Goal: Task Accomplishment & Management: Use online tool/utility

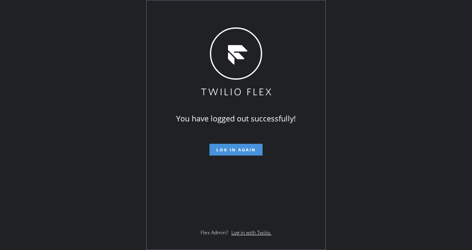
click at [223, 148] on span "Log in again" at bounding box center [236, 150] width 40 height 6
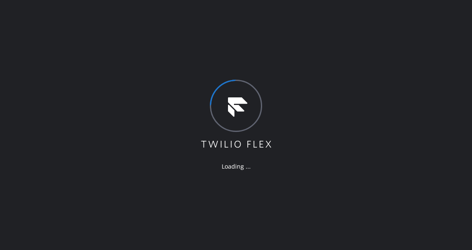
click at [93, 122] on div "Loading ..." at bounding box center [236, 125] width 472 height 250
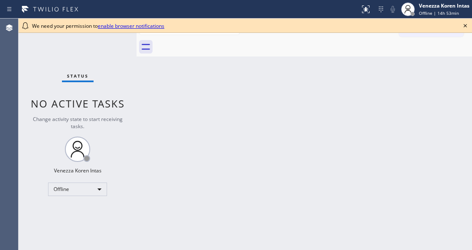
click at [462, 27] on icon at bounding box center [465, 26] width 10 height 10
drag, startPoint x: 239, startPoint y: 110, endPoint x: 458, endPoint y: 32, distance: 231.6
click at [240, 110] on div "Back to Dashboard Change Sender ID Customers Technicians Select a contact Outbo…" at bounding box center [304, 134] width 335 height 231
click at [463, 28] on icon at bounding box center [465, 26] width 10 height 10
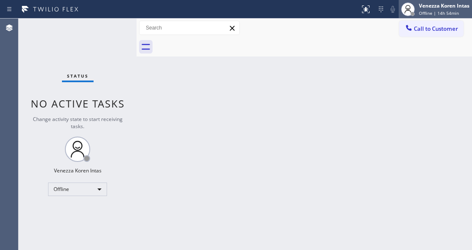
click at [457, 12] on div "Offline | 14h 54min" at bounding box center [444, 13] width 51 height 6
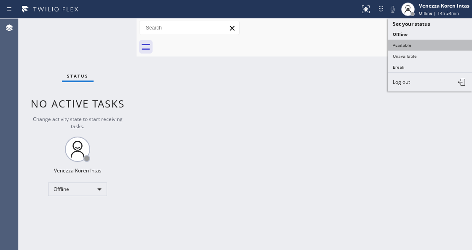
click at [406, 43] on button "Available" at bounding box center [430, 45] width 84 height 11
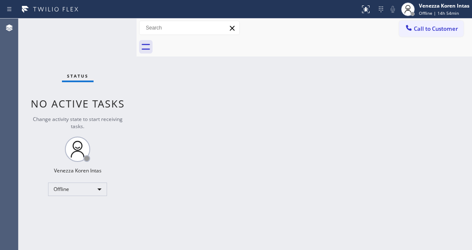
drag, startPoint x: 362, startPoint y: 98, endPoint x: 37, endPoint y: 70, distance: 325.6
click at [354, 100] on div "Back to Dashboard Change Sender ID Customers Technicians Select a contact Outbo…" at bounding box center [304, 134] width 335 height 231
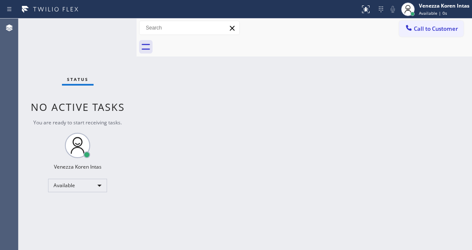
drag, startPoint x: 101, startPoint y: 56, endPoint x: 104, endPoint y: 64, distance: 8.9
click at [101, 56] on div "Status No active tasks You are ready to start receiving tasks. Venezza Koren In…" at bounding box center [78, 134] width 118 height 231
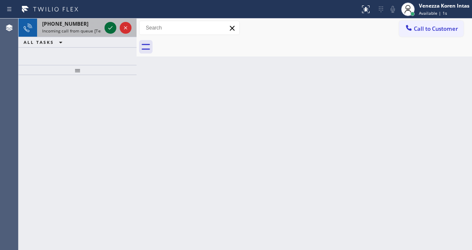
click at [109, 29] on icon at bounding box center [110, 28] width 10 height 10
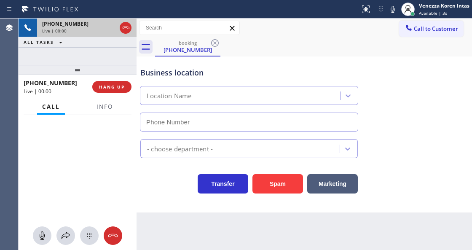
type input "(818) 928-3170"
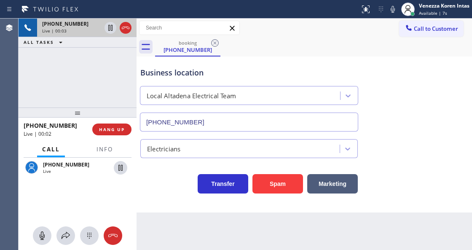
drag, startPoint x: 72, startPoint y: 72, endPoint x: 83, endPoint y: 118, distance: 47.3
click at [83, 118] on div at bounding box center [78, 112] width 118 height 10
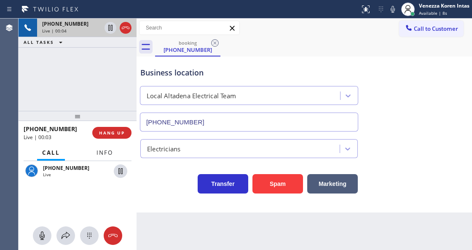
click at [108, 153] on span "Info" at bounding box center [104, 153] width 16 height 8
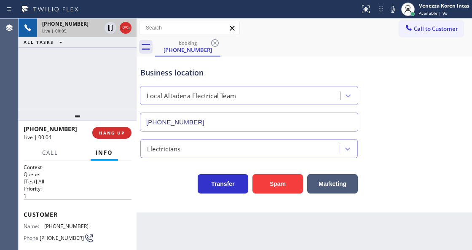
click at [70, 72] on div "+12135262593 Live | 00:05 ALL TASKS ALL TASKS ACTIVE TASKS TASKS IN WRAP UP" at bounding box center [78, 65] width 118 height 92
click at [129, 29] on icon at bounding box center [126, 28] width 8 height 3
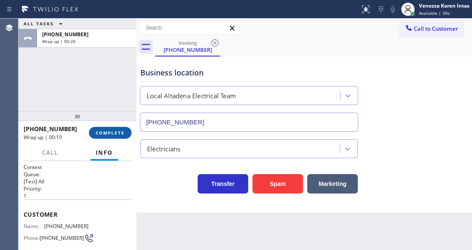
click at [104, 135] on span "COMPLETE" at bounding box center [110, 133] width 29 height 6
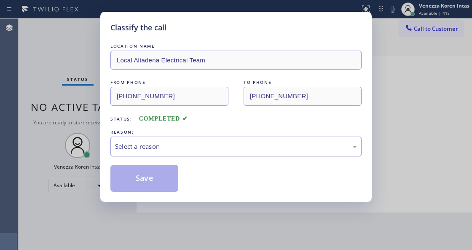
click at [181, 150] on div "Select a reason" at bounding box center [236, 147] width 242 height 10
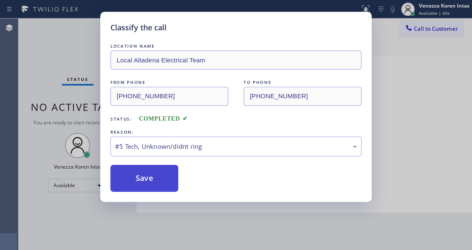
click at [162, 180] on button "Save" at bounding box center [144, 178] width 68 height 27
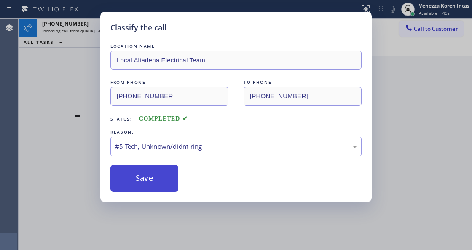
click at [144, 184] on button "Save" at bounding box center [144, 178] width 68 height 27
click at [146, 182] on button "Save" at bounding box center [144, 178] width 68 height 27
click at [150, 184] on button "Save" at bounding box center [144, 178] width 68 height 27
drag, startPoint x: 158, startPoint y: 185, endPoint x: 157, endPoint y: 167, distance: 17.8
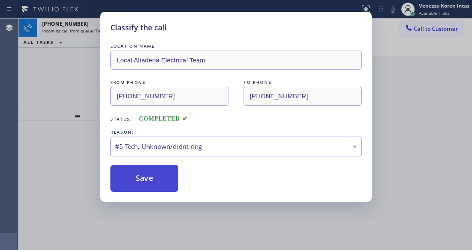
click at [159, 183] on button "Save" at bounding box center [144, 178] width 68 height 27
click at [157, 167] on button "Save" at bounding box center [144, 178] width 68 height 27
drag, startPoint x: 137, startPoint y: 174, endPoint x: 131, endPoint y: 170, distance: 6.8
click at [136, 174] on button "Save" at bounding box center [144, 178] width 68 height 27
click at [131, 170] on button "Save" at bounding box center [144, 178] width 68 height 27
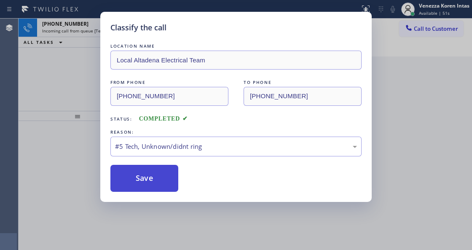
click at [132, 171] on button "Save" at bounding box center [144, 178] width 68 height 27
click at [143, 175] on button "Save" at bounding box center [144, 178] width 68 height 27
click at [146, 180] on button "Save" at bounding box center [144, 178] width 68 height 27
click at [153, 182] on button "Save" at bounding box center [144, 178] width 68 height 27
click at [163, 185] on button "Save" at bounding box center [144, 178] width 68 height 27
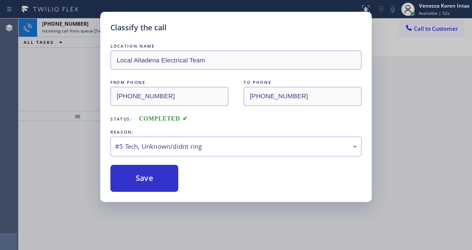
click at [319, 247] on div "Classify the call LOCATION NAME Local Altadena Electrical Team FROM PHONE (213)…" at bounding box center [236, 125] width 472 height 250
click at [159, 182] on button "Save" at bounding box center [144, 178] width 68 height 27
click at [167, 197] on div "Classify the call LOCATION NAME Local Altadena Electrical Team FROM PHONE (213)…" at bounding box center [235, 107] width 271 height 190
click at [159, 188] on button "Save" at bounding box center [144, 178] width 68 height 27
drag, startPoint x: 161, startPoint y: 178, endPoint x: 155, endPoint y: 178, distance: 5.5
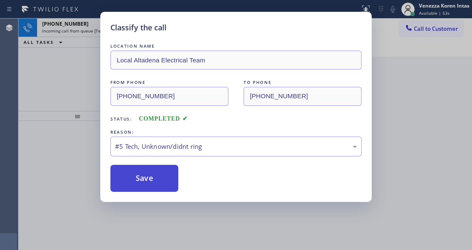
click at [160, 178] on button "Save" at bounding box center [144, 178] width 68 height 27
click at [145, 176] on button "Save" at bounding box center [144, 178] width 68 height 27
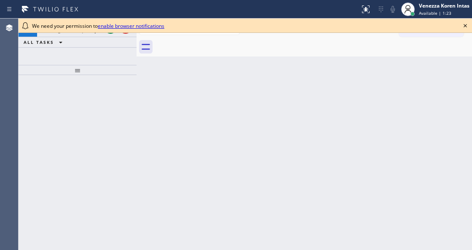
click at [137, 98] on div at bounding box center [137, 134] width 0 height 231
click at [463, 23] on icon at bounding box center [465, 26] width 10 height 10
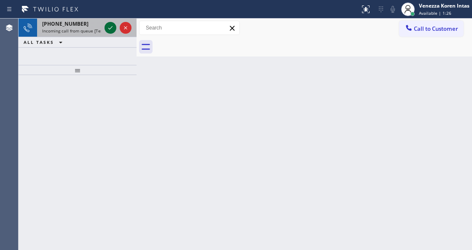
drag, startPoint x: 104, startPoint y: 27, endPoint x: 110, endPoint y: 29, distance: 6.1
click at [105, 28] on div at bounding box center [118, 28] width 30 height 19
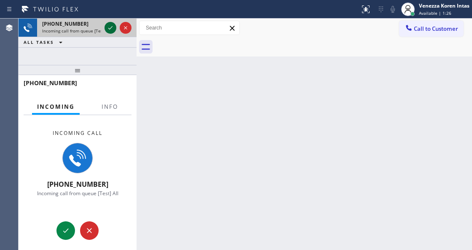
click at [110, 29] on icon at bounding box center [110, 27] width 4 height 3
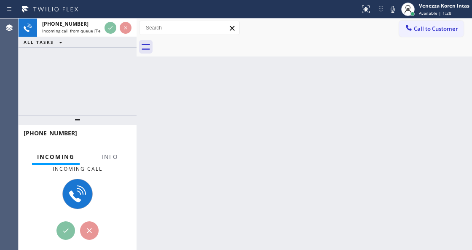
drag, startPoint x: 80, startPoint y: 79, endPoint x: 83, endPoint y: 126, distance: 46.9
click at [83, 125] on div at bounding box center [78, 120] width 118 height 10
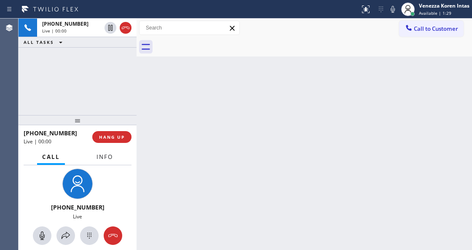
click at [116, 160] on button "Info" at bounding box center [104, 157] width 27 height 16
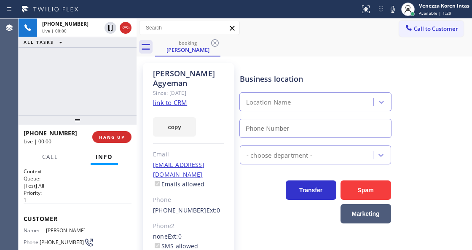
type input "(213) 335-2808"
click at [178, 98] on link "link to CRM" at bounding box center [170, 102] width 34 height 8
click at [297, 61] on div "Kofi Agyeman Since: 20 may 2020 link to CRM copy Email agyemankd@gmail.com Emai…" at bounding box center [304, 193] width 331 height 269
click at [391, 9] on icon at bounding box center [393, 9] width 4 height 7
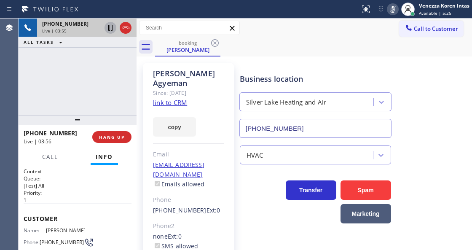
click at [110, 27] on icon at bounding box center [110, 28] width 10 height 10
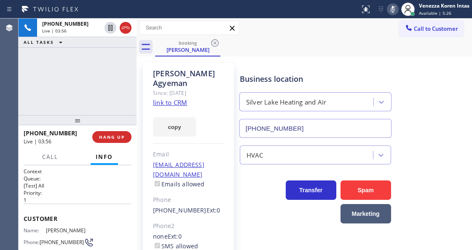
click at [281, 22] on div "Call to Customer Outbound call Location Search location Your caller id phone nu…" at bounding box center [304, 28] width 335 height 15
drag, startPoint x: 79, startPoint y: 64, endPoint x: 101, endPoint y: 83, distance: 29.0
click at [79, 64] on div "+17038991929 Live | 03:57 ALL TASKS ALL TASKS ACTIVE TASKS TASKS IN WRAP UP" at bounding box center [78, 67] width 118 height 96
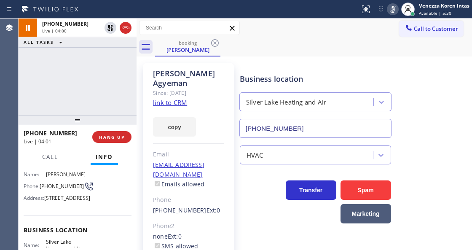
scroll to position [140, 0]
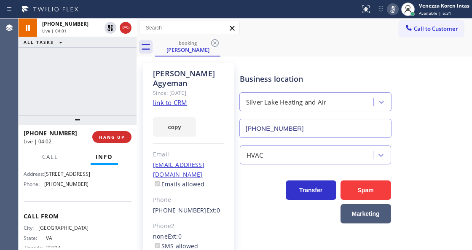
drag, startPoint x: 44, startPoint y: 177, endPoint x: 86, endPoint y: 185, distance: 42.1
click at [86, 167] on div "Name: Silver Lake Heating and Air" at bounding box center [56, 160] width 65 height 13
copy div "Silver Lake Heating and Air"
click at [392, 6] on icon at bounding box center [393, 9] width 4 height 7
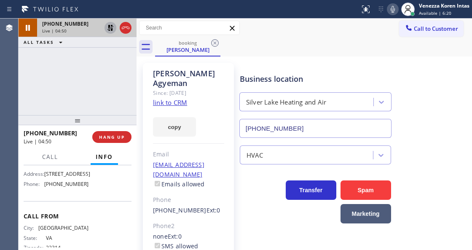
click at [110, 30] on icon at bounding box center [110, 28] width 10 height 10
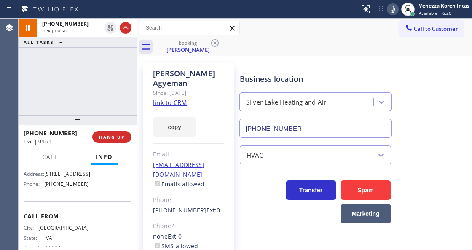
click at [245, 34] on div "Call to Customer Outbound call Location Search location Your caller id phone nu…" at bounding box center [304, 28] width 335 height 15
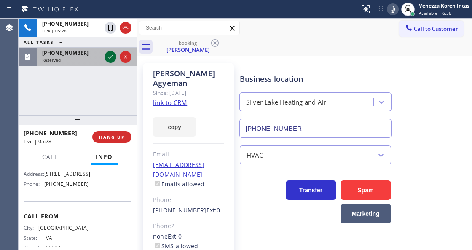
click at [109, 54] on icon at bounding box center [110, 57] width 10 height 10
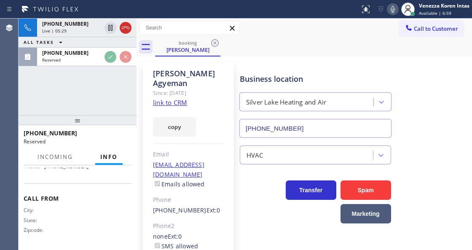
scroll to position [171, 0]
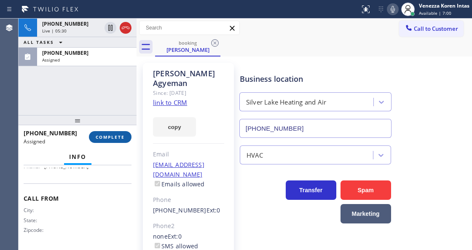
click at [117, 137] on span "COMPLETE" at bounding box center [110, 137] width 29 height 6
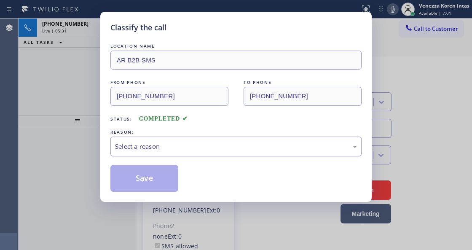
type input "(833) 692-2271"
drag, startPoint x: 182, startPoint y: 144, endPoint x: 183, endPoint y: 154, distance: 10.1
click at [183, 154] on div "Select a reason" at bounding box center [235, 147] width 251 height 20
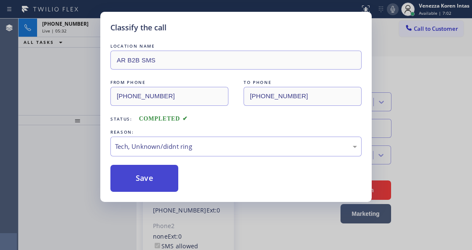
click at [161, 177] on button "Save" at bounding box center [144, 178] width 68 height 27
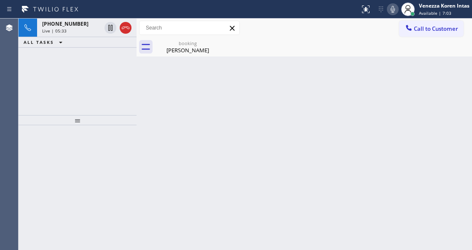
click at [394, 10] on icon at bounding box center [393, 9] width 10 height 10
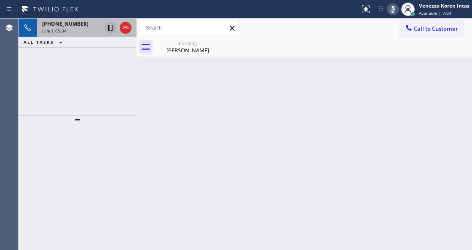
click at [110, 29] on icon at bounding box center [110, 28] width 10 height 10
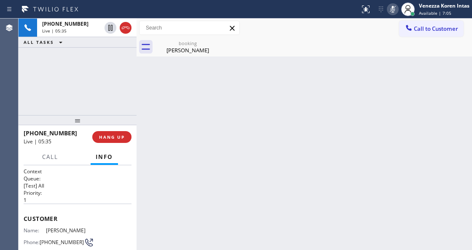
click at [189, 36] on div "Call to Customer Outbound call Location Search location Your caller id phone nu…" at bounding box center [304, 28] width 335 height 19
click at [189, 43] on div "booking" at bounding box center [188, 43] width 64 height 6
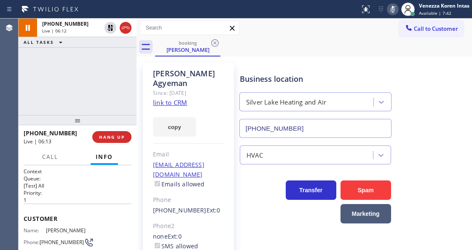
click at [391, 9] on icon at bounding box center [393, 9] width 10 height 10
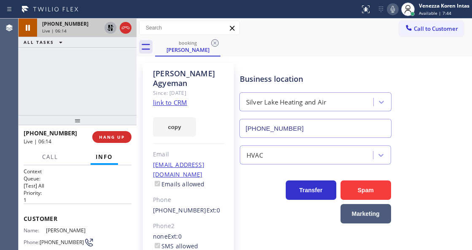
click at [110, 30] on icon at bounding box center [110, 28] width 10 height 10
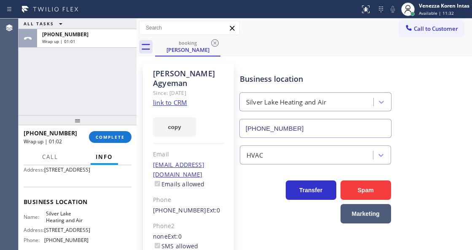
scroll to position [112, 0]
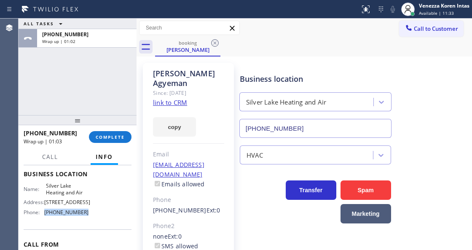
drag, startPoint x: 91, startPoint y: 236, endPoint x: 46, endPoint y: 235, distance: 44.7
click at [42, 219] on div "Name: Silver Lake Heating and Air Address: 3425 Larissa Dr Phone: (213) 335-2808" at bounding box center [78, 200] width 108 height 36
copy div "(213) 335-2808"
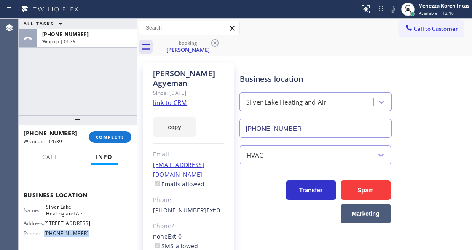
scroll to position [56, 0]
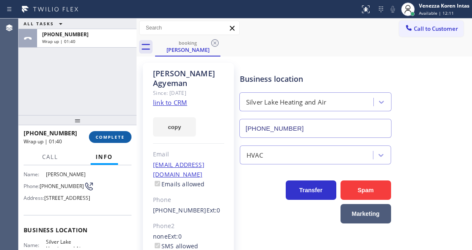
click at [105, 137] on span "COMPLETE" at bounding box center [110, 137] width 29 height 6
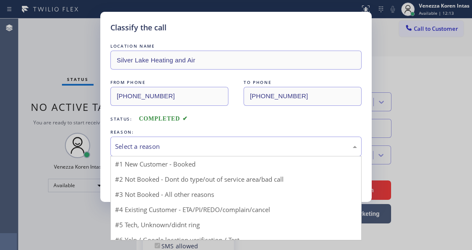
click at [181, 150] on div "Select a reason" at bounding box center [236, 147] width 242 height 10
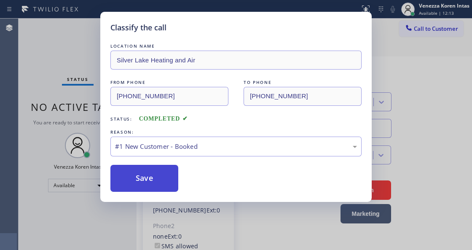
click at [167, 174] on button "Save" at bounding box center [144, 178] width 68 height 27
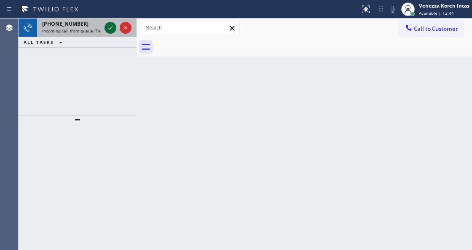
click at [111, 27] on icon at bounding box center [110, 27] width 4 height 3
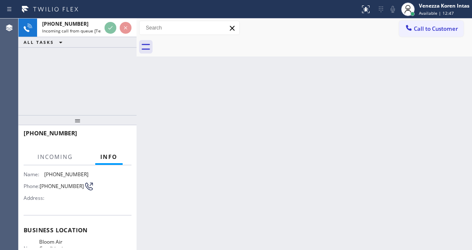
scroll to position [84, 0]
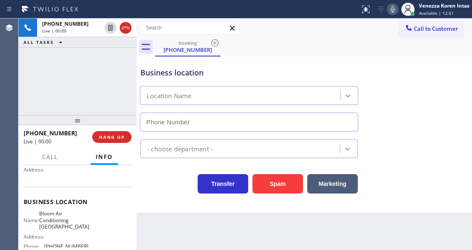
type input "(760) 492-7848"
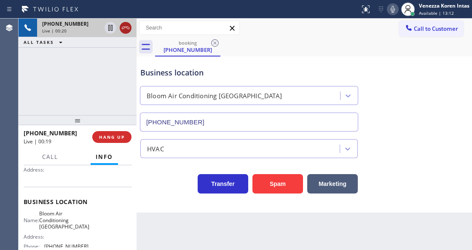
click at [126, 31] on icon at bounding box center [125, 28] width 10 height 10
click at [120, 136] on span "HANG UP" at bounding box center [112, 137] width 26 height 6
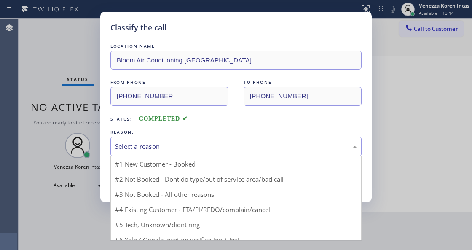
click at [204, 147] on div "Select a reason" at bounding box center [236, 147] width 242 height 10
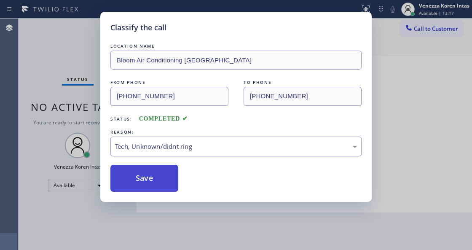
click at [169, 176] on button "Save" at bounding box center [144, 178] width 68 height 27
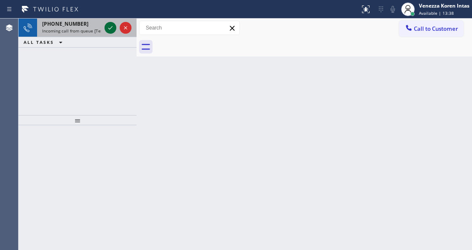
click at [114, 26] on icon at bounding box center [110, 28] width 10 height 10
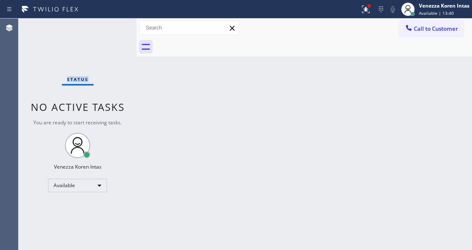
click at [114, 26] on div "Status No active tasks You are ready to start receiving tasks. Venezza Koren In…" at bounding box center [78, 134] width 118 height 231
click at [128, 81] on div "Status No active tasks You are ready to start receiving tasks. Venezza Koren In…" at bounding box center [78, 134] width 118 height 231
click at [108, 32] on div "Status No active tasks You are ready to start receiving tasks. Venezza Koren In…" at bounding box center [78, 134] width 118 height 231
click at [114, 28] on div "Status No active tasks You are ready to start receiving tasks. Venezza Koren In…" at bounding box center [78, 134] width 118 height 231
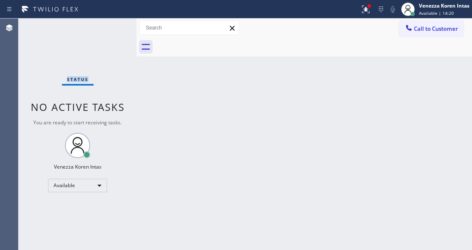
drag, startPoint x: 114, startPoint y: 28, endPoint x: 207, endPoint y: 5, distance: 96.0
click at [113, 28] on div "Status No active tasks You are ready to start receiving tasks. Venezza Koren In…" at bounding box center [78, 134] width 118 height 231
click at [111, 24] on div "Status No active tasks You are ready to start receiving tasks. Venezza Koren In…" at bounding box center [78, 134] width 118 height 231
click at [226, 135] on div "Back to Dashboard Change Sender ID Customers Technicians Select a contact Outbo…" at bounding box center [304, 134] width 335 height 231
drag, startPoint x: 141, startPoint y: 93, endPoint x: 257, endPoint y: 102, distance: 115.8
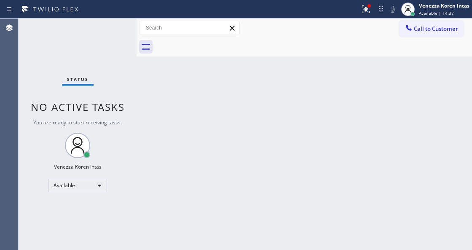
click at [141, 93] on div "Back to Dashboard Change Sender ID Customers Technicians Select a contact Outbo…" at bounding box center [304, 134] width 335 height 231
click at [461, 13] on div "Available | 14:37" at bounding box center [444, 13] width 51 height 6
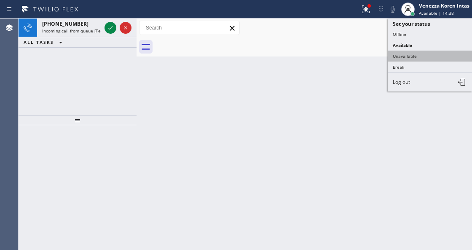
click at [426, 51] on button "Unavailable" at bounding box center [430, 56] width 84 height 11
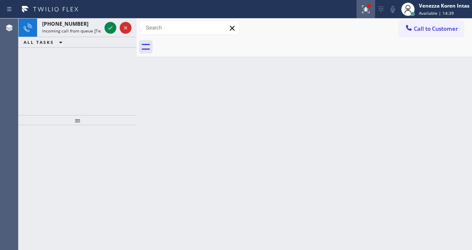
click at [369, 13] on icon at bounding box center [366, 9] width 10 height 10
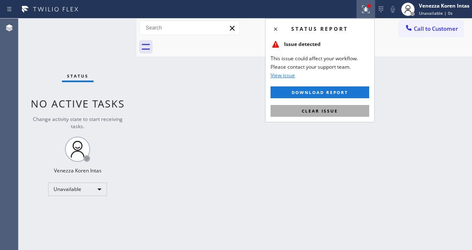
click at [345, 105] on button "Clear issue" at bounding box center [319, 111] width 99 height 12
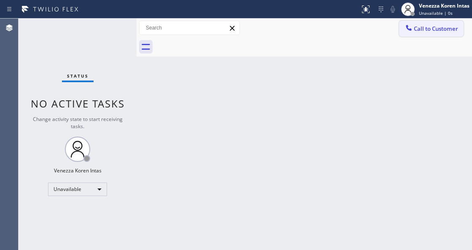
click at [428, 32] on span "Call to Customer" at bounding box center [436, 29] width 44 height 8
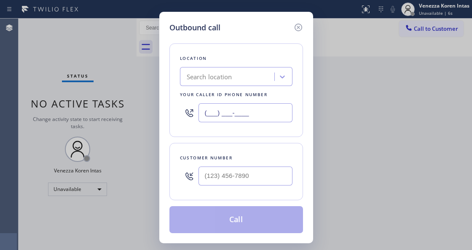
click at [259, 112] on input "(___) ___-____" at bounding box center [245, 112] width 94 height 19
paste input "213) 335-2808"
type input "(213) 335-2808"
type input "(___) ___-____"
click at [245, 174] on input "(___) ___-____" at bounding box center [245, 175] width 94 height 19
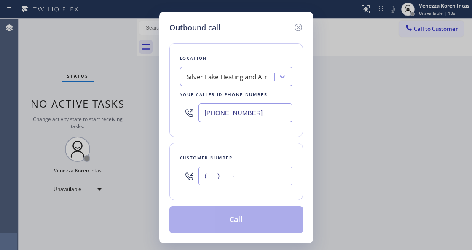
paste input "703) 899-1929"
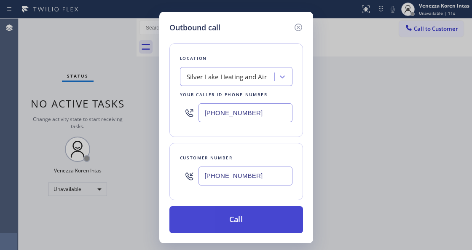
type input "(703) 899-1929"
click at [218, 217] on button "Call" at bounding box center [236, 219] width 134 height 27
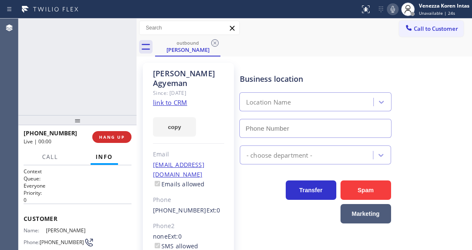
type input "(213) 335-2808"
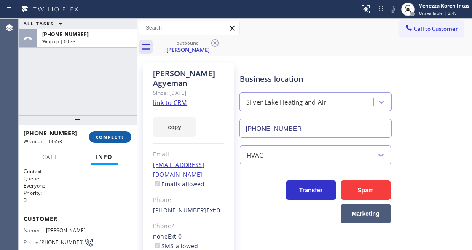
click at [119, 137] on span "COMPLETE" at bounding box center [110, 137] width 29 height 6
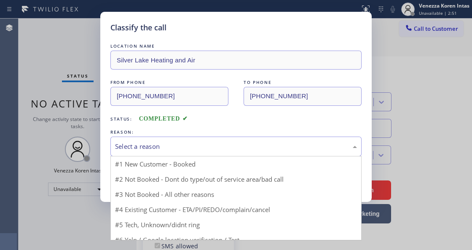
click at [187, 144] on div "Select a reason" at bounding box center [236, 147] width 242 height 10
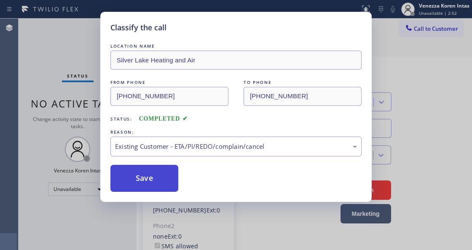
click at [158, 187] on button "Save" at bounding box center [144, 178] width 68 height 27
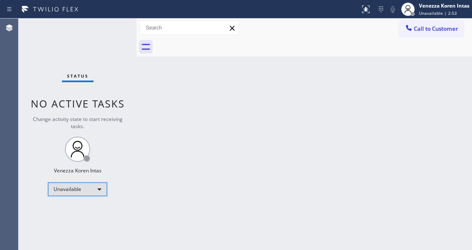
click at [91, 188] on div "Unavailable" at bounding box center [77, 188] width 59 height 13
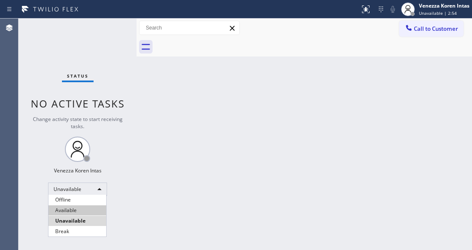
click at [91, 207] on li "Available" at bounding box center [77, 210] width 58 height 10
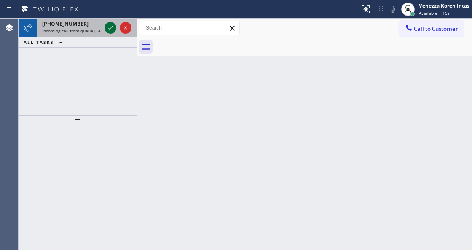
click at [109, 29] on icon at bounding box center [110, 28] width 10 height 10
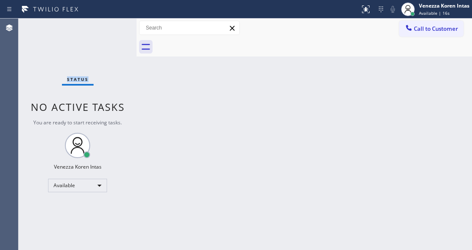
click at [109, 29] on div "Status No active tasks You are ready to start receiving tasks. Venezza Koren In…" at bounding box center [78, 134] width 118 height 231
drag, startPoint x: 102, startPoint y: 45, endPoint x: 151, endPoint y: 116, distance: 86.7
click at [102, 45] on div "Status No active tasks You are ready to start receiving tasks. Venezza Koren In…" at bounding box center [78, 134] width 118 height 231
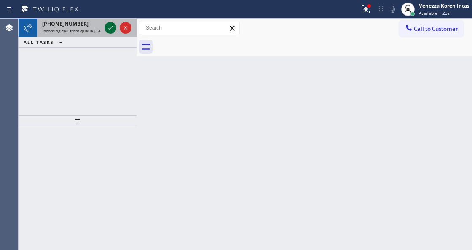
click at [110, 27] on icon at bounding box center [110, 28] width 10 height 10
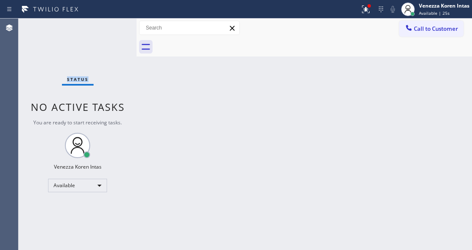
click at [110, 27] on div "Status No active tasks You are ready to start receiving tasks. Venezza Koren In…" at bounding box center [78, 134] width 118 height 231
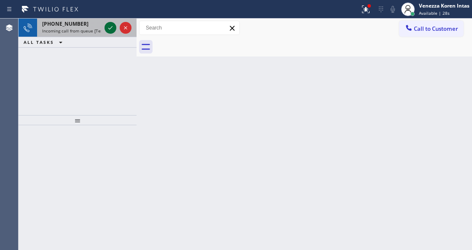
click at [108, 31] on icon at bounding box center [110, 28] width 10 height 10
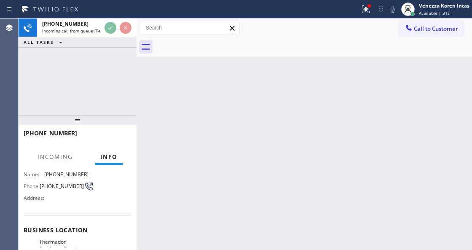
scroll to position [84, 0]
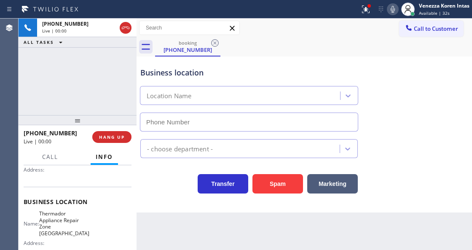
type input "(425) 242-3889"
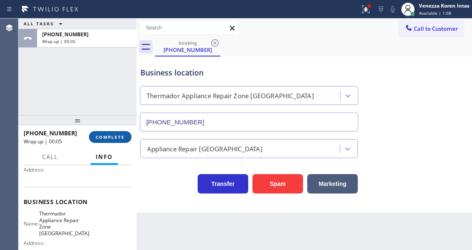
click at [117, 138] on span "COMPLETE" at bounding box center [110, 137] width 29 height 6
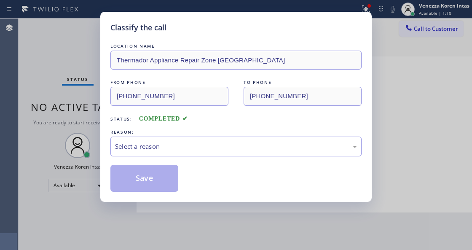
click at [201, 158] on div "LOCATION NAME Thermador Appliance Repair Zone Renton FROM PHONE (425) 877-2342 …" at bounding box center [235, 117] width 251 height 150
click at [204, 145] on div "Select a reason" at bounding box center [236, 147] width 242 height 10
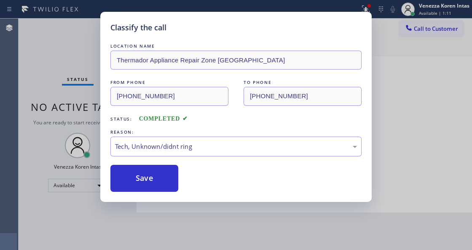
drag, startPoint x: 195, startPoint y: 217, endPoint x: 169, endPoint y: 192, distance: 35.8
click at [169, 192] on button "Save" at bounding box center [144, 178] width 68 height 27
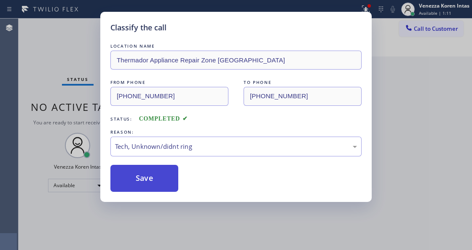
click at [167, 185] on button "Save" at bounding box center [144, 178] width 68 height 27
click at [363, 11] on div "Classify the call LOCATION NAME Thermador Appliance Repair Zone Renton FROM PHO…" at bounding box center [236, 125] width 472 height 250
click at [158, 184] on button "Save" at bounding box center [144, 178] width 68 height 27
click at [143, 184] on button "Save" at bounding box center [144, 178] width 68 height 27
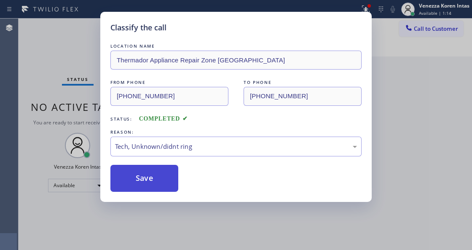
click at [139, 182] on button "Save" at bounding box center [144, 178] width 68 height 27
click at [138, 181] on button "Save" at bounding box center [144, 178] width 68 height 27
click at [186, 131] on div "REASON:" at bounding box center [235, 132] width 251 height 9
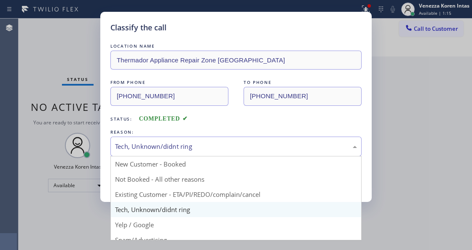
click at [185, 144] on div "Tech, Unknown/didnt ring" at bounding box center [236, 147] width 242 height 10
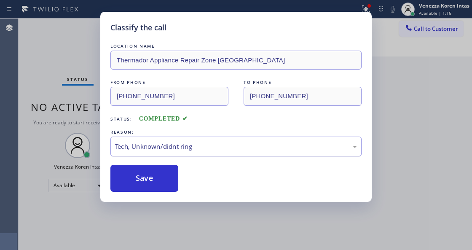
click at [161, 154] on div "Tech, Unknown/didnt ring" at bounding box center [235, 147] width 251 height 20
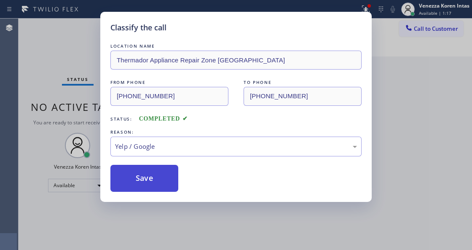
click at [151, 182] on button "Save" at bounding box center [144, 178] width 68 height 27
click at [161, 193] on div "Classify the call LOCATION NAME Thermador Appliance Repair Zone Renton FROM PHO…" at bounding box center [235, 107] width 271 height 190
drag, startPoint x: 163, startPoint y: 178, endPoint x: 133, endPoint y: 176, distance: 29.6
click at [158, 178] on button "Save" at bounding box center [144, 178] width 68 height 27
click at [133, 176] on button "Save" at bounding box center [144, 178] width 68 height 27
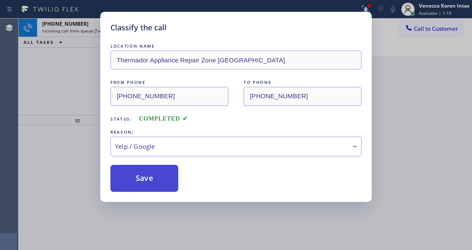
click at [177, 187] on button "Save" at bounding box center [144, 178] width 68 height 27
click at [160, 173] on button "Save" at bounding box center [144, 178] width 68 height 27
click at [162, 183] on button "Save" at bounding box center [144, 178] width 68 height 27
click at [161, 184] on button "Save" at bounding box center [144, 178] width 68 height 27
click at [159, 184] on button "Save" at bounding box center [144, 178] width 68 height 27
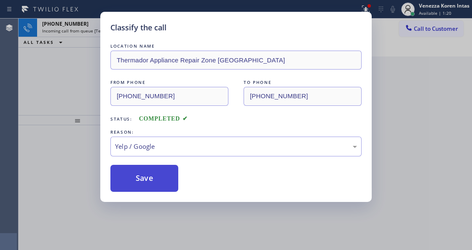
click at [158, 179] on button "Save" at bounding box center [144, 178] width 68 height 27
drag, startPoint x: 156, startPoint y: 179, endPoint x: 144, endPoint y: 168, distance: 16.7
click at [151, 174] on button "Save" at bounding box center [144, 178] width 68 height 27
click at [144, 168] on button "Save" at bounding box center [144, 178] width 68 height 27
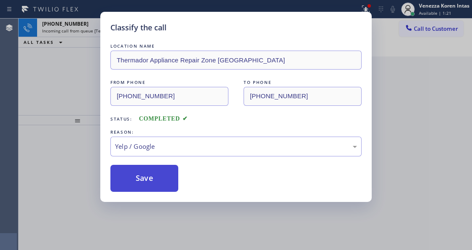
drag, startPoint x: 144, startPoint y: 168, endPoint x: 152, endPoint y: 177, distance: 12.0
click at [146, 174] on button "Save" at bounding box center [144, 178] width 68 height 27
click at [152, 177] on button "Save" at bounding box center [144, 178] width 68 height 27
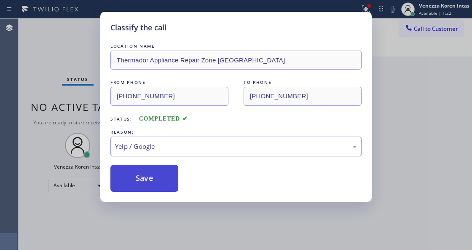
click at [152, 179] on button "Save" at bounding box center [144, 178] width 68 height 27
click at [151, 180] on button "Save" at bounding box center [144, 178] width 68 height 27
click at [151, 185] on button "Save" at bounding box center [144, 178] width 68 height 27
click at [147, 178] on button "Save" at bounding box center [144, 178] width 68 height 27
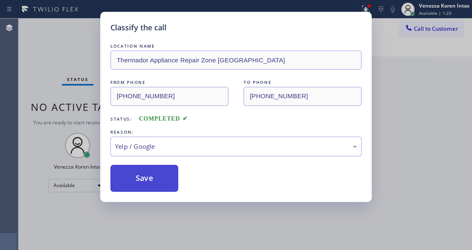
click at [147, 178] on button "Save" at bounding box center [144, 178] width 68 height 27
click at [143, 183] on button "Save" at bounding box center [144, 178] width 68 height 27
click at [147, 181] on button "Save" at bounding box center [144, 178] width 68 height 27
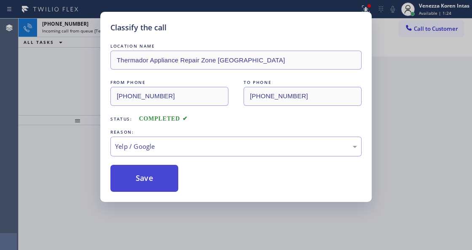
drag, startPoint x: 137, startPoint y: 187, endPoint x: 140, endPoint y: 183, distance: 5.7
click at [139, 183] on button "Save" at bounding box center [144, 178] width 68 height 27
click at [140, 182] on button "Save" at bounding box center [144, 178] width 68 height 27
drag, startPoint x: 140, startPoint y: 182, endPoint x: 152, endPoint y: 182, distance: 12.2
click at [141, 182] on button "Save" at bounding box center [144, 178] width 68 height 27
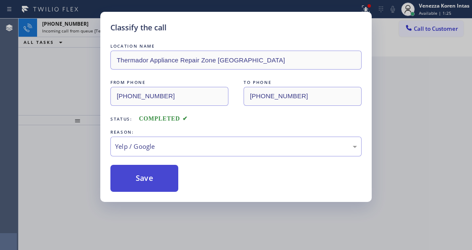
click at [152, 182] on button "Save" at bounding box center [144, 178] width 68 height 27
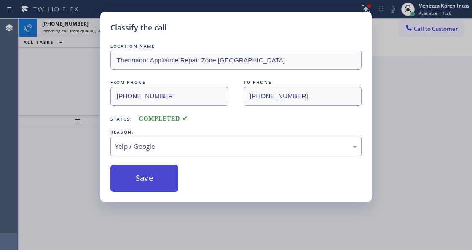
click at [152, 182] on button "Save" at bounding box center [144, 178] width 68 height 27
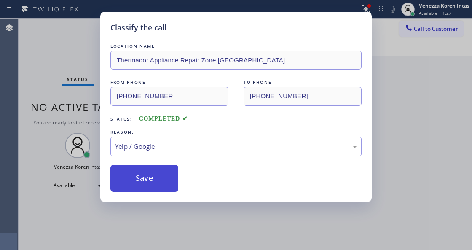
click at [152, 182] on button "Save" at bounding box center [144, 178] width 68 height 27
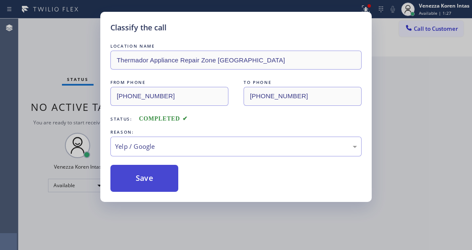
click at [149, 175] on button "Save" at bounding box center [144, 178] width 68 height 27
click at [143, 172] on button "Save" at bounding box center [144, 178] width 68 height 27
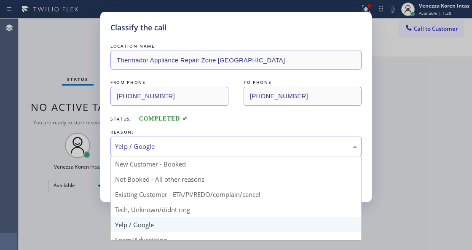
click at [174, 145] on div "Yelp / Google" at bounding box center [236, 147] width 242 height 10
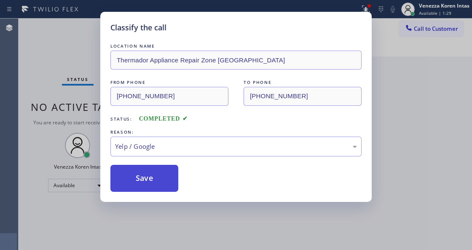
click at [151, 185] on button "Save" at bounding box center [144, 178] width 68 height 27
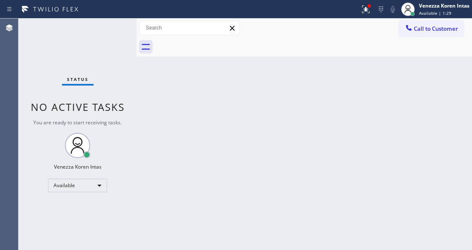
click at [157, 179] on div "Back to Dashboard Change Sender ID Customers Technicians Select a contact Outbo…" at bounding box center [304, 134] width 335 height 231
drag, startPoint x: 373, startPoint y: 9, endPoint x: 370, endPoint y: 19, distance: 9.7
click at [372, 11] on div at bounding box center [365, 9] width 19 height 10
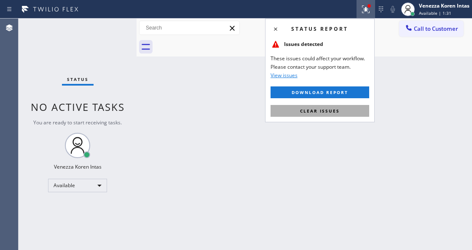
click at [353, 110] on button "Clear issues" at bounding box center [319, 111] width 99 height 12
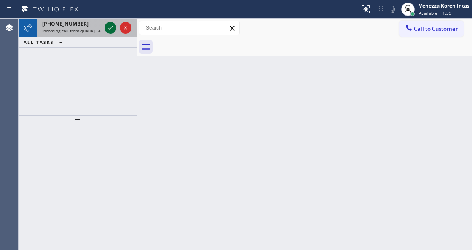
click at [115, 24] on div at bounding box center [110, 28] width 12 height 10
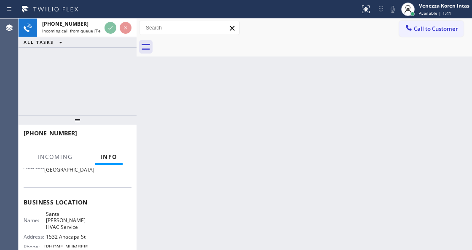
scroll to position [112, 0]
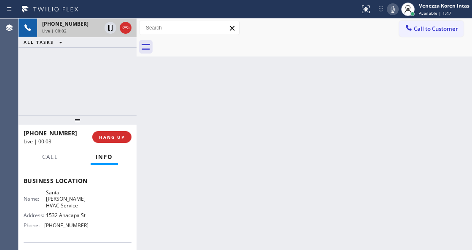
click at [54, 29] on span "Live | 00:02" at bounding box center [54, 31] width 24 height 6
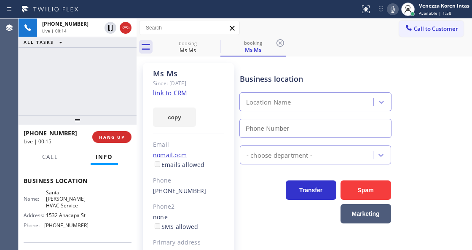
click at [98, 65] on div "+12066017016 Live | 00:14 ALL TASKS ALL TASKS ACTIVE TASKS TASKS IN WRAP UP" at bounding box center [78, 67] width 118 height 96
type input "(805) 557-8073"
click at [173, 94] on link "link to CRM" at bounding box center [170, 92] width 34 height 8
click at [396, 12] on icon at bounding box center [393, 9] width 10 height 10
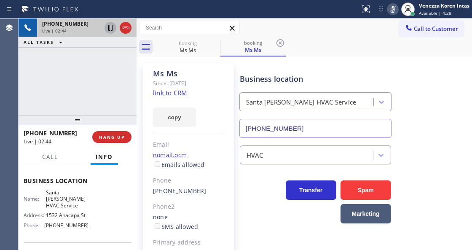
click at [108, 27] on icon at bounding box center [110, 28] width 10 height 10
click at [278, 42] on icon at bounding box center [280, 43] width 10 height 10
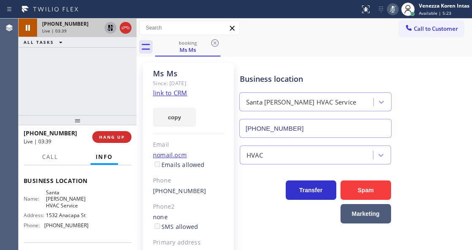
click at [262, 64] on div "Business location Santa Barbara Best HVAC Service (805) 557-8073" at bounding box center [354, 100] width 232 height 76
drag, startPoint x: 388, startPoint y: 9, endPoint x: 373, endPoint y: 20, distance: 18.5
click at [388, 9] on icon at bounding box center [393, 9] width 10 height 10
click at [106, 27] on icon at bounding box center [110, 28] width 10 height 10
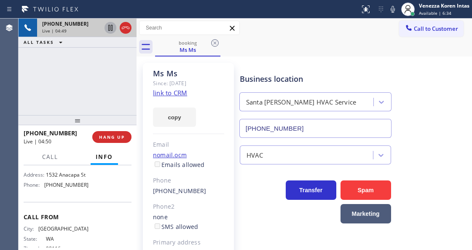
scroll to position [142, 0]
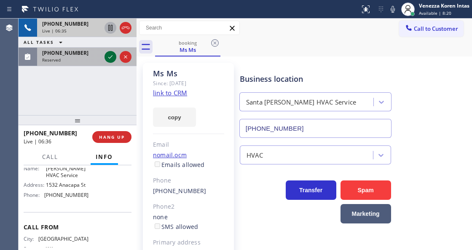
click at [109, 57] on icon at bounding box center [110, 56] width 4 height 3
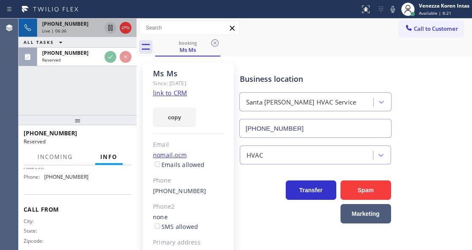
scroll to position [171, 0]
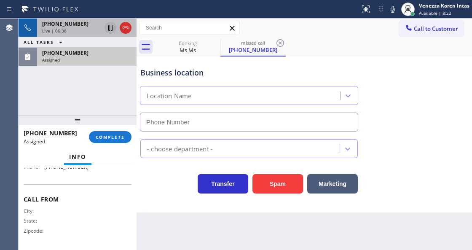
type input "(510) 781-9636"
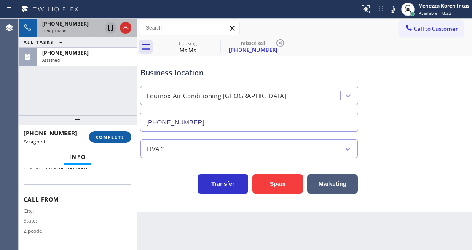
click at [125, 140] on button "COMPLETE" at bounding box center [110, 137] width 43 height 12
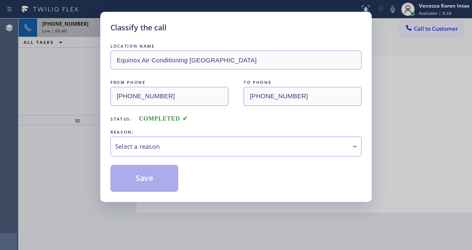
click at [178, 149] on div "Select a reason" at bounding box center [236, 147] width 242 height 10
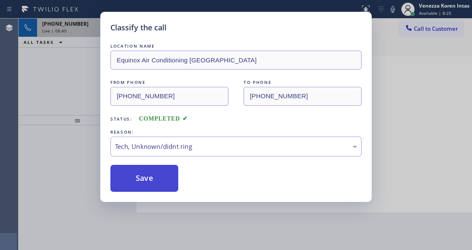
click at [163, 191] on button "Save" at bounding box center [144, 178] width 68 height 27
type input "(805) 557-8073"
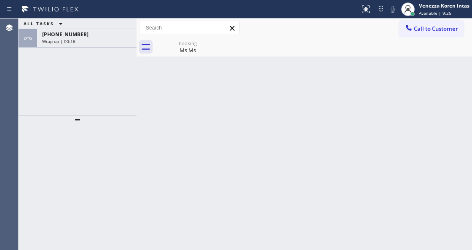
click at [115, 170] on div at bounding box center [78, 187] width 118 height 125
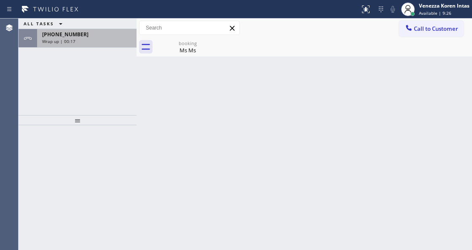
click at [61, 38] on span "Wrap up | 00:17" at bounding box center [58, 41] width 33 height 6
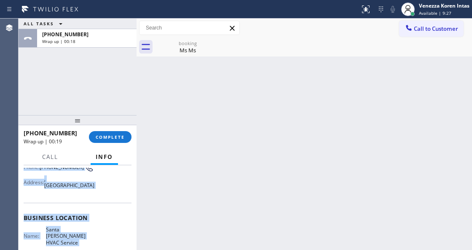
scroll to position [171, 0]
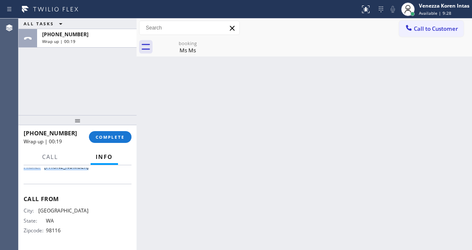
drag, startPoint x: 25, startPoint y: 214, endPoint x: 100, endPoint y: 175, distance: 84.8
click at [100, 175] on div "Context Queue: [Test] All Priority: 1 Customer Name: Ms Ms Phone: (206) 601-701…" at bounding box center [78, 122] width 108 height 250
copy div "Customer Name: Ms Ms Phone: (206) 601-7016 Address: , Santa Barbara, CA 93103 B…"
drag, startPoint x: 427, startPoint y: 13, endPoint x: 423, endPoint y: 37, distance: 23.6
click at [427, 13] on span "Available | 9:31" at bounding box center [435, 13] width 32 height 6
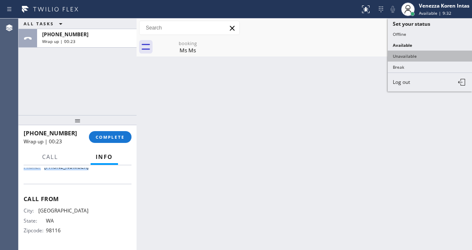
drag, startPoint x: 421, startPoint y: 52, endPoint x: 217, endPoint y: 104, distance: 210.7
click at [420, 53] on button "Unavailable" at bounding box center [430, 56] width 84 height 11
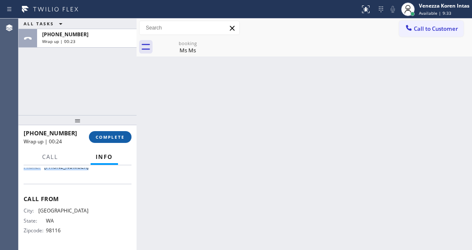
click at [106, 135] on span "COMPLETE" at bounding box center [110, 137] width 29 height 6
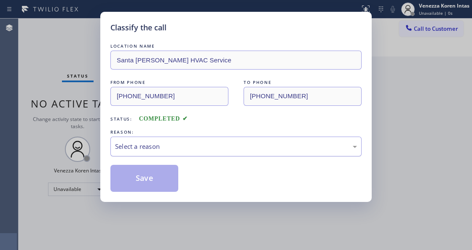
click at [207, 142] on div "Select a reason" at bounding box center [236, 147] width 242 height 10
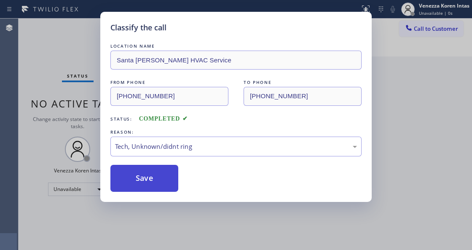
click at [164, 186] on button "Save" at bounding box center [144, 178] width 68 height 27
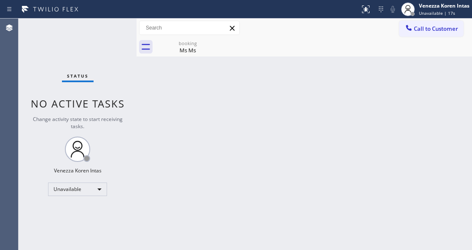
click at [303, 142] on div "Back to Dashboard Change Sender ID Customers Technicians Select a contact Outbo…" at bounding box center [304, 134] width 335 height 231
click at [430, 31] on span "Call to Customer" at bounding box center [436, 29] width 44 height 8
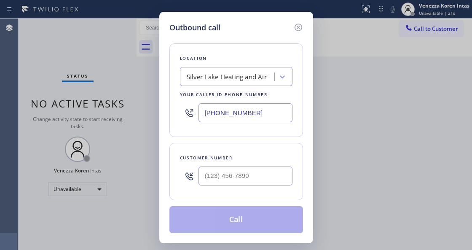
click at [225, 110] on input "(213) 335-2808" at bounding box center [245, 112] width 94 height 19
drag, startPoint x: 256, startPoint y: 115, endPoint x: 129, endPoint y: 112, distance: 127.3
click at [139, 114] on div "Outbound call Location Silver Lake Heating and Air Your caller id phone number …" at bounding box center [236, 125] width 472 height 250
paste input "805) 557-8073"
type input "(805) 557-8073"
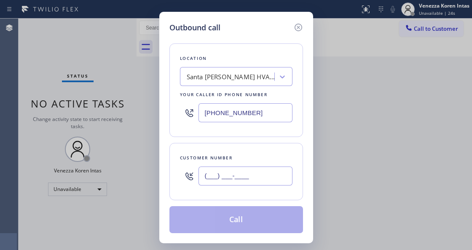
click at [228, 174] on input "(___) ___-____" at bounding box center [245, 175] width 94 height 19
paste input "206) 601-7016"
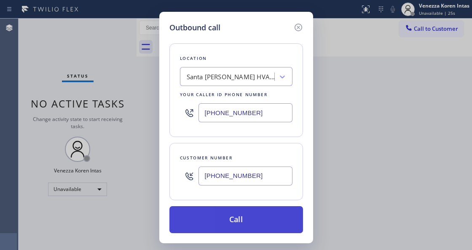
type input "(206) 601-7016"
click at [230, 225] on button "Call" at bounding box center [236, 219] width 134 height 27
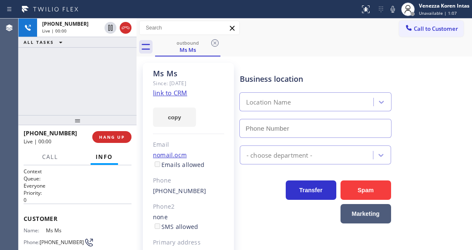
type input "(805) 557-8073"
click at [255, 26] on div "Call to Customer Outbound call Location Santa Barbara Best HVAC Service Your ca…" at bounding box center [304, 28] width 335 height 15
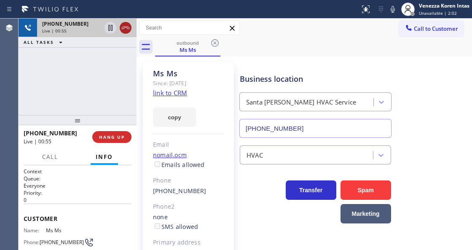
click at [124, 29] on icon at bounding box center [125, 28] width 10 height 10
click at [115, 142] on button "HANG UP" at bounding box center [111, 137] width 39 height 12
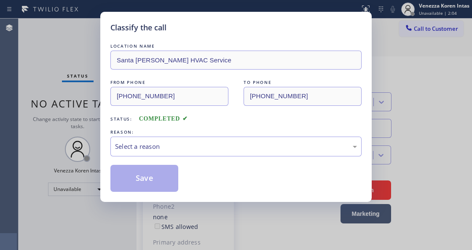
click at [167, 149] on div "Select a reason" at bounding box center [236, 147] width 242 height 10
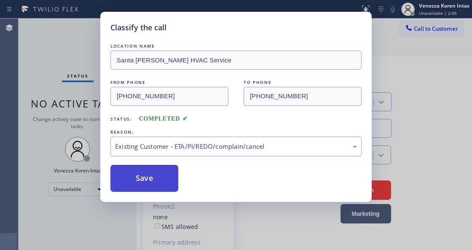
click at [146, 179] on button "Save" at bounding box center [144, 178] width 68 height 27
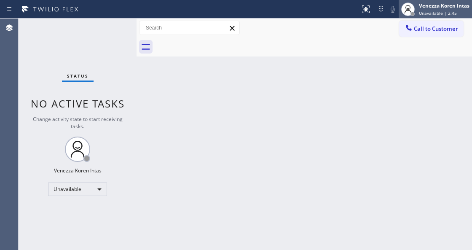
click at [449, 10] on span "Unavailable | 2:45" at bounding box center [438, 13] width 38 height 6
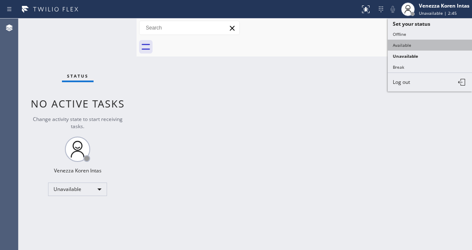
click at [413, 44] on button "Available" at bounding box center [430, 45] width 84 height 11
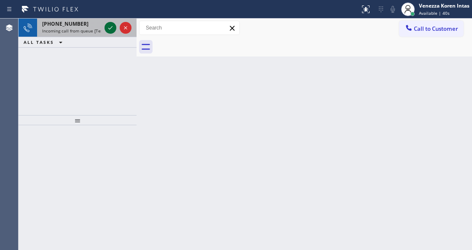
click at [113, 26] on icon at bounding box center [110, 28] width 10 height 10
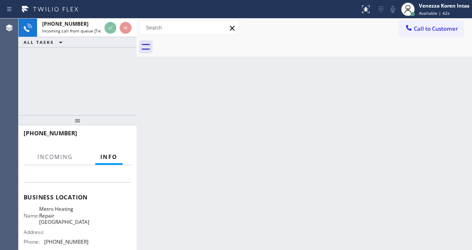
scroll to position [112, 0]
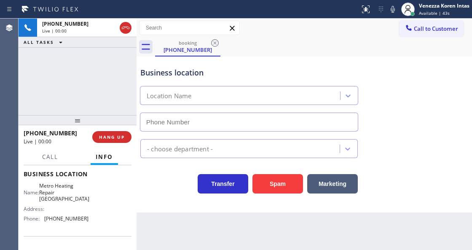
type input "(510) 737-7871"
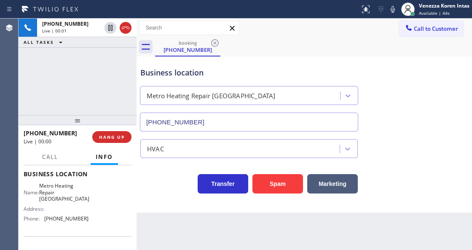
click at [254, 67] on div "Business location Metro Heating Repair Alameda (510) 737-7871" at bounding box center [249, 95] width 221 height 73
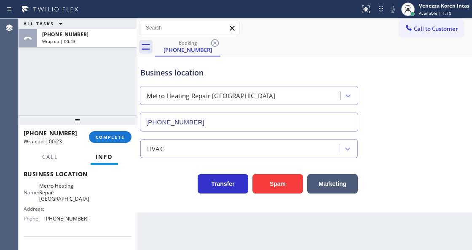
click at [116, 120] on div at bounding box center [78, 120] width 118 height 10
click at [117, 141] on button "COMPLETE" at bounding box center [110, 137] width 43 height 12
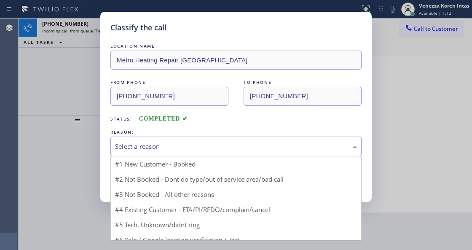
click at [224, 141] on div "Select a reason" at bounding box center [235, 147] width 251 height 20
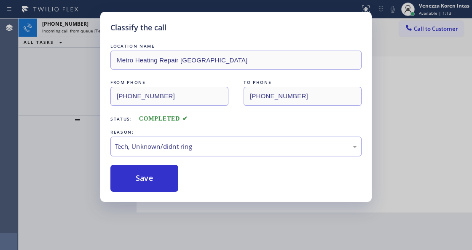
click at [153, 162] on div "LOCATION NAME Metro Heating Repair Alameda FROM PHONE (510) 240-7472 TO PHONE (…" at bounding box center [235, 117] width 251 height 150
click at [157, 169] on button "Save" at bounding box center [144, 178] width 68 height 27
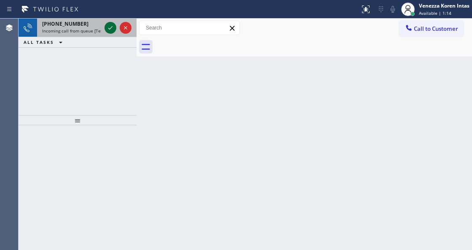
click at [107, 29] on icon at bounding box center [110, 28] width 10 height 10
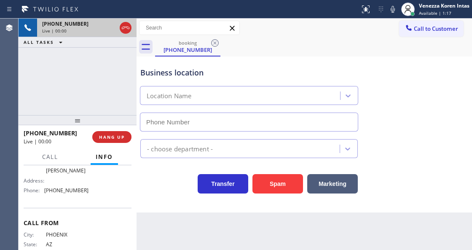
scroll to position [84, 0]
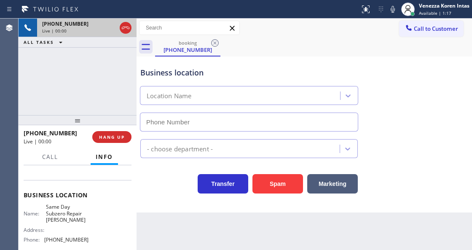
type input "(520) 873-9465"
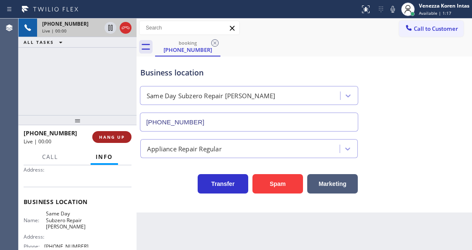
click at [126, 137] on button "HANG UP" at bounding box center [111, 137] width 39 height 12
click at [125, 137] on button "HANG UP" at bounding box center [111, 137] width 39 height 12
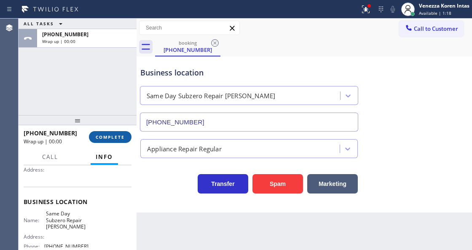
click at [125, 137] on button "COMPLETE" at bounding box center [110, 137] width 43 height 12
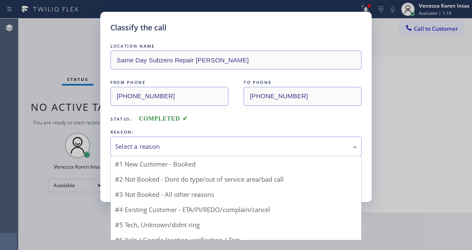
drag, startPoint x: 186, startPoint y: 142, endPoint x: 175, endPoint y: 218, distance: 77.0
click at [186, 142] on div "Select a reason" at bounding box center [235, 147] width 251 height 20
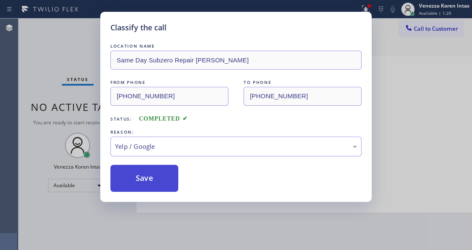
click at [152, 191] on button "Save" at bounding box center [144, 178] width 68 height 27
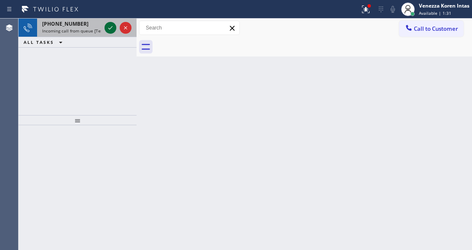
click at [109, 29] on icon at bounding box center [110, 28] width 10 height 10
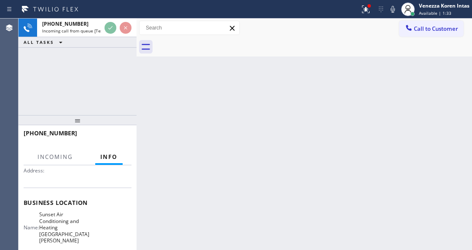
scroll to position [112, 0]
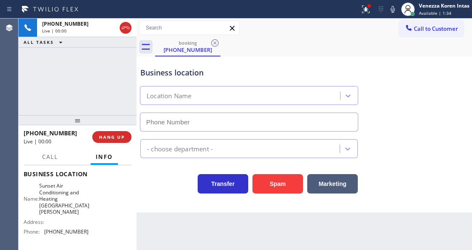
type input "(805) 222-7055"
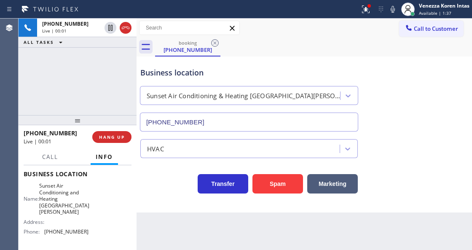
click at [67, 103] on div "+18055961957 Live | 00:01 ALL TASKS ALL TASKS ACTIVE TASKS TASKS IN WRAP UP" at bounding box center [78, 67] width 118 height 96
click at [367, 9] on icon at bounding box center [366, 9] width 10 height 10
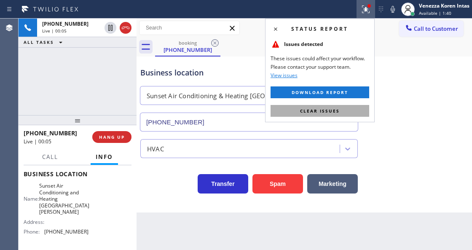
click at [342, 110] on button "Clear issues" at bounding box center [319, 111] width 99 height 12
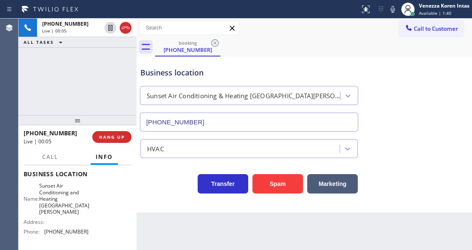
click at [441, 115] on div "Business location Sunset Air Conditioning & Heating Santa Barbara (805) 222-7055" at bounding box center [304, 93] width 331 height 76
click at [112, 86] on div "+18055961957 Live | 00:05 ALL TASKS ALL TASKS ACTIVE TASKS TASKS IN WRAP UP" at bounding box center [78, 67] width 118 height 96
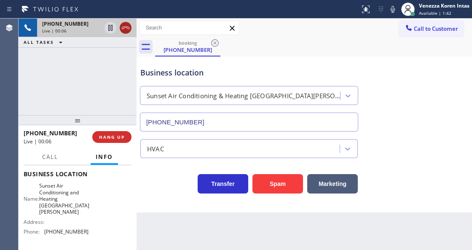
click at [127, 25] on icon at bounding box center [125, 28] width 10 height 10
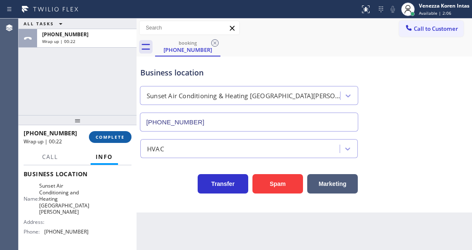
click at [112, 131] on button "COMPLETE" at bounding box center [110, 137] width 43 height 12
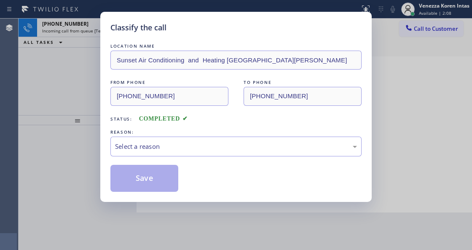
click at [192, 150] on div "Select a reason" at bounding box center [236, 147] width 242 height 10
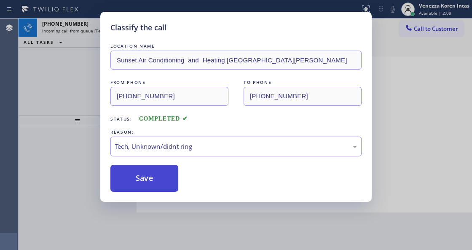
click at [153, 172] on button "Save" at bounding box center [144, 178] width 68 height 27
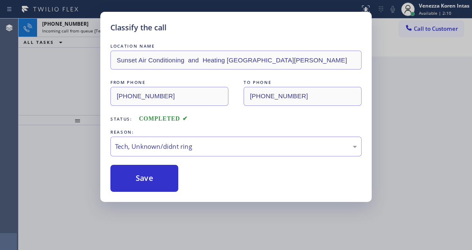
click at [106, 28] on div "Classify the call LOCATION NAME Sunset Air Conditioning and Heating Santa Barba…" at bounding box center [235, 107] width 271 height 190
click at [106, 28] on div "Classify the call LOCATION NAME AR B2B SMS FROM PHONE (818) 626-4474 TO PHONE (…" at bounding box center [245, 134] width 453 height 231
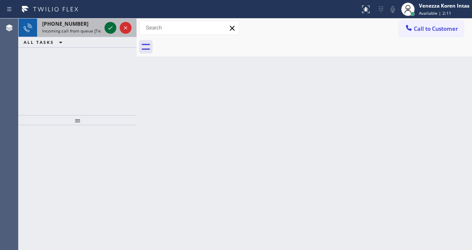
click at [108, 31] on icon at bounding box center [110, 28] width 10 height 10
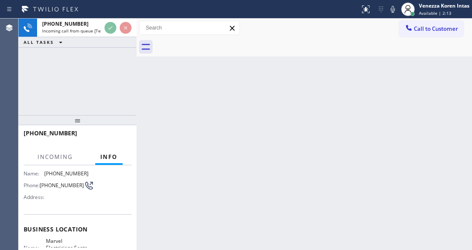
scroll to position [112, 0]
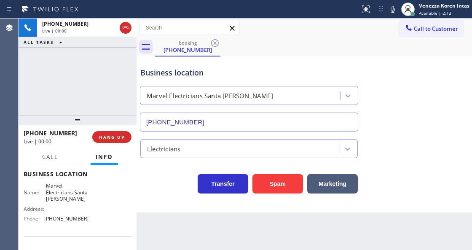
type input "(805) 323-9049"
click at [122, 137] on span "HANG UP" at bounding box center [112, 137] width 26 height 6
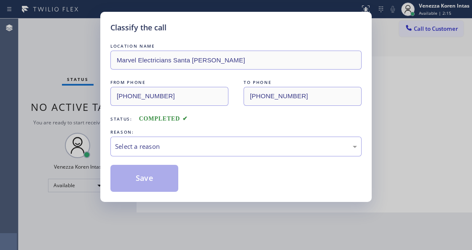
click at [122, 137] on div "Select a reason" at bounding box center [235, 147] width 251 height 20
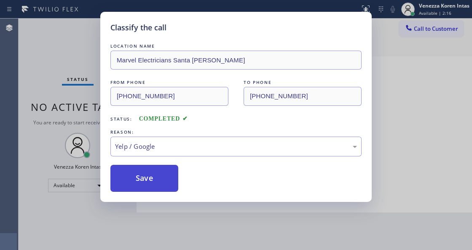
click at [148, 182] on button "Save" at bounding box center [144, 178] width 68 height 27
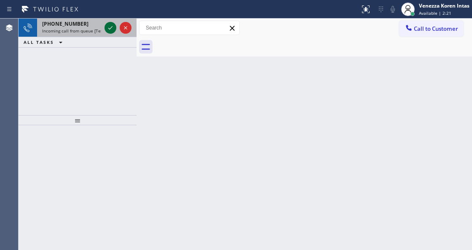
click at [109, 32] on icon at bounding box center [110, 28] width 10 height 10
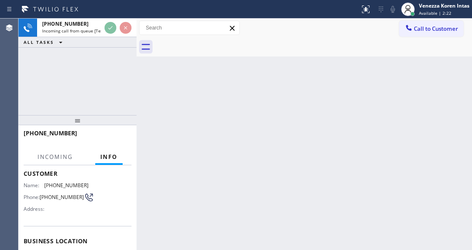
scroll to position [84, 0]
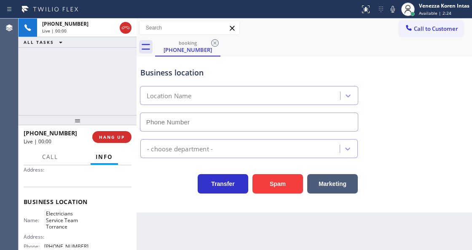
type input "(424) 349-7844"
click at [79, 58] on div "+14242412078 Live | 00:06 ALL TASKS ALL TASKS ACTIVE TASKS TASKS IN WRAP UP" at bounding box center [78, 67] width 118 height 96
click at [268, 70] on div "Business location" at bounding box center [248, 72] width 217 height 11
click at [375, 118] on div "Business location Electricians Service Team Torrance (424) 349-7844" at bounding box center [304, 93] width 331 height 76
click at [365, 99] on div "Business location Electricians Service Team Torrance (424) 349-7844" at bounding box center [304, 93] width 331 height 76
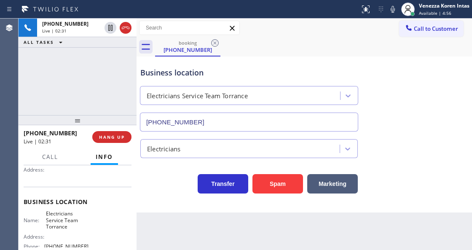
drag, startPoint x: 325, startPoint y: 49, endPoint x: 362, endPoint y: 19, distance: 48.0
click at [325, 49] on div "booking (424) 241-2078" at bounding box center [313, 46] width 317 height 19
click at [389, 7] on icon at bounding box center [393, 9] width 10 height 10
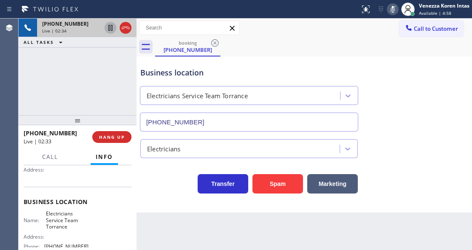
click at [113, 27] on icon at bounding box center [110, 28] width 10 height 10
click at [390, 6] on icon at bounding box center [393, 9] width 10 height 10
click at [110, 27] on icon at bounding box center [110, 28] width 6 height 6
click at [391, 13] on icon at bounding box center [393, 9] width 10 height 10
click at [112, 28] on icon at bounding box center [110, 28] width 10 height 10
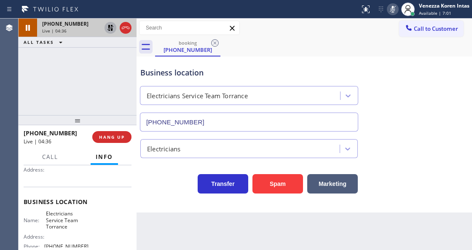
click at [87, 87] on div "+14242412078 Live | 04:36 ALL TASKS ALL TASKS ACTIVE TASKS TASKS IN WRAP UP" at bounding box center [78, 67] width 118 height 96
click at [84, 82] on div "+14242412078 Live | 04:38 ALL TASKS ALL TASKS ACTIVE TASKS TASKS IN WRAP UP" at bounding box center [78, 67] width 118 height 96
click at [289, 46] on div "booking (424) 241-2078" at bounding box center [313, 46] width 317 height 19
drag, startPoint x: 394, startPoint y: 4, endPoint x: 378, endPoint y: 19, distance: 21.5
click at [394, 4] on icon at bounding box center [393, 9] width 10 height 10
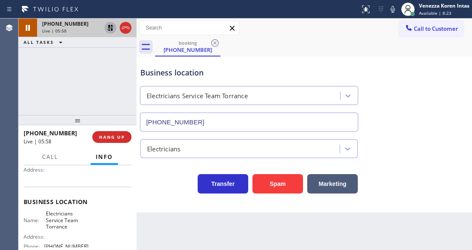
click at [113, 28] on icon at bounding box center [110, 28] width 10 height 10
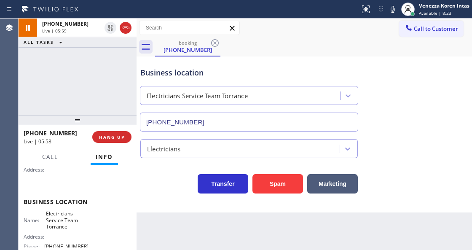
click at [249, 62] on div "Business location Electricians Service Team Torrance (424) 349-7844" at bounding box center [249, 95] width 221 height 73
drag, startPoint x: 45, startPoint y: 210, endPoint x: 71, endPoint y: 225, distance: 30.2
click at [71, 225] on span "Electricians Service Team Torrance" at bounding box center [67, 219] width 42 height 19
copy span "Electricians Service Team Torrance"
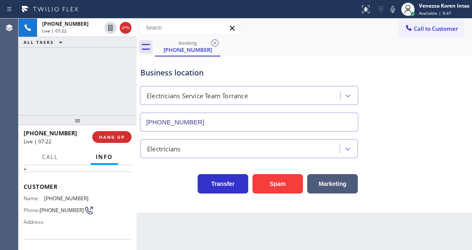
scroll to position [0, 0]
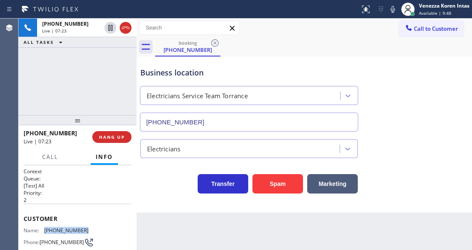
drag, startPoint x: 88, startPoint y: 230, endPoint x: 43, endPoint y: 230, distance: 45.5
click at [43, 230] on div "Name: (424) 241-2078 Phone: (424) 241-2078 Address:" at bounding box center [78, 243] width 108 height 33
copy div "(424) 241-2078"
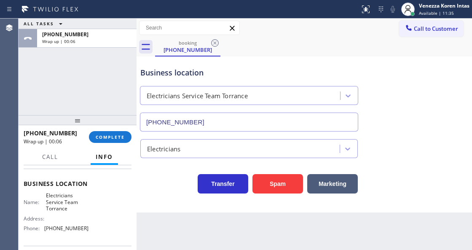
scroll to position [112, 0]
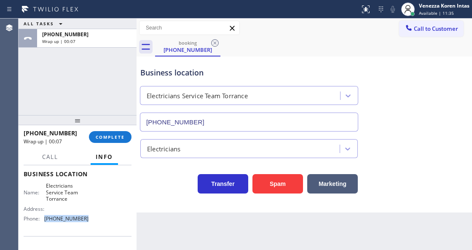
drag, startPoint x: 88, startPoint y: 221, endPoint x: 40, endPoint y: 223, distance: 48.1
click at [40, 223] on div "Name: Electricians Service Team Torrance Address: Phone: (424) 349-7844" at bounding box center [78, 203] width 108 height 43
copy div "(424) 349-7844"
click at [131, 138] on div "+14242412078 Wrap up | 00:39 COMPLETE" at bounding box center [78, 137] width 118 height 24
click at [131, 138] on button "COMPLETE" at bounding box center [110, 137] width 43 height 12
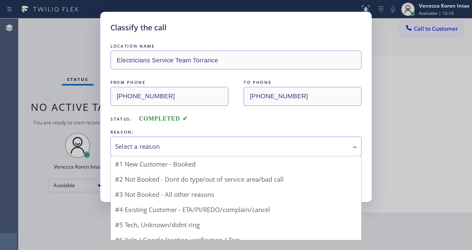
click at [169, 142] on div "Select a reason" at bounding box center [236, 147] width 242 height 10
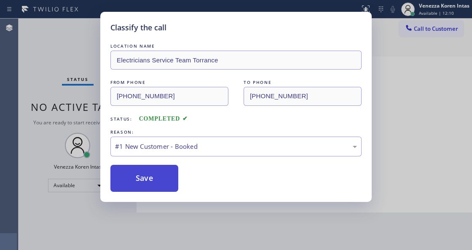
click at [158, 172] on button "Save" at bounding box center [144, 178] width 68 height 27
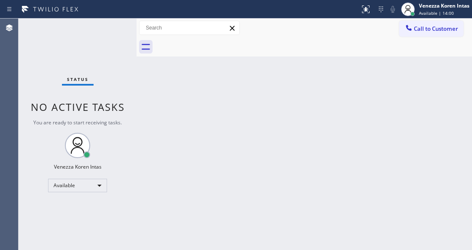
click at [270, 13] on div at bounding box center [179, 9] width 353 height 13
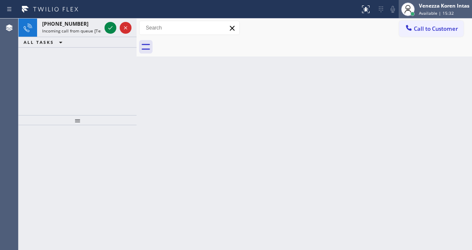
click at [452, 17] on div "Venezza Koren Intas Available | 15:32" at bounding box center [435, 9] width 73 height 19
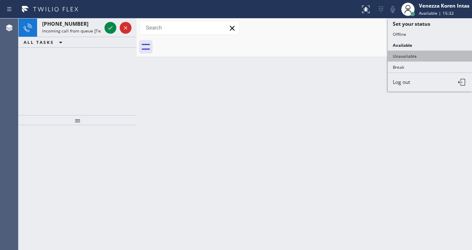
click at [435, 55] on button "Unavailable" at bounding box center [430, 56] width 84 height 11
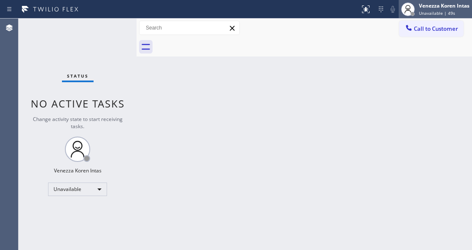
click at [467, 7] on div "Venezza Koren Intas" at bounding box center [444, 5] width 51 height 7
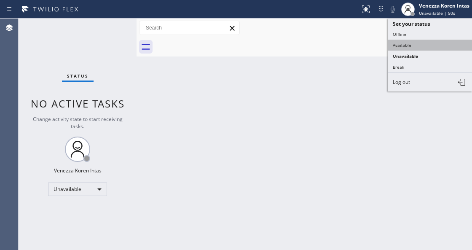
click at [432, 43] on button "Available" at bounding box center [430, 45] width 84 height 11
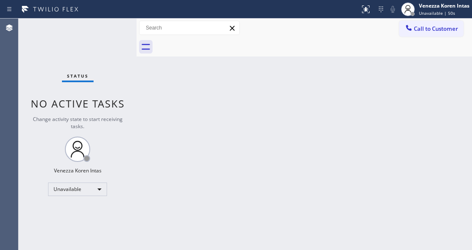
click at [167, 165] on div "Back to Dashboard Change Sender ID Customers Technicians Select a contact Outbo…" at bounding box center [304, 134] width 335 height 231
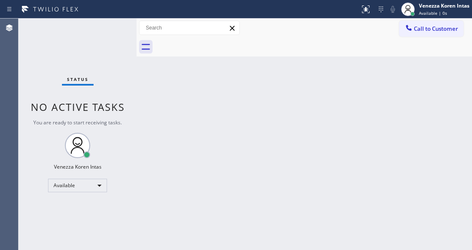
click at [96, 40] on div "Status No active tasks You are ready to start receiving tasks. Venezza Koren In…" at bounding box center [78, 134] width 118 height 231
click at [124, 38] on div "Status No active tasks You are ready to start receiving tasks. Venezza Koren In…" at bounding box center [78, 134] width 118 height 231
click at [115, 29] on div "Status No active tasks You are ready to start receiving tasks. Venezza Koren In…" at bounding box center [78, 134] width 118 height 231
click at [109, 28] on div "Status No active tasks You are ready to start receiving tasks. Venezza Koren In…" at bounding box center [78, 134] width 118 height 231
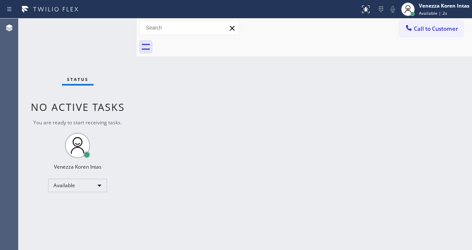
click at [109, 28] on div "Status No active tasks You are ready to start receiving tasks. Venezza Koren In…" at bounding box center [78, 134] width 118 height 231
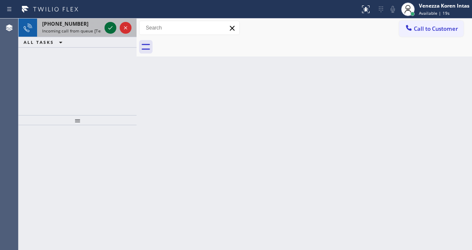
click at [109, 28] on icon at bounding box center [110, 28] width 10 height 10
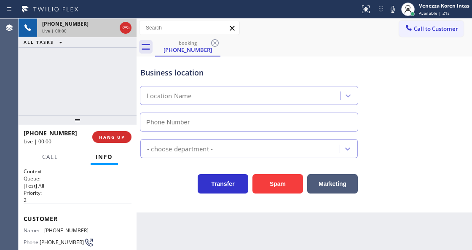
scroll to position [112, 0]
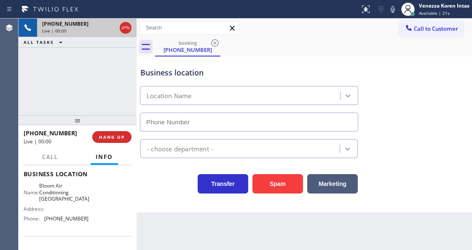
type input "(530) 290-6484"
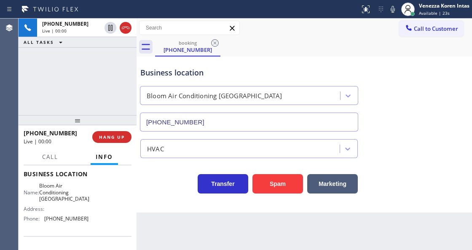
drag, startPoint x: 123, startPoint y: 32, endPoint x: 134, endPoint y: 73, distance: 42.3
click at [123, 32] on icon at bounding box center [125, 28] width 10 height 10
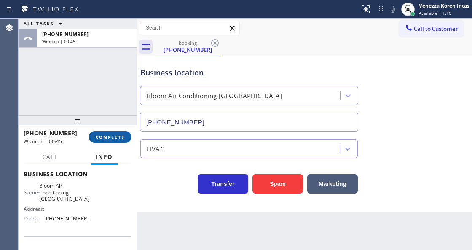
click at [119, 139] on span "COMPLETE" at bounding box center [110, 137] width 29 height 6
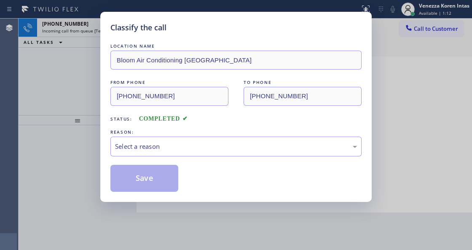
click at [198, 148] on div "Select a reason" at bounding box center [236, 147] width 242 height 10
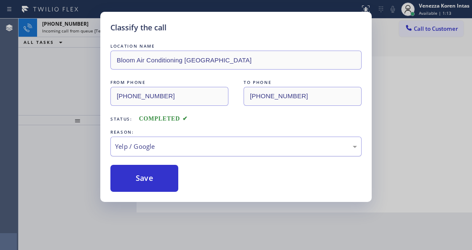
drag, startPoint x: 182, startPoint y: 137, endPoint x: 182, endPoint y: 155, distance: 18.1
click at [182, 138] on div "Yelp / Google" at bounding box center [235, 147] width 251 height 20
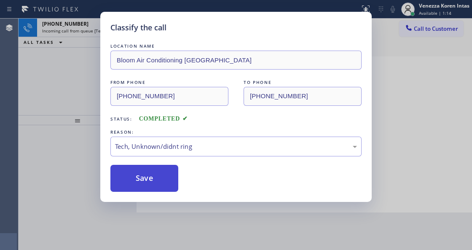
click at [166, 180] on button "Save" at bounding box center [144, 178] width 68 height 27
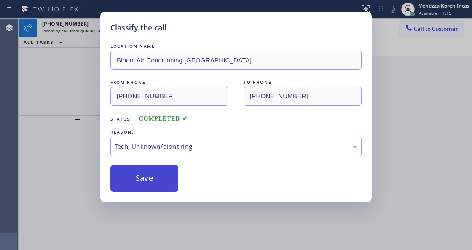
click at [166, 180] on button "Save" at bounding box center [144, 178] width 68 height 27
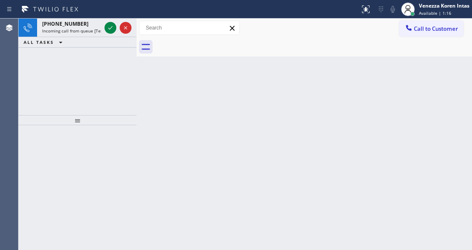
click at [166, 179] on div "Back to Dashboard Change Sender ID Customers Technicians Select a contact Outbo…" at bounding box center [304, 134] width 335 height 231
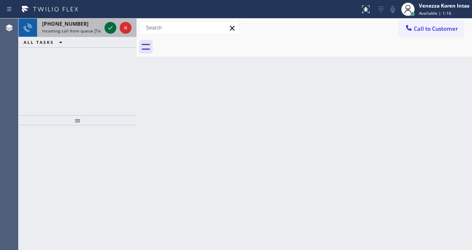
click at [110, 29] on icon at bounding box center [110, 28] width 10 height 10
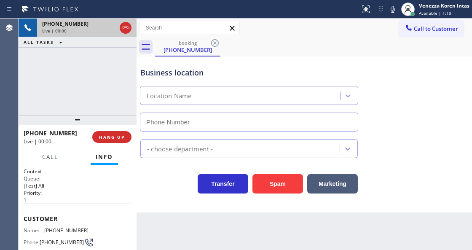
type input "(754) 253-2095"
click at [240, 61] on div "Business location HVAC Alliance Expert Pompano Beach (754) 253-2095" at bounding box center [249, 95] width 221 height 73
click at [115, 87] on div "+19548023918 Live | 00:18 ALL TASKS ALL TASKS ACTIVE TASKS TASKS IN WRAP UP" at bounding box center [78, 67] width 118 height 96
click at [292, 70] on div "Business location" at bounding box center [248, 72] width 217 height 11
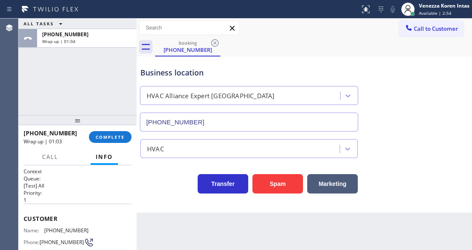
click at [102, 124] on div at bounding box center [78, 120] width 118 height 10
click at [106, 129] on div "+19548023918 Wrap up | 01:04 COMPLETE" at bounding box center [78, 137] width 108 height 22
click at [119, 137] on span "COMPLETE" at bounding box center [110, 137] width 29 height 6
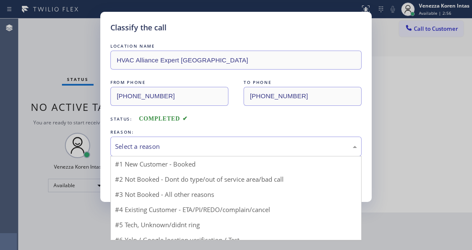
click at [231, 149] on div "Select a reason" at bounding box center [236, 147] width 242 height 10
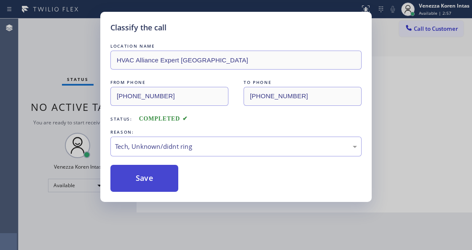
click at [177, 174] on button "Save" at bounding box center [144, 178] width 68 height 27
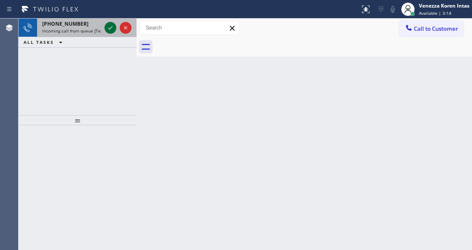
click at [113, 29] on icon at bounding box center [110, 28] width 10 height 10
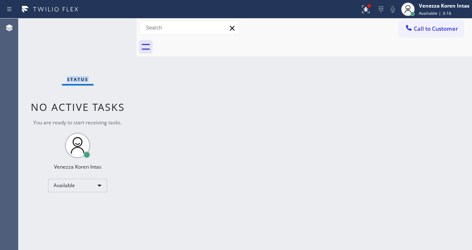
click at [110, 29] on div "Status No active tasks You are ready to start receiving tasks. Venezza Koren In…" at bounding box center [78, 134] width 118 height 231
click at [120, 195] on div "Status No active tasks You are ready to start receiving tasks. Venezza Koren In…" at bounding box center [78, 134] width 118 height 231
click at [72, 78] on span "Status" at bounding box center [77, 79] width 21 height 6
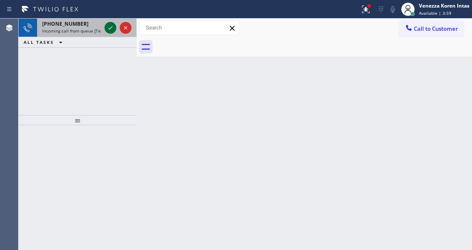
click at [108, 29] on icon at bounding box center [110, 28] width 10 height 10
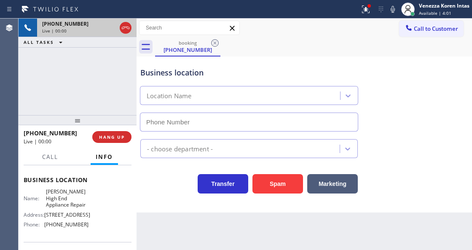
scroll to position [84, 0]
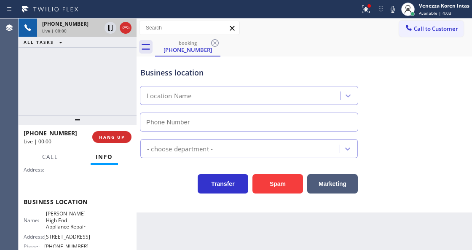
click at [49, 86] on div "+17202922655 Live | 00:00 ALL TASKS ALL TASKS ACTIVE TASKS TASKS IN WRAP UP" at bounding box center [78, 67] width 118 height 96
drag, startPoint x: 85, startPoint y: 78, endPoint x: 108, endPoint y: 150, distance: 75.7
click at [85, 78] on div "+17202922655 Live | 00:00 ALL TASKS ALL TASKS ACTIVE TASKS TASKS IN WRAP UP" at bounding box center [78, 67] width 118 height 96
type input "(720) 613-9053"
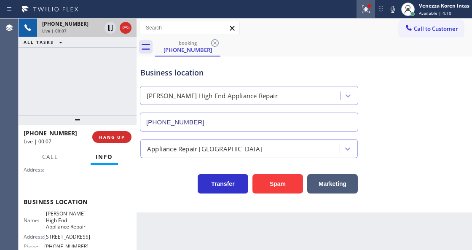
click at [364, 10] on icon at bounding box center [364, 8] width 5 height 6
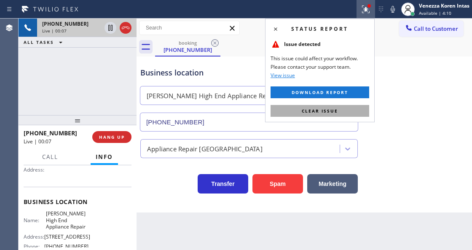
click at [360, 107] on button "Clear issue" at bounding box center [319, 111] width 99 height 12
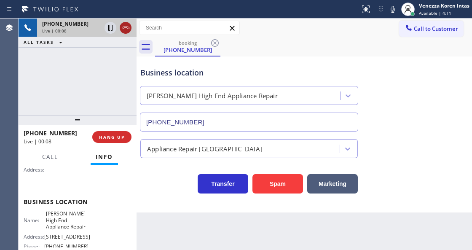
click at [126, 27] on icon at bounding box center [125, 28] width 10 height 10
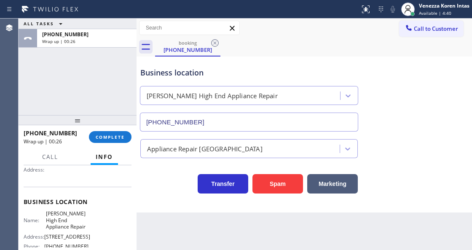
click at [119, 120] on div at bounding box center [78, 120] width 118 height 10
click at [119, 139] on span "COMPLETE" at bounding box center [110, 137] width 29 height 6
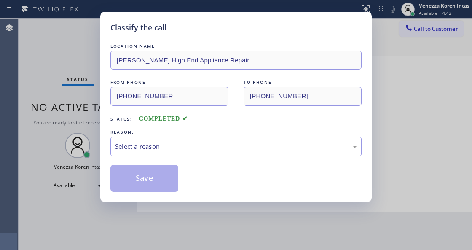
click at [216, 153] on div "Select a reason" at bounding box center [235, 147] width 251 height 20
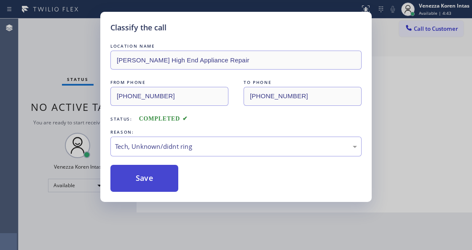
click at [120, 169] on button "Save" at bounding box center [144, 178] width 68 height 27
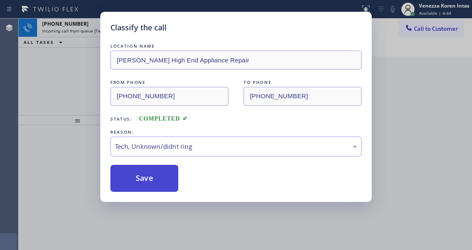
click at [153, 180] on button "Save" at bounding box center [144, 178] width 68 height 27
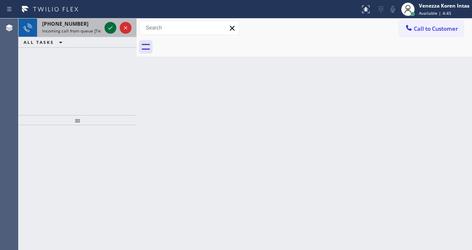
click at [112, 30] on icon at bounding box center [110, 28] width 10 height 10
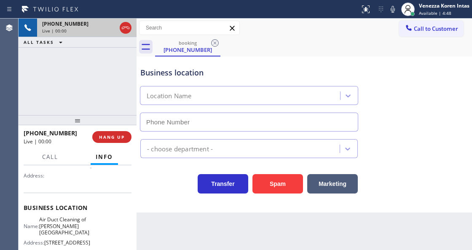
scroll to position [140, 0]
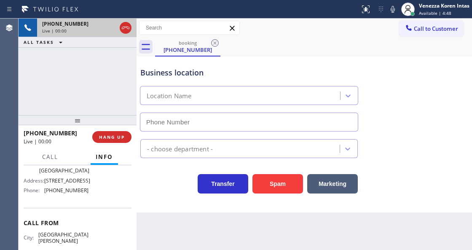
type input "(818) 574-5588"
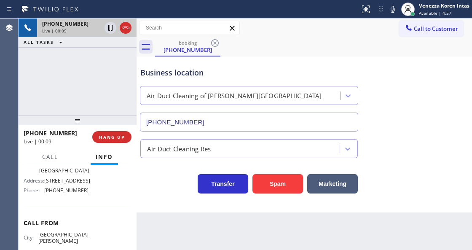
click at [176, 185] on div "Transfer Spam Marketing" at bounding box center [249, 182] width 221 height 24
click at [392, 8] on icon at bounding box center [393, 9] width 10 height 10
click at [108, 30] on icon at bounding box center [110, 28] width 10 height 10
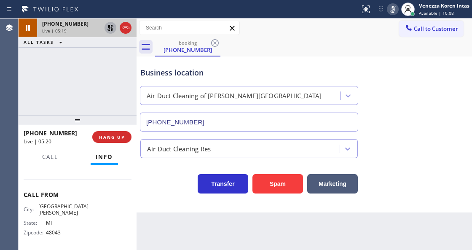
scroll to position [84, 0]
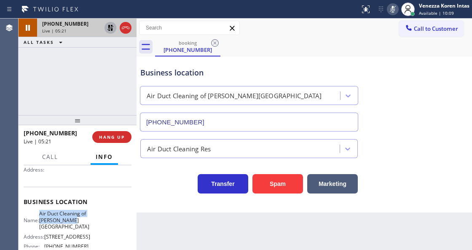
drag, startPoint x: 45, startPoint y: 212, endPoint x: 72, endPoint y: 225, distance: 30.7
click at [72, 225] on div "Name: Air Duct Cleaning of Sherman Oaks" at bounding box center [56, 219] width 65 height 19
copy span "Air Duct Cleaning of Sherman Oaks"
click at [393, 10] on icon at bounding box center [393, 9] width 10 height 10
click at [112, 29] on icon at bounding box center [110, 28] width 6 height 6
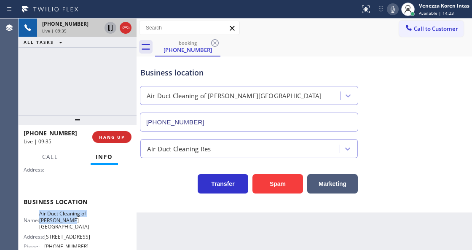
click at [393, 11] on icon at bounding box center [393, 9] width 4 height 7
click at [110, 29] on icon at bounding box center [110, 28] width 10 height 10
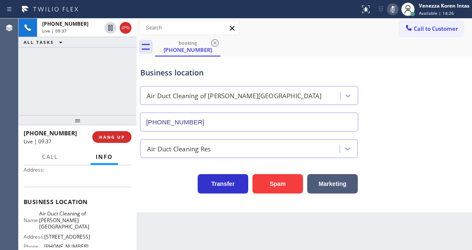
click at [181, 248] on div "Back to Dashboard Change Sender ID Customers Technicians Select a contact Outbo…" at bounding box center [304, 134] width 335 height 231
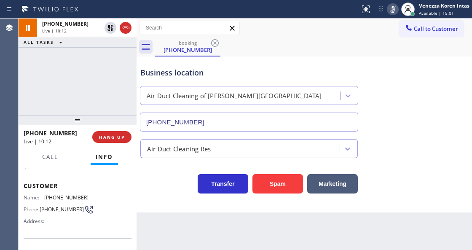
scroll to position [28, 0]
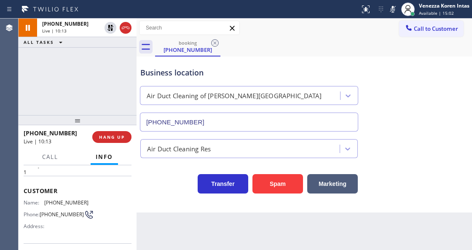
drag, startPoint x: 390, startPoint y: 13, endPoint x: 374, endPoint y: 24, distance: 18.9
click at [390, 13] on icon at bounding box center [393, 9] width 10 height 10
drag, startPoint x: 108, startPoint y: 29, endPoint x: 108, endPoint y: 37, distance: 8.0
click at [108, 29] on icon at bounding box center [110, 28] width 10 height 10
click at [276, 249] on div "Back to Dashboard Change Sender ID Customers Technicians Select a contact Outbo…" at bounding box center [304, 134] width 335 height 231
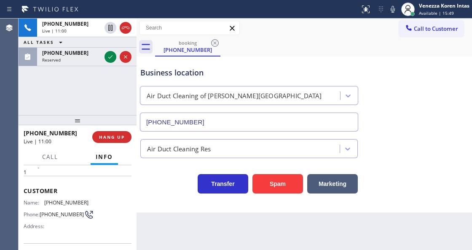
click at [110, 58] on icon at bounding box center [110, 56] width 4 height 3
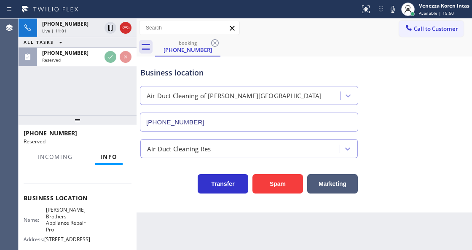
scroll to position [112, 0]
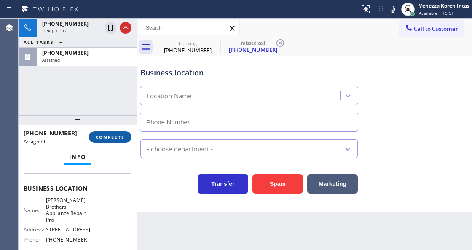
click at [116, 139] on span "COMPLETE" at bounding box center [110, 137] width 29 height 6
type input "(602) 536-7484"
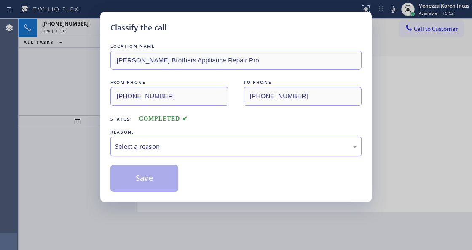
click at [184, 151] on div "Select a reason" at bounding box center [236, 147] width 242 height 10
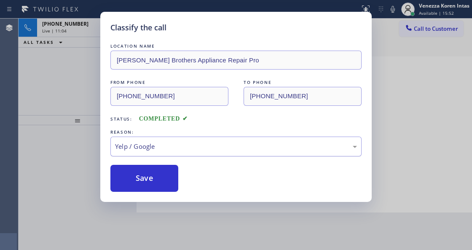
click at [175, 150] on div "Yelp / Google" at bounding box center [236, 147] width 242 height 10
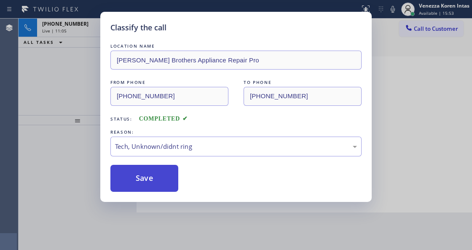
click at [152, 180] on button "Save" at bounding box center [144, 178] width 68 height 27
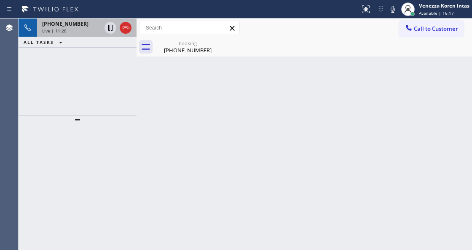
click at [82, 29] on div "Live | 11:28" at bounding box center [71, 31] width 59 height 6
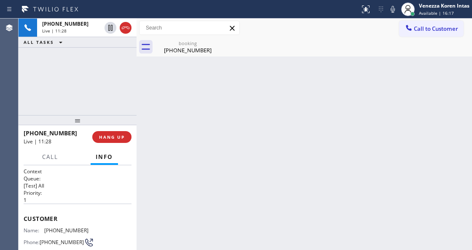
drag, startPoint x: 184, startPoint y: 47, endPoint x: 183, endPoint y: 57, distance: 10.1
click at [183, 49] on div "(586) 914-6549" at bounding box center [188, 50] width 64 height 8
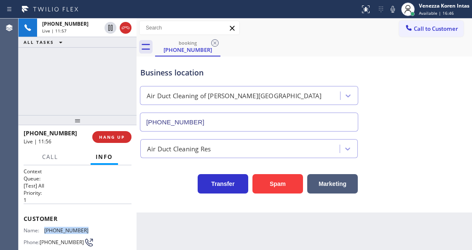
drag, startPoint x: 88, startPoint y: 230, endPoint x: 45, endPoint y: 228, distance: 43.5
click at [45, 228] on div "Name: (586) 914-6549 Phone: (586) 914-6549 Address:" at bounding box center [78, 243] width 108 height 33
copy div "(586) 914-6549"
click at [395, 6] on icon at bounding box center [393, 9] width 10 height 10
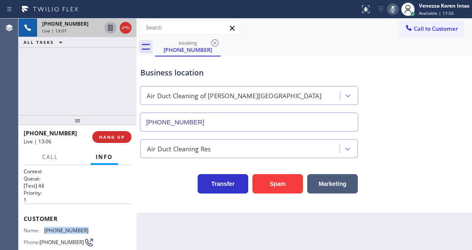
click at [110, 28] on icon at bounding box center [110, 28] width 4 height 6
click at [394, 13] on icon at bounding box center [393, 9] width 10 height 10
click at [107, 29] on icon at bounding box center [110, 28] width 10 height 10
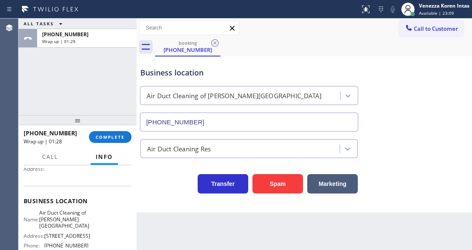
scroll to position [112, 0]
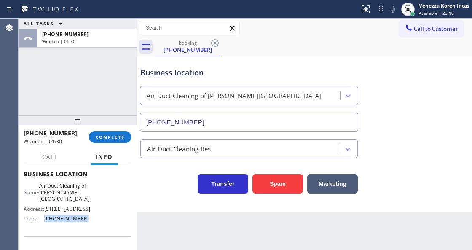
drag, startPoint x: 88, startPoint y: 225, endPoint x: 44, endPoint y: 225, distance: 44.2
click at [44, 225] on div "Name: Air Duct Cleaning of Sherman Oaks Address: 13400 Riverside Dr Phone: (818…" at bounding box center [78, 203] width 108 height 43
copy div "(818) 574-5588"
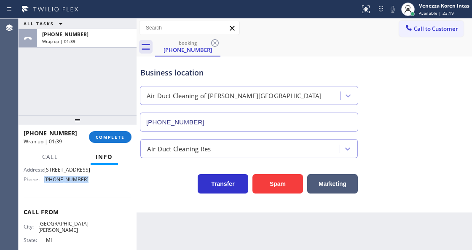
scroll to position [150, 0]
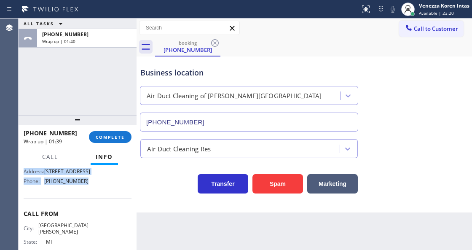
drag, startPoint x: 23, startPoint y: 185, endPoint x: 104, endPoint y: 195, distance: 81.8
click at [104, 195] on div "Context Queue: [Test] All Priority: 1 Customer Name: (586) 914-6549 Phone: (586…" at bounding box center [78, 207] width 118 height 84
copy div "Customer Name: (586) 914-6549 Phone: (586) 914-6549 Address: Business location …"
click at [107, 139] on span "COMPLETE" at bounding box center [110, 137] width 29 height 6
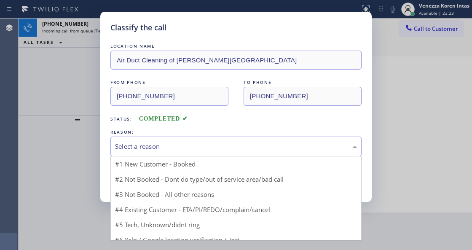
click at [191, 151] on div "Select a reason" at bounding box center [236, 147] width 242 height 10
drag, startPoint x: 184, startPoint y: 164, endPoint x: 178, endPoint y: 170, distance: 8.9
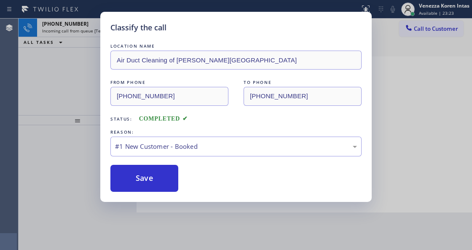
drag, startPoint x: 166, startPoint y: 177, endPoint x: 224, endPoint y: 162, distance: 60.1
click at [166, 177] on button "Save" at bounding box center [144, 178] width 68 height 27
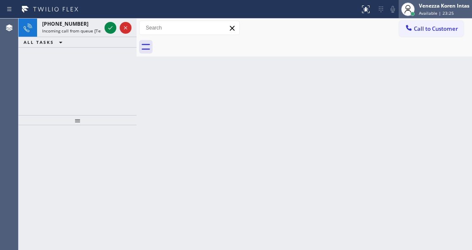
click at [458, 14] on div "Available | 23:25" at bounding box center [444, 13] width 51 height 6
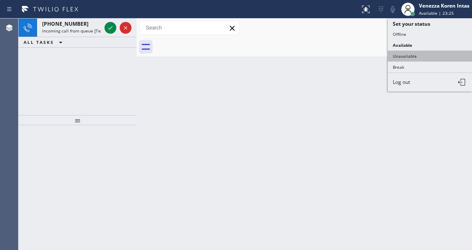
click at [426, 59] on button "Unavailable" at bounding box center [430, 56] width 84 height 11
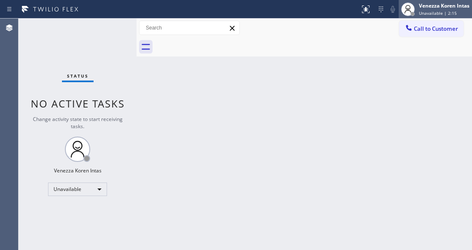
click at [443, 16] on div "Venezza Koren Intas Unavailable | 2:15" at bounding box center [444, 9] width 55 height 15
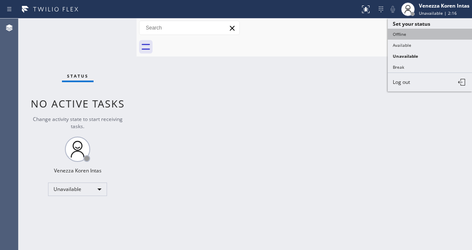
click at [421, 36] on button "Offline" at bounding box center [430, 34] width 84 height 11
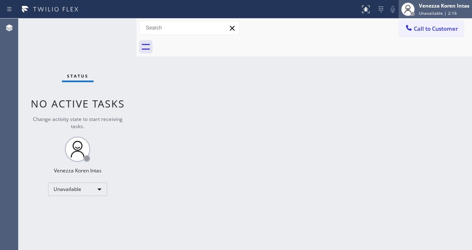
click at [423, 8] on div "Venezza Koren Intas" at bounding box center [444, 5] width 51 height 7
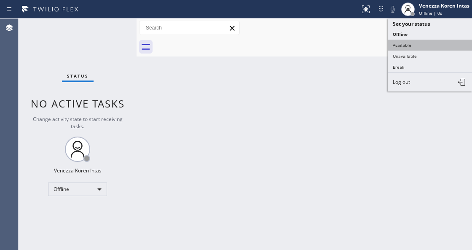
click at [410, 44] on button "Available" at bounding box center [430, 45] width 84 height 11
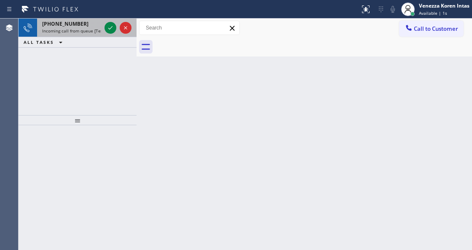
click at [113, 33] on div at bounding box center [118, 28] width 30 height 19
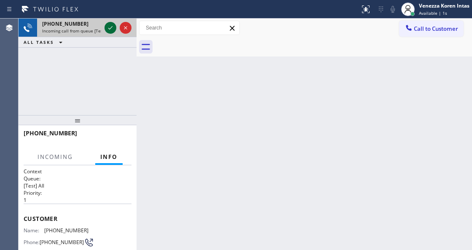
click at [111, 31] on icon at bounding box center [110, 28] width 10 height 10
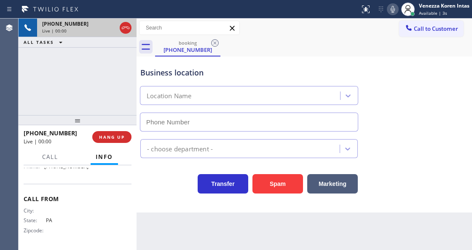
type input "(267) 662-2241"
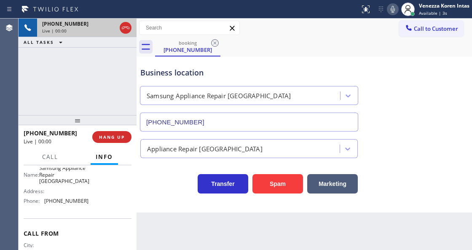
scroll to position [108, 0]
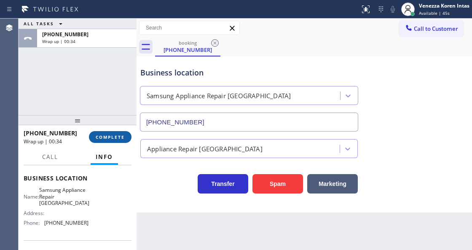
click at [115, 137] on span "COMPLETE" at bounding box center [110, 137] width 29 height 6
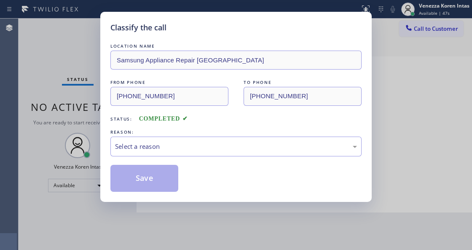
click at [211, 150] on div "Select a reason" at bounding box center [236, 147] width 242 height 10
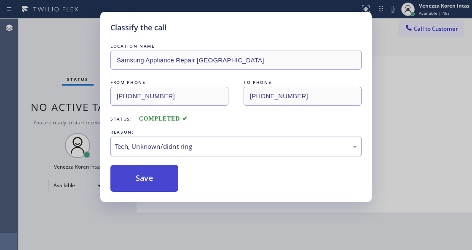
click at [160, 180] on button "Save" at bounding box center [144, 178] width 68 height 27
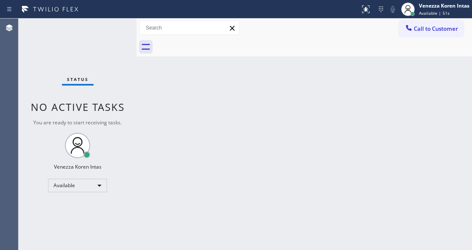
drag, startPoint x: 273, startPoint y: 161, endPoint x: 270, endPoint y: 128, distance: 33.4
click at [273, 153] on div "Back to Dashboard Change Sender ID Customers Technicians Select a contact Outbo…" at bounding box center [304, 134] width 335 height 231
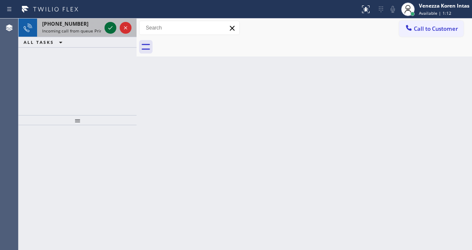
click at [114, 25] on icon at bounding box center [110, 28] width 10 height 10
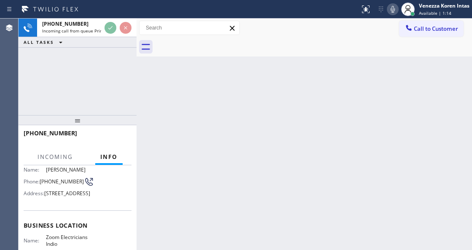
scroll to position [112, 0]
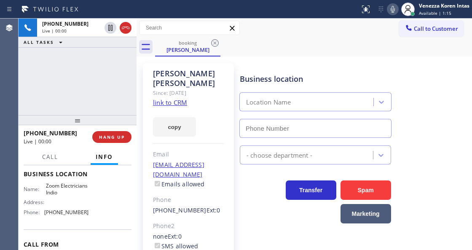
type input "(760) 279-1212"
click at [168, 98] on link "link to CRM" at bounding box center [170, 102] width 34 height 8
click at [392, 13] on icon at bounding box center [393, 9] width 10 height 10
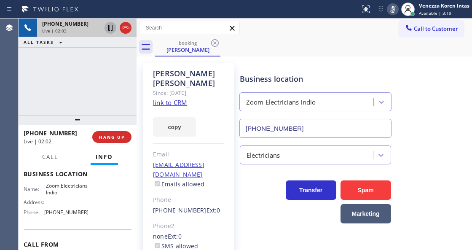
click at [111, 29] on icon at bounding box center [110, 28] width 4 height 6
click at [286, 57] on div "Eduardo Garcia Since: 20 may 2020 link to CRM copy Email Ed_garcia28@hotmail.co…" at bounding box center [304, 192] width 335 height 273
click at [109, 29] on icon at bounding box center [110, 28] width 6 height 6
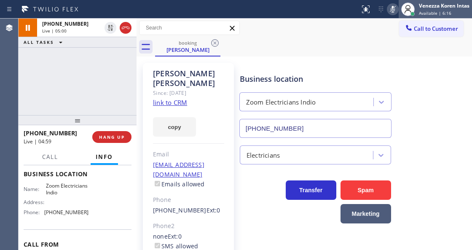
click at [399, 11] on div at bounding box center [408, 9] width 19 height 19
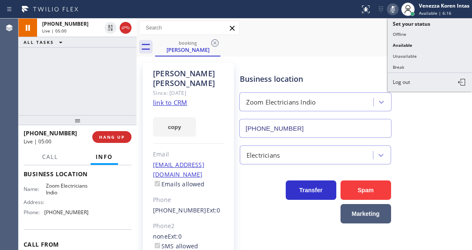
click at [393, 10] on icon at bounding box center [393, 9] width 4 height 7
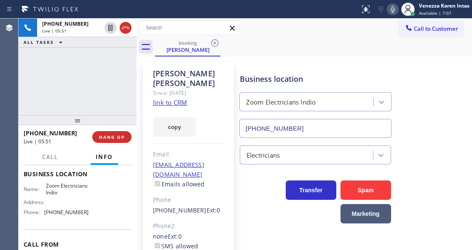
click at [75, 85] on div "+17605677013 Live | 05:51 ALL TASKS ALL TASKS ACTIVE TASKS TASKS IN WRAP UP" at bounding box center [78, 67] width 118 height 96
click at [391, 9] on icon at bounding box center [393, 9] width 4 height 7
click at [269, 52] on div "booking Eduardo Garcia" at bounding box center [313, 46] width 317 height 19
click at [391, 8] on icon at bounding box center [393, 9] width 10 height 10
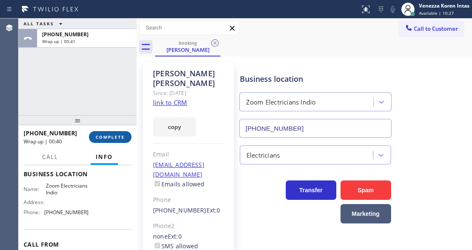
click at [100, 137] on span "COMPLETE" at bounding box center [110, 137] width 29 height 6
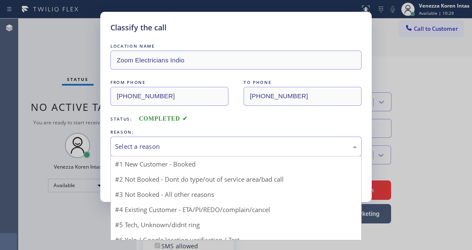
click at [198, 145] on div "Select a reason" at bounding box center [236, 147] width 242 height 10
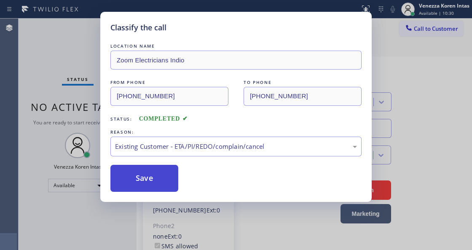
click at [172, 177] on button "Save" at bounding box center [144, 178] width 68 height 27
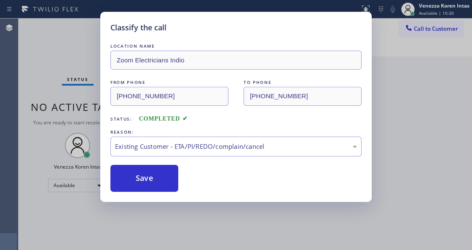
click at [182, 244] on div "Classify the call LOCATION NAME Zoom Electricians Indio FROM PHONE (760) 567-70…" at bounding box center [236, 125] width 472 height 250
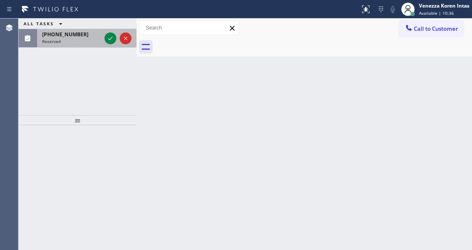
click at [111, 29] on div at bounding box center [118, 38] width 30 height 19
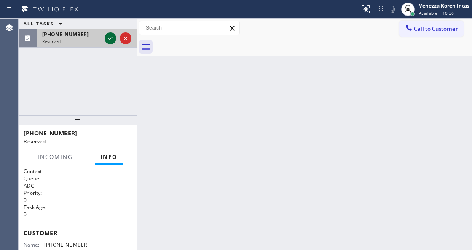
click at [112, 35] on icon at bounding box center [110, 38] width 10 height 10
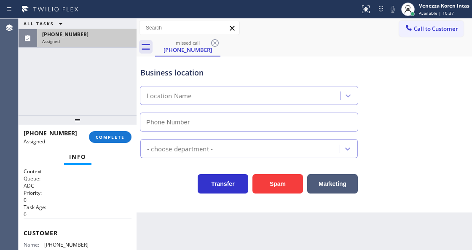
type input "(626) 548-3326"
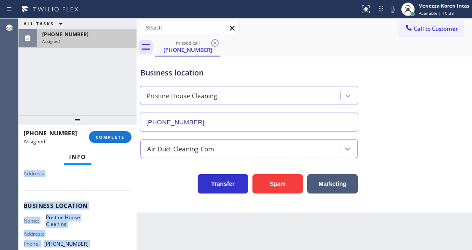
scroll to position [171, 0]
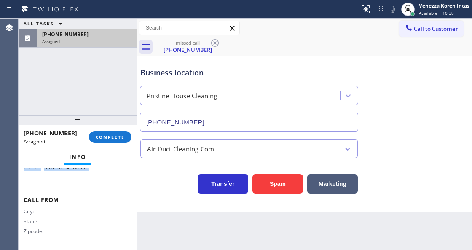
drag, startPoint x: 25, startPoint y: 225, endPoint x: 100, endPoint y: 179, distance: 87.5
click at [100, 179] on div "Context Queue: ADC Priority: 0 Task Age: 2 minute(s) Customer Name: (626) 826-8…" at bounding box center [78, 123] width 108 height 252
click at [106, 139] on span "COMPLETE" at bounding box center [110, 137] width 29 height 6
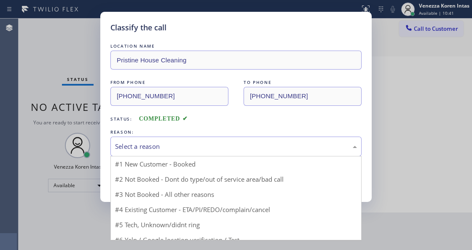
click at [191, 151] on div "Select a reason" at bounding box center [236, 147] width 242 height 10
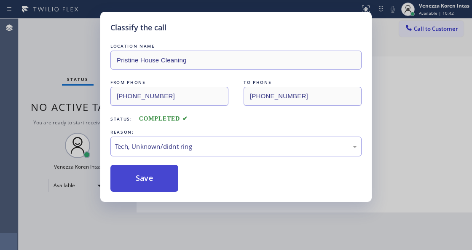
click at [153, 175] on button "Save" at bounding box center [144, 178] width 68 height 27
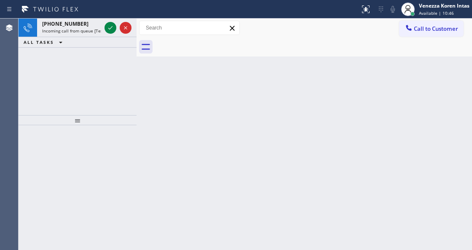
drag, startPoint x: 119, startPoint y: 115, endPoint x: 108, endPoint y: 91, distance: 27.2
click at [117, 115] on div at bounding box center [78, 120] width 118 height 10
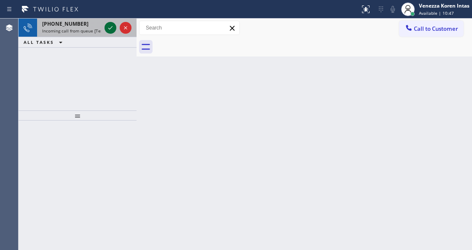
click at [106, 31] on icon at bounding box center [110, 28] width 10 height 10
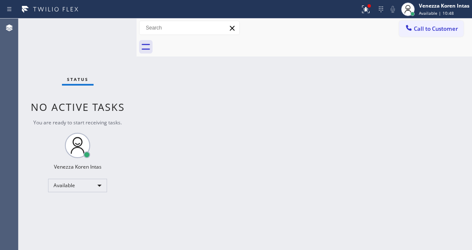
click at [107, 30] on div "Status No active tasks You are ready to start receiving tasks. Venezza Koren In…" at bounding box center [78, 134] width 118 height 231
drag, startPoint x: 329, startPoint y: 64, endPoint x: 352, endPoint y: 48, distance: 28.3
click at [352, 48] on div "Back to Dashboard Change Sender ID Customers Technicians Select a contact Outbo…" at bounding box center [304, 134] width 335 height 231
drag, startPoint x: 370, startPoint y: 17, endPoint x: 355, endPoint y: 82, distance: 66.5
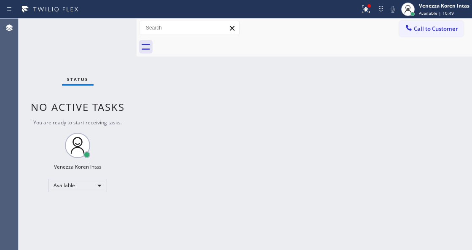
click at [369, 17] on button at bounding box center [365, 9] width 19 height 19
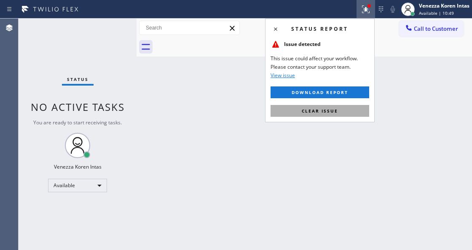
click at [347, 114] on button "Clear issue" at bounding box center [319, 111] width 99 height 12
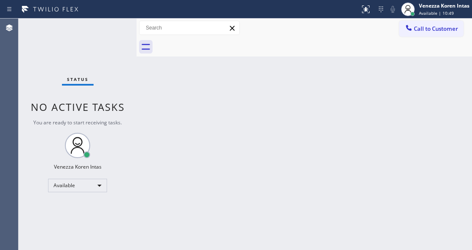
drag, startPoint x: 369, startPoint y: 120, endPoint x: 74, endPoint y: 108, distance: 294.8
click at [314, 120] on div "Back to Dashboard Change Sender ID Customers Technicians Select a contact Outbo…" at bounding box center [304, 134] width 335 height 231
drag, startPoint x: 161, startPoint y: 103, endPoint x: 161, endPoint y: 156, distance: 53.1
click at [161, 103] on div "Back to Dashboard Change Sender ID Customers Technicians Select a contact Outbo…" at bounding box center [304, 134] width 335 height 231
drag, startPoint x: 147, startPoint y: 137, endPoint x: 200, endPoint y: 80, distance: 77.5
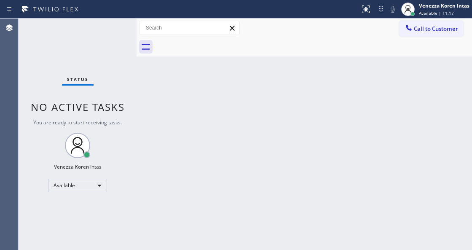
click at [147, 137] on div "Back to Dashboard Change Sender ID Customers Technicians Select a contact Outbo…" at bounding box center [304, 134] width 335 height 231
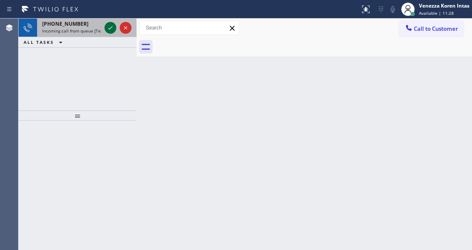
drag, startPoint x: 108, startPoint y: 33, endPoint x: 117, endPoint y: 28, distance: 10.2
click at [110, 32] on button at bounding box center [110, 28] width 12 height 12
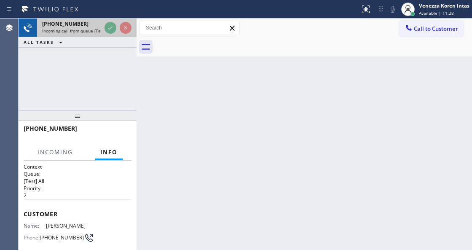
click at [117, 28] on div at bounding box center [118, 28] width 30 height 19
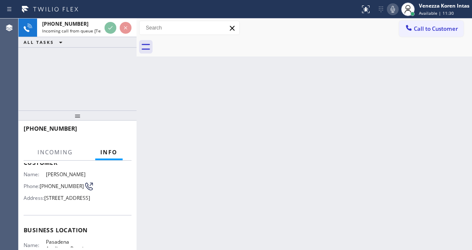
scroll to position [84, 0]
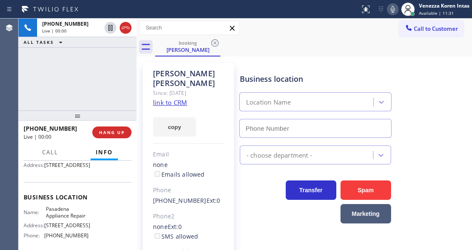
type input "(626) 376-4990"
click at [174, 98] on link "link to CRM" at bounding box center [170, 102] width 34 height 8
click at [255, 67] on div "Business location Pasadena Appliance Repair (626) 376-4990" at bounding box center [315, 101] width 155 height 73
click at [388, 5] on icon at bounding box center [393, 9] width 10 height 10
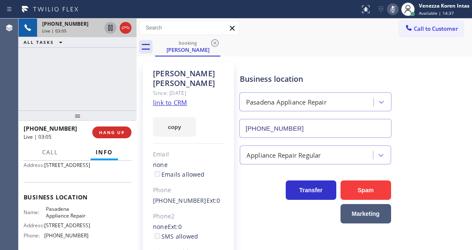
click at [107, 25] on icon at bounding box center [110, 28] width 10 height 10
click at [117, 70] on div "+16262303997 Live | 06:01 ALL TASKS ALL TASKS ACTIVE TASKS TASKS IN WRAP UP" at bounding box center [78, 65] width 118 height 92
click at [112, 27] on icon at bounding box center [110, 28] width 10 height 10
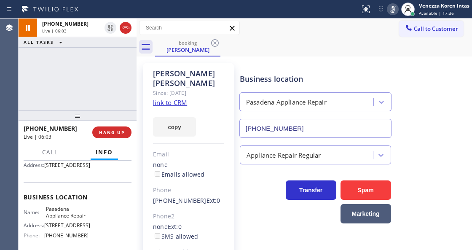
click at [390, 3] on div "Status report No issues detected If you experience an issue, please download th…" at bounding box center [413, 9] width 115 height 19
click at [393, 7] on icon at bounding box center [393, 9] width 4 height 7
click at [374, 45] on div "booking rick Rupp" at bounding box center [313, 46] width 317 height 19
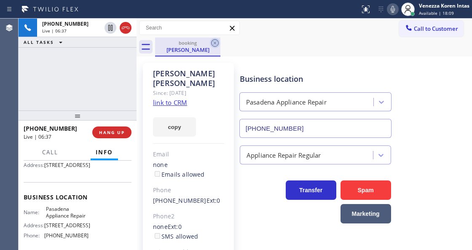
drag, startPoint x: 143, startPoint y: 77, endPoint x: 212, endPoint y: 42, distance: 77.3
click at [143, 77] on div "rick Rupp Since: 20 may 2020 link to CRM copy Email none Emails allowed Phone (…" at bounding box center [188, 188] width 91 height 251
drag, startPoint x: 46, startPoint y: 230, endPoint x: 88, endPoint y: 236, distance: 42.2
click at [88, 236] on div "Name: Pasadena Appliance Repair Address: 556 Mercedes Ave Phone: (626) 376-4990" at bounding box center [78, 224] width 108 height 36
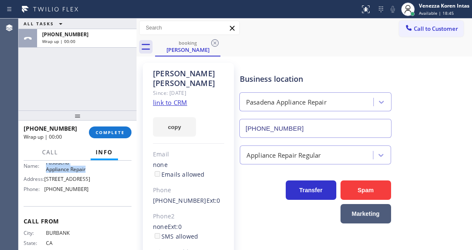
scroll to position [169, 0]
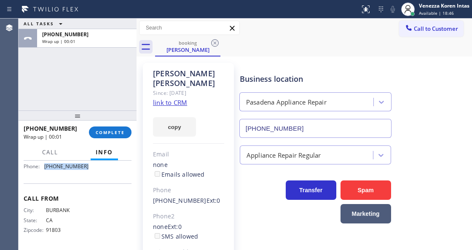
drag, startPoint x: 46, startPoint y: 180, endPoint x: 40, endPoint y: 180, distance: 6.7
click at [40, 173] on div "Name: Pasadena Appliance Repair Address: 556 Mercedes Ave Phone: (626) 376-4990" at bounding box center [78, 155] width 108 height 36
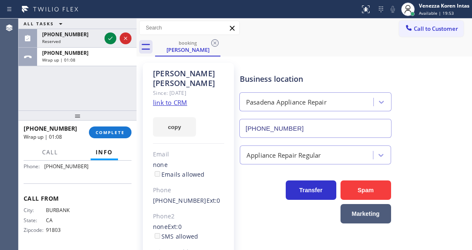
click at [110, 138] on div "+16262303997 Wrap up | 01:08 COMPLETE" at bounding box center [78, 132] width 108 height 22
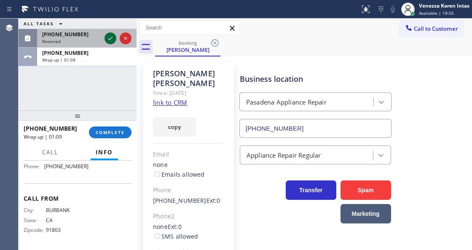
click at [108, 38] on icon at bounding box center [110, 38] width 10 height 10
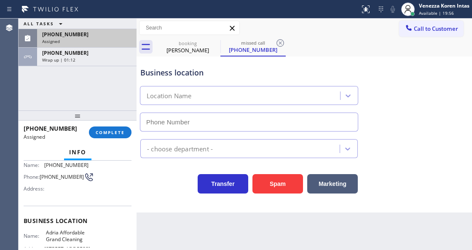
type input "(669) 201-9906"
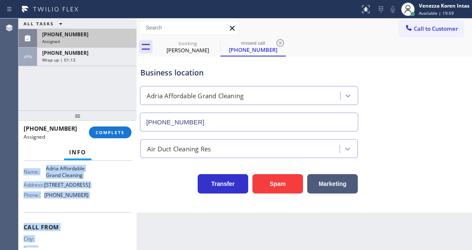
scroll to position [167, 0]
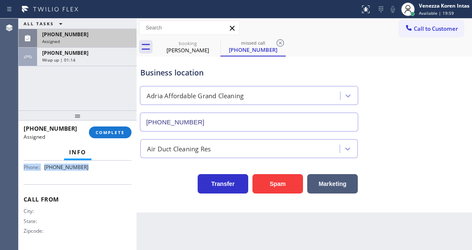
drag, startPoint x: 22, startPoint y: 202, endPoint x: 96, endPoint y: 176, distance: 79.0
click at [96, 176] on div "Context Queue: ADC Priority: 0 Task Age: 2 minute(s) Customer Name: (208) 755-1…" at bounding box center [78, 205] width 118 height 89
click at [102, 129] on span "COMPLETE" at bounding box center [110, 132] width 29 height 6
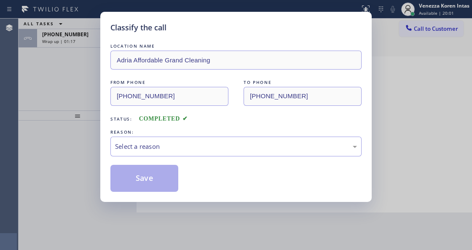
click at [172, 149] on div "Select a reason" at bounding box center [236, 147] width 242 height 10
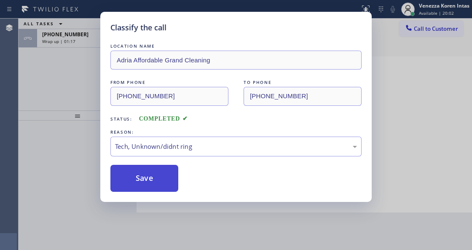
click at [154, 179] on button "Save" at bounding box center [144, 178] width 68 height 27
type input "(626) 376-4990"
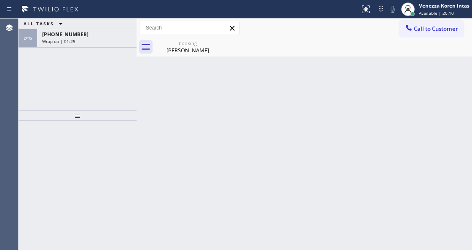
click at [80, 42] on div "Wrap up | 01:25" at bounding box center [86, 41] width 89 height 6
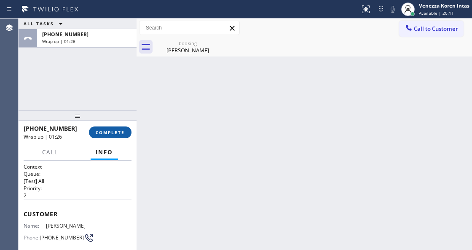
click at [102, 133] on span "COMPLETE" at bounding box center [110, 132] width 29 height 6
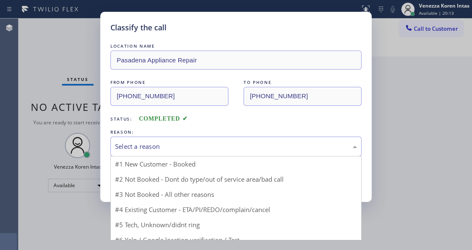
click at [202, 147] on div "Select a reason" at bounding box center [236, 147] width 242 height 10
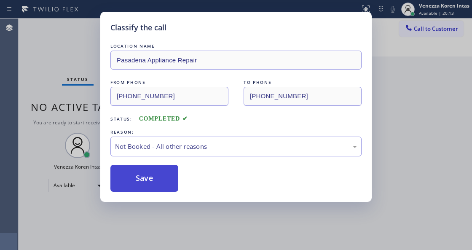
click at [152, 177] on button "Save" at bounding box center [144, 178] width 68 height 27
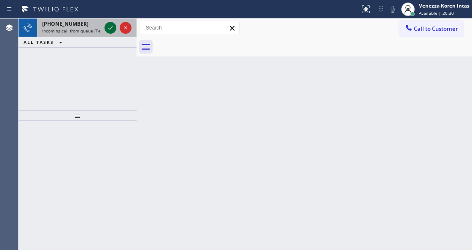
click at [108, 30] on icon at bounding box center [110, 28] width 10 height 10
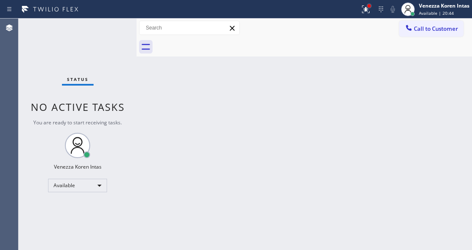
click at [369, 5] on div at bounding box center [368, 5] width 3 height 3
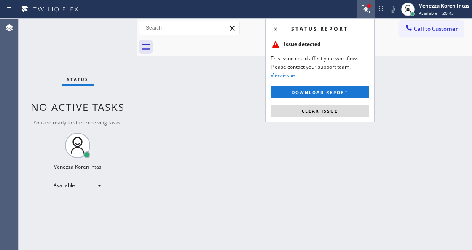
click at [343, 114] on button "Clear issue" at bounding box center [319, 111] width 99 height 12
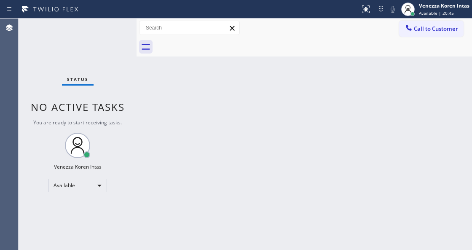
drag, startPoint x: 287, startPoint y: 147, endPoint x: 266, endPoint y: 2, distance: 147.3
click at [286, 146] on div "Back to Dashboard Change Sender ID Customers Technicians Select a contact Outbo…" at bounding box center [304, 134] width 335 height 231
click at [220, 119] on div "Back to Dashboard Change Sender ID Customers Technicians Select a contact Outbo…" at bounding box center [304, 134] width 335 height 231
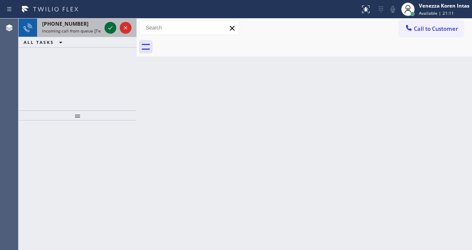
click at [110, 29] on icon at bounding box center [110, 28] width 10 height 10
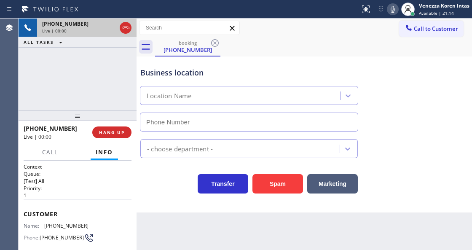
scroll to position [112, 0]
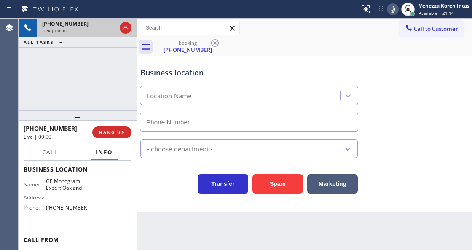
type input "(341) 222-1346"
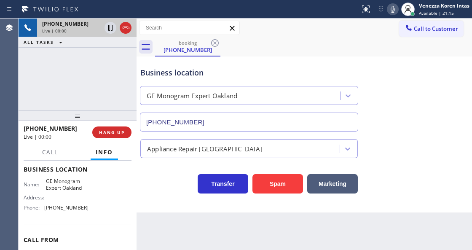
click at [52, 94] on div "+12137211568 Live | 00:00 ALL TASKS ALL TASKS ACTIVE TASKS TASKS IN WRAP UP" at bounding box center [78, 65] width 118 height 92
click at [84, 79] on div "+12137211568 Live | 00:00 ALL TASKS ALL TASKS ACTIVE TASKS TASKS IN WRAP UP" at bounding box center [78, 65] width 118 height 92
click at [122, 29] on icon at bounding box center [126, 28] width 8 height 3
click at [118, 135] on button "HANG UP" at bounding box center [111, 132] width 39 height 12
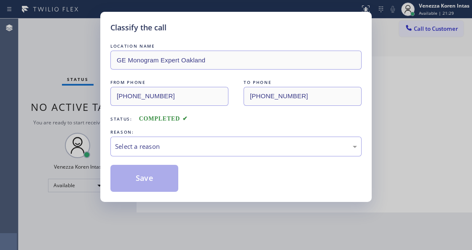
click at [168, 134] on div "REASON:" at bounding box center [235, 132] width 251 height 9
click at [165, 143] on div "Select a reason" at bounding box center [236, 147] width 242 height 10
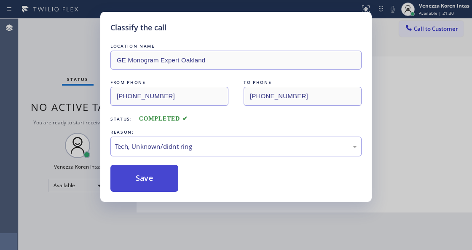
drag, startPoint x: 160, startPoint y: 199, endPoint x: 161, endPoint y: 189, distance: 10.2
click at [161, 190] on div "Classify the call LOCATION NAME GE Monogram Expert Oakland FROM PHONE (213) 721…" at bounding box center [235, 107] width 271 height 190
click at [161, 189] on button "Save" at bounding box center [144, 178] width 68 height 27
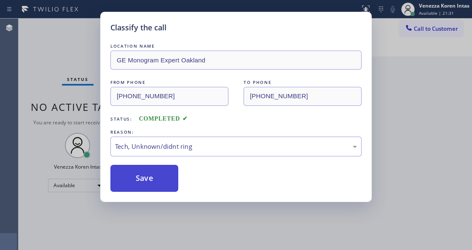
click at [161, 189] on button "Save" at bounding box center [144, 178] width 68 height 27
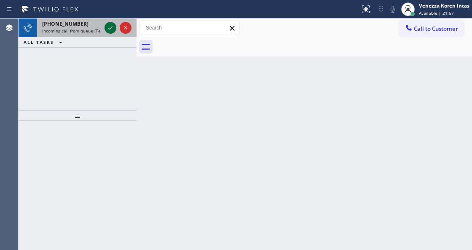
click at [107, 30] on icon at bounding box center [110, 28] width 10 height 10
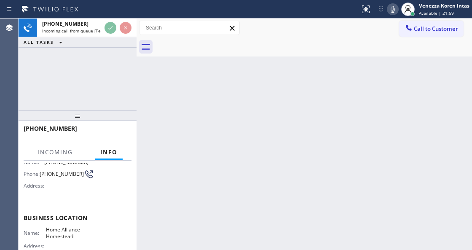
scroll to position [112, 0]
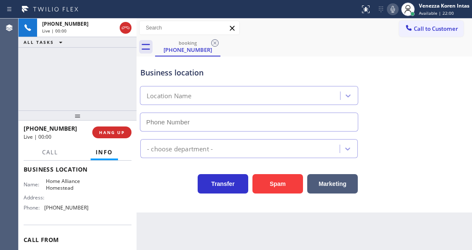
type input "(305) 501-8647"
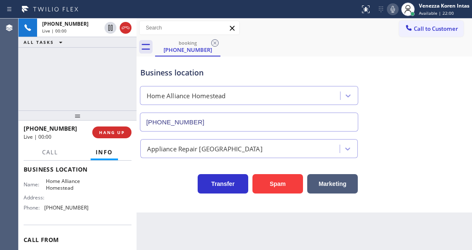
click at [74, 98] on div "+13052155821 Live | 00:00 ALL TASKS ALL TASKS ACTIVE TASKS TASKS IN WRAP UP" at bounding box center [78, 65] width 118 height 92
click at [59, 70] on div "+13052155821 Live | 00:00 ALL TASKS ALL TASKS ACTIVE TASKS TASKS IN WRAP UP" at bounding box center [78, 65] width 118 height 92
click at [263, 82] on div "Business location Home Alliance Homestead (305) 501-8647" at bounding box center [249, 95] width 221 height 73
click at [294, 52] on div "booking (305) 215-5821" at bounding box center [313, 46] width 317 height 19
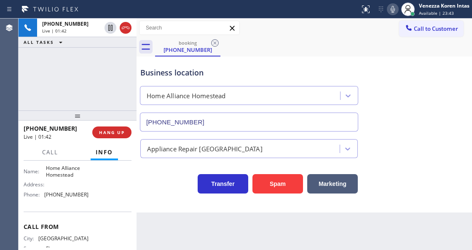
scroll to position [97, 0]
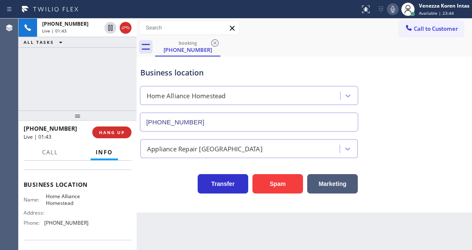
click at [89, 214] on div "Name: Home Alliance Homestead Address: Phone: (305) 501-8647" at bounding box center [78, 211] width 108 height 36
drag, startPoint x: 289, startPoint y: 49, endPoint x: 395, endPoint y: 2, distance: 116.6
click at [291, 49] on div "booking (305) 215-5821" at bounding box center [313, 46] width 317 height 19
click at [394, 6] on icon at bounding box center [393, 9] width 10 height 10
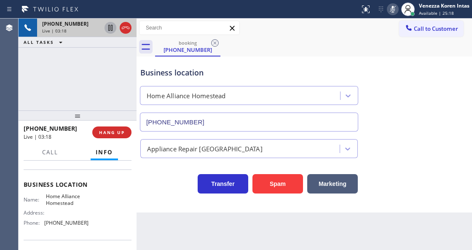
click at [111, 29] on icon at bounding box center [110, 28] width 10 height 10
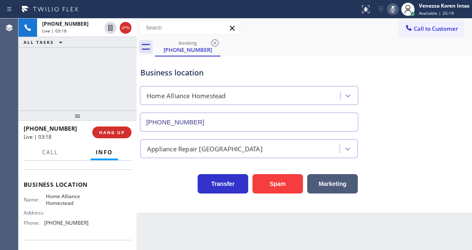
click at [270, 69] on div "Business location" at bounding box center [248, 72] width 217 height 11
drag, startPoint x: 97, startPoint y: 68, endPoint x: 187, endPoint y: 76, distance: 90.9
click at [97, 68] on div "+13052155821 Live | 03:37 ALL TASKS ALL TASKS ACTIVE TASKS TASKS IN WRAP UP" at bounding box center [78, 65] width 118 height 92
click at [222, 68] on div "Business location" at bounding box center [248, 72] width 217 height 11
click at [395, 10] on icon at bounding box center [393, 9] width 10 height 10
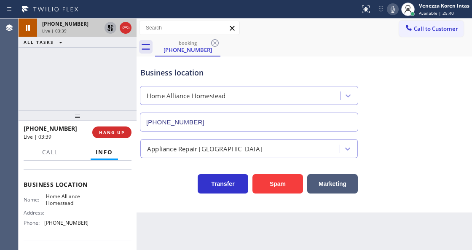
click at [107, 26] on icon at bounding box center [110, 28] width 10 height 10
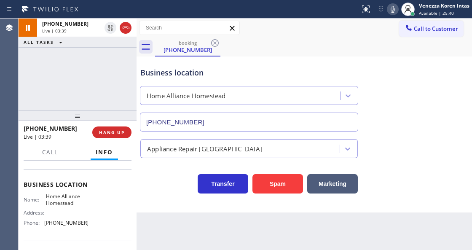
click at [273, 56] on div "Business location Home Alliance Homestead (305) 501-8647" at bounding box center [304, 93] width 331 height 76
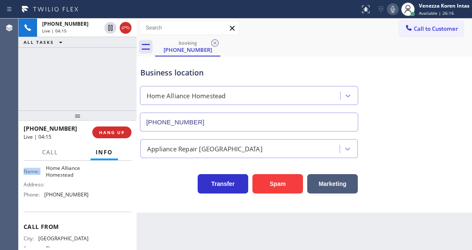
scroll to position [111, 0]
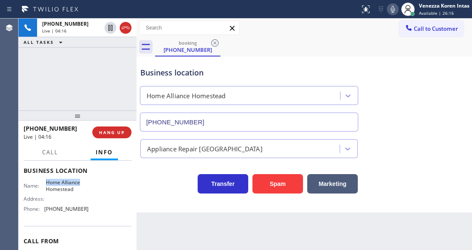
drag, startPoint x: 45, startPoint y: 165, endPoint x: 81, endPoint y: 185, distance: 41.5
click at [81, 185] on div "Name: Home Alliance Homestead" at bounding box center [56, 185] width 65 height 13
click at [51, 184] on span "Home Alliance Homestead" at bounding box center [67, 185] width 42 height 13
drag, startPoint x: 43, startPoint y: 182, endPoint x: 77, endPoint y: 192, distance: 35.1
click at [77, 192] on div "Name: Home Alliance Homestead" at bounding box center [56, 185] width 65 height 13
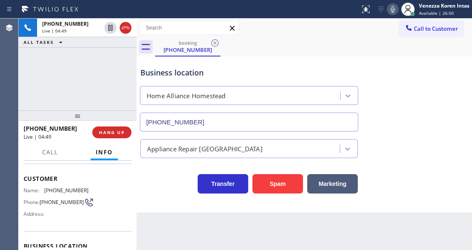
scroll to position [27, 0]
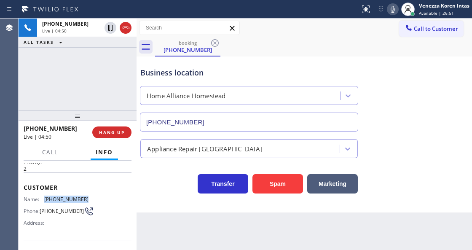
drag, startPoint x: 80, startPoint y: 198, endPoint x: 45, endPoint y: 195, distance: 35.5
click at [45, 196] on div "Name: (305) 215-5821 Phone: (305) 215-5821 Address:" at bounding box center [78, 212] width 108 height 33
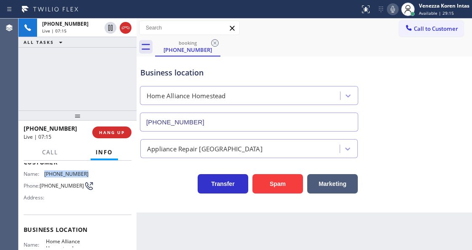
scroll to position [83, 0]
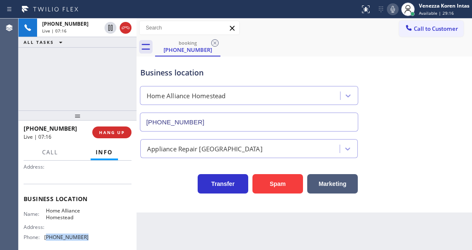
drag, startPoint x: 88, startPoint y: 233, endPoint x: 46, endPoint y: 238, distance: 42.4
click at [46, 238] on div "Name: Home Alliance Homestead Address: Phone: (305) 501-8647" at bounding box center [78, 225] width 108 height 36
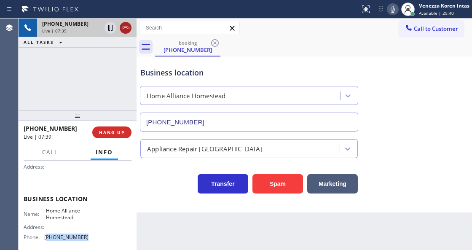
click at [126, 28] on icon at bounding box center [125, 28] width 10 height 10
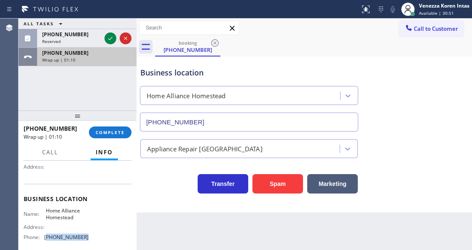
click at [100, 55] on div "+13052155821" at bounding box center [86, 52] width 89 height 7
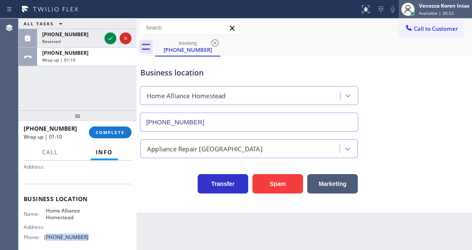
click at [439, 12] on span "Available | 30:52" at bounding box center [436, 13] width 35 height 6
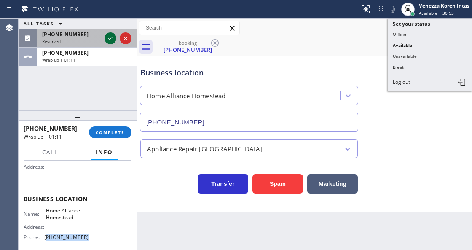
drag, startPoint x: 110, startPoint y: 31, endPoint x: 110, endPoint y: 39, distance: 7.6
click at [110, 33] on div at bounding box center [118, 38] width 30 height 19
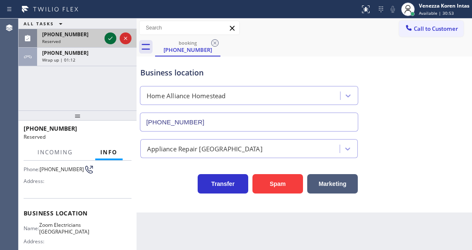
scroll to position [96, 0]
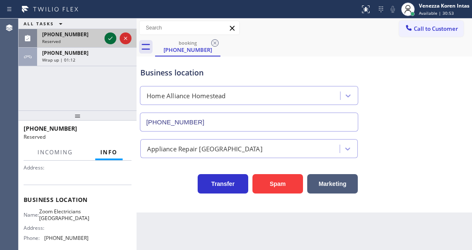
click at [110, 39] on icon at bounding box center [110, 38] width 4 height 3
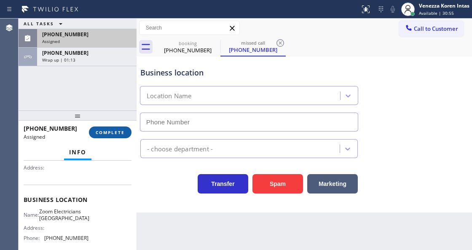
click at [117, 128] on button "COMPLETE" at bounding box center [110, 132] width 43 height 12
type input "(657) 224-7271"
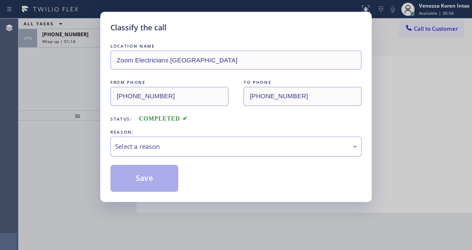
click at [216, 145] on div "Select a reason" at bounding box center [236, 147] width 242 height 10
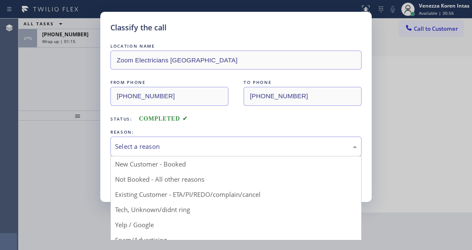
drag, startPoint x: 185, startPoint y: 211, endPoint x: 135, endPoint y: 190, distance: 53.8
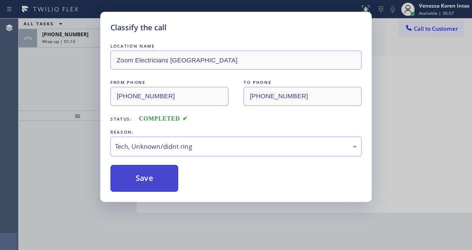
click at [135, 190] on button "Save" at bounding box center [144, 178] width 68 height 27
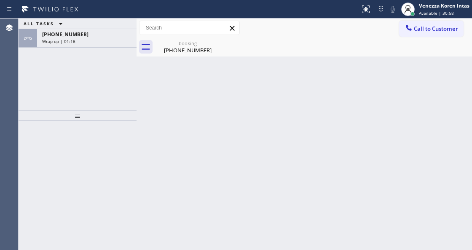
click at [445, 11] on span "Available | 30:58" at bounding box center [436, 13] width 35 height 6
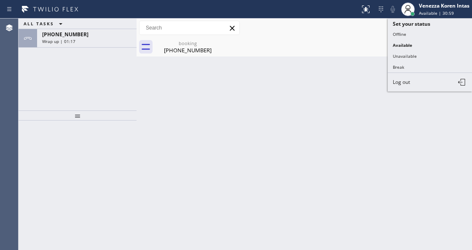
click at [422, 58] on button "Unavailable" at bounding box center [430, 56] width 84 height 11
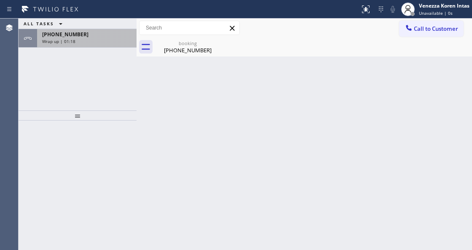
click at [131, 41] on div "+13052155821 Wrap up | 01:18" at bounding box center [85, 38] width 96 height 19
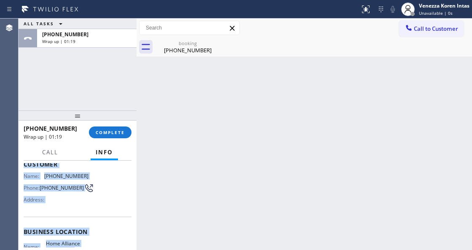
scroll to position [126, 0]
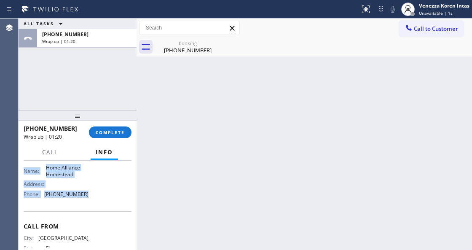
drag, startPoint x: 21, startPoint y: 208, endPoint x: 96, endPoint y: 194, distance: 76.4
click at [96, 194] on div "Context Queue: [Test] All Priority: 2 Customer Name: (305) 215-5821 Phone: (305…" at bounding box center [78, 205] width 118 height 89
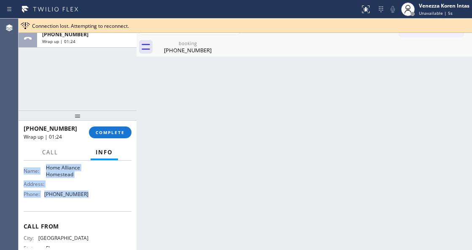
drag, startPoint x: 111, startPoint y: 129, endPoint x: 215, endPoint y: 137, distance: 104.3
click at [111, 129] on span "COMPLETE" at bounding box center [110, 132] width 29 height 6
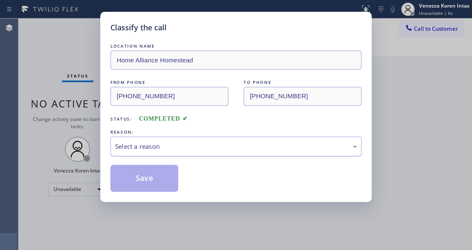
click at [221, 155] on div "Select a reason" at bounding box center [235, 147] width 251 height 20
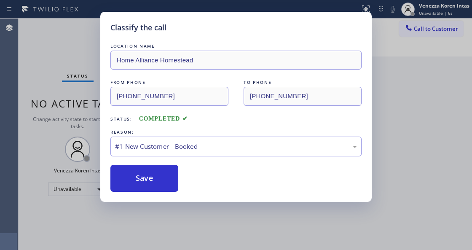
drag, startPoint x: 205, startPoint y: 166, endPoint x: 190, endPoint y: 167, distance: 15.2
click at [161, 175] on button "Save" at bounding box center [144, 178] width 68 height 27
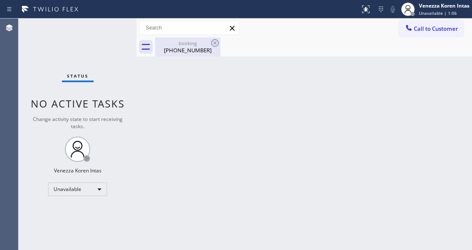
click at [178, 50] on div "(305) 215-5821" at bounding box center [188, 50] width 64 height 8
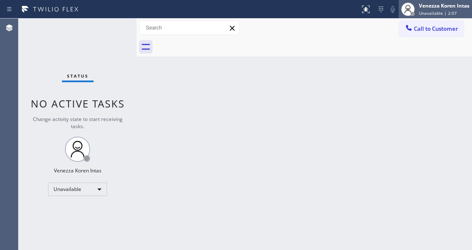
click at [434, 8] on div "Venezza Koren Intas" at bounding box center [444, 5] width 51 height 7
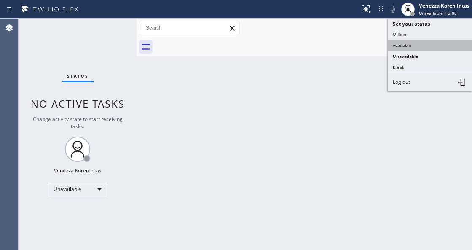
click at [420, 40] on button "Available" at bounding box center [430, 45] width 84 height 11
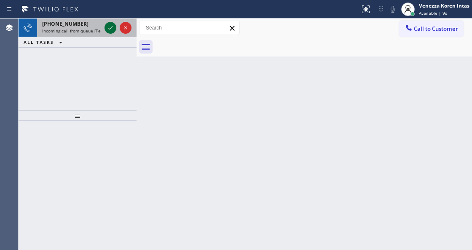
click at [109, 29] on icon at bounding box center [110, 28] width 10 height 10
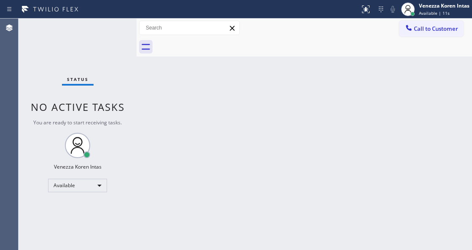
click at [109, 29] on div "Status No active tasks You are ready to start receiving tasks. Venezza Koren In…" at bounding box center [78, 134] width 118 height 231
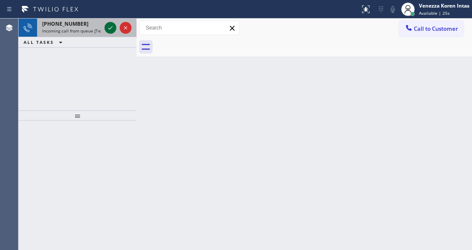
click at [107, 29] on icon at bounding box center [110, 28] width 10 height 10
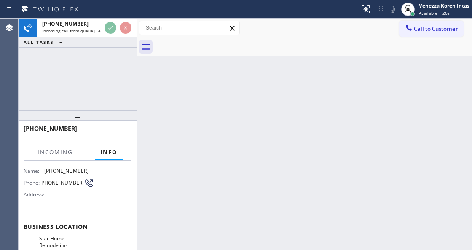
scroll to position [112, 0]
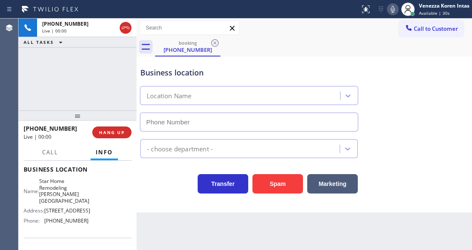
type input "(310) 340-6453"
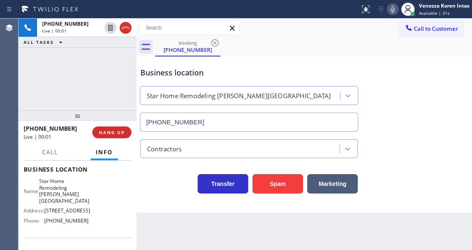
click at [265, 73] on div "Business location" at bounding box center [248, 72] width 217 height 11
click at [119, 134] on span "HANG UP" at bounding box center [112, 132] width 26 height 6
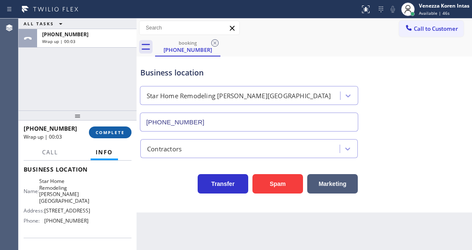
click at [115, 131] on span "COMPLETE" at bounding box center [110, 132] width 29 height 6
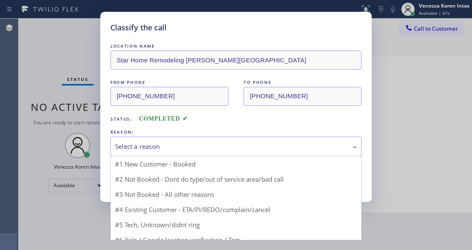
click at [233, 147] on div "Select a reason" at bounding box center [236, 147] width 242 height 10
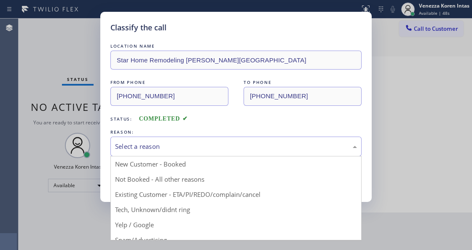
click at [196, 153] on div "Select a reason" at bounding box center [235, 147] width 251 height 20
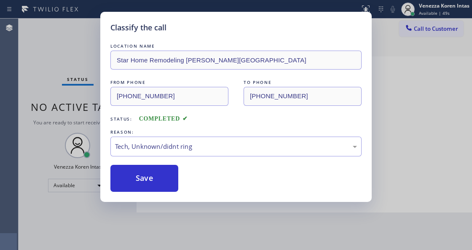
drag, startPoint x: 184, startPoint y: 209, endPoint x: 171, endPoint y: 177, distance: 34.0
click at [171, 177] on button "Save" at bounding box center [144, 178] width 68 height 27
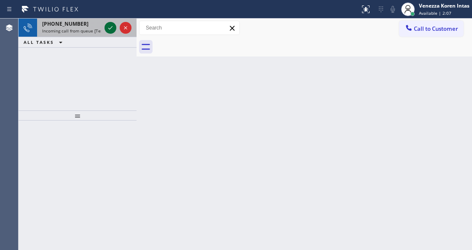
click at [110, 29] on icon at bounding box center [110, 28] width 10 height 10
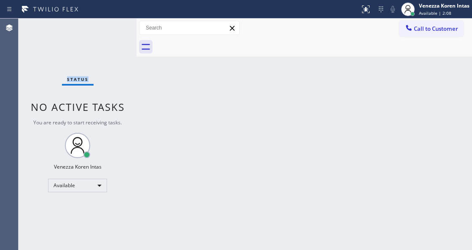
click at [110, 29] on div "Status No active tasks You are ready to start receiving tasks. Venezza Koren In…" at bounding box center [78, 134] width 118 height 231
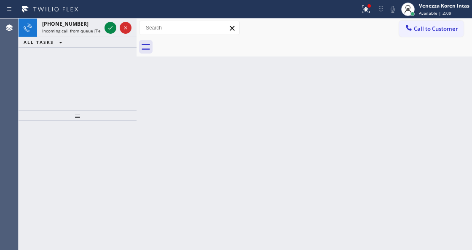
drag, startPoint x: 233, startPoint y: 123, endPoint x: 357, endPoint y: 65, distance: 136.7
click at [257, 123] on div "Back to Dashboard Change Sender ID Customers Technicians Select a contact Outbo…" at bounding box center [304, 134] width 335 height 231
click at [369, 15] on button at bounding box center [365, 9] width 19 height 19
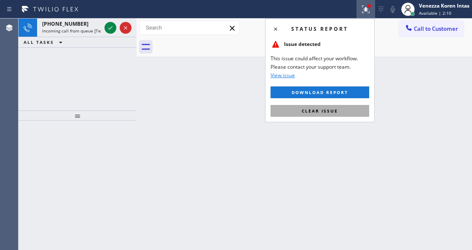
click at [346, 112] on button "Clear issue" at bounding box center [319, 111] width 99 height 12
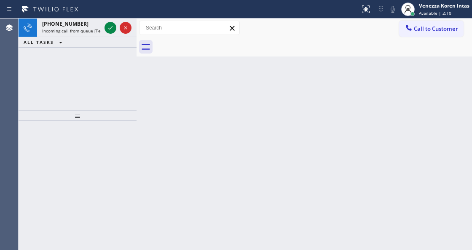
click at [431, 127] on div "Back to Dashboard Change Sender ID Customers Technicians Select a contact Outbo…" at bounding box center [304, 134] width 335 height 231
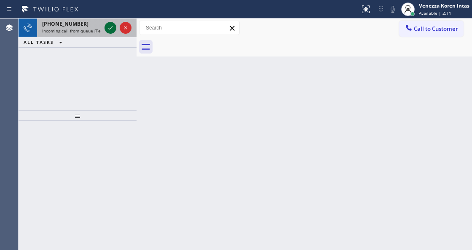
click at [111, 29] on icon at bounding box center [110, 28] width 10 height 10
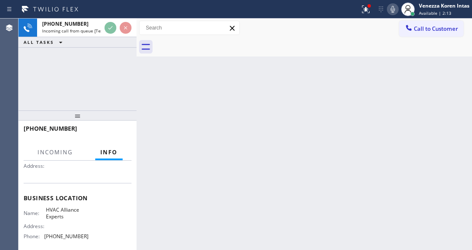
scroll to position [84, 0]
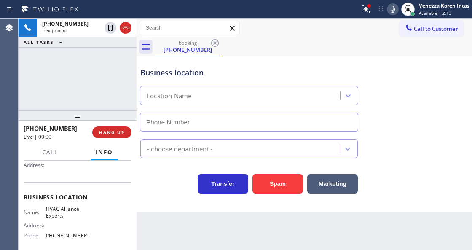
type input "(833) 558-1241"
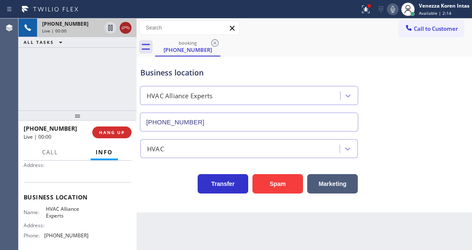
drag, startPoint x: 124, startPoint y: 32, endPoint x: 166, endPoint y: 94, distance: 74.7
click at [125, 32] on icon at bounding box center [125, 28] width 10 height 10
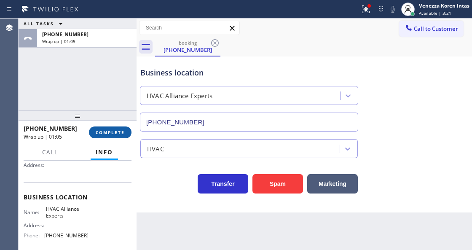
click at [114, 137] on button "COMPLETE" at bounding box center [110, 132] width 43 height 12
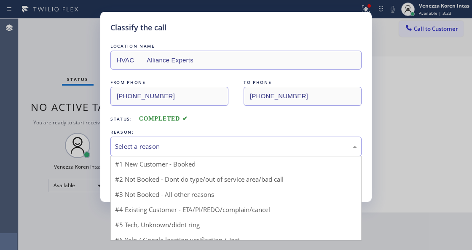
click at [241, 151] on div "Select a reason" at bounding box center [236, 147] width 242 height 10
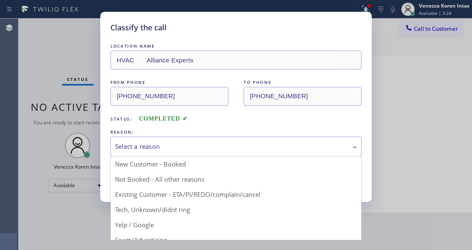
drag, startPoint x: 200, startPoint y: 208, endPoint x: 161, endPoint y: 190, distance: 43.0
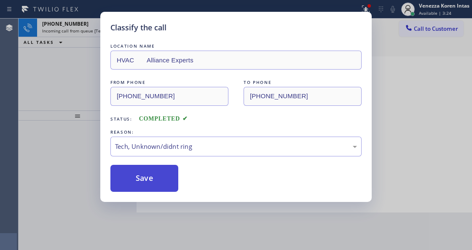
click at [161, 190] on button "Save" at bounding box center [144, 178] width 68 height 27
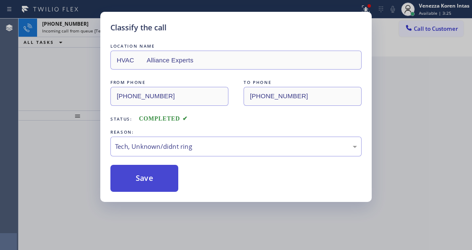
click at [164, 185] on button "Save" at bounding box center [144, 178] width 68 height 27
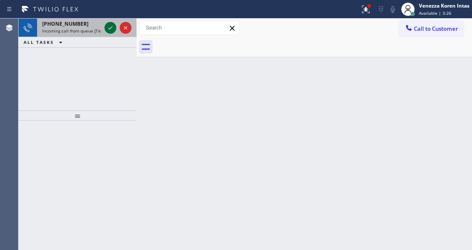
click at [108, 29] on icon at bounding box center [110, 28] width 10 height 10
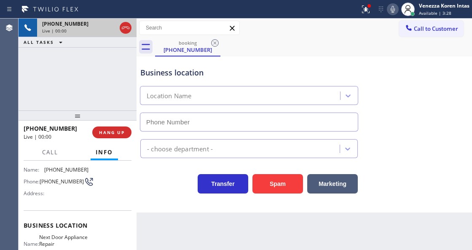
scroll to position [84, 0]
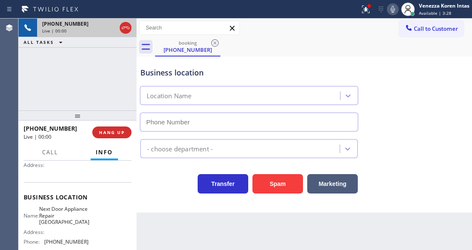
type input "(206) 338-3672"
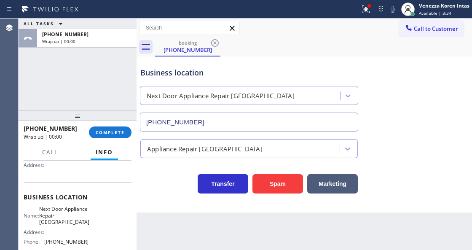
drag, startPoint x: 110, startPoint y: 68, endPoint x: 153, endPoint y: 152, distance: 93.5
click at [110, 69] on div "ALL TASKS ALL TASKS ACTIVE TASKS TASKS IN WRAP UP +12063955920 Wrap up | 00:00" at bounding box center [78, 65] width 118 height 92
click at [105, 123] on div "+12063955920 Wrap up | 00:56 COMPLETE" at bounding box center [78, 132] width 108 height 22
click at [112, 129] on button "COMPLETE" at bounding box center [110, 132] width 43 height 12
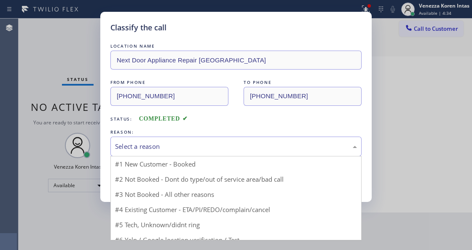
click at [207, 145] on div "Select a reason" at bounding box center [236, 147] width 242 height 10
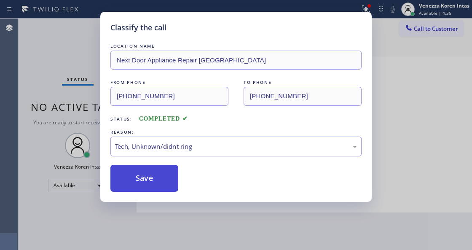
click at [160, 189] on button "Save" at bounding box center [144, 178] width 68 height 27
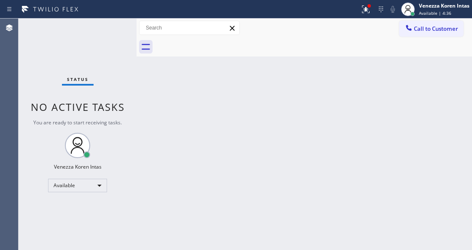
click at [54, 72] on div "Status No active tasks You are ready to start receiving tasks. Venezza Koren In…" at bounding box center [78, 134] width 118 height 231
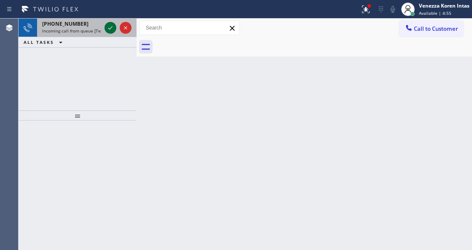
click at [105, 27] on icon at bounding box center [110, 28] width 10 height 10
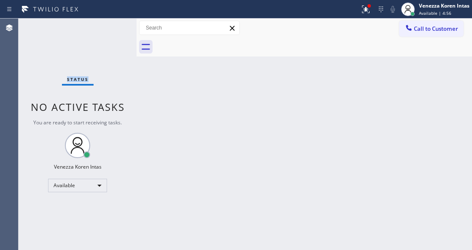
click at [108, 27] on div "Status No active tasks You are ready to start receiving tasks. Venezza Koren In…" at bounding box center [78, 134] width 118 height 231
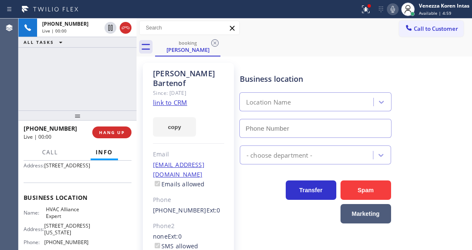
scroll to position [84, 0]
type input "(855) 999-4417"
click at [180, 98] on link "link to CRM" at bounding box center [170, 102] width 34 height 8
click at [367, 4] on div at bounding box center [369, 5] width 5 height 5
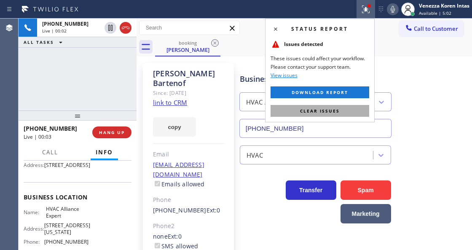
click at [337, 110] on span "Clear issues" at bounding box center [320, 111] width 40 height 6
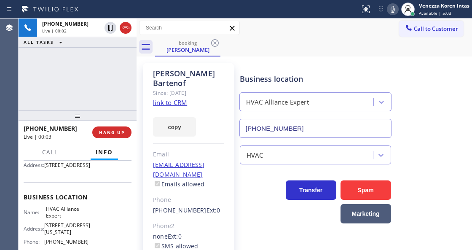
click at [390, 11] on icon at bounding box center [393, 9] width 10 height 10
click at [390, 11] on rect at bounding box center [393, 8] width 6 height 6
click at [256, 7] on div at bounding box center [179, 9] width 353 height 13
click at [286, 27] on div "Call to Customer Outbound call Location Santa Barbara Best HVAC Service Your ca…" at bounding box center [304, 28] width 335 height 15
click at [277, 47] on div "booking Barbara Bartenof" at bounding box center [313, 46] width 317 height 19
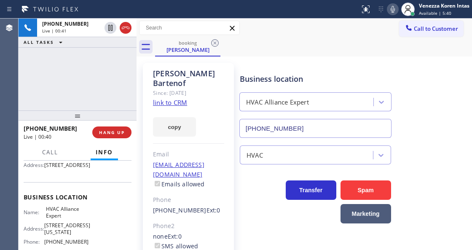
click at [231, 93] on div "Barbara Bartenof Since: 20 may 2020 link to CRM copy Email no@gmail.com Emails …" at bounding box center [188, 193] width 91 height 261
click at [273, 91] on div "HVAC Alliance Expert" at bounding box center [315, 100] width 155 height 22
click at [110, 76] on div "+13104048841 Live | 01:05 ALL TASKS ALL TASKS ACTIVE TASKS TASKS IN WRAP UP" at bounding box center [78, 65] width 118 height 92
click at [282, 45] on div "booking Barbara Bartenof" at bounding box center [313, 46] width 317 height 19
click at [255, 13] on div at bounding box center [179, 9] width 353 height 13
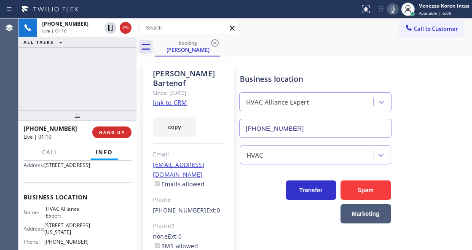
click at [269, 21] on div "Call to Customer Outbound call Location Santa Barbara Best HVAC Service Your ca…" at bounding box center [304, 28] width 335 height 15
click at [174, 98] on link "link to CRM" at bounding box center [170, 102] width 34 height 8
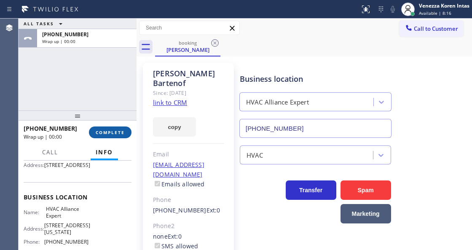
click at [106, 133] on span "COMPLETE" at bounding box center [110, 132] width 29 height 6
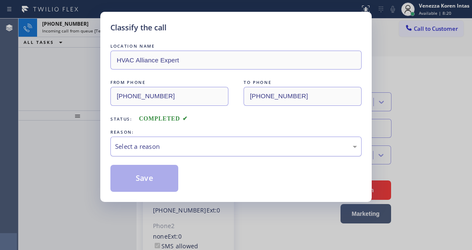
click at [147, 153] on div "Select a reason" at bounding box center [235, 147] width 251 height 20
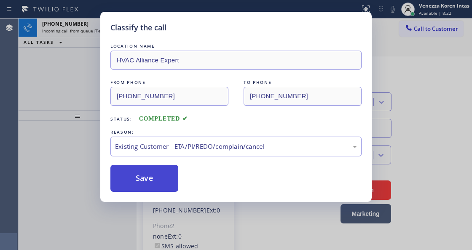
click at [159, 179] on button "Save" at bounding box center [144, 178] width 68 height 27
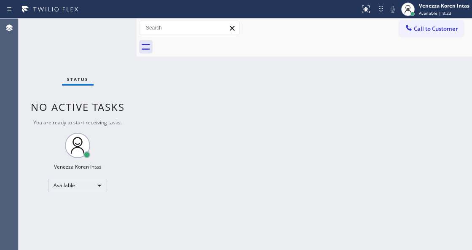
click at [159, 176] on div "Back to Dashboard Change Sender ID Customers Technicians Select a contact Outbo…" at bounding box center [304, 134] width 335 height 231
click at [158, 179] on div "Back to Dashboard Change Sender ID Customers Technicians Select a contact Outbo…" at bounding box center [304, 134] width 335 height 231
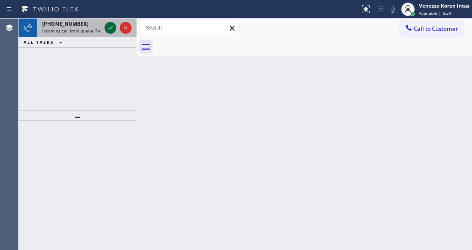
click at [111, 35] on div at bounding box center [118, 28] width 30 height 19
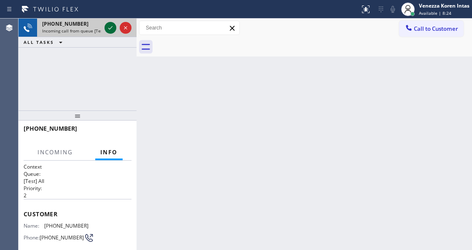
click at [111, 31] on icon at bounding box center [110, 28] width 10 height 10
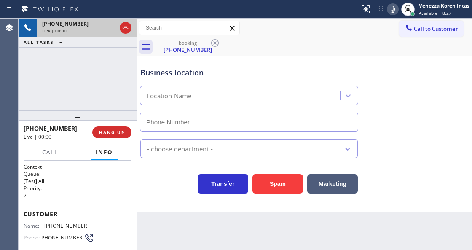
type input "(862) 217-5736"
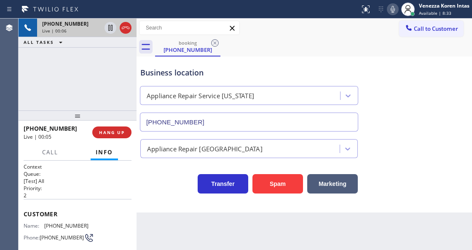
drag, startPoint x: 304, startPoint y: 74, endPoint x: 298, endPoint y: 76, distance: 6.3
click at [304, 74] on div "Business location" at bounding box center [248, 72] width 217 height 11
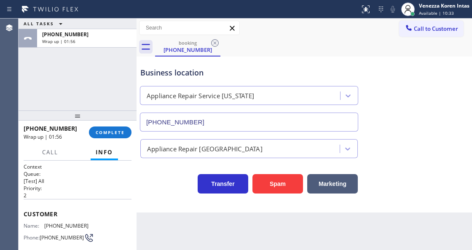
click at [260, 58] on div "Business location Appliance Repair Service New Jersey (862) 217-5736" at bounding box center [304, 93] width 331 height 76
click at [127, 131] on button "COMPLETE" at bounding box center [110, 132] width 43 height 12
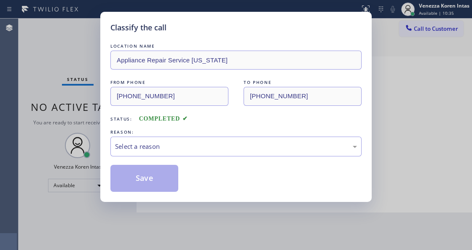
click at [179, 137] on div "Select a reason" at bounding box center [235, 147] width 251 height 20
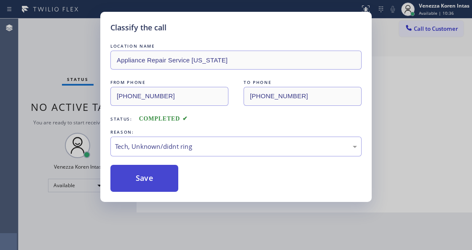
click at [170, 185] on button "Save" at bounding box center [144, 178] width 68 height 27
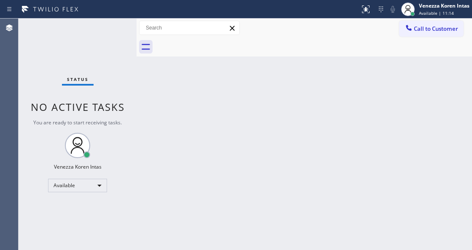
click at [81, 166] on div "Venezza Koren Intas" at bounding box center [78, 166] width 48 height 7
click at [150, 126] on div "Back to Dashboard Change Sender ID Customers Technicians Select a contact Outbo…" at bounding box center [304, 134] width 335 height 231
click at [148, 111] on div "Back to Dashboard Change Sender ID Customers Technicians Select a contact Outbo…" at bounding box center [304, 134] width 335 height 231
click at [75, 190] on div "Available" at bounding box center [77, 185] width 59 height 13
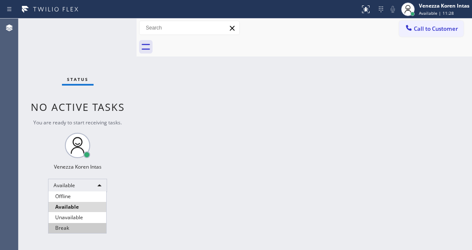
click at [77, 226] on li "Break" at bounding box center [77, 228] width 58 height 10
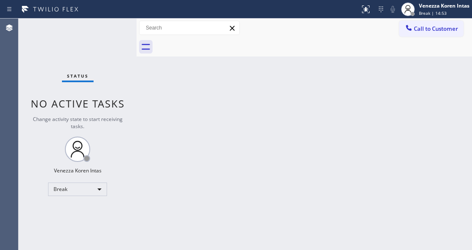
click at [147, 179] on div "Back to Dashboard Change Sender ID Customers Technicians Select a contact Outbo…" at bounding box center [304, 134] width 335 height 231
click at [80, 191] on div "Break" at bounding box center [77, 188] width 59 height 13
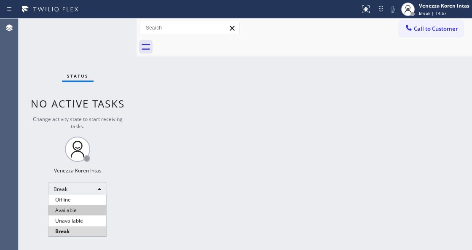
click at [78, 210] on li "Available" at bounding box center [77, 210] width 58 height 10
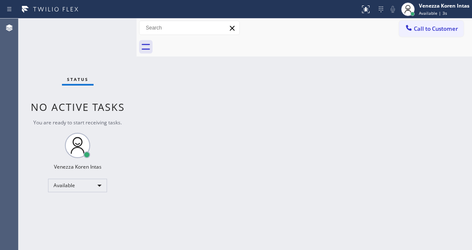
click at [111, 29] on div "Status No active tasks You are ready to start receiving tasks. Venezza Koren In…" at bounding box center [78, 134] width 118 height 231
drag, startPoint x: 72, startPoint y: 43, endPoint x: 13, endPoint y: 47, distance: 59.2
click at [69, 43] on div "Status No active tasks You are ready to start receiving tasks. Venezza Koren In…" at bounding box center [78, 134] width 118 height 231
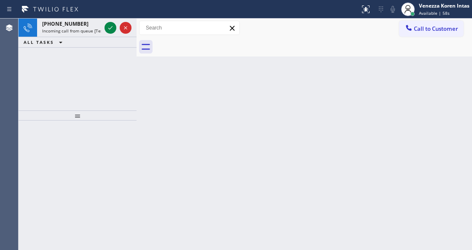
click at [147, 120] on div "Back to Dashboard Change Sender ID Customers Technicians Select a contact Outbo…" at bounding box center [304, 134] width 335 height 231
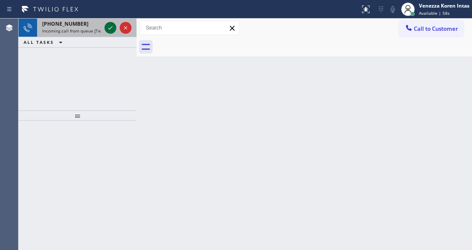
click at [111, 23] on icon at bounding box center [110, 28] width 10 height 10
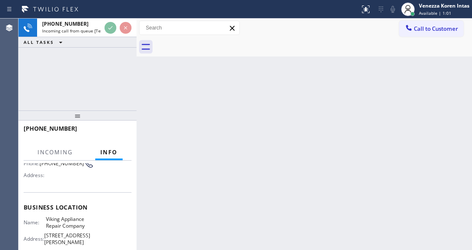
scroll to position [84, 0]
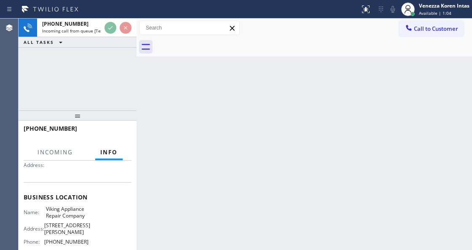
click at [192, 99] on div "Back to Dashboard Change Sender ID Customers Technicians Select a contact Outbo…" at bounding box center [304, 134] width 335 height 231
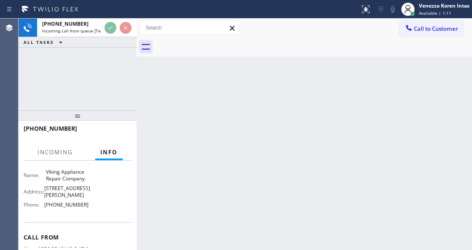
scroll to position [160, 0]
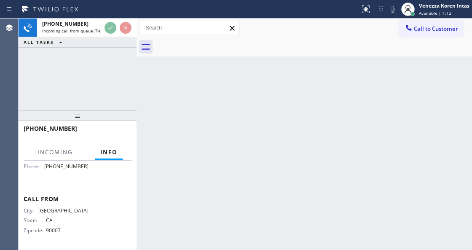
click at [171, 164] on div "Back to Dashboard Change Sender ID Customers Technicians Select a contact Outbo…" at bounding box center [304, 134] width 335 height 231
click at [104, 174] on div "Business location Name: Viking Appliance Repair Company Address: 1163 Sanborn A…" at bounding box center [78, 145] width 108 height 77
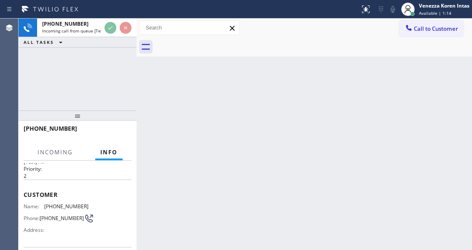
scroll to position [0, 0]
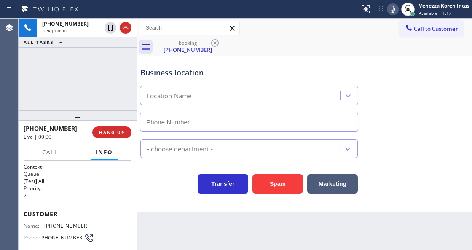
type input "(213) 340-0187"
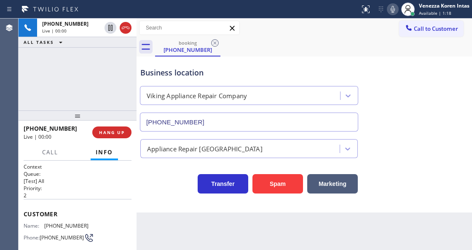
click at [12, 70] on div "Agent Desktop" at bounding box center [9, 134] width 18 height 231
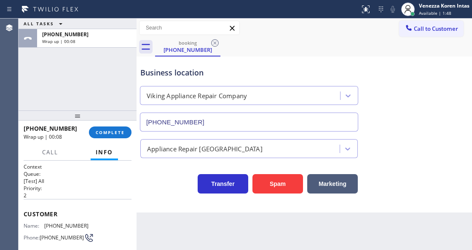
drag, startPoint x: 125, startPoint y: 131, endPoint x: 138, endPoint y: 139, distance: 15.9
click at [125, 131] on button "COMPLETE" at bounding box center [110, 132] width 43 height 12
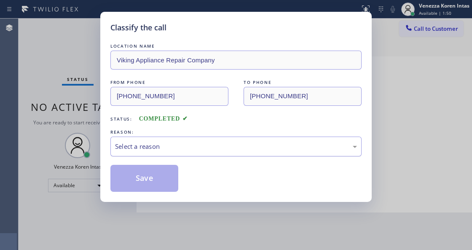
click at [163, 151] on div "Select a reason" at bounding box center [236, 147] width 242 height 10
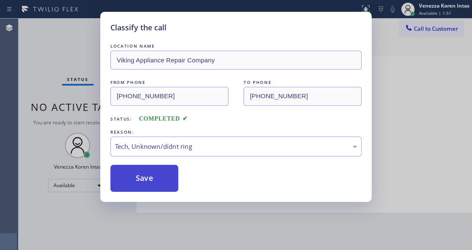
click at [157, 186] on button "Save" at bounding box center [144, 178] width 68 height 27
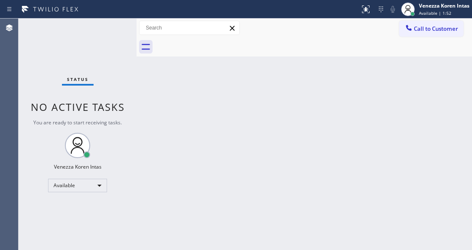
click at [42, 59] on div "Status No active tasks You are ready to start receiving tasks. Venezza Koren In…" at bounding box center [78, 134] width 118 height 231
click at [200, 85] on div "Back to Dashboard Change Sender ID Customers Technicians Select a contact Outbo…" at bounding box center [304, 134] width 335 height 231
click at [137, 97] on div at bounding box center [137, 134] width 0 height 231
click at [113, 44] on div "Status No active tasks You are ready to start receiving tasks. Venezza Koren In…" at bounding box center [78, 134] width 118 height 231
click at [116, 33] on div "Status No active tasks You are ready to start receiving tasks. Venezza Koren In…" at bounding box center [78, 134] width 118 height 231
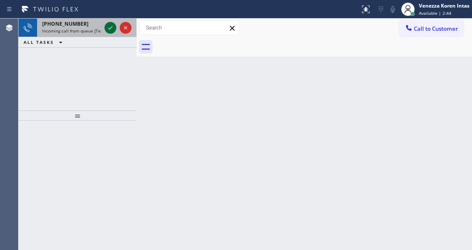
click at [110, 28] on icon at bounding box center [110, 27] width 4 height 3
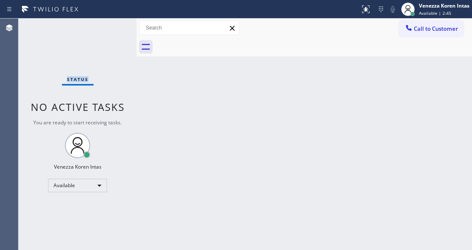
click at [110, 28] on div "Status No active tasks You are ready to start receiving tasks. Venezza Koren In…" at bounding box center [78, 134] width 118 height 231
click at [114, 32] on div "Status No active tasks You are ready to start receiving tasks. Venezza Koren In…" at bounding box center [78, 134] width 118 height 231
click at [362, 5] on icon at bounding box center [364, 8] width 5 height 6
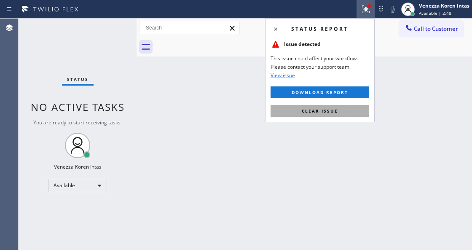
click at [344, 107] on button "Clear issue" at bounding box center [319, 111] width 99 height 12
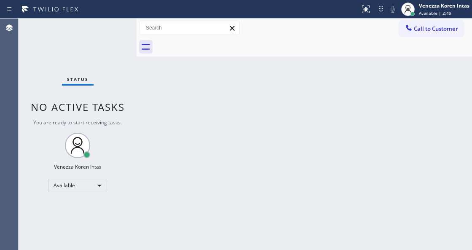
click at [117, 34] on div "Status No active tasks You are ready to start receiving tasks. Venezza Koren In…" at bounding box center [78, 134] width 118 height 231
click at [73, 65] on div "Status No active tasks You are ready to start receiving tasks. Venezza Koren In…" at bounding box center [78, 134] width 118 height 231
drag, startPoint x: 152, startPoint y: 124, endPoint x: 142, endPoint y: 117, distance: 12.3
click at [150, 125] on div "Back to Dashboard Change Sender ID Customers Technicians Select a contact Outbo…" at bounding box center [304, 134] width 335 height 231
drag, startPoint x: 133, startPoint y: 99, endPoint x: 102, endPoint y: 48, distance: 59.5
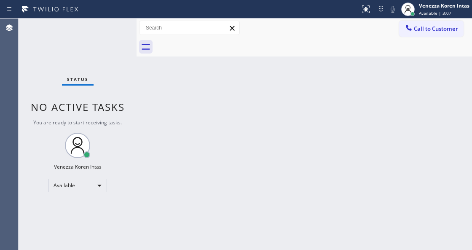
click at [129, 92] on div "Status No active tasks You are ready to start receiving tasks. Venezza Koren In…" at bounding box center [78, 134] width 118 height 231
drag, startPoint x: 102, startPoint y: 48, endPoint x: 86, endPoint y: 45, distance: 16.2
click at [102, 46] on div "Status No active tasks You are ready to start receiving tasks. Venezza Koren In…" at bounding box center [78, 134] width 118 height 231
click at [86, 45] on div "Status No active tasks You are ready to start receiving tasks. Venezza Koren In…" at bounding box center [78, 134] width 118 height 231
click at [101, 34] on div "Status No active tasks You are ready to start receiving tasks. Venezza Koren In…" at bounding box center [78, 134] width 118 height 231
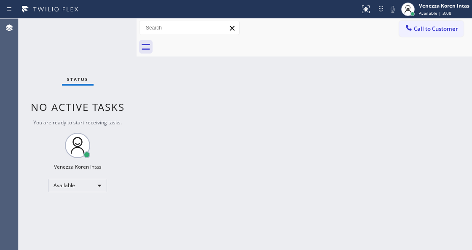
click at [101, 34] on div "Status No active tasks You are ready to start receiving tasks. Venezza Koren In…" at bounding box center [78, 134] width 118 height 231
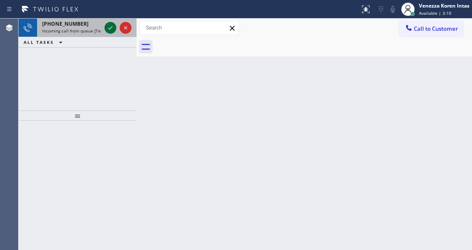
click at [108, 31] on icon at bounding box center [110, 28] width 10 height 10
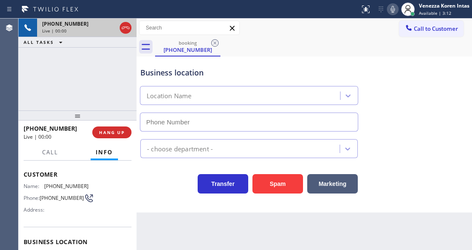
scroll to position [84, 0]
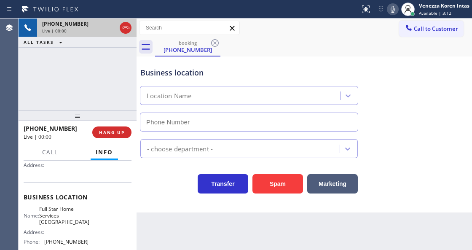
type input "(310) 868-2328"
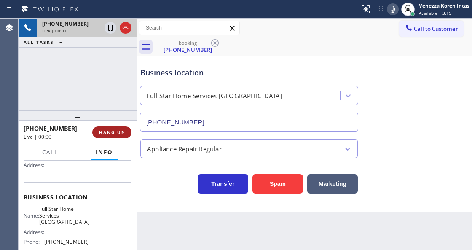
click at [110, 134] on span "HANG UP" at bounding box center [112, 132] width 26 height 6
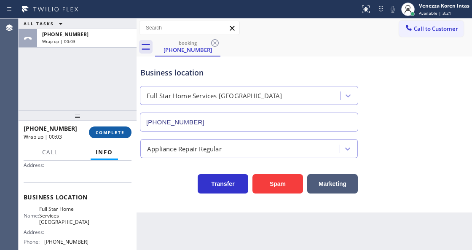
click at [109, 128] on button "COMPLETE" at bounding box center [110, 132] width 43 height 12
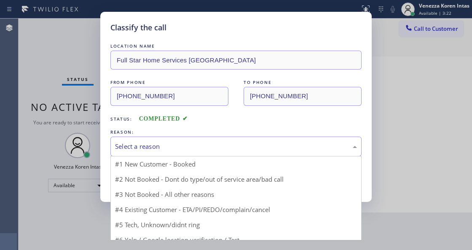
drag, startPoint x: 187, startPoint y: 152, endPoint x: 182, endPoint y: 212, distance: 60.5
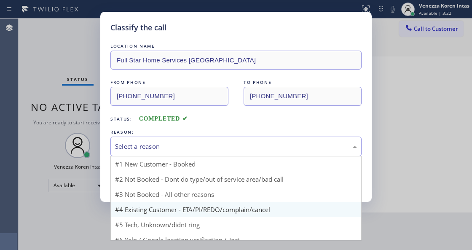
click at [187, 153] on div "Select a reason" at bounding box center [235, 147] width 251 height 20
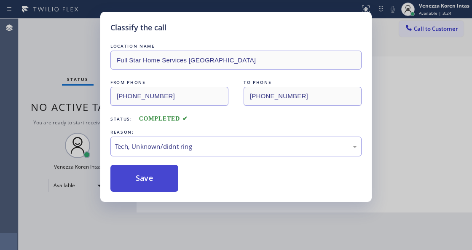
drag, startPoint x: 138, startPoint y: 190, endPoint x: 146, endPoint y: 187, distance: 8.5
click at [139, 190] on button "Save" at bounding box center [144, 178] width 68 height 27
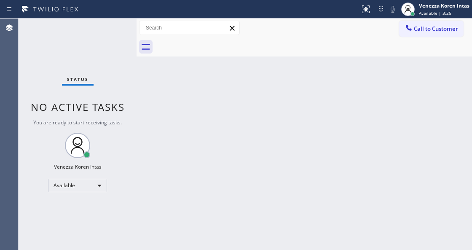
drag, startPoint x: 147, startPoint y: 107, endPoint x: 156, endPoint y: 179, distance: 72.2
click at [147, 108] on div "Back to Dashboard Change Sender ID Customers Technicians Select a contact Outbo…" at bounding box center [304, 134] width 335 height 231
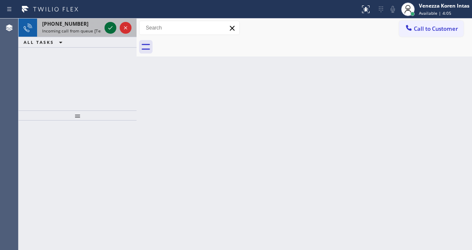
click at [110, 26] on icon at bounding box center [110, 28] width 10 height 10
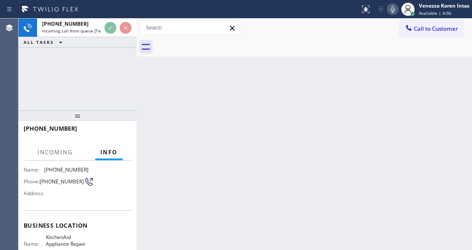
scroll to position [84, 0]
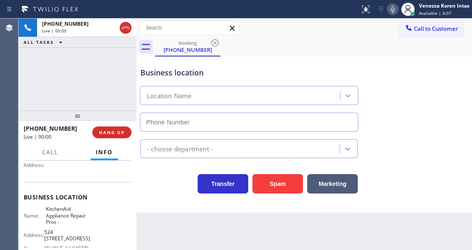
type input "(855) 213-9318"
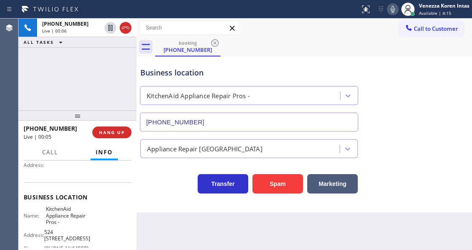
click at [159, 185] on div "Transfer Spam Marketing" at bounding box center [249, 182] width 221 height 24
click at [238, 46] on div "booking (978) 799-7489" at bounding box center [313, 46] width 317 height 19
drag, startPoint x: 41, startPoint y: 82, endPoint x: 75, endPoint y: 107, distance: 42.2
click at [41, 82] on div "+19787997489 Live | 01:53 ALL TASKS ALL TASKS ACTIVE TASKS TASKS IN WRAP UP" at bounding box center [78, 65] width 118 height 92
drag, startPoint x: 45, startPoint y: 206, endPoint x: 60, endPoint y: 220, distance: 20.3
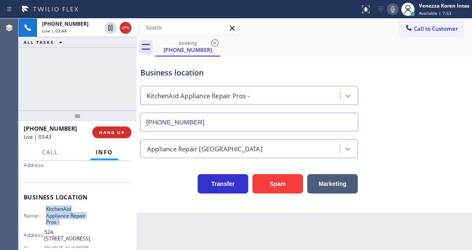
click at [60, 220] on span "KitchenAid Appliance Repair Pros -" at bounding box center [67, 215] width 42 height 19
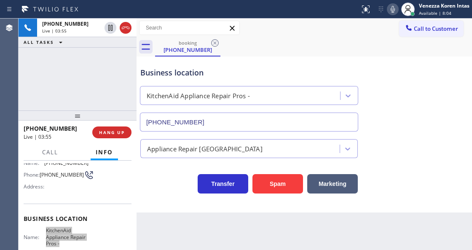
scroll to position [28, 0]
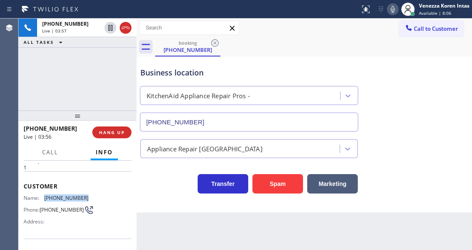
drag, startPoint x: 89, startPoint y: 194, endPoint x: 41, endPoint y: 197, distance: 47.7
click at [41, 197] on div "Name: (978) 799-7489 Phone: (978) 799-7489 Address:" at bounding box center [78, 211] width 108 height 33
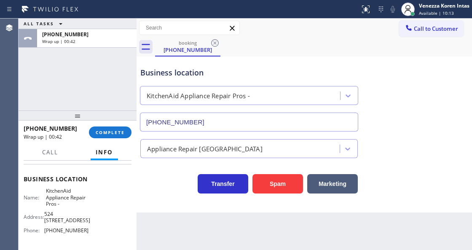
scroll to position [112, 0]
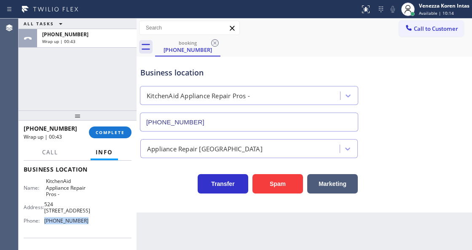
drag, startPoint x: 93, startPoint y: 222, endPoint x: 44, endPoint y: 222, distance: 48.5
click at [44, 222] on div "Name: KitchenAid Appliance Repair Pros - Address: 524 1/2 N La Brea Ave, Phone:…" at bounding box center [78, 202] width 108 height 49
click at [109, 129] on span "COMPLETE" at bounding box center [110, 132] width 29 height 6
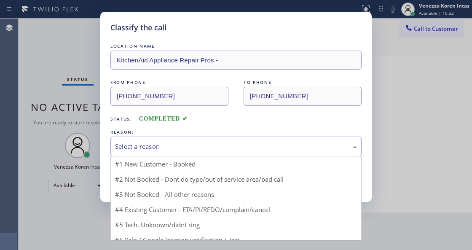
click at [188, 147] on div "Select a reason" at bounding box center [236, 147] width 242 height 10
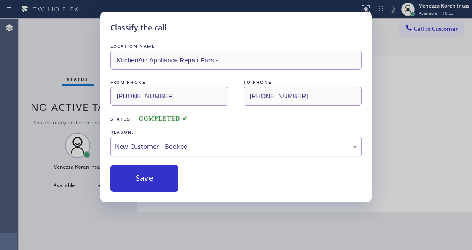
drag, startPoint x: 164, startPoint y: 175, endPoint x: 195, endPoint y: 151, distance: 39.6
click at [164, 175] on button "Save" at bounding box center [144, 178] width 68 height 27
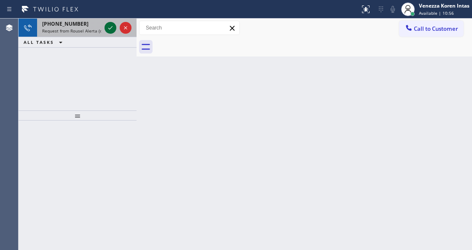
click at [110, 27] on icon at bounding box center [110, 28] width 10 height 10
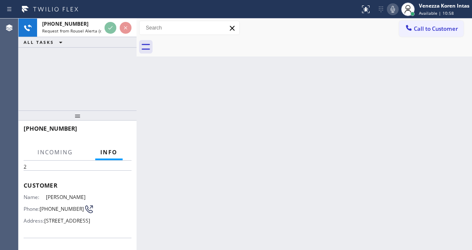
scroll to position [84, 0]
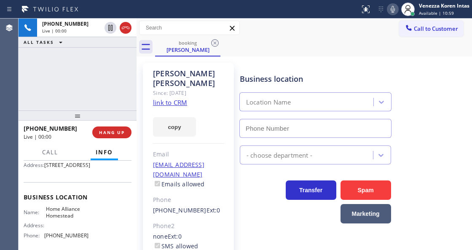
type input "(305) 501-8647"
click at [394, 8] on icon at bounding box center [393, 9] width 4 height 7
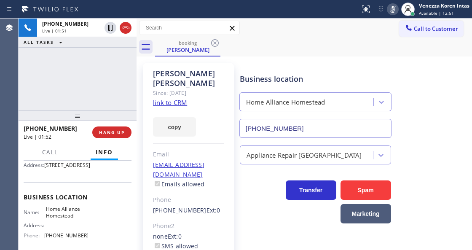
click at [177, 98] on link "link to CRM" at bounding box center [170, 102] width 34 height 8
click at [94, 60] on div "+13052155821 Live | 02:02 ALL TASKS ALL TASKS ACTIVE TASKS TASKS IN WRAP UP" at bounding box center [78, 65] width 118 height 92
drag, startPoint x: 394, startPoint y: 12, endPoint x: 383, endPoint y: 25, distance: 17.1
click at [393, 12] on icon at bounding box center [393, 9] width 10 height 10
click at [352, 32] on div "Call to Customer Outbound call Location Santa Barbara Best HVAC Service Your ca…" at bounding box center [304, 28] width 335 height 15
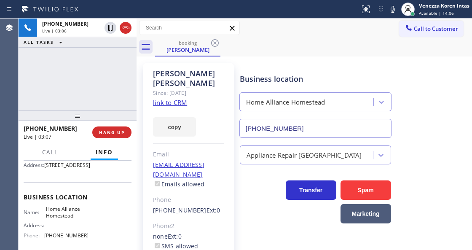
drag, startPoint x: 251, startPoint y: 62, endPoint x: 240, endPoint y: 85, distance: 25.1
click at [250, 64] on div "Business location Home Alliance Homestead (305) 501-8647" at bounding box center [354, 100] width 232 height 76
click at [115, 87] on div "+13052155821 Live | 03:21 ALL TASKS ALL TASKS ACTIVE TASKS TASKS IN WRAP UP" at bounding box center [78, 65] width 118 height 92
click at [182, 98] on link "link to CRM" at bounding box center [170, 102] width 34 height 8
click at [230, 42] on div "booking Terry Jaffett" at bounding box center [313, 46] width 317 height 19
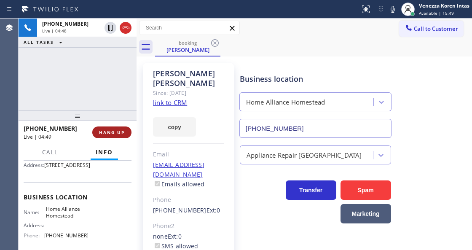
click at [125, 129] on button "HANG UP" at bounding box center [111, 132] width 39 height 12
click at [128, 129] on button "HANG UP" at bounding box center [111, 132] width 39 height 12
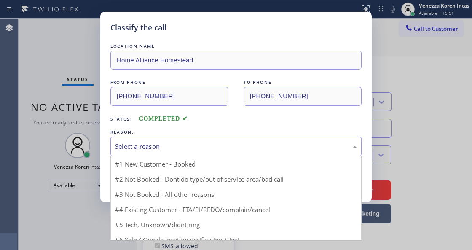
click at [204, 148] on div "Select a reason" at bounding box center [236, 147] width 242 height 10
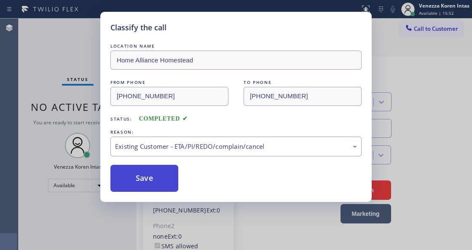
click at [135, 185] on button "Save" at bounding box center [144, 178] width 68 height 27
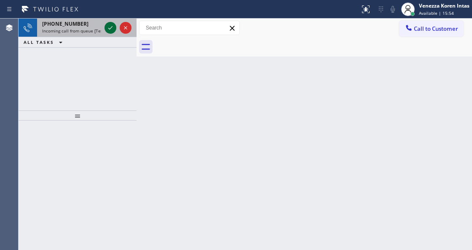
click at [112, 29] on icon at bounding box center [110, 28] width 10 height 10
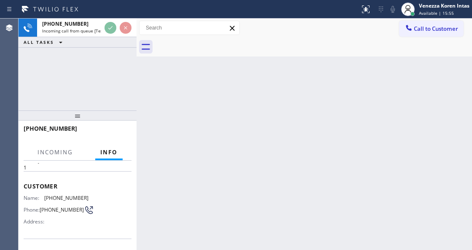
scroll to position [84, 0]
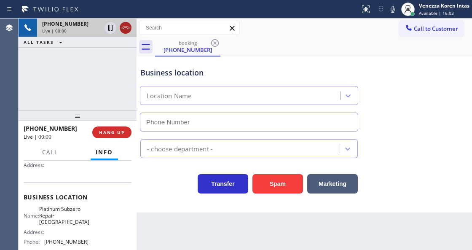
type input "(626) 507-7181"
click at [124, 27] on icon at bounding box center [126, 28] width 8 height 3
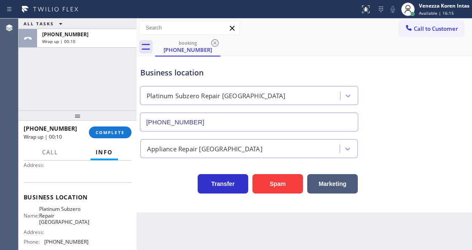
click at [218, 85] on div "Platinum Subzero Repair West Covina" at bounding box center [249, 94] width 222 height 22
click at [118, 130] on span "COMPLETE" at bounding box center [110, 132] width 29 height 6
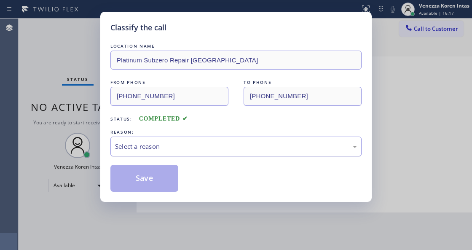
click at [197, 146] on div "Select a reason" at bounding box center [236, 147] width 242 height 10
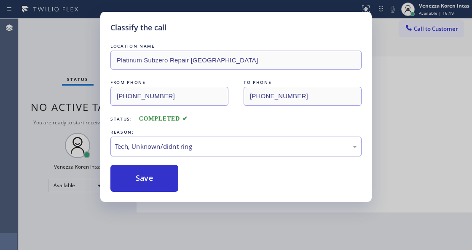
click at [178, 154] on div "Tech, Unknown/didnt ring" at bounding box center [235, 147] width 251 height 20
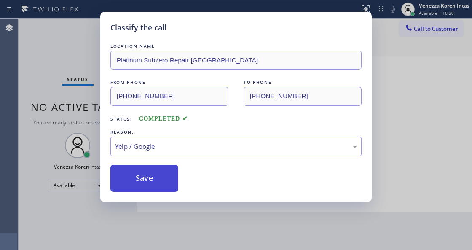
click at [158, 182] on button "Save" at bounding box center [144, 178] width 68 height 27
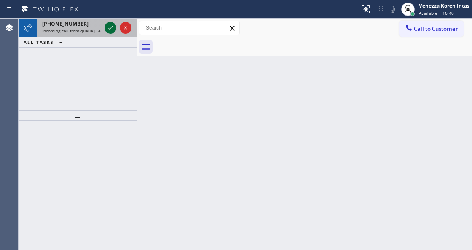
click at [108, 25] on icon at bounding box center [110, 28] width 10 height 10
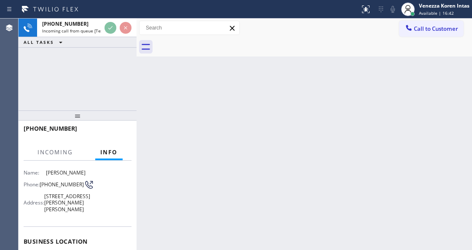
scroll to position [112, 0]
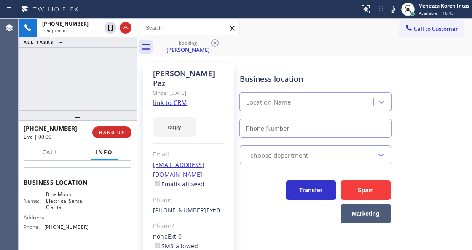
type input "(661) 426-2463"
click at [137, 170] on div at bounding box center [137, 134] width 0 height 231
click at [178, 98] on link "link to CRM" at bounding box center [170, 102] width 34 height 8
click at [341, 36] on div "Call to Customer Outbound call Location Santa Barbara Best HVAC Service Your ca…" at bounding box center [304, 28] width 335 height 19
drag, startPoint x: 391, startPoint y: 10, endPoint x: 383, endPoint y: 35, distance: 26.0
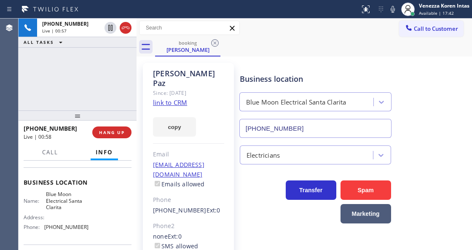
click at [391, 10] on icon at bounding box center [393, 9] width 10 height 10
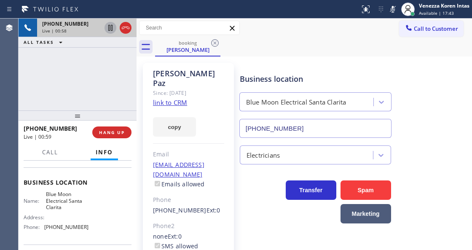
drag, startPoint x: 108, startPoint y: 29, endPoint x: 110, endPoint y: 48, distance: 18.7
click at [108, 30] on icon at bounding box center [110, 28] width 10 height 10
click at [110, 32] on icon at bounding box center [110, 28] width 10 height 10
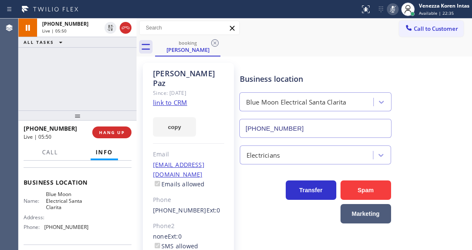
click at [390, 7] on icon at bounding box center [393, 9] width 10 height 10
click at [187, 135] on div "Evelyn Paz Since: 20 may 2020 link to CRM copy Email evepeef@hotmail.com Emails…" at bounding box center [188, 203] width 91 height 280
click at [271, 56] on div "booking Evelyn Paz" at bounding box center [313, 46] width 317 height 19
drag, startPoint x: 395, startPoint y: 8, endPoint x: 389, endPoint y: 17, distance: 11.0
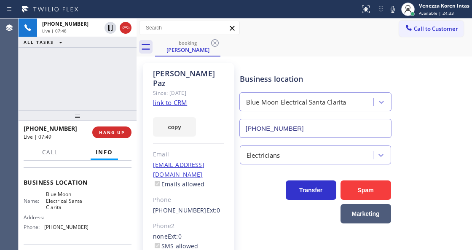
click at [394, 8] on icon at bounding box center [393, 9] width 10 height 10
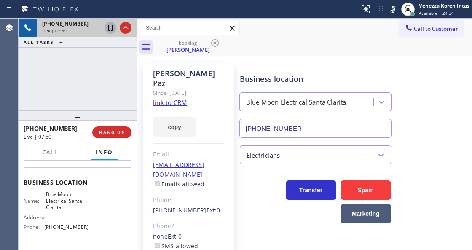
click at [110, 28] on icon at bounding box center [110, 28] width 10 height 10
click at [388, 3] on div "Status report No issues detected If you experience an issue, please download th…" at bounding box center [413, 9] width 115 height 19
click at [394, 14] on icon at bounding box center [393, 9] width 10 height 10
click at [112, 28] on icon at bounding box center [110, 28] width 10 height 10
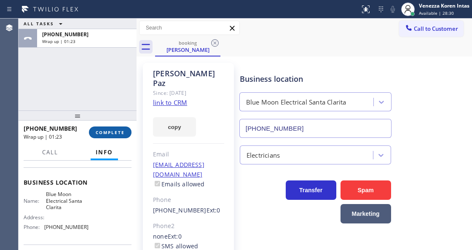
click at [120, 129] on span "COMPLETE" at bounding box center [110, 132] width 29 height 6
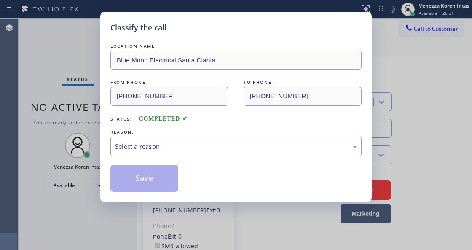
click at [182, 146] on div "Select a reason" at bounding box center [236, 147] width 242 height 10
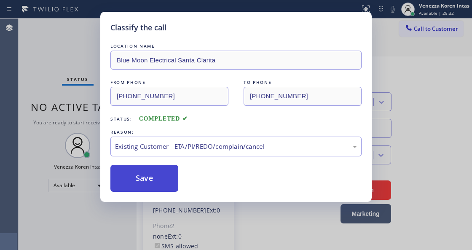
click at [158, 178] on button "Save" at bounding box center [144, 178] width 68 height 27
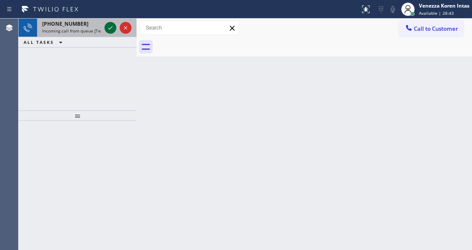
click at [109, 30] on icon at bounding box center [110, 28] width 10 height 10
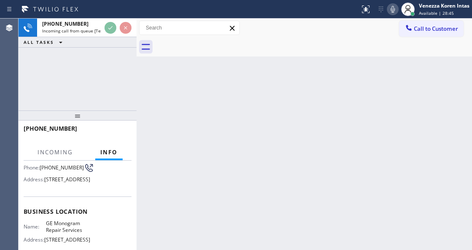
scroll to position [112, 0]
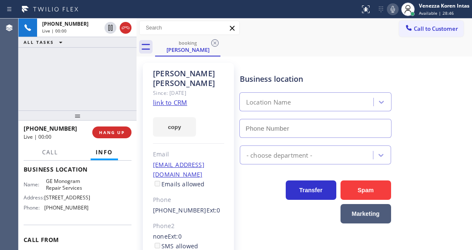
type input "(786) 460-4946"
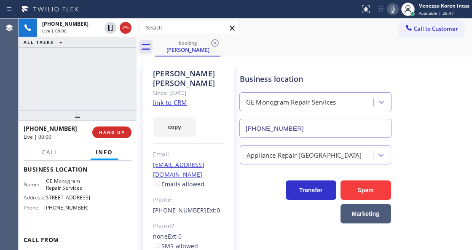
drag, startPoint x: 261, startPoint y: 36, endPoint x: 261, endPoint y: 6, distance: 30.3
click at [261, 36] on div "Call to Customer Outbound call Location Santa Barbara Best HVAC Service Your ca…" at bounding box center [304, 28] width 335 height 19
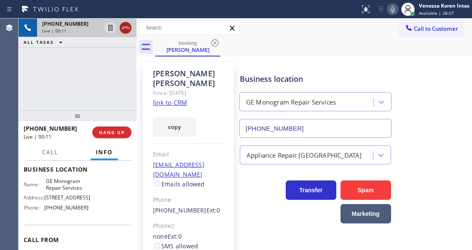
click at [130, 25] on icon at bounding box center [125, 28] width 10 height 10
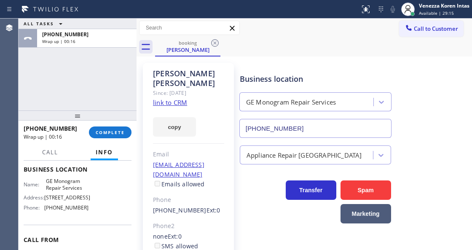
click at [120, 70] on div "ALL TASKS ALL TASKS ACTIVE TASKS TASKS IN WRAP UP +17862956117 Wrap up | 00:16" at bounding box center [78, 65] width 118 height 92
click at [121, 133] on span "COMPLETE" at bounding box center [110, 132] width 29 height 6
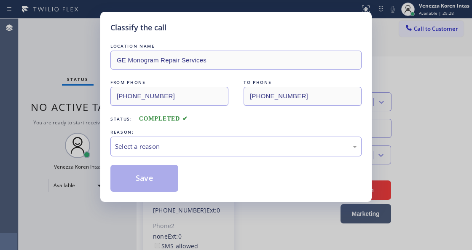
click at [212, 148] on div "Select a reason" at bounding box center [236, 147] width 242 height 10
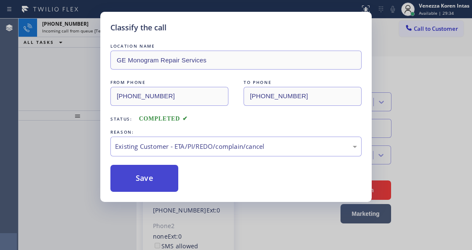
click at [166, 186] on button "Save" at bounding box center [144, 178] width 68 height 27
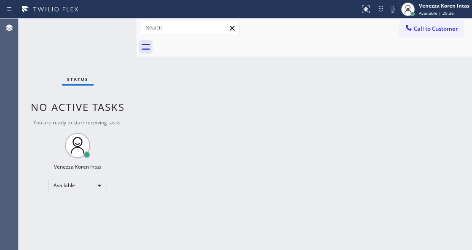
click at [107, 29] on div "Status No active tasks You are ready to start receiving tasks. Venezza Koren In…" at bounding box center [78, 134] width 118 height 231
click at [36, 37] on div "Status No active tasks You are ready to start receiving tasks. Venezza Koren In…" at bounding box center [78, 134] width 118 height 231
click at [174, 249] on div "Back to Dashboard Change Sender ID Customers Technicians Select a contact Outbo…" at bounding box center [304, 134] width 335 height 231
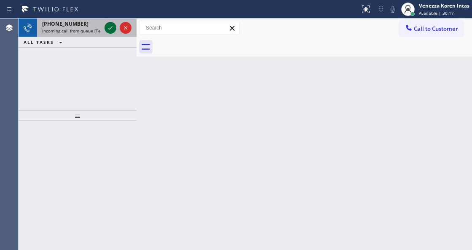
click at [110, 26] on icon at bounding box center [110, 28] width 10 height 10
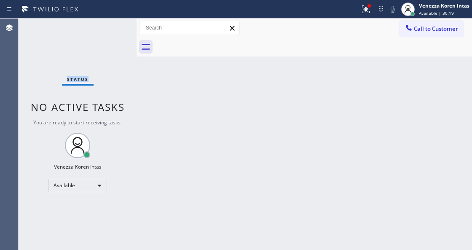
click at [110, 26] on div "Status No active tasks You are ready to start receiving tasks. Venezza Koren In…" at bounding box center [78, 134] width 118 height 231
click at [70, 40] on div "Status No active tasks You are ready to start receiving tasks. Venezza Koren In…" at bounding box center [78, 134] width 118 height 231
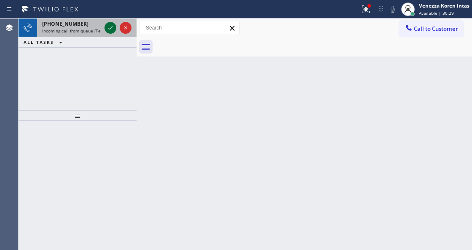
click at [115, 29] on icon at bounding box center [110, 28] width 10 height 10
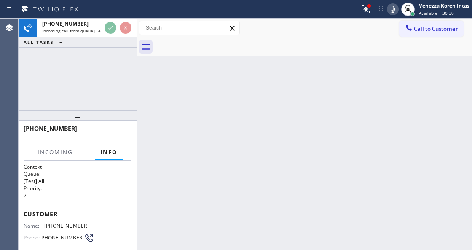
scroll to position [84, 0]
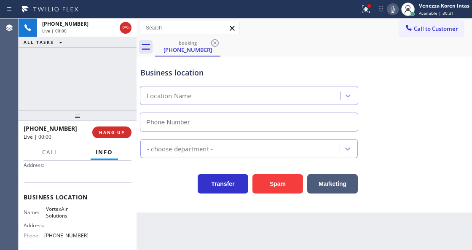
type input "(623) 292-2460"
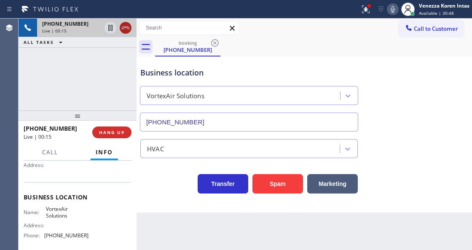
click at [125, 28] on icon at bounding box center [125, 28] width 10 height 10
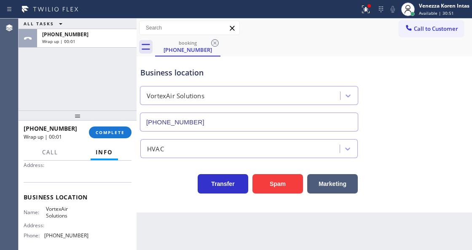
drag, startPoint x: 367, startPoint y: 6, endPoint x: 361, endPoint y: 61, distance: 55.0
click at [367, 8] on div at bounding box center [365, 9] width 19 height 19
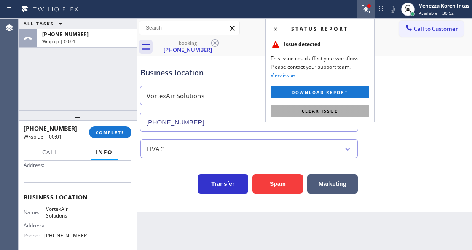
click at [360, 109] on button "Clear issue" at bounding box center [319, 111] width 99 height 12
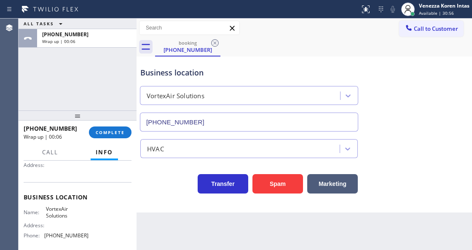
click at [266, 52] on div "booking (520) 541-6316" at bounding box center [313, 46] width 317 height 19
click at [120, 130] on span "COMPLETE" at bounding box center [110, 132] width 29 height 6
click at [114, 136] on button "COMPLETE" at bounding box center [110, 132] width 43 height 12
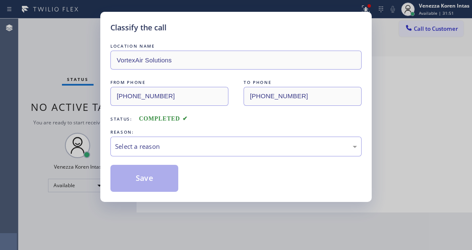
click at [185, 144] on div "Select a reason" at bounding box center [236, 147] width 242 height 10
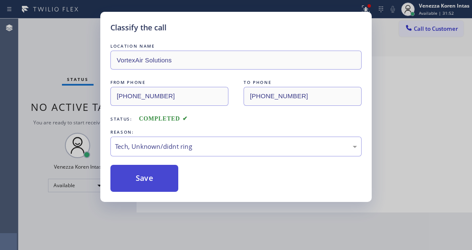
click at [168, 172] on button "Save" at bounding box center [144, 178] width 68 height 27
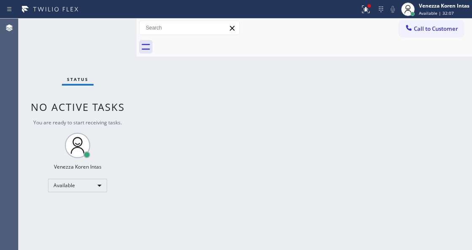
click at [220, 92] on div "Back to Dashboard Change Sender ID Customers Technicians Select a contact Outbo…" at bounding box center [304, 134] width 335 height 231
click at [364, 13] on icon at bounding box center [366, 9] width 10 height 10
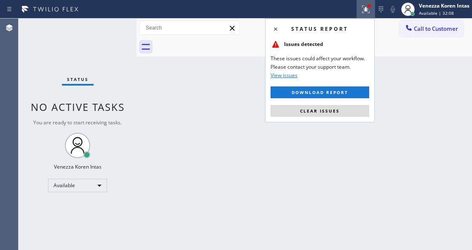
click at [316, 113] on span "Clear issues" at bounding box center [320, 111] width 40 height 6
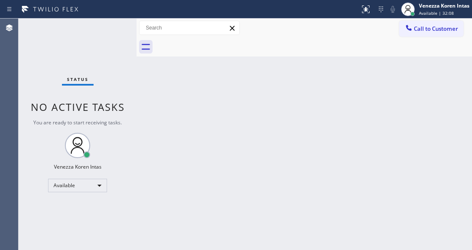
drag, startPoint x: 382, startPoint y: 164, endPoint x: 184, endPoint y: 141, distance: 199.4
click at [371, 163] on div "Back to Dashboard Change Sender ID Customers Technicians Select a contact Outbo…" at bounding box center [304, 134] width 335 height 231
click at [124, 87] on div "Status No active tasks You are ready to start receiving tasks. Venezza Koren In…" at bounding box center [78, 134] width 118 height 231
click at [149, 144] on div "Back to Dashboard Change Sender ID Customers Technicians Select a contact Outbo…" at bounding box center [304, 134] width 335 height 231
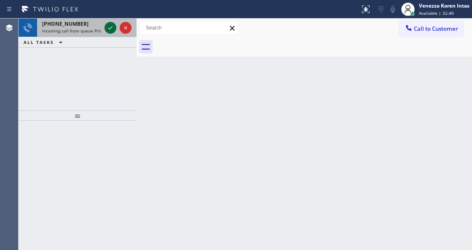
click at [109, 29] on icon at bounding box center [110, 27] width 4 height 3
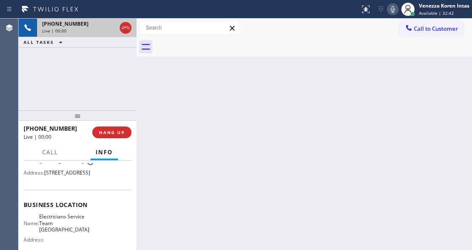
scroll to position [84, 0]
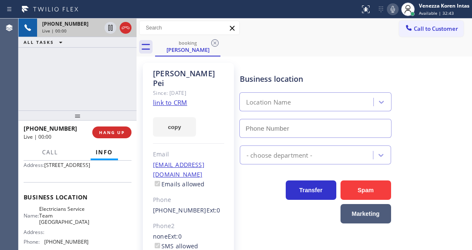
type input "(949) 894-4844"
click at [174, 98] on link "link to CRM" at bounding box center [170, 102] width 34 height 8
click at [172, 98] on link "link to CRM" at bounding box center [170, 102] width 34 height 8
click at [124, 28] on icon at bounding box center [126, 28] width 8 height 3
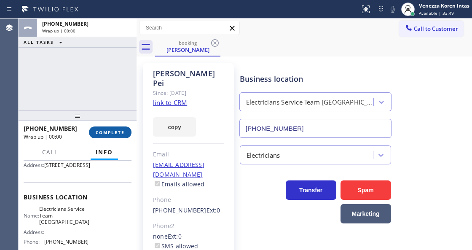
click at [120, 133] on span "COMPLETE" at bounding box center [110, 132] width 29 height 6
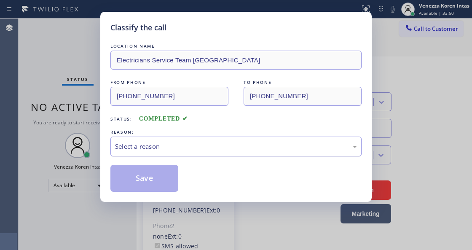
click at [203, 148] on div "Select a reason" at bounding box center [236, 147] width 242 height 10
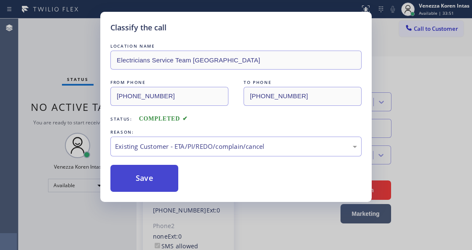
click at [139, 188] on button "Save" at bounding box center [144, 178] width 68 height 27
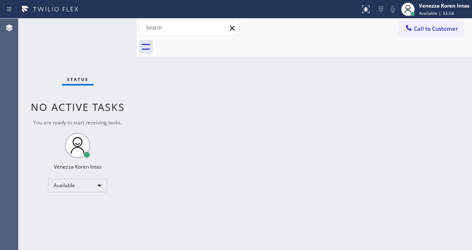
click at [108, 20] on div "Status No active tasks You are ready to start receiving tasks. Venezza Koren In…" at bounding box center [78, 134] width 118 height 231
click at [108, 21] on div "Status No active tasks You are ready to start receiving tasks. Venezza Koren In…" at bounding box center [78, 134] width 118 height 231
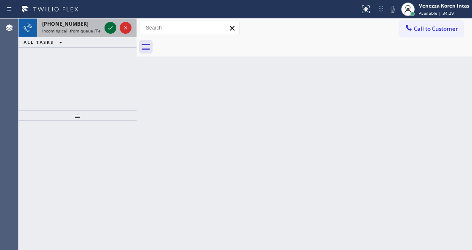
click at [113, 31] on icon at bounding box center [110, 28] width 10 height 10
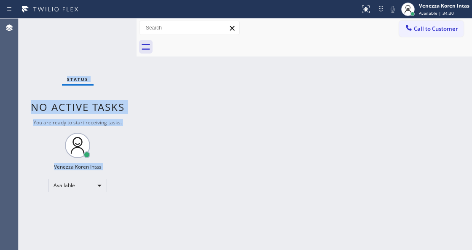
click at [113, 30] on div "Status No active tasks You are ready to start receiving tasks. Venezza Koren In…" at bounding box center [78, 134] width 118 height 231
click at [112, 31] on div "Status No active tasks You are ready to start receiving tasks. Venezza Koren In…" at bounding box center [78, 134] width 118 height 231
click at [111, 31] on div "Status No active tasks You are ready to start receiving tasks. Venezza Koren In…" at bounding box center [78, 134] width 118 height 231
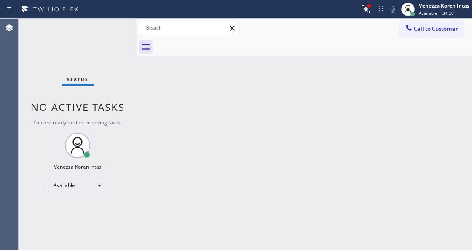
click at [111, 31] on div "Status No active tasks You are ready to start receiving tasks. Venezza Koren In…" at bounding box center [78, 134] width 118 height 231
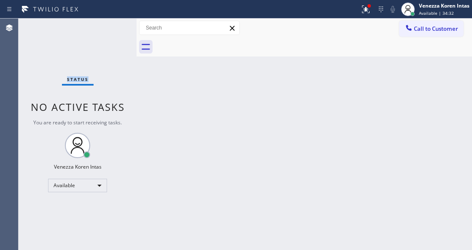
click at [111, 31] on div "Status No active tasks You are ready to start receiving tasks. Venezza Koren In…" at bounding box center [78, 134] width 118 height 231
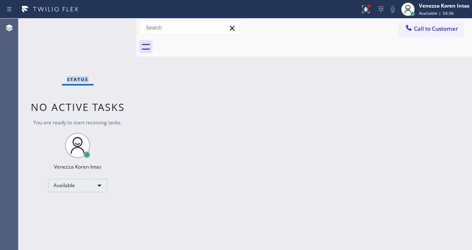
click at [111, 31] on div "Status No active tasks You are ready to start receiving tasks. Venezza Koren In…" at bounding box center [78, 134] width 118 height 231
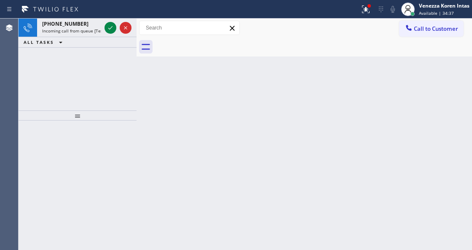
click at [111, 31] on icon at bounding box center [110, 28] width 10 height 10
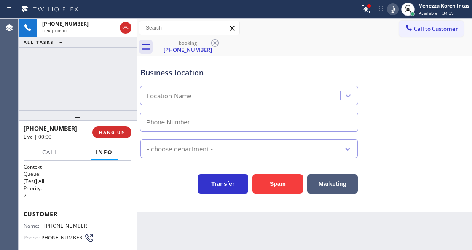
click at [111, 31] on div "Live | 00:00" at bounding box center [79, 31] width 74 height 6
type input "(415) 906-7519"
click at [105, 83] on div "+14159876602 Live | 00:01 ALL TASKS ALL TASKS ACTIVE TASKS TASKS IN WRAP UP" at bounding box center [78, 65] width 118 height 92
click at [110, 88] on div "+14159876602 Live | 00:02 ALL TASKS ALL TASKS ACTIVE TASKS TASKS IN WRAP UP" at bounding box center [78, 65] width 118 height 92
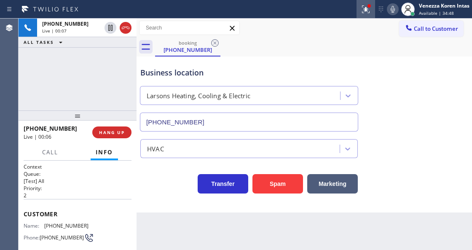
click at [367, 10] on icon at bounding box center [366, 9] width 10 height 10
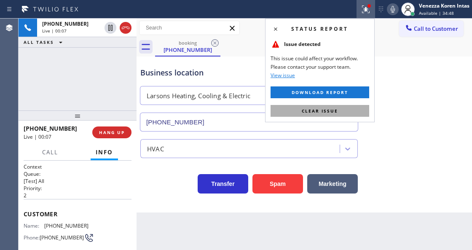
drag, startPoint x: 351, startPoint y: 103, endPoint x: 355, endPoint y: 108, distance: 6.4
click at [351, 103] on div "Status report Issue detected This issue could affect your workflow. Please cont…" at bounding box center [320, 71] width 110 height 104
click at [360, 111] on button "Clear issue" at bounding box center [319, 111] width 99 height 12
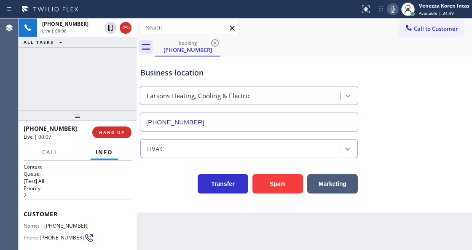
click at [397, 115] on div "Business location Larsons Heating, Cooling & Electric (415) 906-7519" at bounding box center [304, 93] width 331 height 76
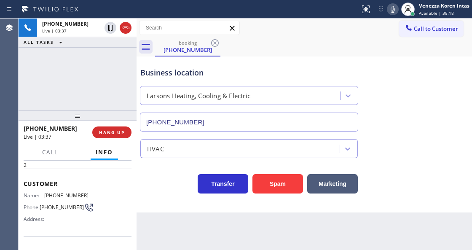
scroll to position [84, 0]
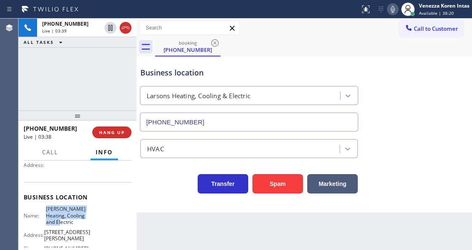
drag, startPoint x: 43, startPoint y: 207, endPoint x: 71, endPoint y: 221, distance: 30.5
click at [71, 221] on div "Name: Larsons Heating, Cooling and Electric" at bounding box center [56, 215] width 65 height 19
click at [394, 6] on icon at bounding box center [393, 9] width 10 height 10
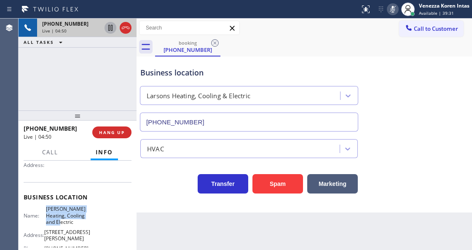
click at [105, 25] on div at bounding box center [110, 28] width 12 height 10
click at [109, 26] on icon at bounding box center [110, 28] width 4 height 6
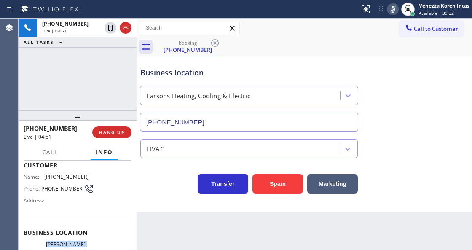
scroll to position [0, 0]
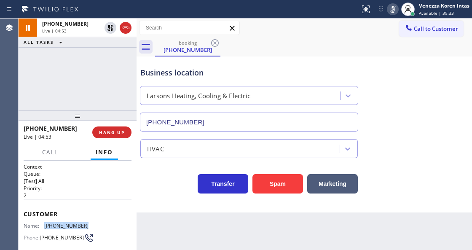
drag, startPoint x: 88, startPoint y: 222, endPoint x: 43, endPoint y: 220, distance: 45.1
click at [43, 222] on div "Name: (415) 987-6602 Phone: (415) 987-6602 Address:" at bounding box center [78, 238] width 108 height 33
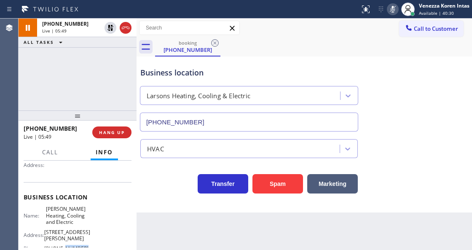
scroll to position [85, 0]
drag, startPoint x: 91, startPoint y: 241, endPoint x: 46, endPoint y: 239, distance: 44.3
click at [46, 239] on div "Name: Larsons Heating, Cooling and Electric Address: 1006 Shrader St Phone: (41…" at bounding box center [78, 229] width 108 height 49
click at [285, 28] on div "Call to Customer Outbound call Location Santa Barbara Best HVAC Service Your ca…" at bounding box center [304, 28] width 335 height 15
click at [387, 11] on div at bounding box center [393, 9] width 12 height 10
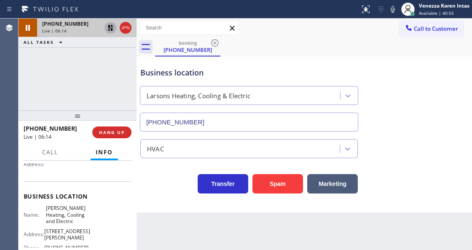
click at [111, 30] on icon at bounding box center [110, 28] width 6 height 6
click at [40, 154] on button "Call" at bounding box center [50, 152] width 26 height 16
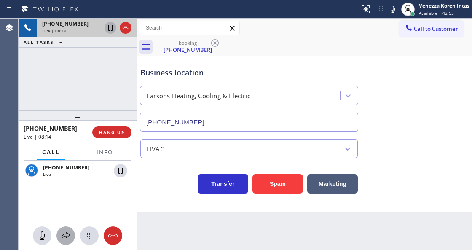
click at [64, 231] on icon at bounding box center [66, 235] width 10 height 10
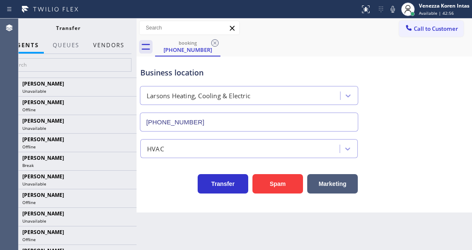
click at [118, 45] on button "Vendors" at bounding box center [108, 45] width 41 height 16
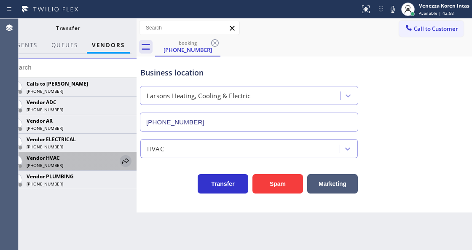
click at [123, 157] on icon at bounding box center [125, 161] width 10 height 10
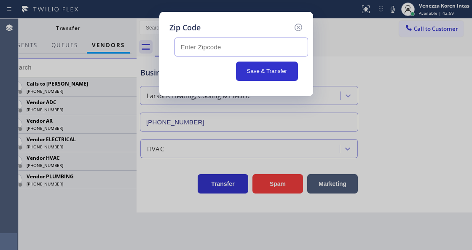
click at [179, 51] on input "text" at bounding box center [241, 46] width 134 height 19
paste input "94102"
type input "94102"
click at [273, 72] on button "Save & Transfer" at bounding box center [267, 71] width 62 height 19
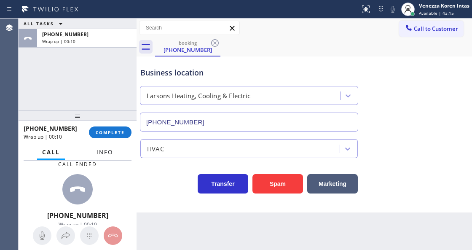
click at [111, 150] on span "Info" at bounding box center [104, 152] width 16 height 8
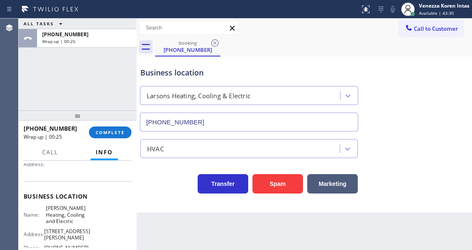
click at [53, 65] on div "ALL TASKS ALL TASKS ACTIVE TASKS TASKS IN WRAP UP +14159876602 Wrap up | 00:25" at bounding box center [78, 65] width 118 height 92
click at [121, 136] on button "COMPLETE" at bounding box center [110, 132] width 43 height 12
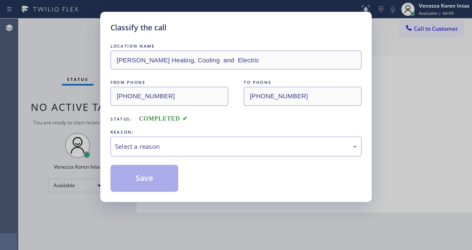
click at [203, 149] on div "Select a reason" at bounding box center [236, 147] width 242 height 10
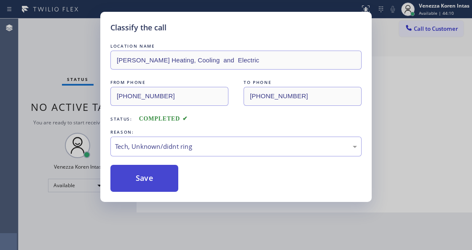
click at [138, 187] on button "Save" at bounding box center [144, 178] width 68 height 27
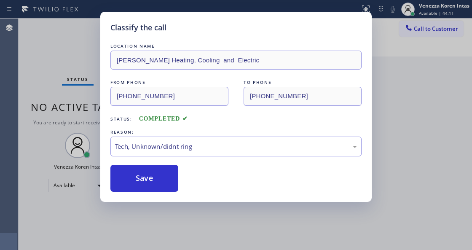
click at [105, 40] on div "Classify the call LOCATION NAME Larsons Heating, Cooling and Electric FROM PHON…" at bounding box center [235, 107] width 271 height 190
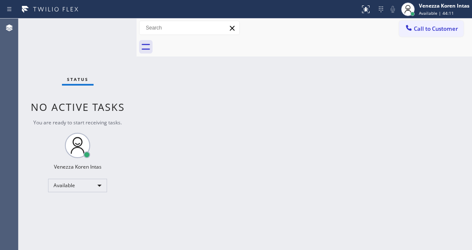
click at [102, 36] on div "Status No active tasks You are ready to start receiving tasks. Venezza Koren In…" at bounding box center [78, 134] width 118 height 231
click at [110, 32] on div "Status No active tasks You are ready to start receiving tasks. Venezza Koren In…" at bounding box center [78, 134] width 118 height 231
click at [120, 30] on div "Status No active tasks You are ready to start receiving tasks. Venezza Koren In…" at bounding box center [78, 134] width 118 height 231
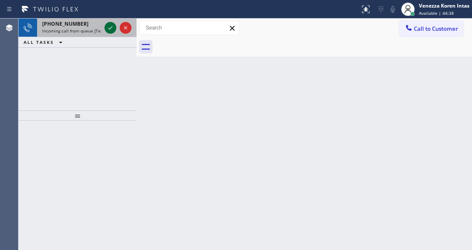
click at [110, 26] on icon at bounding box center [110, 28] width 10 height 10
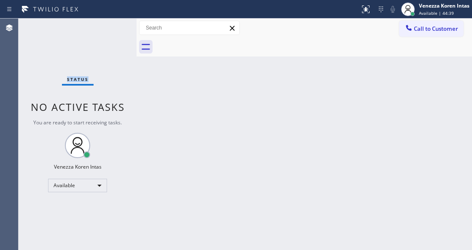
click at [110, 26] on div "Status No active tasks You are ready to start receiving tasks. Venezza Koren In…" at bounding box center [78, 134] width 118 height 231
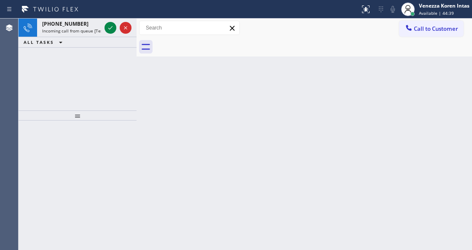
click at [110, 26] on icon at bounding box center [110, 28] width 10 height 10
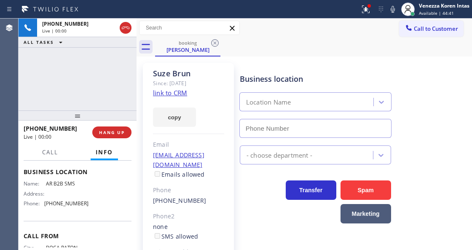
scroll to position [112, 0]
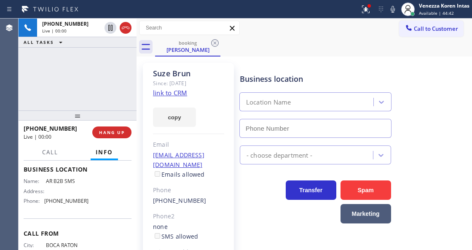
type input "(833) 692-2271"
click at [168, 89] on link "link to CRM" at bounding box center [170, 92] width 34 height 8
click at [367, 7] on div at bounding box center [369, 5] width 5 height 5
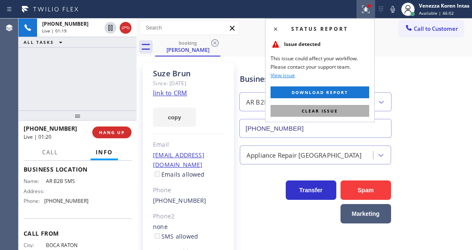
click at [351, 113] on button "Clear issue" at bounding box center [319, 111] width 99 height 12
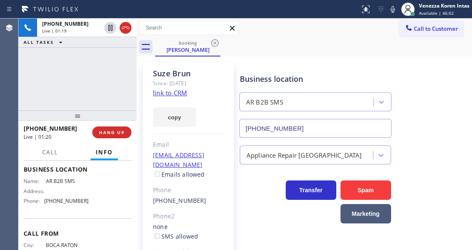
click at [393, 68] on div "Business location AR B2B SMS (833) 692-2271" at bounding box center [354, 100] width 232 height 76
drag, startPoint x: 44, startPoint y: 193, endPoint x: 73, endPoint y: 193, distance: 29.5
click at [73, 184] on div "Name: AR B2B SMS" at bounding box center [56, 181] width 65 height 6
click at [396, 12] on icon at bounding box center [393, 9] width 10 height 10
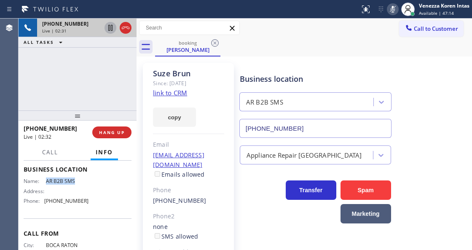
click at [107, 23] on icon at bounding box center [110, 28] width 10 height 10
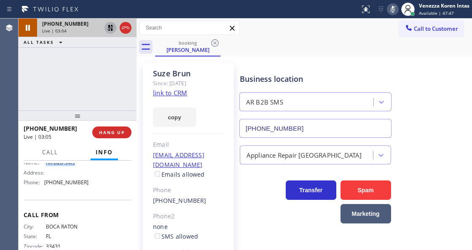
scroll to position [104, 0]
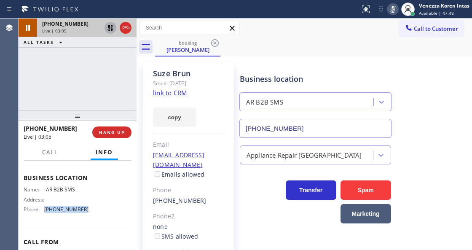
drag, startPoint x: 99, startPoint y: 223, endPoint x: 45, endPoint y: 219, distance: 54.9
click at [45, 216] on div "Name: AR B2B SMS Address: Phone: (833) 692-2271" at bounding box center [78, 200] width 108 height 29
click at [394, 7] on icon at bounding box center [393, 9] width 10 height 10
click at [111, 28] on icon at bounding box center [110, 28] width 6 height 6
click at [44, 148] on span "Call" at bounding box center [50, 152] width 16 height 8
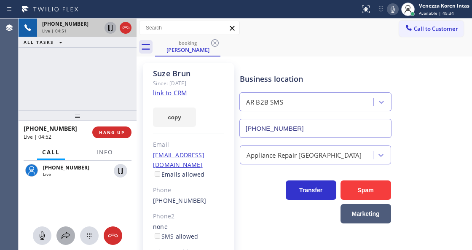
click at [62, 239] on icon at bounding box center [66, 235] width 10 height 10
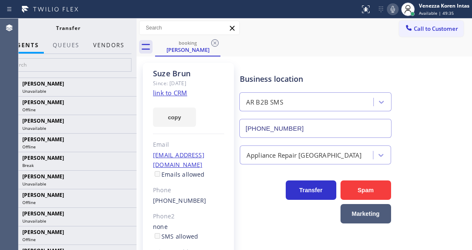
click at [118, 49] on button "Vendors" at bounding box center [108, 45] width 41 height 16
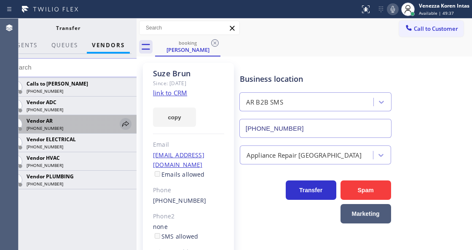
click at [122, 121] on icon at bounding box center [125, 124] width 10 height 10
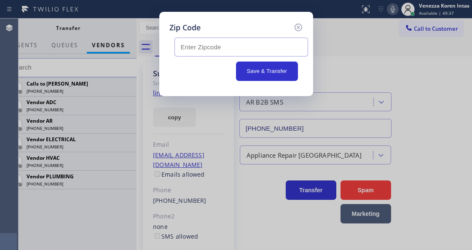
click at [199, 52] on input "text" at bounding box center [241, 46] width 134 height 19
paste input "33312"
type input "33312"
click at [262, 74] on button "Save & Transfer" at bounding box center [267, 71] width 62 height 19
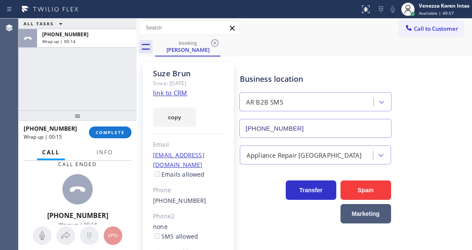
scroll to position [104, 0]
drag, startPoint x: 115, startPoint y: 154, endPoint x: 145, endPoint y: 183, distance: 41.7
click at [115, 154] on button "Info" at bounding box center [104, 152] width 27 height 16
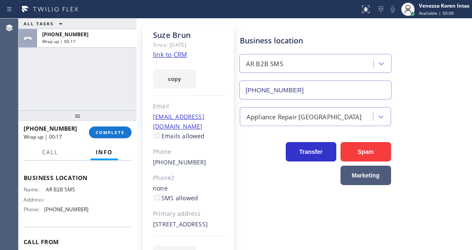
scroll to position [70, 0]
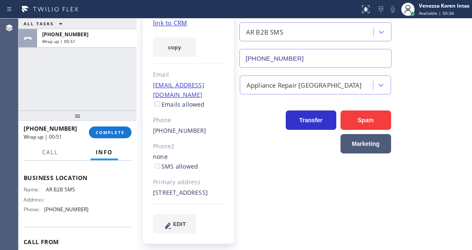
click at [133, 67] on div "ALL TASKS ALL TASKS ACTIVE TASKS TASKS IN WRAP UP +15616742414 Wrap up | 00:51" at bounding box center [78, 65] width 118 height 92
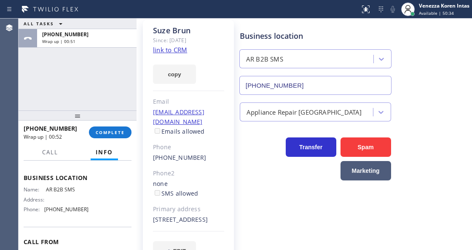
scroll to position [0, 0]
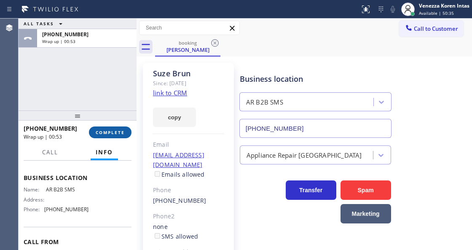
click at [110, 138] on button "COMPLETE" at bounding box center [110, 132] width 43 height 12
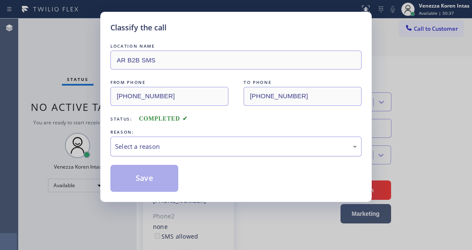
click at [156, 146] on div "Select a reason" at bounding box center [236, 147] width 242 height 10
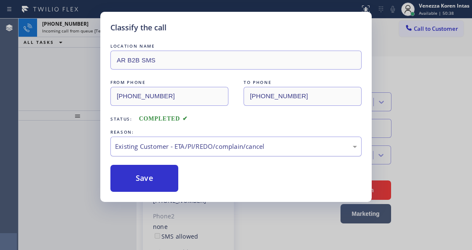
click at [163, 175] on button "Save" at bounding box center [144, 178] width 68 height 27
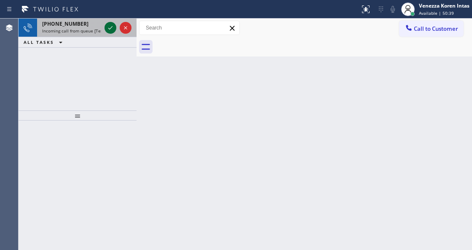
click at [111, 25] on icon at bounding box center [110, 28] width 10 height 10
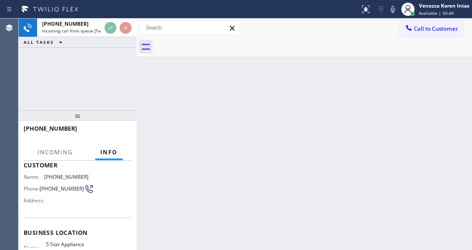
scroll to position [84, 0]
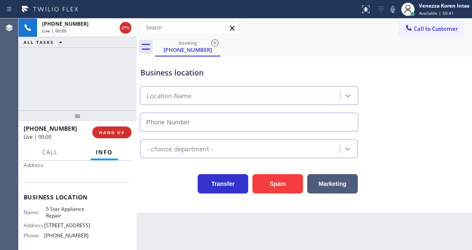
type input "(855) 731-4952"
click at [102, 70] on div "+16232620359 Live | 00:00 ALL TASKS ALL TASKS ACTIVE TASKS TASKS IN WRAP UP" at bounding box center [78, 65] width 118 height 92
click at [233, 71] on div "Business location" at bounding box center [248, 72] width 217 height 11
click at [201, 83] on div "5 Star Appliance Repair" at bounding box center [249, 94] width 222 height 22
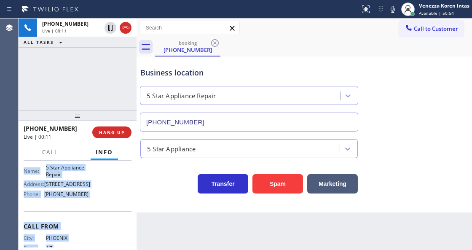
scroll to position [153, 0]
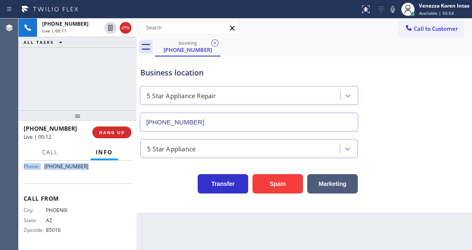
drag, startPoint x: 22, startPoint y: 184, endPoint x: 105, endPoint y: 177, distance: 83.3
click at [105, 177] on div "Context Queue: [Test] All Priority: 1 Customer Name: (623) 262-0359 Phone: (623…" at bounding box center [78, 205] width 118 height 89
copy div "Customer Name: (623) 262-0359 Phone: (623) 262-0359 Address: Business location …"
click at [391, 9] on icon at bounding box center [393, 9] width 4 height 7
click at [375, 117] on div "Business location 5 Star Appliance Repair (855) 731-4952" at bounding box center [304, 93] width 331 height 76
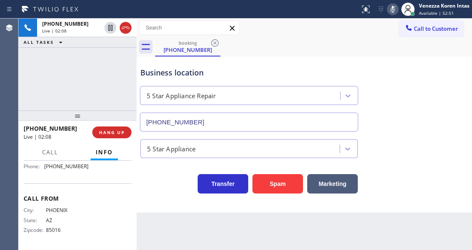
click at [394, 10] on icon at bounding box center [393, 9] width 10 height 10
click at [87, 64] on div "+16232620359 Live | 02:12 ALL TASKS ALL TASKS ACTIVE TASKS TASKS IN WRAP UP" at bounding box center [78, 65] width 118 height 92
click at [394, 13] on icon at bounding box center [393, 9] width 10 height 10
click at [387, 9] on div at bounding box center [393, 9] width 12 height 10
click at [389, 8] on icon at bounding box center [393, 9] width 10 height 10
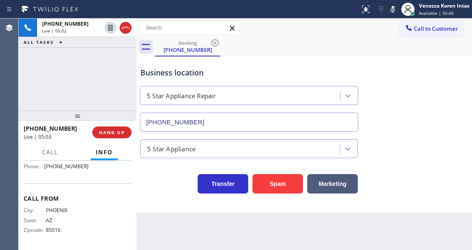
drag, startPoint x: 394, startPoint y: 8, endPoint x: 397, endPoint y: 34, distance: 26.3
click at [394, 8] on icon at bounding box center [393, 9] width 10 height 10
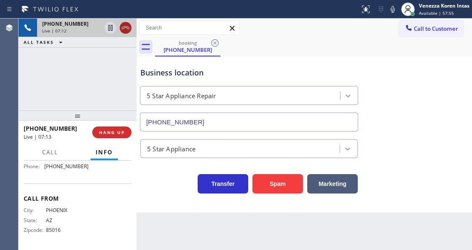
click at [127, 30] on icon at bounding box center [125, 28] width 10 height 10
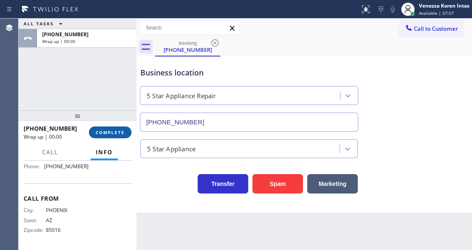
click at [114, 131] on span "COMPLETE" at bounding box center [110, 132] width 29 height 6
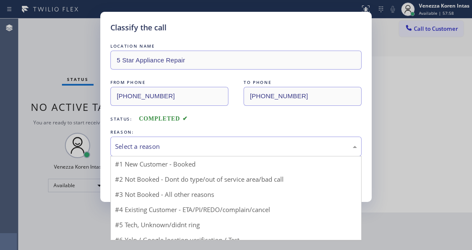
click at [208, 148] on div "Select a reason" at bounding box center [236, 147] width 242 height 10
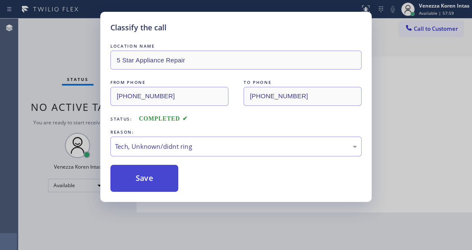
click at [164, 188] on button "Save" at bounding box center [144, 178] width 68 height 27
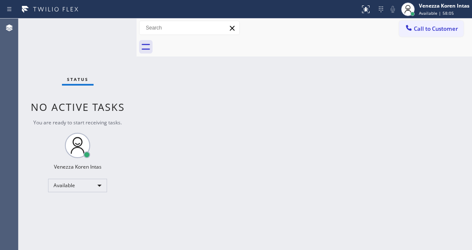
click at [156, 147] on div "Back to Dashboard Change Sender ID Customers Technicians Select a contact Outbo…" at bounding box center [304, 134] width 335 height 231
drag, startPoint x: 90, startPoint y: 57, endPoint x: 83, endPoint y: 51, distance: 10.1
click at [89, 57] on div "Status No active tasks You are ready to start receiving tasks. Venezza Koren In…" at bounding box center [78, 134] width 118 height 231
drag, startPoint x: 83, startPoint y: 51, endPoint x: 0, endPoint y: 80, distance: 87.8
click at [0, 80] on div "Agent Desktop Classify the call LOCATION NAME AR B2B SMS FROM PHONE (818) 626-4…" at bounding box center [236, 134] width 472 height 231
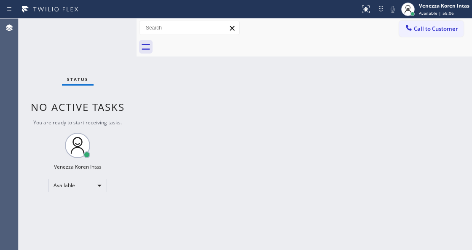
click at [90, 55] on div "Status No active tasks You are ready to start receiving tasks. Venezza Koren In…" at bounding box center [78, 134] width 118 height 231
click at [150, 94] on div "Back to Dashboard Change Sender ID Customers Technicians Select a contact Outbo…" at bounding box center [304, 134] width 335 height 231
drag, startPoint x: 82, startPoint y: 39, endPoint x: 17, endPoint y: 58, distance: 67.3
click at [80, 39] on div "Status No active tasks You are ready to start receiving tasks. Venezza Koren In…" at bounding box center [78, 134] width 118 height 231
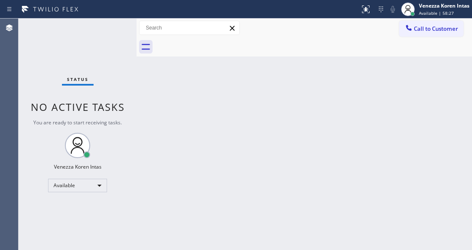
click at [118, 30] on div "Status No active tasks You are ready to start receiving tasks. Venezza Koren In…" at bounding box center [78, 134] width 118 height 231
click at [109, 32] on div "Status No active tasks You are ready to start receiving tasks. Venezza Koren In…" at bounding box center [78, 134] width 118 height 231
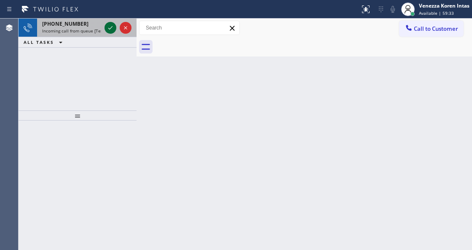
click at [108, 31] on icon at bounding box center [110, 28] width 10 height 10
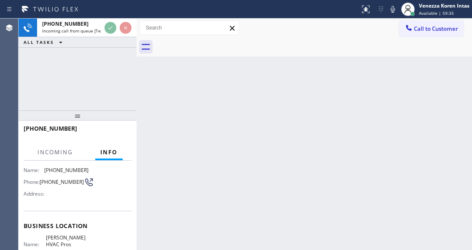
scroll to position [112, 0]
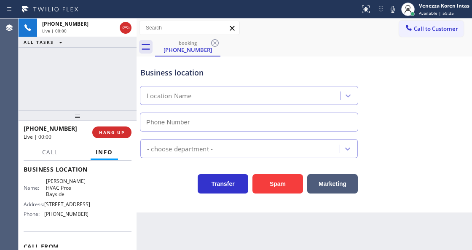
type input "(786) 901-6885"
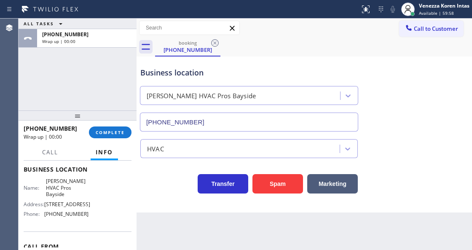
click at [123, 75] on div "ALL TASKS ALL TASKS ACTIVE TASKS TASKS IN WRAP UP +17869443219 Wrap up | 00:00" at bounding box center [78, 65] width 118 height 92
click at [103, 132] on span "COMPLETE" at bounding box center [110, 132] width 29 height 6
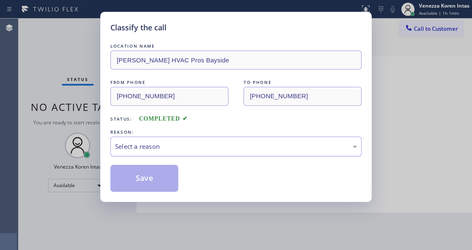
click at [175, 152] on div "Select a reason" at bounding box center [235, 147] width 251 height 20
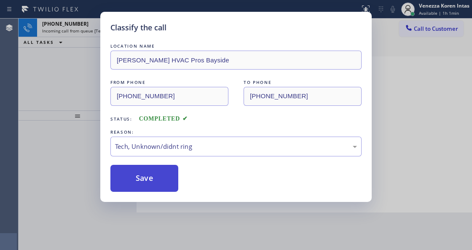
click at [156, 185] on button "Save" at bounding box center [144, 178] width 68 height 27
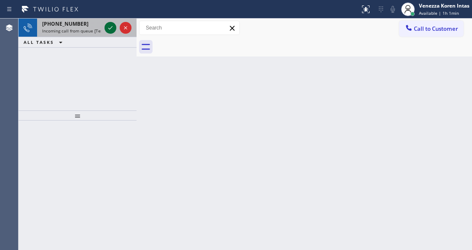
click at [108, 29] on icon at bounding box center [110, 28] width 10 height 10
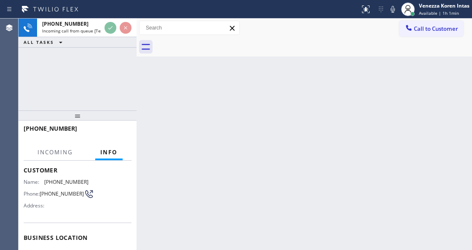
scroll to position [84, 0]
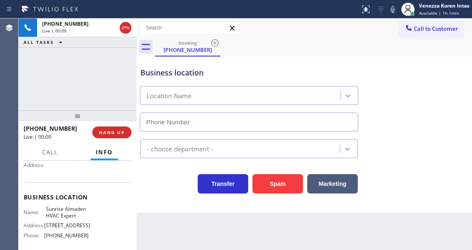
type input "(408) 512-3937"
click at [117, 81] on div "+17025364829 Live | 00:00 ALL TASKS ALL TASKS ACTIVE TASKS TASKS IN WRAP UP" at bounding box center [78, 65] width 118 height 92
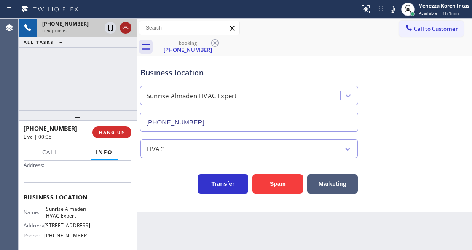
click at [129, 26] on icon at bounding box center [125, 28] width 10 height 10
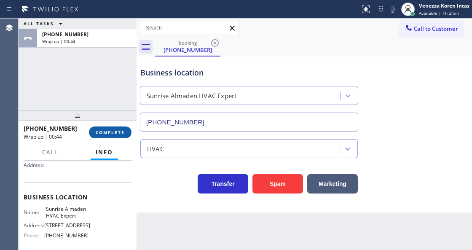
click at [113, 129] on button "COMPLETE" at bounding box center [110, 132] width 43 height 12
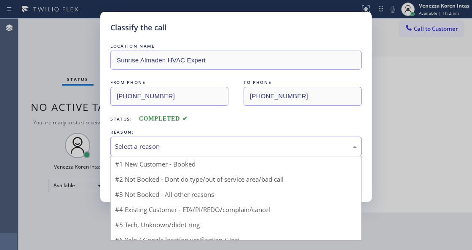
click at [177, 152] on div "Select a reason" at bounding box center [235, 147] width 251 height 20
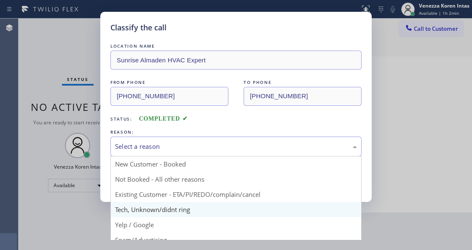
drag, startPoint x: 174, startPoint y: 214, endPoint x: 164, endPoint y: 200, distance: 17.4
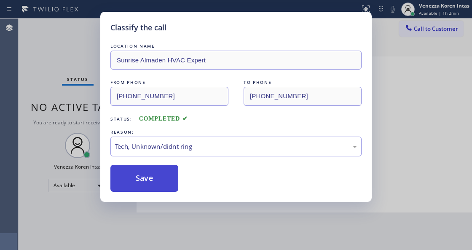
click at [157, 187] on button "Save" at bounding box center [144, 178] width 68 height 27
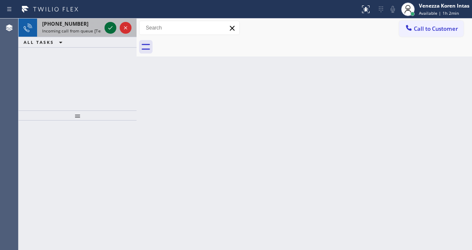
click at [110, 29] on icon at bounding box center [110, 28] width 10 height 10
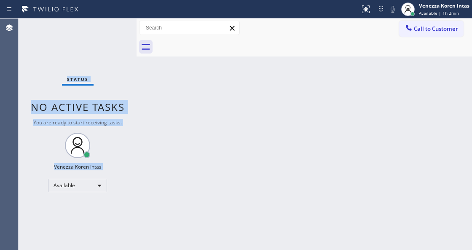
click at [110, 29] on div "Status No active tasks You are ready to start receiving tasks. Venezza Koren In…" at bounding box center [78, 134] width 118 height 231
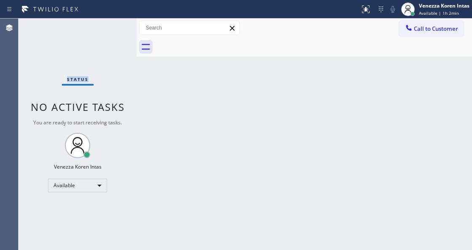
click at [110, 29] on div "Status No active tasks You are ready to start receiving tasks. Venezza Koren In…" at bounding box center [78, 134] width 118 height 231
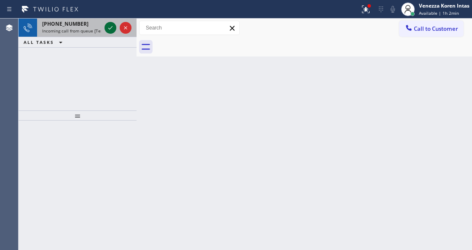
click at [110, 29] on icon at bounding box center [110, 28] width 10 height 10
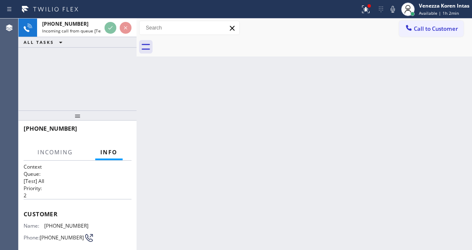
scroll to position [84, 0]
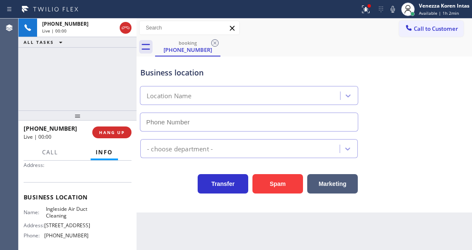
type input "(510) 345-1108"
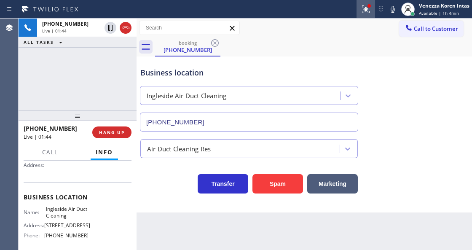
click at [363, 10] on icon at bounding box center [366, 9] width 10 height 10
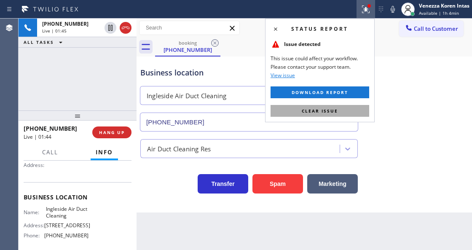
click at [329, 113] on button "Clear issue" at bounding box center [319, 111] width 99 height 12
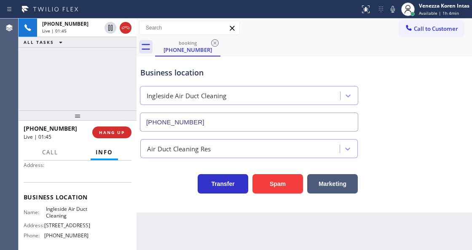
click at [401, 123] on div "Business location Ingleside Air Duct Cleaning (510) 345-1108" at bounding box center [304, 93] width 331 height 76
click at [325, 31] on div "Call to Customer Outbound call Location Santa Barbara Best HVAC Service Your ca…" at bounding box center [304, 28] width 335 height 15
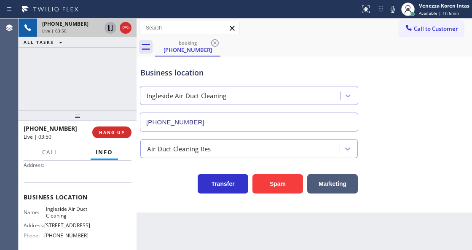
click at [112, 27] on icon at bounding box center [110, 28] width 4 height 6
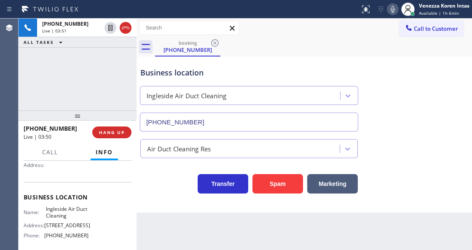
click at [395, 10] on icon at bounding box center [393, 9] width 10 height 10
drag, startPoint x: 396, startPoint y: 6, endPoint x: 369, endPoint y: 24, distance: 32.4
click at [396, 6] on icon at bounding box center [393, 9] width 10 height 10
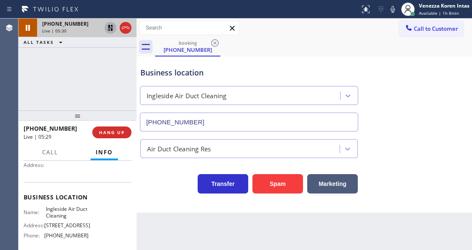
click at [110, 27] on icon at bounding box center [110, 28] width 10 height 10
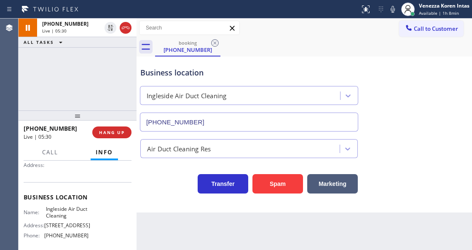
click at [290, 59] on div "Business location Ingleside Air Duct Cleaning (510) 345-1108" at bounding box center [249, 95] width 221 height 73
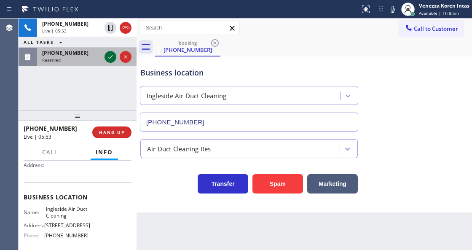
click at [109, 54] on icon at bounding box center [110, 57] width 10 height 10
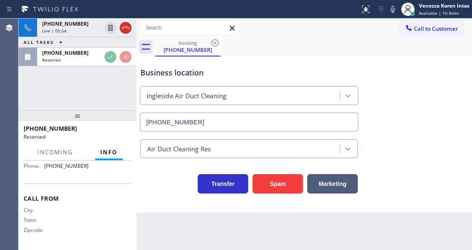
scroll to position [173, 0]
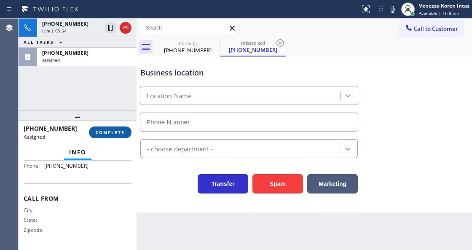
click at [117, 128] on button "COMPLETE" at bounding box center [110, 132] width 43 height 12
type input "(714) 942-1363"
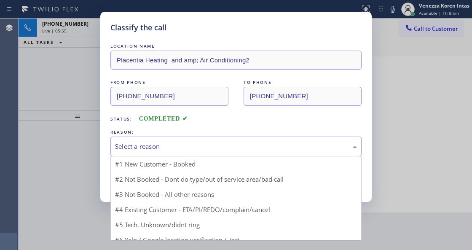
click at [170, 144] on div "Select a reason" at bounding box center [236, 147] width 242 height 10
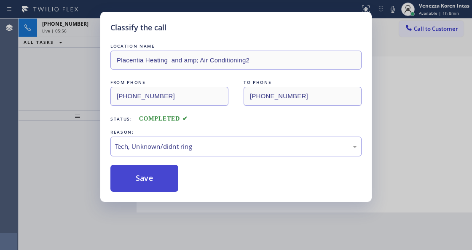
click at [159, 190] on button "Save" at bounding box center [144, 178] width 68 height 27
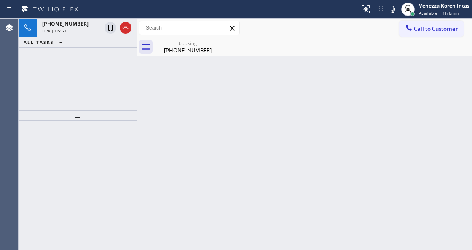
click at [67, 29] on div "Live | 05:57" at bounding box center [71, 31] width 59 height 6
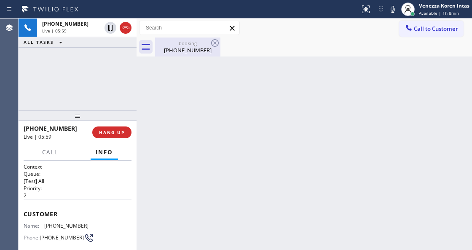
click at [183, 51] on div "(415) 793-2504" at bounding box center [188, 50] width 64 height 8
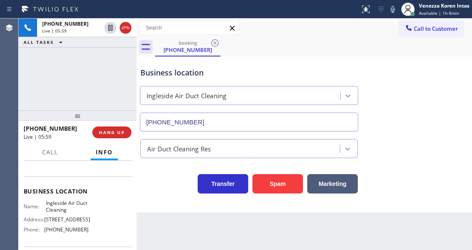
scroll to position [112, 0]
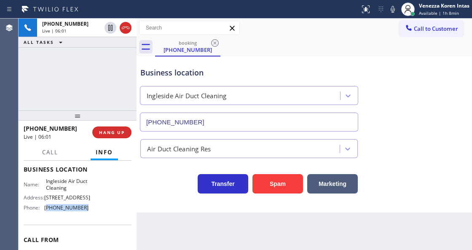
drag, startPoint x: 86, startPoint y: 209, endPoint x: 46, endPoint y: 207, distance: 40.5
click at [46, 207] on div "Name: Ingleside Air Duct Cleaning Address: 1010 Capitol Ave Phone: (510) 345-11…" at bounding box center [78, 196] width 108 height 36
copy span "510) 345-1108"
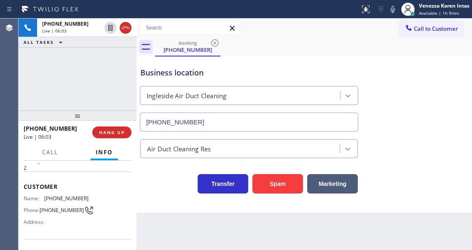
scroll to position [0, 0]
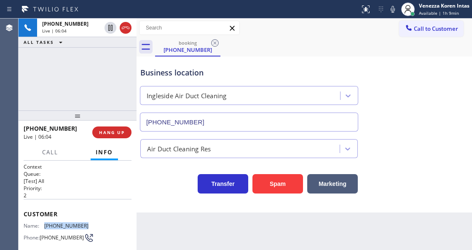
drag, startPoint x: 90, startPoint y: 223, endPoint x: 45, endPoint y: 225, distance: 45.5
click at [45, 225] on div "Name: (415) 793-2504 Phone: (415) 793-2504 Address:" at bounding box center [78, 238] width 108 height 33
copy div "(415) 793-2504"
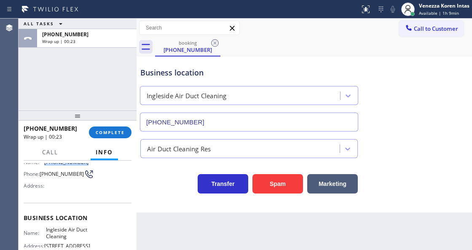
scroll to position [84, 0]
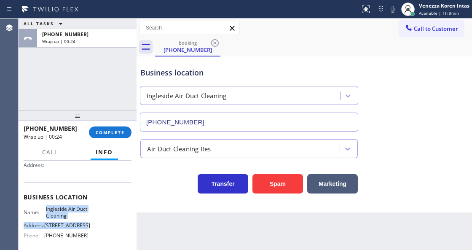
drag, startPoint x: 46, startPoint y: 206, endPoint x: 81, endPoint y: 220, distance: 38.6
click at [81, 220] on div "Name: Ingleside Air Duct Cleaning Address: 1010 Capitol Ave Phone: (510) 345-11…" at bounding box center [56, 224] width 65 height 36
drag, startPoint x: 43, startPoint y: 207, endPoint x: 88, endPoint y: 216, distance: 45.0
click at [88, 216] on div "Name: Ingleside Air Duct Cleaning Address: 1010 Capitol Ave Phone: (510) 345-11…" at bounding box center [78, 224] width 108 height 36
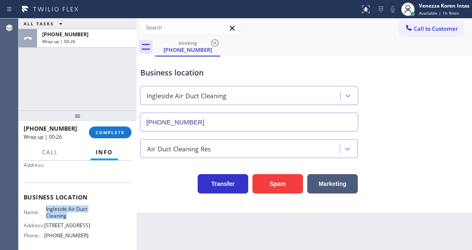
copy span "Ingleside Air Duct Cleaning"
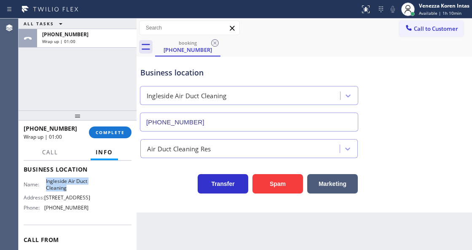
scroll to position [112, 0]
drag, startPoint x: 57, startPoint y: 212, endPoint x: 46, endPoint y: 210, distance: 11.0
click at [46, 210] on div "Name: Ingleside Air Duct Cleaning Address: 1010 Capitol Ave Phone: (510) 345-11…" at bounding box center [78, 196] width 108 height 36
copy span "510) 345-1108"
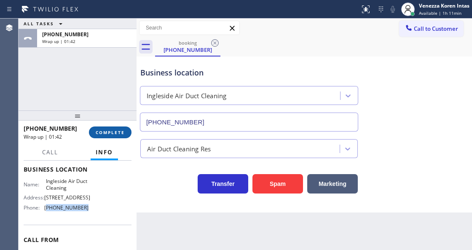
click at [116, 136] on button "COMPLETE" at bounding box center [110, 132] width 43 height 12
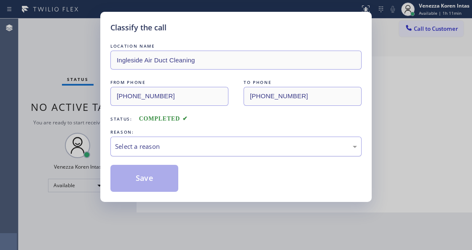
click at [197, 150] on div "Select a reason" at bounding box center [236, 147] width 242 height 10
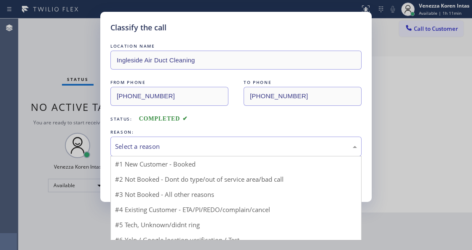
drag, startPoint x: 182, startPoint y: 186, endPoint x: 166, endPoint y: 181, distance: 15.9
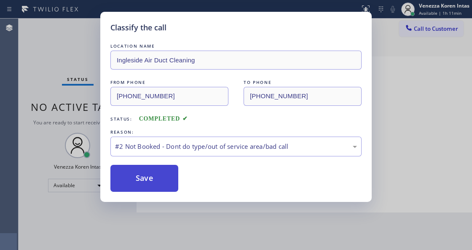
click at [166, 181] on button "Save" at bounding box center [144, 178] width 68 height 27
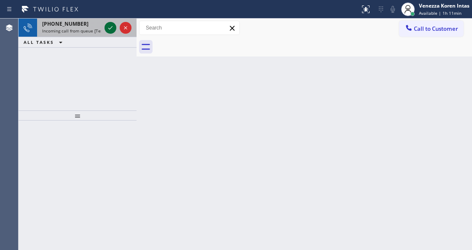
click at [109, 25] on icon at bounding box center [110, 28] width 10 height 10
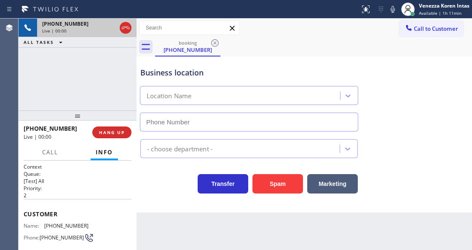
scroll to position [84, 0]
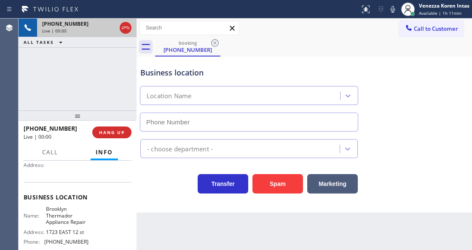
type input "(646) 663-3021"
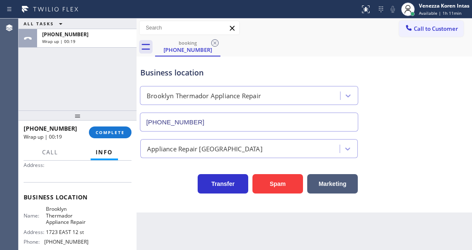
drag, startPoint x: 154, startPoint y: 187, endPoint x: 138, endPoint y: 156, distance: 34.7
click at [154, 187] on div "Transfer Spam Marketing" at bounding box center [249, 182] width 221 height 24
click at [115, 98] on div "ALL TASKS ALL TASKS ACTIVE TASKS TASKS IN WRAP UP +13478083564 Wrap up | 00:19" at bounding box center [78, 65] width 118 height 92
click at [119, 130] on span "COMPLETE" at bounding box center [110, 132] width 29 height 6
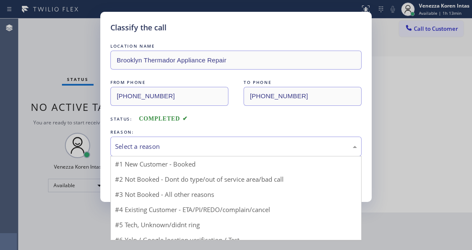
click at [171, 147] on div "Select a reason" at bounding box center [236, 147] width 242 height 10
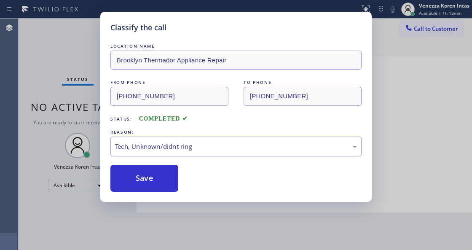
click at [156, 184] on button "Save" at bounding box center [144, 178] width 68 height 27
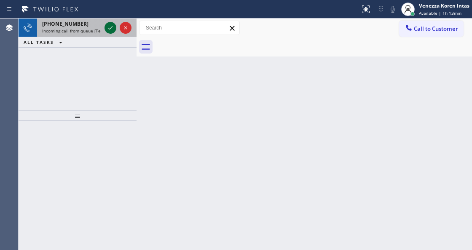
click at [106, 30] on icon at bounding box center [110, 28] width 10 height 10
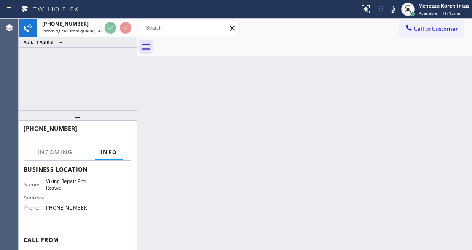
scroll to position [112, 0]
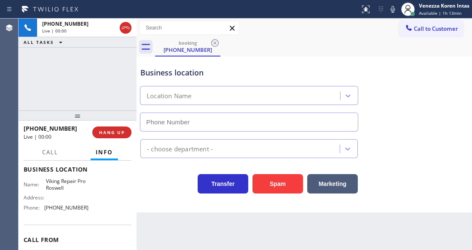
type input "(770) 872-6411"
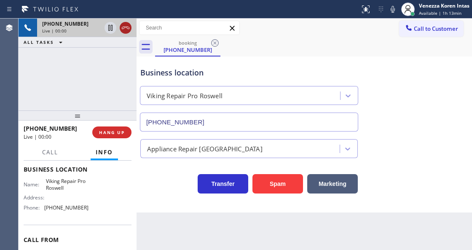
drag, startPoint x: 129, startPoint y: 37, endPoint x: 126, endPoint y: 23, distance: 14.5
click at [129, 35] on div "+17707731197 Live | 00:00 ALL TASKS ALL TASKS ACTIVE TASKS TASKS IN WRAP UP" at bounding box center [78, 33] width 118 height 29
drag, startPoint x: 126, startPoint y: 23, endPoint x: 159, endPoint y: 96, distance: 79.8
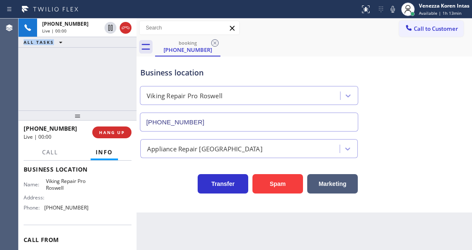
click at [126, 25] on icon at bounding box center [125, 28] width 10 height 10
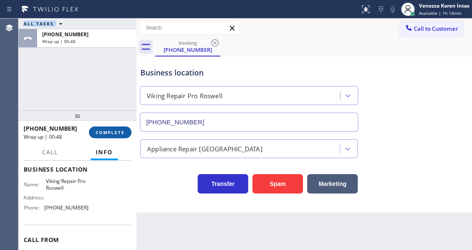
drag, startPoint x: 107, startPoint y: 135, endPoint x: 129, endPoint y: 134, distance: 22.4
click at [107, 135] on button "COMPLETE" at bounding box center [110, 132] width 43 height 12
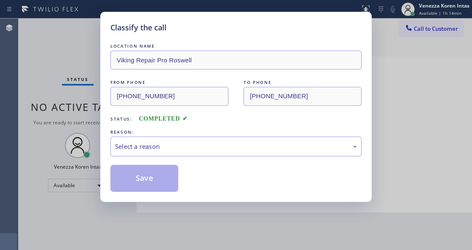
click at [182, 120] on span "COMPLETED" at bounding box center [163, 118] width 49 height 6
click at [182, 149] on div "Select a reason" at bounding box center [236, 147] width 242 height 10
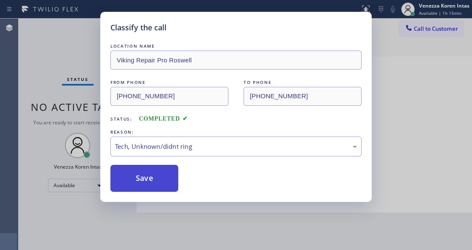
click at [169, 183] on button "Save" at bounding box center [144, 178] width 68 height 27
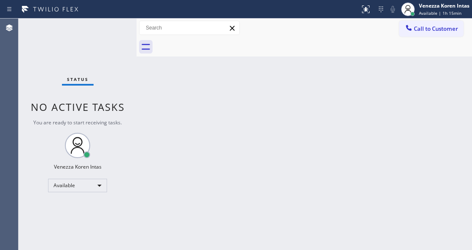
click at [110, 31] on div "Status No active tasks You are ready to start receiving tasks. Venezza Koren In…" at bounding box center [78, 134] width 118 height 231
click at [38, 56] on div "Status No active tasks You are ready to start receiving tasks. Venezza Koren In…" at bounding box center [78, 134] width 118 height 231
click at [8, 57] on div "Agent Desktop" at bounding box center [9, 134] width 18 height 231
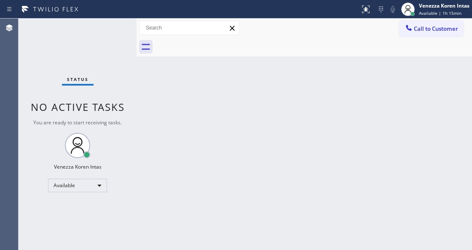
click at [127, 54] on div "Status No active tasks You are ready to start receiving tasks. Venezza Koren In…" at bounding box center [78, 134] width 118 height 231
click at [109, 34] on div "Status No active tasks You are ready to start receiving tasks. Venezza Koren In…" at bounding box center [78, 134] width 118 height 231
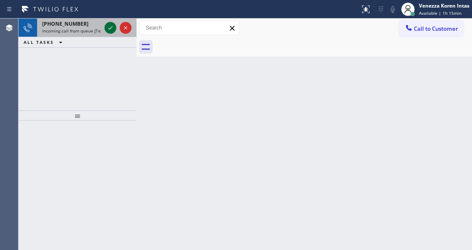
click at [110, 27] on icon at bounding box center [110, 28] width 10 height 10
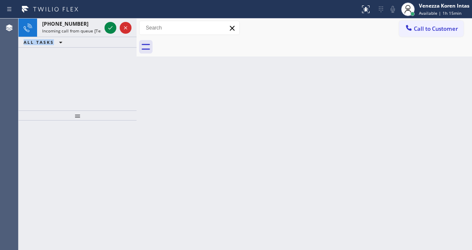
click at [110, 27] on icon at bounding box center [110, 28] width 10 height 10
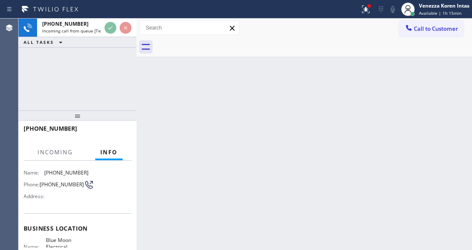
scroll to position [84, 0]
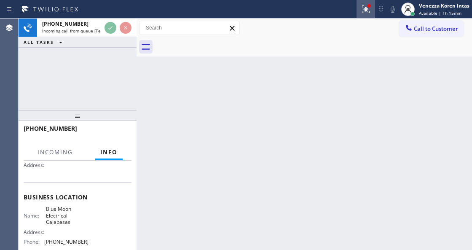
click at [361, 6] on icon at bounding box center [366, 9] width 10 height 10
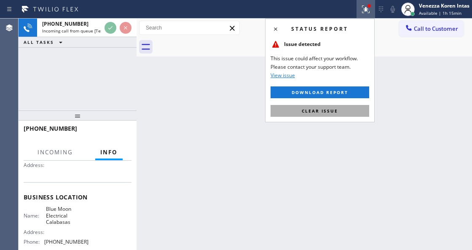
click at [348, 110] on button "Clear issue" at bounding box center [319, 111] width 99 height 12
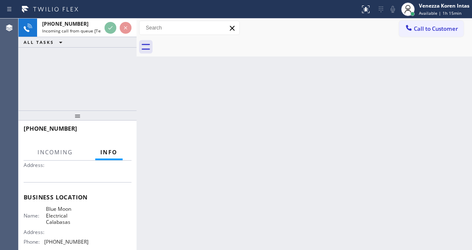
drag, startPoint x: 326, startPoint y: 124, endPoint x: 128, endPoint y: 51, distance: 211.5
click at [317, 124] on div "Back to Dashboard Change Sender ID Customers Technicians Select a contact Outbo…" at bounding box center [304, 134] width 335 height 231
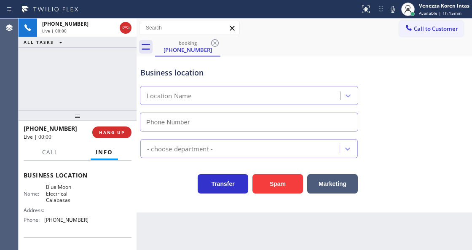
scroll to position [112, 0]
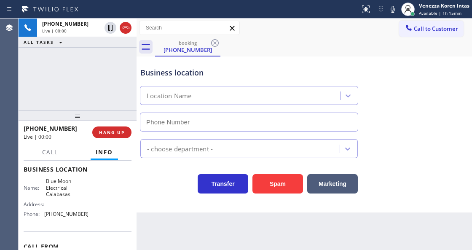
type input "(747) 236-6734"
click at [84, 120] on div at bounding box center [78, 115] width 118 height 10
click at [169, 98] on div "Blue Moon Electrical Calabasas" at bounding box center [193, 96] width 92 height 10
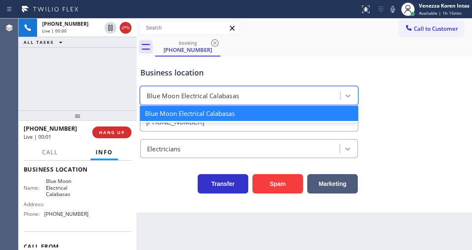
click at [220, 64] on div "Business location option Blue Moon Electrical Calabasas focused, 1 of 1. 1 resu…" at bounding box center [249, 95] width 221 height 73
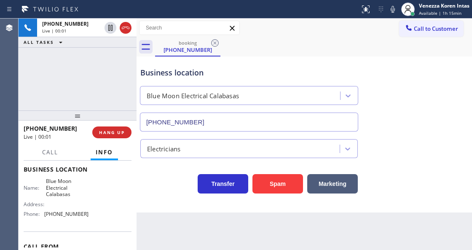
click at [350, 75] on div "Business location" at bounding box center [248, 72] width 217 height 11
click at [393, 9] on icon at bounding box center [393, 9] width 4 height 7
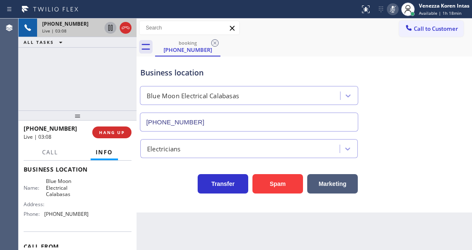
click at [109, 31] on icon at bounding box center [110, 28] width 10 height 10
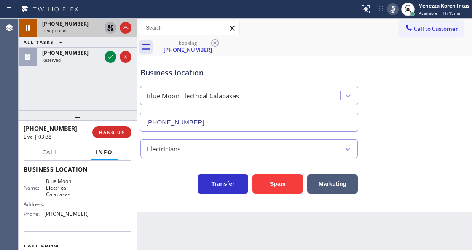
click at [394, 12] on icon at bounding box center [393, 9] width 10 height 10
click at [110, 26] on icon at bounding box center [110, 28] width 10 height 10
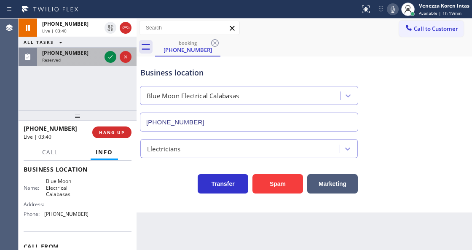
click at [108, 63] on div at bounding box center [118, 57] width 30 height 19
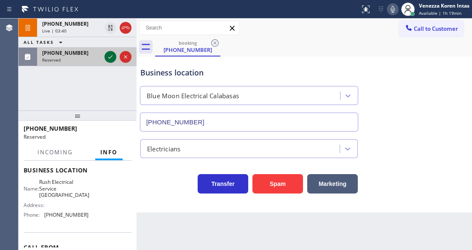
click at [110, 56] on icon at bounding box center [110, 57] width 10 height 10
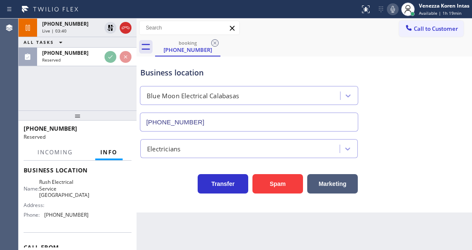
scroll to position [119, 0]
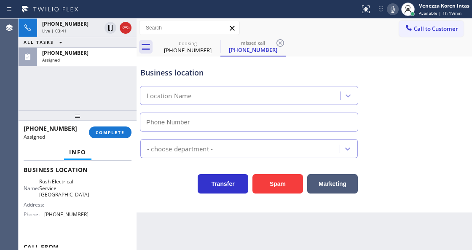
type input "(562) 364-8181"
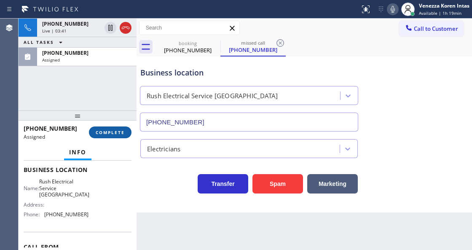
click at [121, 129] on span "COMPLETE" at bounding box center [110, 132] width 29 height 6
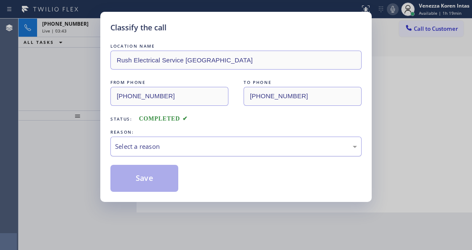
click at [226, 149] on div "Select a reason" at bounding box center [236, 147] width 242 height 10
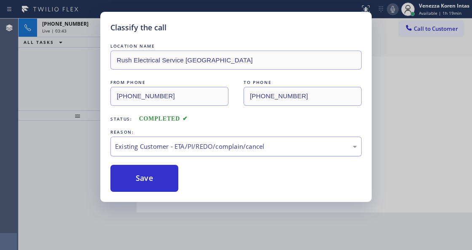
click at [191, 155] on div "Existing Customer - ETA/PI/REDO/complain/cancel" at bounding box center [235, 147] width 251 height 20
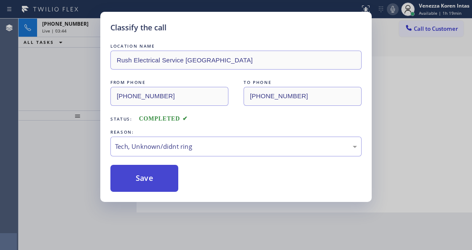
click at [159, 172] on button "Save" at bounding box center [144, 178] width 68 height 27
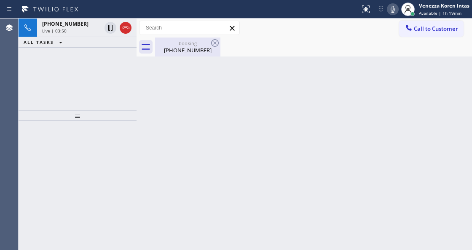
click at [186, 48] on div "(818) 618-0823" at bounding box center [188, 50] width 64 height 8
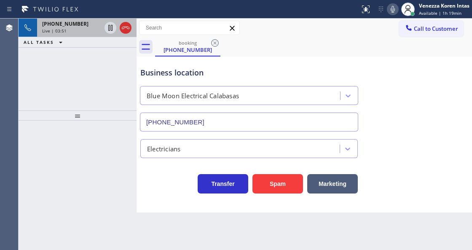
click at [49, 23] on span "+18186180823" at bounding box center [65, 23] width 46 height 7
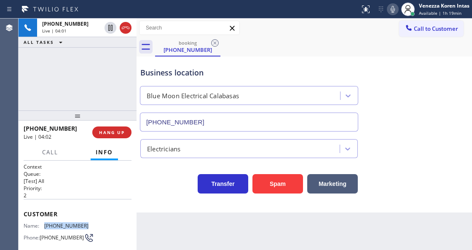
drag, startPoint x: 85, startPoint y: 224, endPoint x: 44, endPoint y: 228, distance: 41.4
click at [44, 228] on div "Name: (818) 618-0823 Phone: (818) 618-0823 Address:" at bounding box center [78, 238] width 108 height 33
copy div "(818) 618-0823"
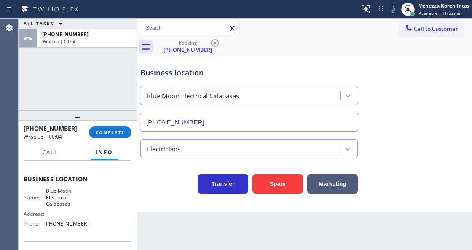
scroll to position [112, 0]
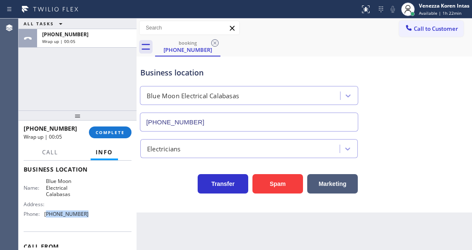
drag, startPoint x: 87, startPoint y: 216, endPoint x: 46, endPoint y: 219, distance: 41.4
click at [46, 219] on div "Name: Blue Moon Electrical Calabasas Address: Phone: (747) 236-6734" at bounding box center [78, 199] width 108 height 43
copy span "747) 236-6734"
drag, startPoint x: 90, startPoint y: 194, endPoint x: 42, endPoint y: 180, distance: 49.6
click at [42, 180] on div "Name: Blue Moon Electrical Calabasas Address: Phone: (747) 236-6734" at bounding box center [78, 199] width 108 height 43
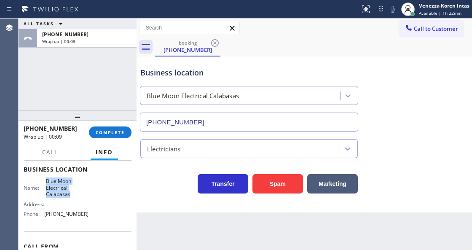
copy span "Blue Moon Electrical Calabasas"
click at [256, 249] on div "Back to Dashboard Change Sender ID Customers Technicians Select a contact Outbo…" at bounding box center [304, 134] width 335 height 231
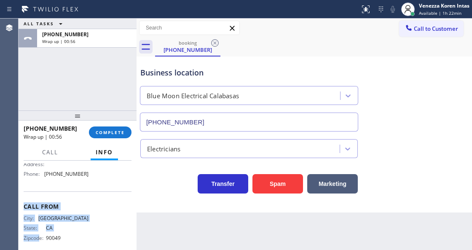
scroll to position [160, 0]
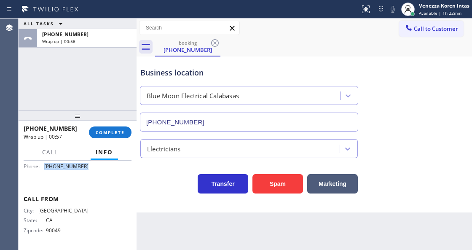
drag, startPoint x: 86, startPoint y: 245, endPoint x: 44, endPoint y: 175, distance: 81.6
click at [44, 175] on div "Business location Name: Blue Moon Electrical Calabasas Address: Phone: (747) 23…" at bounding box center [78, 145] width 108 height 77
copy div "(747) 236-6734"
click at [116, 135] on button "COMPLETE" at bounding box center [110, 132] width 43 height 12
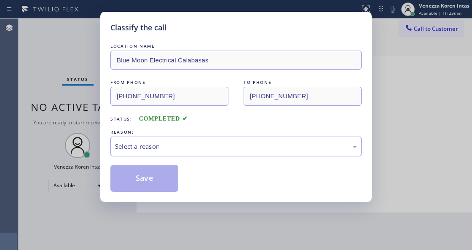
click at [182, 142] on div "Select a reason" at bounding box center [235, 147] width 251 height 20
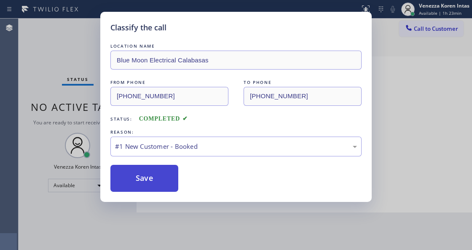
click at [148, 173] on button "Save" at bounding box center [144, 178] width 68 height 27
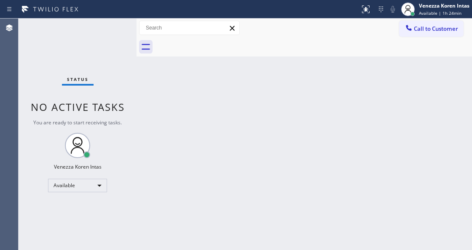
click at [113, 32] on div "Status No active tasks You are ready to start receiving tasks. Venezza Koren In…" at bounding box center [78, 134] width 118 height 231
click at [108, 29] on div "Status No active tasks You are ready to start receiving tasks. Venezza Koren In…" at bounding box center [78, 134] width 118 height 231
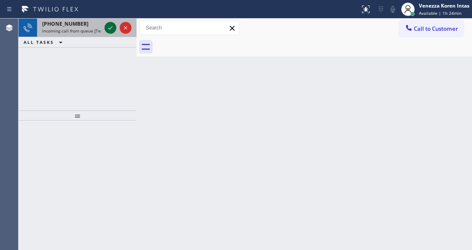
click at [110, 23] on icon at bounding box center [110, 28] width 10 height 10
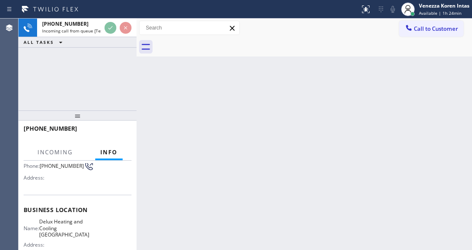
scroll to position [112, 0]
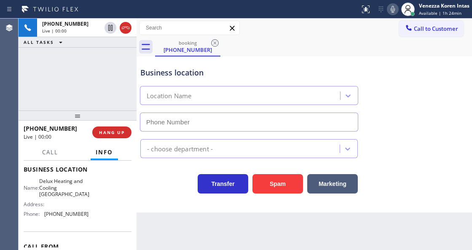
type input "(714) 844-0402"
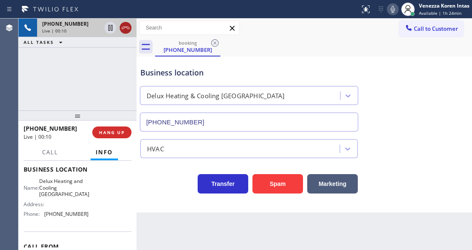
click at [125, 26] on icon at bounding box center [125, 28] width 10 height 10
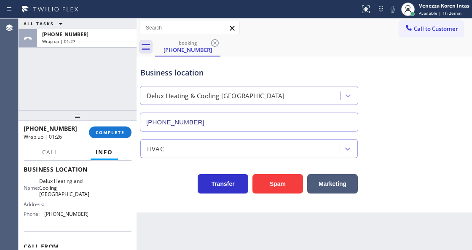
click at [110, 124] on div "+12137893629 Wrap up | 01:26 COMPLETE" at bounding box center [78, 132] width 108 height 22
click at [113, 131] on span "COMPLETE" at bounding box center [110, 132] width 29 height 6
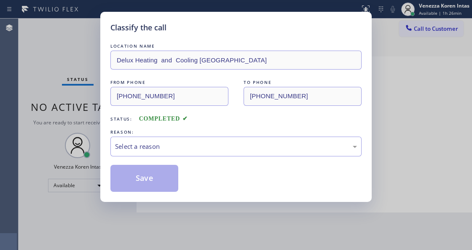
click at [184, 147] on div "Select a reason" at bounding box center [236, 147] width 242 height 10
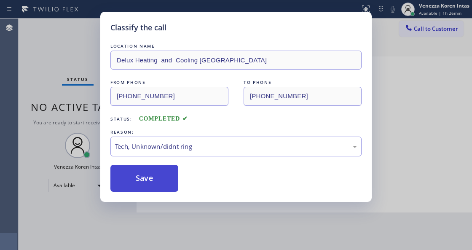
click at [151, 181] on button "Save" at bounding box center [144, 178] width 68 height 27
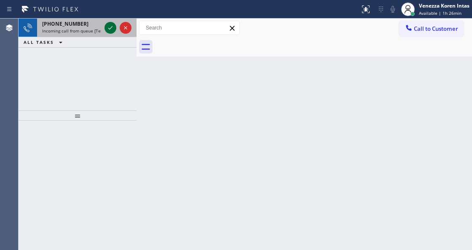
click at [111, 30] on icon at bounding box center [110, 28] width 10 height 10
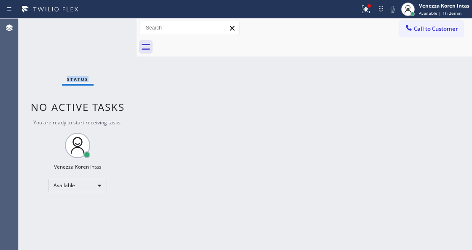
click at [111, 30] on div "Status No active tasks You are ready to start receiving tasks. Venezza Koren In…" at bounding box center [78, 134] width 118 height 231
click at [156, 207] on div "Back to Dashboard Change Sender ID Customers Technicians Select a contact Outbo…" at bounding box center [304, 134] width 335 height 231
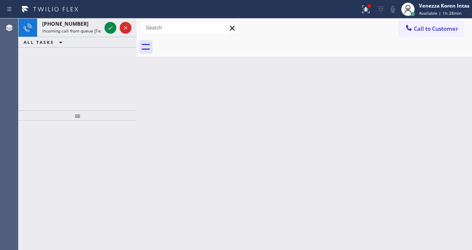
click at [137, 68] on div at bounding box center [137, 134] width 0 height 231
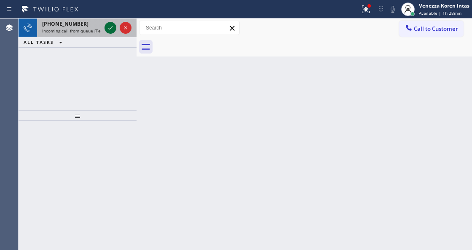
click at [107, 30] on icon at bounding box center [110, 28] width 10 height 10
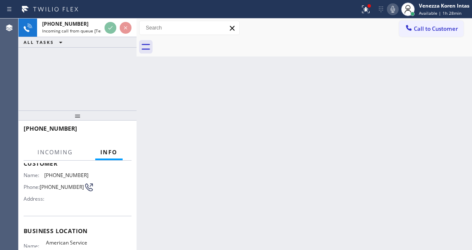
scroll to position [84, 0]
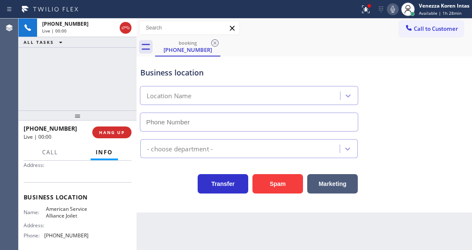
type input "(779) 212-7220"
click at [90, 63] on div "+18155319728 Live | 00:00 ALL TASKS ALL TASKS ACTIVE TASKS TASKS IN WRAP UP" at bounding box center [78, 65] width 118 height 92
click at [153, 195] on div "Business location American Service Alliance Joilet (779) 212-7220 Appliance Rep…" at bounding box center [304, 134] width 335 height 156
click at [158, 204] on div "Business location American Service Alliance Joilet (779) 212-7220 Appliance Rep…" at bounding box center [304, 134] width 335 height 156
click at [110, 73] on div "+18155319728 Live | 00:18 ALL TASKS ALL TASKS ACTIVE TASKS TASKS IN WRAP UP" at bounding box center [78, 65] width 118 height 92
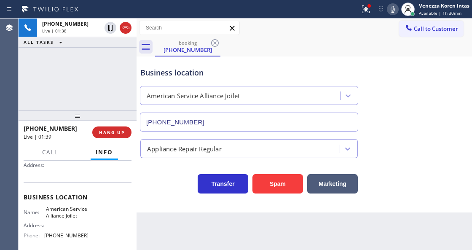
click at [274, 16] on div "Status report Issue detected This issue could affect your workflow. Please cont…" at bounding box center [236, 9] width 472 height 19
click at [373, 10] on div at bounding box center [365, 9] width 19 height 10
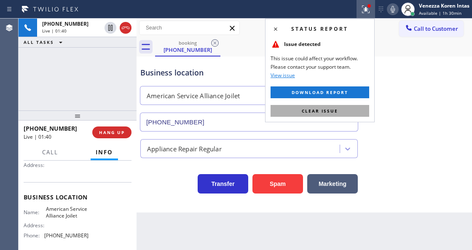
click at [350, 111] on button "Clear issue" at bounding box center [319, 111] width 99 height 12
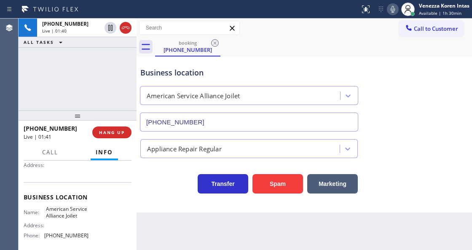
click at [400, 111] on div "Business location American Service Alliance Joilet (779) 212-7220" at bounding box center [304, 93] width 331 height 76
click at [415, 151] on div "Appliance Repair Regular" at bounding box center [304, 147] width 331 height 22
click at [385, 1] on div "Status report No issues detected If you experience an issue, please download th…" at bounding box center [413, 9] width 115 height 19
click at [392, 11] on icon at bounding box center [393, 9] width 10 height 10
click at [394, 11] on icon at bounding box center [393, 9] width 4 height 7
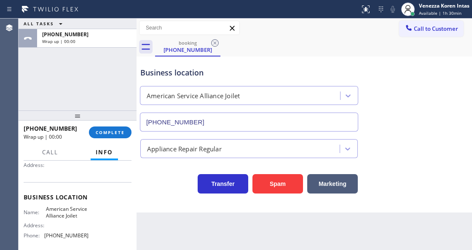
click at [111, 105] on div "ALL TASKS ALL TASKS ACTIVE TASKS TASKS IN WRAP UP +18155319728 Wrap up | 00:00" at bounding box center [78, 65] width 118 height 92
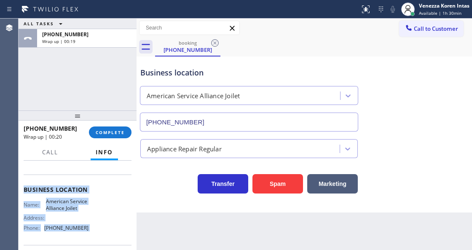
scroll to position [153, 0]
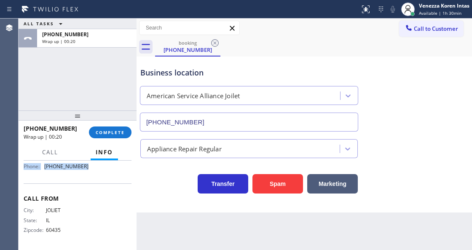
drag, startPoint x: 26, startPoint y: 182, endPoint x: 98, endPoint y: 180, distance: 72.1
click at [98, 180] on div "Context Queue: [Test] All Priority: 1 Customer Name: (815) 531-9728 Phone: (815…" at bounding box center [78, 128] width 108 height 237
copy div "Customer Name: (815) 531-9728 Phone: (815) 531-9728 Address: Business location …"
drag, startPoint x: 246, startPoint y: 232, endPoint x: 250, endPoint y: 248, distance: 16.3
click at [246, 232] on div "Back to Dashboard Change Sender ID Customers Technicians Select a contact Outbo…" at bounding box center [304, 134] width 335 height 231
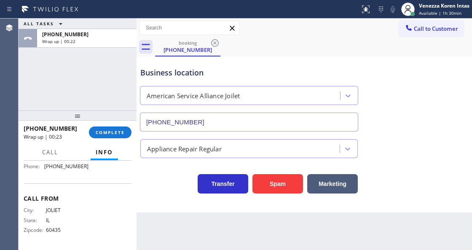
click at [250, 248] on div "Back to Dashboard Change Sender ID Customers Technicians Select a contact Outbo…" at bounding box center [304, 134] width 335 height 231
click at [117, 132] on span "COMPLETE" at bounding box center [110, 132] width 29 height 6
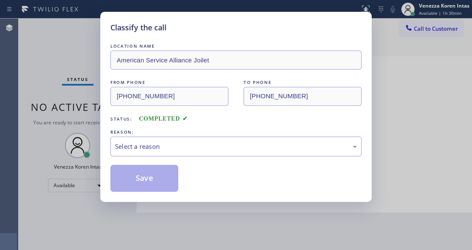
click at [178, 150] on div "Select a reason" at bounding box center [236, 147] width 242 height 10
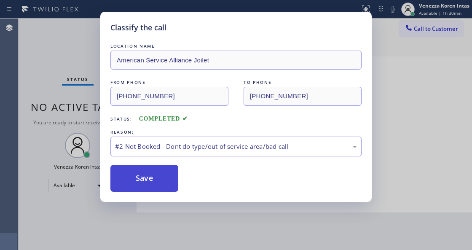
click at [156, 178] on button "Save" at bounding box center [144, 178] width 68 height 27
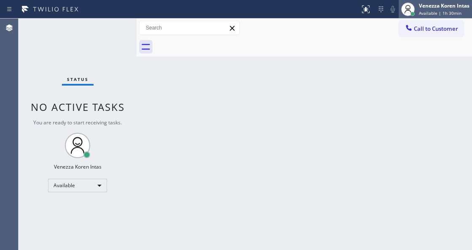
click at [425, 8] on div "Venezza Koren Intas" at bounding box center [444, 5] width 51 height 7
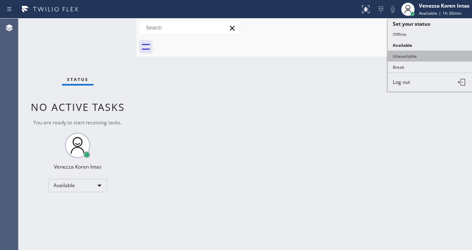
click at [407, 54] on button "Unavailable" at bounding box center [430, 56] width 84 height 11
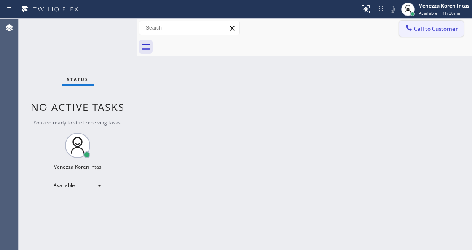
click at [421, 31] on span "Call to Customer" at bounding box center [436, 29] width 44 height 8
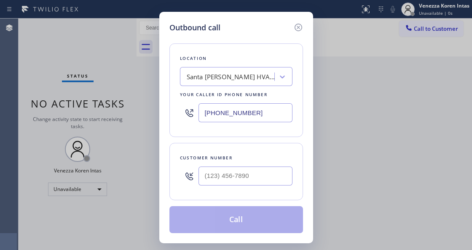
click at [273, 245] on div "Outbound call Location Santa Barbara Best HVAC Service Your caller id phone num…" at bounding box center [236, 125] width 472 height 250
drag, startPoint x: 214, startPoint y: 117, endPoint x: 239, endPoint y: 116, distance: 24.9
click at [214, 117] on input "(805) 557-8073" at bounding box center [245, 112] width 94 height 19
drag, startPoint x: 265, startPoint y: 113, endPoint x: 112, endPoint y: 110, distance: 153.0
click at [144, 113] on div "Outbound call Location Santa Barbara Best HVAC Service Your caller id phone num…" at bounding box center [236, 125] width 472 height 250
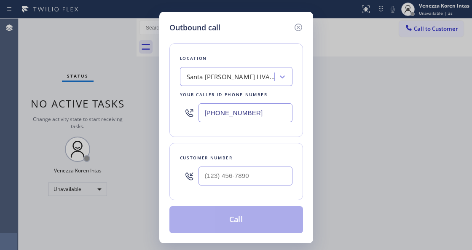
paste input "779) 212-7220"
type input "(779) 212-7220"
click at [221, 178] on input "(___) ___-____" at bounding box center [245, 175] width 94 height 19
paste input "815) 531-9728"
type input "(815) 531-9728"
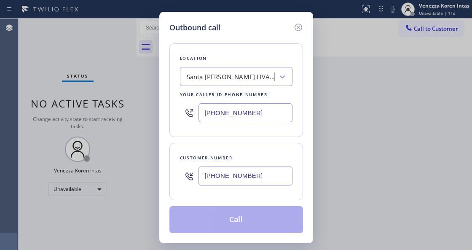
click at [210, 137] on div "Location Santa Barbara Best HVAC Service Your caller id phone number (779) 212-…" at bounding box center [236, 90] width 134 height 94
drag, startPoint x: 197, startPoint y: 113, endPoint x: 136, endPoint y: 113, distance: 60.7
click at [147, 113] on div "Outbound call Location Santa Barbara Best HVAC Service Your caller id phone num…" at bounding box center [236, 125] width 472 height 250
paste input "text"
type input "(779) 212-7220"
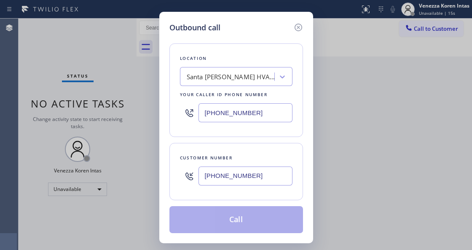
click at [217, 174] on input "(815) 531-9728" at bounding box center [245, 175] width 94 height 19
drag, startPoint x: 262, startPoint y: 172, endPoint x: 137, endPoint y: 168, distance: 124.4
click at [142, 171] on div "Outbound call Location Santa Barbara Best HVAC Service Your caller id phone num…" at bounding box center [236, 125] width 472 height 250
paste input "text"
type input "(815) 531-9728"
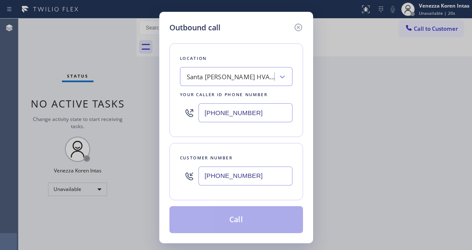
click at [234, 194] on div "Customer number (815) 531-9728" at bounding box center [236, 171] width 134 height 57
click at [228, 140] on div "Location Santa Barbara Best HVAC Service Your caller id phone number (779) 212-…" at bounding box center [236, 133] width 134 height 200
click at [260, 120] on input "(779) 212-7220" at bounding box center [245, 112] width 94 height 19
click at [260, 84] on div "Santa Barbara Best HVAC Service" at bounding box center [236, 76] width 112 height 19
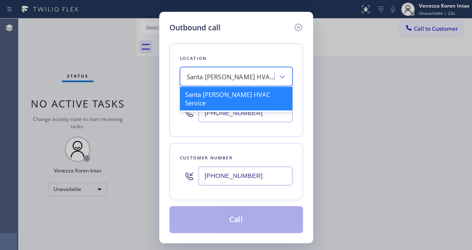
click at [277, 156] on div "Customer number" at bounding box center [236, 157] width 112 height 9
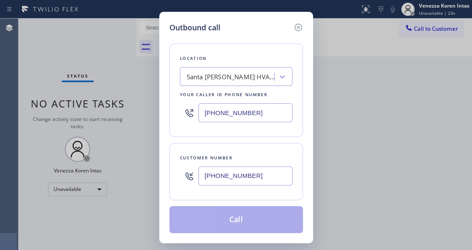
click at [278, 149] on div "Customer number (815) 531-9728" at bounding box center [236, 171] width 134 height 57
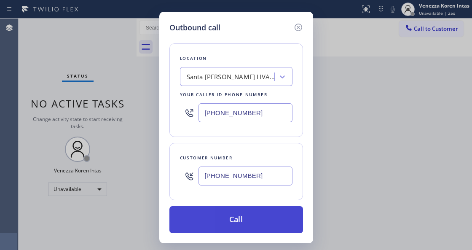
click at [225, 218] on button "Call" at bounding box center [236, 219] width 134 height 27
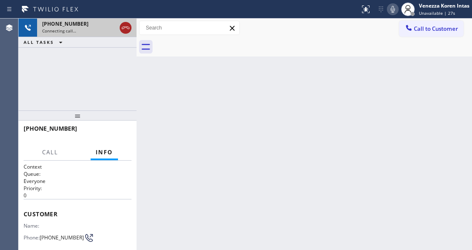
click at [123, 29] on icon at bounding box center [125, 28] width 10 height 10
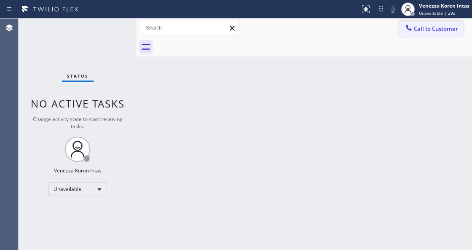
click at [439, 36] on button "Call to Customer" at bounding box center [431, 29] width 64 height 16
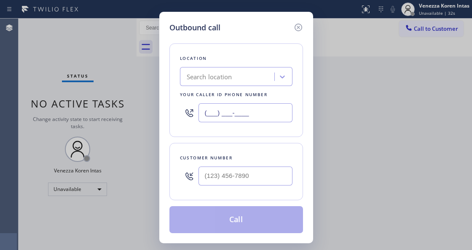
click at [219, 115] on input "(___) ___-____" at bounding box center [245, 112] width 94 height 19
paste input "779) 212-7220"
type input "(779) 212-7220"
click at [206, 180] on input "(___) ___-____" at bounding box center [245, 175] width 94 height 19
paste input "815) 531-9728"
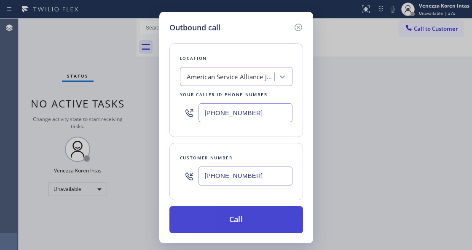
type input "(815) 531-9728"
click at [216, 222] on button "Call" at bounding box center [236, 219] width 134 height 27
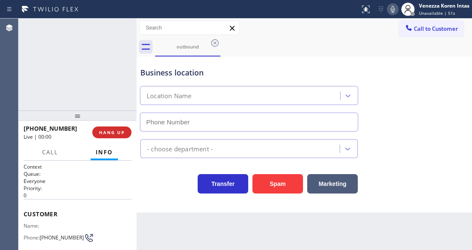
type input "(779) 212-7220"
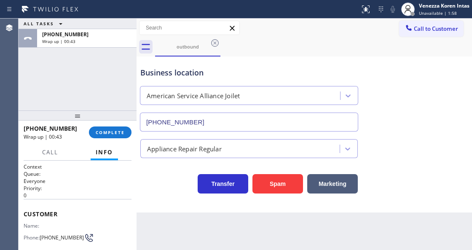
click at [329, 36] on div "Call to Customer Outbound call Location American Service Alliance Joilet Your c…" at bounding box center [304, 28] width 335 height 19
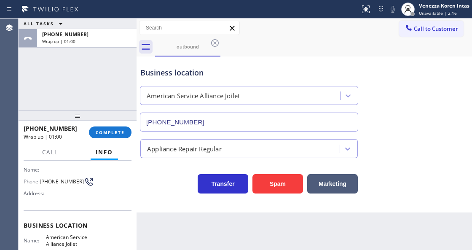
scroll to position [112, 0]
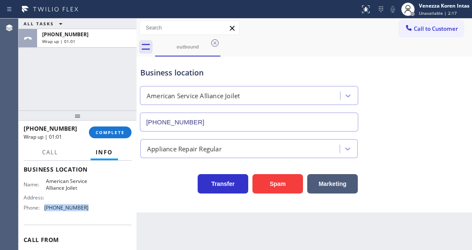
drag, startPoint x: 68, startPoint y: 210, endPoint x: 46, endPoint y: 208, distance: 22.8
click at [46, 208] on div "Name: American Service Alliance Joilet Address: Phone: (779) 212-7220" at bounding box center [78, 196] width 108 height 36
click at [107, 130] on span "COMPLETE" at bounding box center [110, 132] width 29 height 6
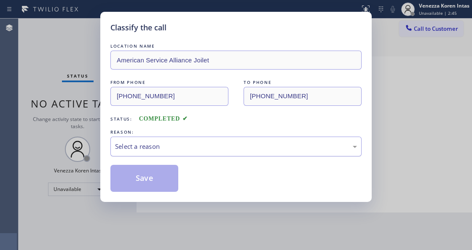
click at [212, 141] on div "Select a reason" at bounding box center [235, 147] width 251 height 20
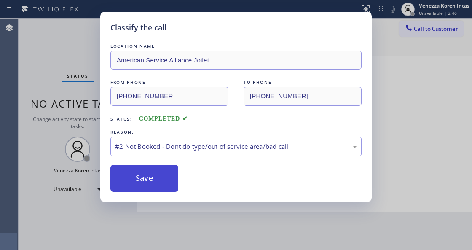
click at [172, 177] on button "Save" at bounding box center [144, 178] width 68 height 27
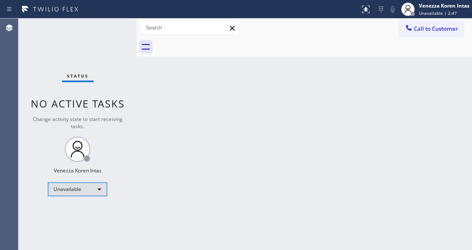
click at [78, 190] on div "Unavailable" at bounding box center [77, 188] width 59 height 13
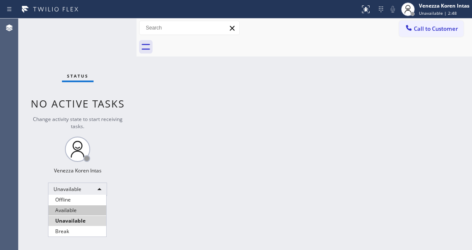
click at [73, 208] on li "Available" at bounding box center [77, 210] width 58 height 10
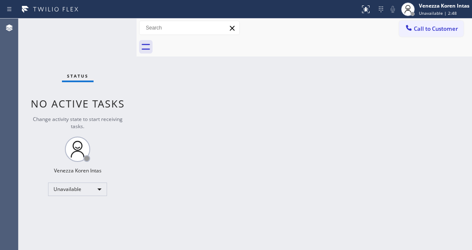
click at [195, 167] on div "Back to Dashboard Change Sender ID Customers Technicians Select a contact Outbo…" at bounding box center [304, 134] width 335 height 231
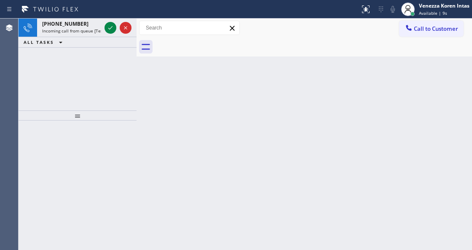
drag, startPoint x: 119, startPoint y: 137, endPoint x: 119, endPoint y: 132, distance: 4.6
click at [119, 137] on div at bounding box center [78, 184] width 118 height 129
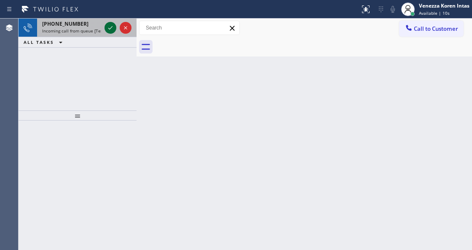
click at [112, 28] on icon at bounding box center [110, 28] width 10 height 10
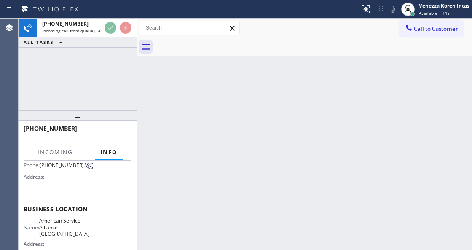
scroll to position [112, 0]
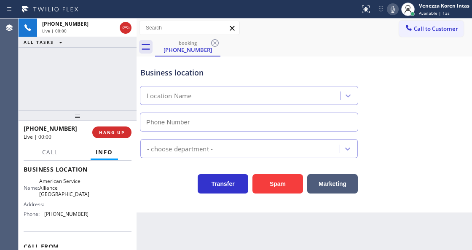
type input "(954) 835-4535"
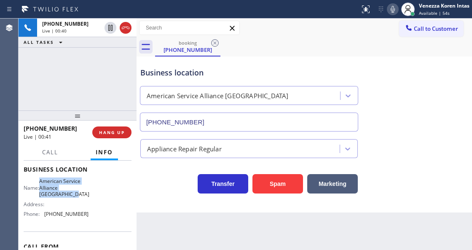
drag, startPoint x: 66, startPoint y: 194, endPoint x: 42, endPoint y: 182, distance: 26.4
click at [42, 182] on div "Name: American Service Alliance Coral Springs" at bounding box center [56, 187] width 65 height 19
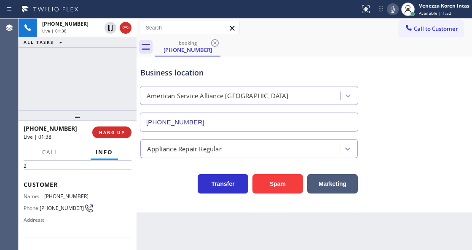
scroll to position [28, 0]
drag, startPoint x: 86, startPoint y: 194, endPoint x: 43, endPoint y: 195, distance: 43.4
click at [43, 195] on div "Name: (954) 589-7996 Phone: (954) 589-7996 Address:" at bounding box center [78, 211] width 108 height 33
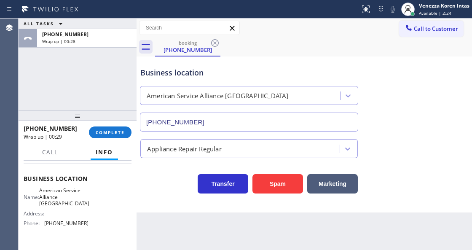
scroll to position [140, 0]
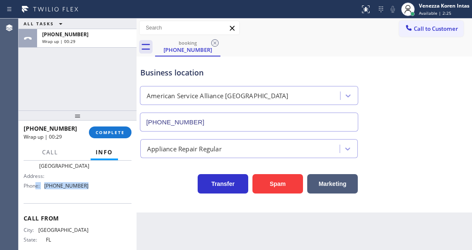
drag, startPoint x: 85, startPoint y: 189, endPoint x: 37, endPoint y: 187, distance: 48.5
click at [37, 187] on div "Name: American Service Alliance Coral Springs Address: Phone: (954) 835-4535" at bounding box center [56, 171] width 65 height 43
drag, startPoint x: 49, startPoint y: 187, endPoint x: 59, endPoint y: 185, distance: 10.7
click at [50, 187] on span "(954) 835-4535" at bounding box center [66, 185] width 44 height 6
click at [76, 185] on span "(954) 835-4535" at bounding box center [66, 185] width 44 height 6
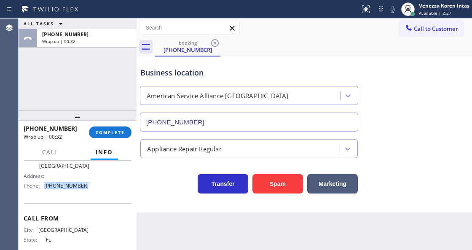
drag, startPoint x: 84, startPoint y: 185, endPoint x: 41, endPoint y: 185, distance: 43.4
click at [41, 185] on div "Phone: (954) 835-4535" at bounding box center [56, 185] width 65 height 6
drag, startPoint x: 105, startPoint y: 133, endPoint x: 170, endPoint y: 138, distance: 64.7
click at [105, 133] on span "COMPLETE" at bounding box center [110, 132] width 29 height 6
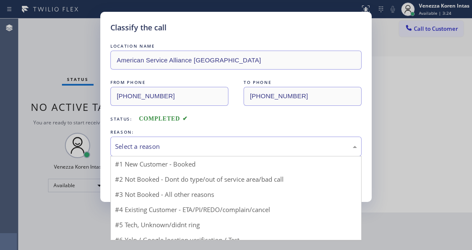
click at [170, 138] on div "Select a reason" at bounding box center [235, 147] width 251 height 20
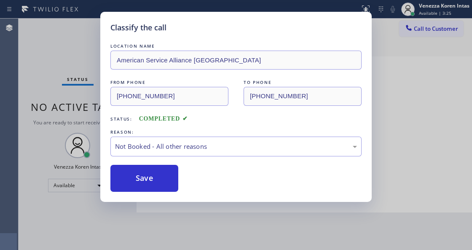
click at [167, 183] on button "Save" at bounding box center [144, 178] width 68 height 27
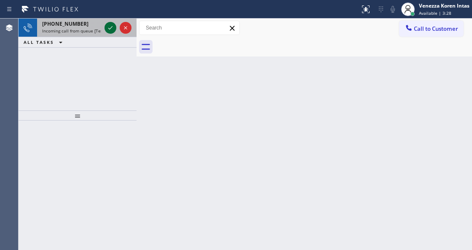
click at [107, 24] on icon at bounding box center [110, 28] width 10 height 10
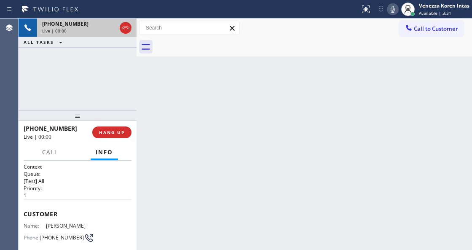
scroll to position [112, 0]
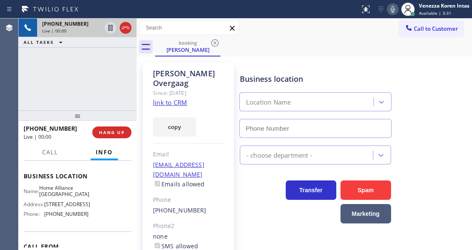
type input "(341) 888-6127"
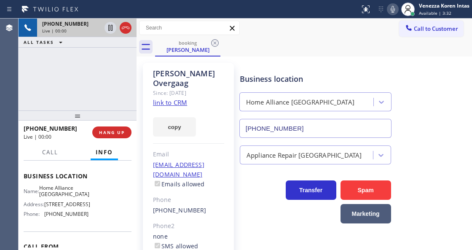
click at [175, 98] on link "link to CRM" at bounding box center [170, 102] width 34 height 8
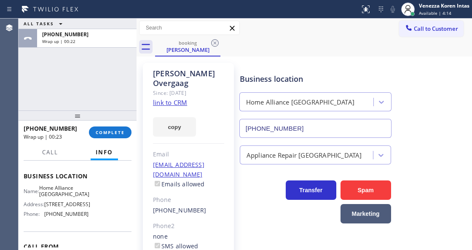
click at [132, 96] on div "ALL TASKS ALL TASKS ACTIVE TASKS TASKS IN WRAP UP +18054409423 Wrap up | 00:22" at bounding box center [78, 65] width 118 height 92
click at [99, 87] on div "ALL TASKS ALL TASKS ACTIVE TASKS TASKS IN WRAP UP +18054409423 Wrap up | 00:39" at bounding box center [78, 65] width 118 height 92
click at [60, 84] on div "ALL TASKS ALL TASKS ACTIVE TASKS TASKS IN WRAP UP +18054409423 Wrap up | 00:40" at bounding box center [78, 65] width 118 height 92
click at [113, 136] on button "COMPLETE" at bounding box center [110, 132] width 43 height 12
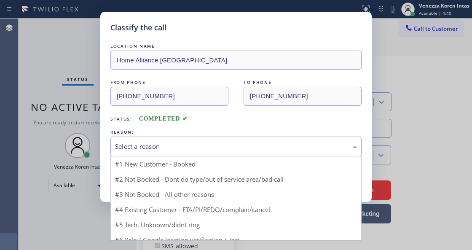
click at [207, 155] on div "Select a reason" at bounding box center [235, 147] width 251 height 20
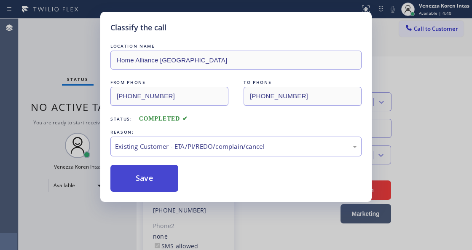
click at [132, 167] on button "Save" at bounding box center [144, 178] width 68 height 27
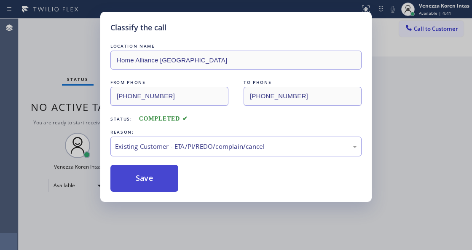
click at [155, 180] on button "Save" at bounding box center [144, 178] width 68 height 27
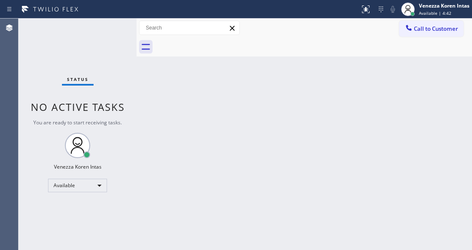
click at [107, 29] on div "Status No active tasks You are ready to start receiving tasks. Venezza Koren In…" at bounding box center [78, 134] width 118 height 231
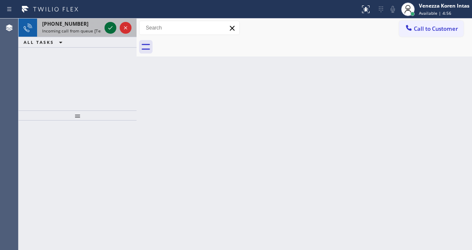
click at [107, 29] on icon at bounding box center [110, 28] width 10 height 10
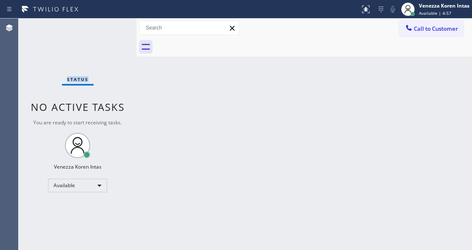
click at [107, 29] on div "Status No active tasks You are ready to start receiving tasks. Venezza Koren In…" at bounding box center [78, 134] width 118 height 231
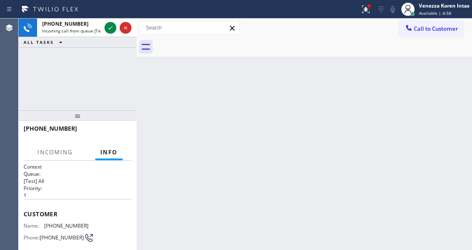
drag, startPoint x: 239, startPoint y: 106, endPoint x: 62, endPoint y: 78, distance: 179.6
click at [235, 106] on div "Back to Dashboard Change Sender ID Customers Technicians Select a contact Outbo…" at bounding box center [304, 134] width 335 height 231
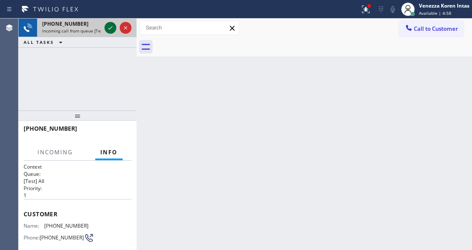
click at [109, 25] on icon at bounding box center [110, 28] width 10 height 10
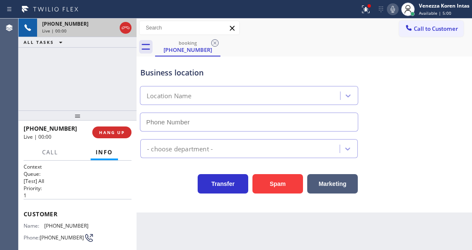
scroll to position [84, 0]
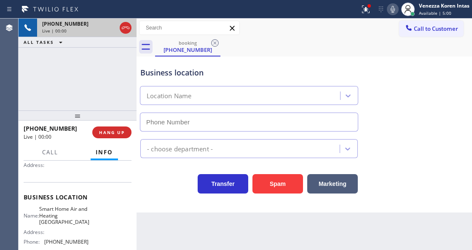
type input "(510) 588-1737"
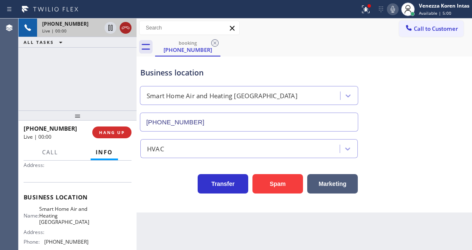
click at [125, 25] on icon at bounding box center [125, 28] width 10 height 10
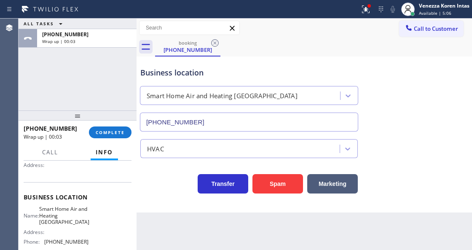
click at [76, 72] on div "ALL TASKS ALL TASKS ACTIVE TASKS TASKS IN WRAP UP +16192024546 Wrap up | 00:03" at bounding box center [78, 65] width 118 height 92
click at [58, 67] on div "ALL TASKS ALL TASKS ACTIVE TASKS TASKS IN WRAP UP +16192024546 Wrap up | 00:05" at bounding box center [78, 65] width 118 height 92
click at [101, 139] on div "+16192024546 Wrap up | 01:10 COMPLETE" at bounding box center [78, 132] width 108 height 22
click at [105, 136] on button "COMPLETE" at bounding box center [110, 132] width 43 height 12
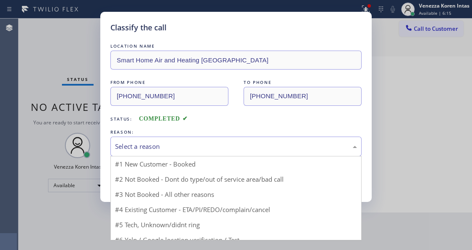
click at [206, 150] on div "Select a reason" at bounding box center [236, 147] width 242 height 10
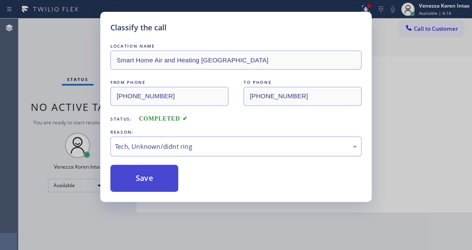
click at [167, 190] on button "Save" at bounding box center [144, 178] width 68 height 27
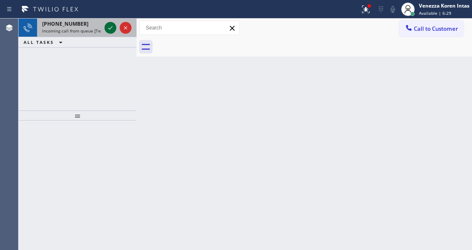
click at [109, 29] on icon at bounding box center [110, 28] width 10 height 10
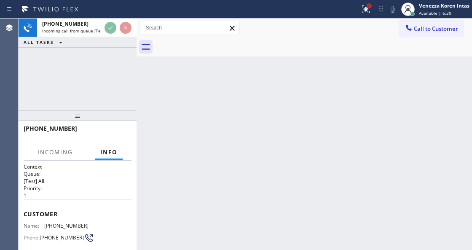
drag, startPoint x: 369, startPoint y: 5, endPoint x: 351, endPoint y: 78, distance: 74.8
click at [369, 6] on div at bounding box center [368, 5] width 3 height 3
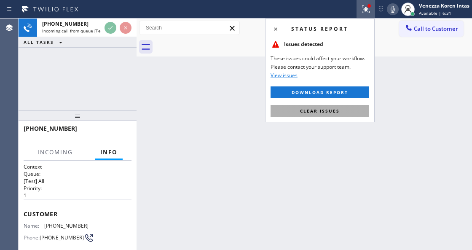
click at [343, 109] on button "Clear issues" at bounding box center [319, 111] width 99 height 12
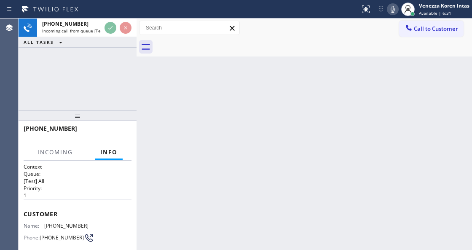
click at [375, 127] on div "Back to Dashboard Change Sender ID Customers Technicians Select a contact Outbo…" at bounding box center [304, 134] width 335 height 231
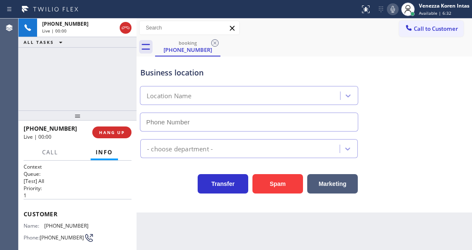
type input "(347) 650-2421"
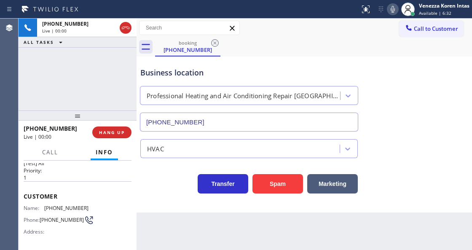
scroll to position [28, 0]
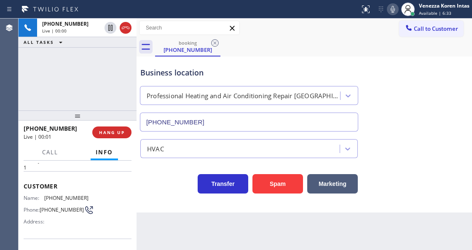
click at [39, 86] on div "+19126414107 Live | 00:00 ALL TASKS ALL TASKS ACTIVE TASKS TASKS IN WRAP UP" at bounding box center [78, 65] width 118 height 92
click at [85, 72] on div "+19126414107 Live | 00:18 ALL TASKS ALL TASKS ACTIVE TASKS TASKS IN WRAP UP" at bounding box center [78, 65] width 118 height 92
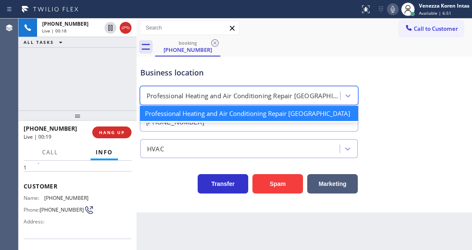
click at [153, 86] on div "Professional Heating and Air Conditioning Repair Brooklyn" at bounding box center [249, 95] width 218 height 19
drag, startPoint x: 167, startPoint y: 74, endPoint x: 122, endPoint y: 78, distance: 44.9
click at [167, 74] on div "Business location" at bounding box center [248, 72] width 217 height 11
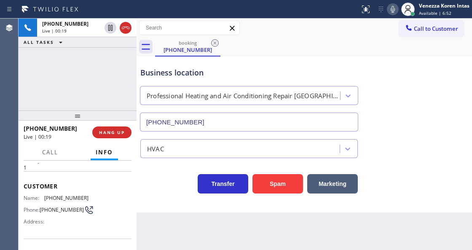
click at [64, 79] on div "+19126414107 Live | 00:19 ALL TASKS ALL TASKS ACTIVE TASKS TASKS IN WRAP UP" at bounding box center [78, 65] width 118 height 92
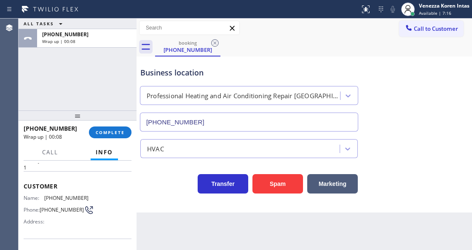
drag, startPoint x: 79, startPoint y: 106, endPoint x: 15, endPoint y: 92, distance: 65.9
click at [79, 106] on div "ALL TASKS ALL TASKS ACTIVE TASKS TASKS IN WRAP UP +19126414107 Wrap up | 00:08" at bounding box center [78, 65] width 118 height 92
click at [96, 78] on div "ALL TASKS ALL TASKS ACTIVE TASKS TASKS IN WRAP UP +19126414107 Wrap up | 00:08" at bounding box center [78, 65] width 118 height 92
click at [126, 128] on button "COMPLETE" at bounding box center [110, 132] width 43 height 12
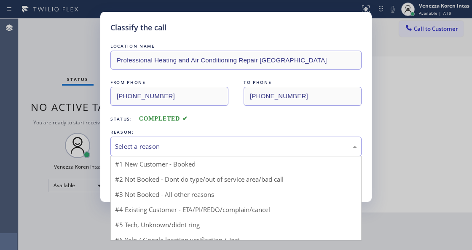
click at [183, 156] on div "Select a reason #1 New Customer - Booked #2 Not Booked - Dont do type/out of se…" at bounding box center [235, 147] width 251 height 20
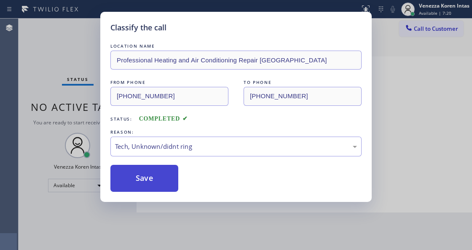
click at [167, 174] on button "Save" at bounding box center [144, 178] width 68 height 27
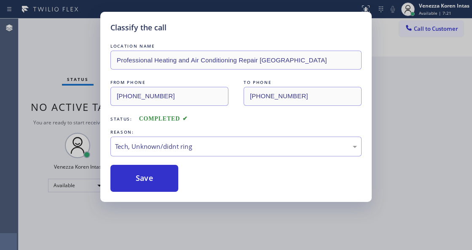
click at [36, 96] on div "Classify the call LOCATION NAME Professional Heating and Air Conditioning Repai…" at bounding box center [236, 125] width 472 height 250
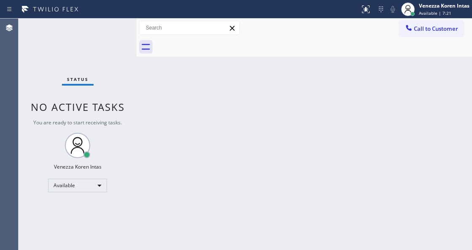
click at [67, 47] on div "Status No active tasks You are ready to start receiving tasks. Venezza Koren In…" at bounding box center [78, 134] width 118 height 231
drag, startPoint x: 107, startPoint y: 121, endPoint x: 180, endPoint y: 203, distance: 109.5
click at [114, 136] on div "Status No active tasks You are ready to start receiving tasks. Venezza Koren In…" at bounding box center [78, 134] width 118 height 231
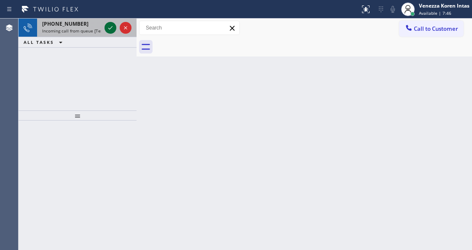
click at [111, 29] on icon at bounding box center [110, 28] width 10 height 10
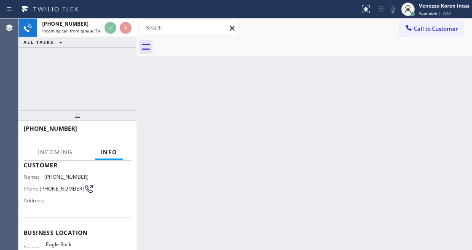
scroll to position [112, 0]
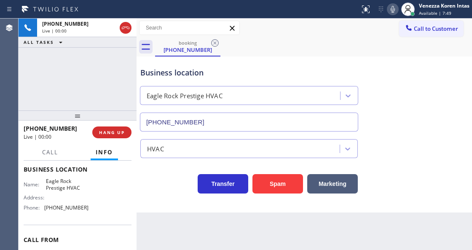
type input "(818) 732-8552"
click at [99, 192] on div "Name: Eagle Rock Prestige HVAC Address: Phone: (818) 732-8552" at bounding box center [78, 196] width 108 height 36
click at [392, 8] on icon at bounding box center [393, 9] width 10 height 10
click at [391, 10] on icon at bounding box center [393, 9] width 10 height 10
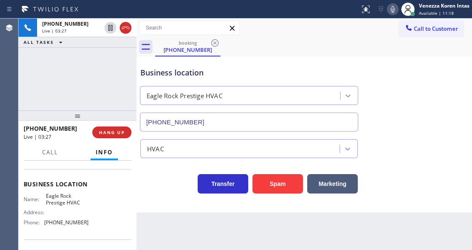
scroll to position [97, 0]
drag, startPoint x: 45, startPoint y: 194, endPoint x: 82, endPoint y: 203, distance: 38.1
click at [82, 203] on span "Eagle Rock Prestige HVAC" at bounding box center [67, 199] width 42 height 13
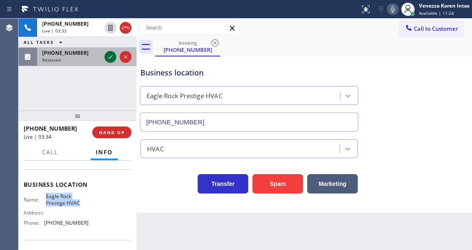
click at [112, 57] on icon at bounding box center [110, 57] width 10 height 10
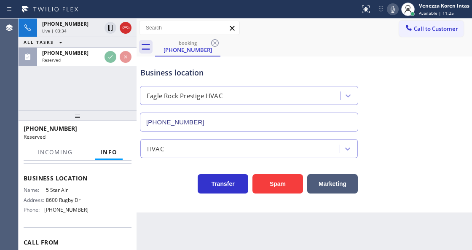
scroll to position [104, 0]
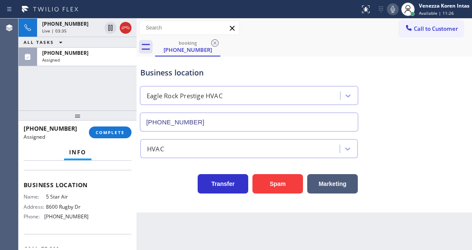
click at [118, 133] on span "COMPLETE" at bounding box center [110, 132] width 29 height 6
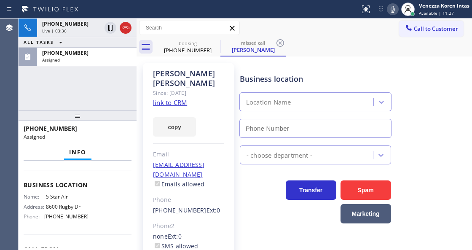
type input "(800) 686-5038"
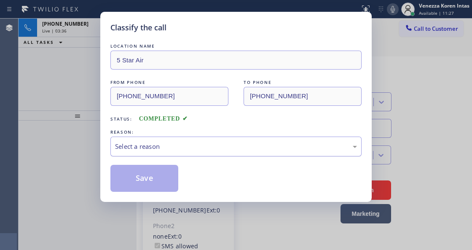
click at [192, 149] on div "Select a reason" at bounding box center [236, 147] width 242 height 10
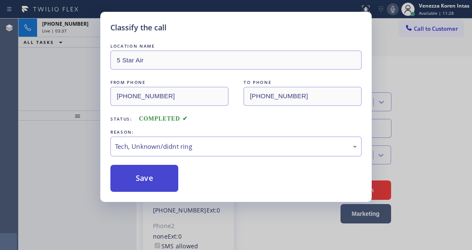
drag, startPoint x: 190, startPoint y: 209, endPoint x: 166, endPoint y: 185, distance: 34.9
click at [163, 179] on button "Save" at bounding box center [144, 178] width 68 height 27
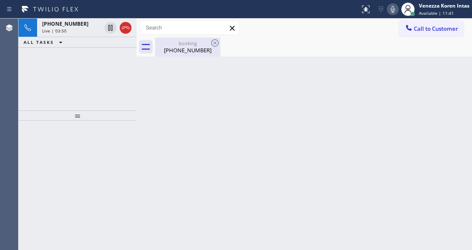
click at [175, 47] on div "(323) 252-7690" at bounding box center [188, 50] width 64 height 8
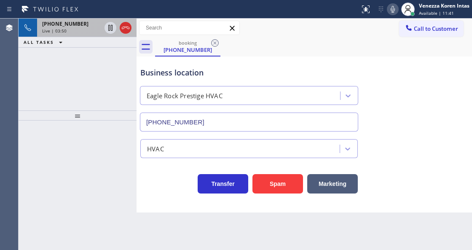
click at [94, 27] on div "+13232527690" at bounding box center [71, 23] width 59 height 7
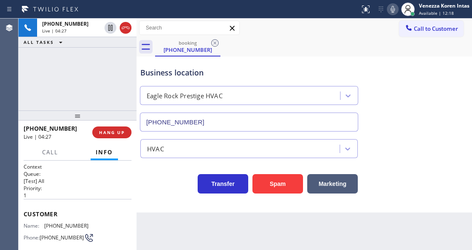
drag, startPoint x: 394, startPoint y: 15, endPoint x: 378, endPoint y: 30, distance: 22.6
click at [394, 15] on div "Status report No issues detected If you experience an issue, please download th…" at bounding box center [413, 9] width 115 height 19
drag, startPoint x: 394, startPoint y: 8, endPoint x: 319, endPoint y: 50, distance: 86.0
click at [393, 8] on icon at bounding box center [393, 9] width 10 height 10
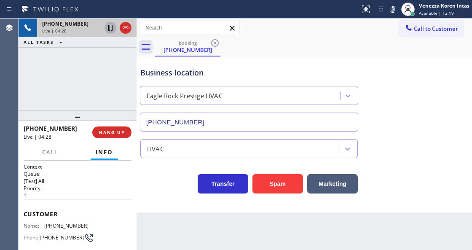
click at [108, 25] on icon at bounding box center [110, 28] width 10 height 10
drag, startPoint x: 390, startPoint y: 11, endPoint x: 330, endPoint y: 41, distance: 66.7
click at [390, 11] on rect at bounding box center [393, 8] width 6 height 6
click at [108, 29] on icon at bounding box center [110, 28] width 10 height 10
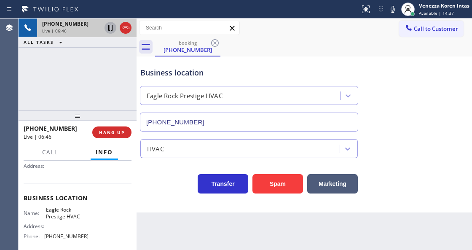
scroll to position [84, 0]
drag, startPoint x: 45, startPoint y: 209, endPoint x: 82, endPoint y: 214, distance: 37.8
click at [82, 214] on div "Name: Eagle Rock Prestige HVAC" at bounding box center [56, 212] width 65 height 13
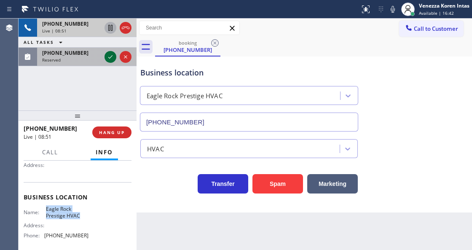
click at [110, 60] on icon at bounding box center [110, 57] width 10 height 10
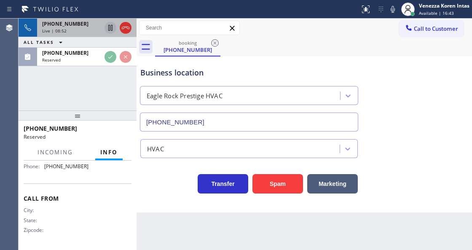
scroll to position [160, 0]
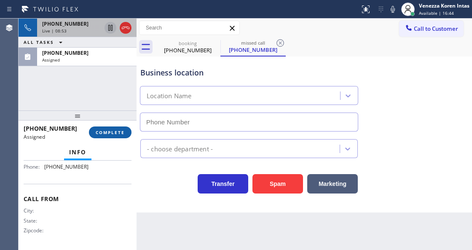
click at [115, 133] on span "COMPLETE" at bounding box center [110, 132] width 29 height 6
type input "(714) 509-5190"
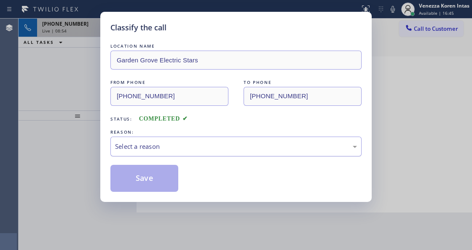
click at [184, 150] on div "Select a reason" at bounding box center [236, 147] width 242 height 10
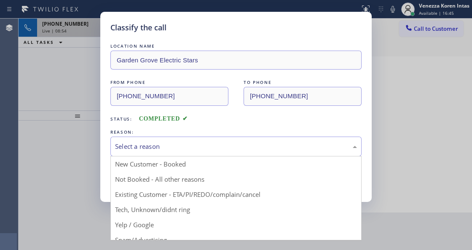
drag, startPoint x: 180, startPoint y: 213, endPoint x: 149, endPoint y: 177, distance: 48.1
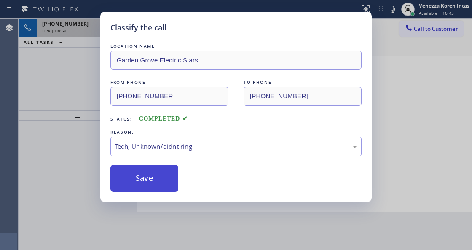
click at [148, 174] on button "Save" at bounding box center [144, 178] width 68 height 27
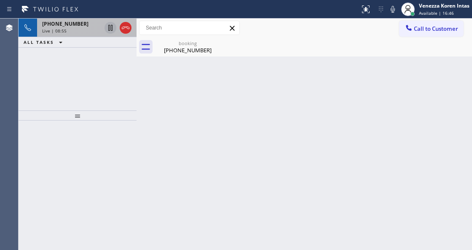
click at [60, 25] on span "+13232527690" at bounding box center [65, 23] width 46 height 7
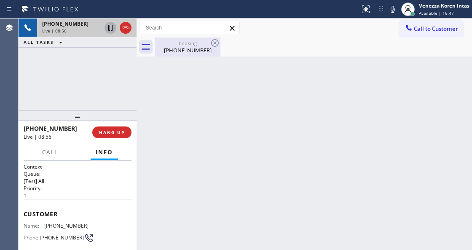
click at [197, 51] on div "(323) 252-7690" at bounding box center [188, 50] width 64 height 8
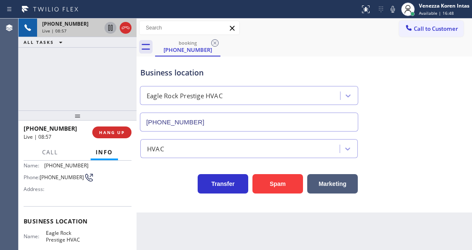
scroll to position [84, 0]
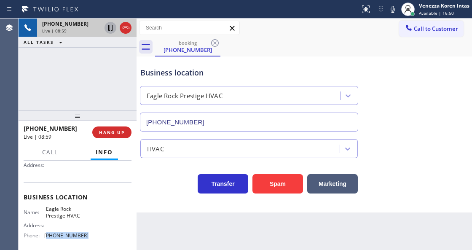
drag, startPoint x: 85, startPoint y: 235, endPoint x: 46, endPoint y: 235, distance: 39.2
click at [46, 235] on span "(818) 732-8552" at bounding box center [66, 235] width 44 height 6
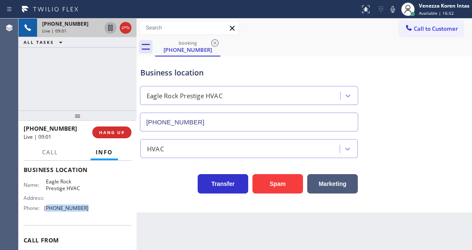
scroll to position [112, 0]
click at [89, 206] on div "Name: Eagle Rock Prestige HVAC Address: Phone: (818) 732-8552" at bounding box center [78, 196] width 108 height 36
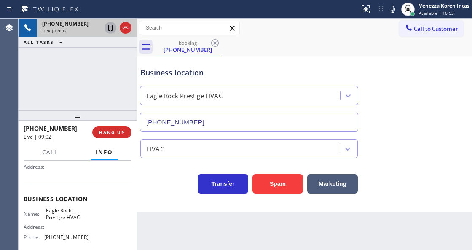
scroll to position [28, 0]
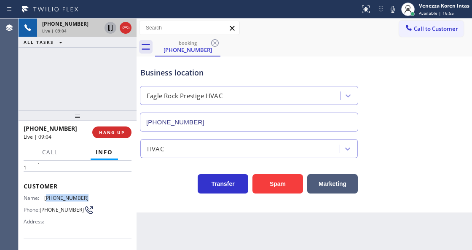
drag, startPoint x: 88, startPoint y: 195, endPoint x: 46, endPoint y: 195, distance: 41.7
click at [46, 195] on div "Name: (323) 252-7690 Phone: (323) 252-7690 Address:" at bounding box center [78, 211] width 108 height 33
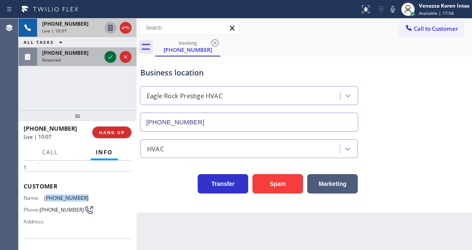
click at [112, 58] on icon at bounding box center [110, 57] width 10 height 10
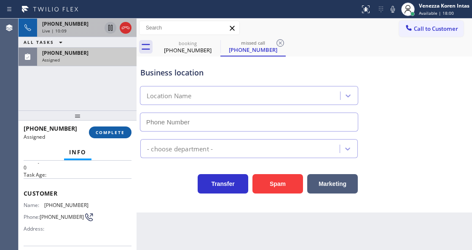
click at [114, 135] on button "COMPLETE" at bounding box center [110, 132] width 43 height 12
type input "(682) 337-6753"
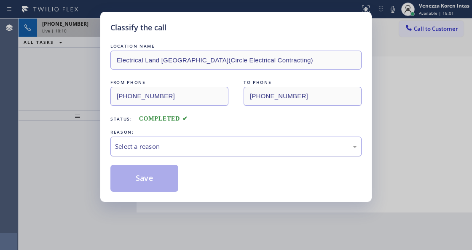
click at [164, 153] on div "Select a reason" at bounding box center [235, 147] width 251 height 20
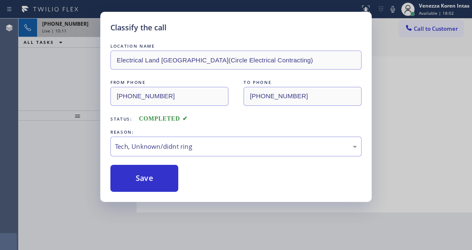
click at [156, 193] on div "Classify the call LOCATION NAME Electrical Land Fort Worth(Circle Electrical Co…" at bounding box center [235, 107] width 271 height 190
click at [165, 179] on button "Save" at bounding box center [144, 178] width 68 height 27
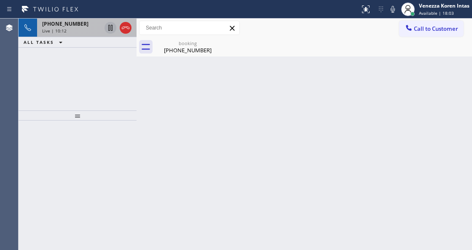
click at [392, 8] on icon at bounding box center [393, 9] width 10 height 10
click at [109, 27] on icon at bounding box center [110, 28] width 4 height 6
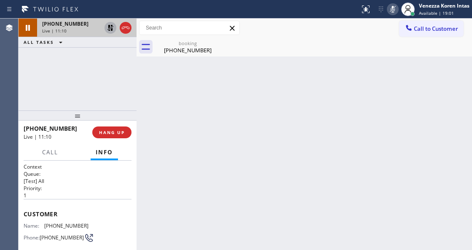
click at [393, 13] on icon at bounding box center [393, 9] width 10 height 10
click at [112, 30] on icon at bounding box center [110, 28] width 6 height 6
drag, startPoint x: 177, startPoint y: 54, endPoint x: 174, endPoint y: 66, distance: 12.7
click at [177, 54] on div "(323) 252-7690" at bounding box center [188, 50] width 64 height 8
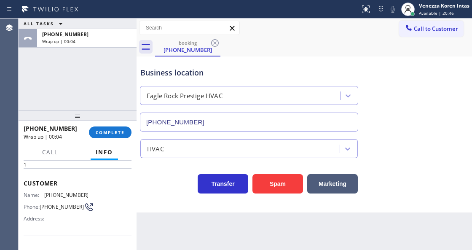
scroll to position [84, 0]
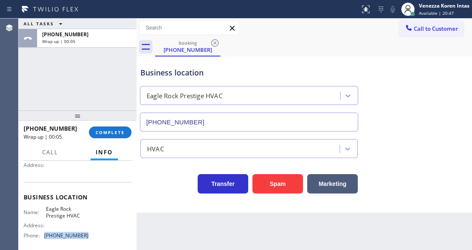
drag, startPoint x: 91, startPoint y: 237, endPoint x: 44, endPoint y: 237, distance: 47.6
click at [44, 237] on div "Name: Eagle Rock Prestige HVAC Address: Phone: (818) 732-8552" at bounding box center [78, 224] width 108 height 36
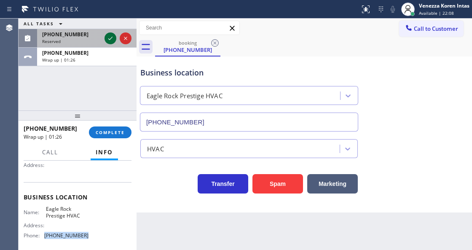
click at [108, 38] on icon at bounding box center [110, 38] width 10 height 10
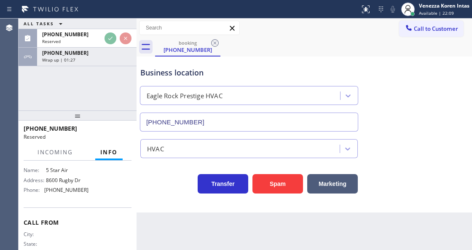
scroll to position [163, 0]
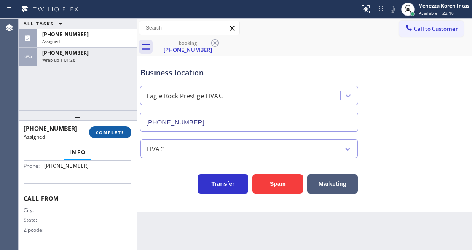
click at [118, 126] on button "COMPLETE" at bounding box center [110, 132] width 43 height 12
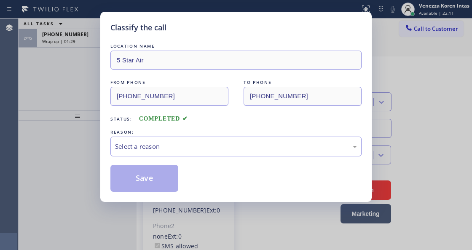
type input "(800) 686-5038"
click at [209, 158] on div "LOCATION NAME 5 Star Air FROM PHONE (313) 398-9383 TO PHONE (800) 686-5038 Stat…" at bounding box center [235, 117] width 251 height 150
click at [209, 150] on div "Select a reason" at bounding box center [236, 147] width 242 height 10
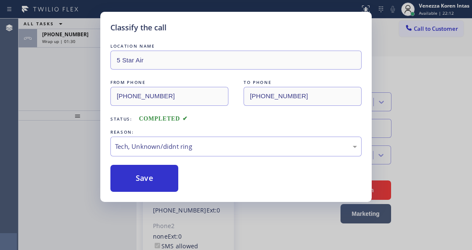
drag, startPoint x: 197, startPoint y: 211, endPoint x: 163, endPoint y: 184, distance: 43.2
click at [163, 184] on button "Save" at bounding box center [144, 178] width 68 height 27
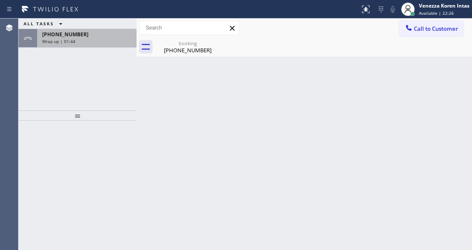
click at [102, 40] on div "Wrap up | 01:44" at bounding box center [86, 41] width 89 height 6
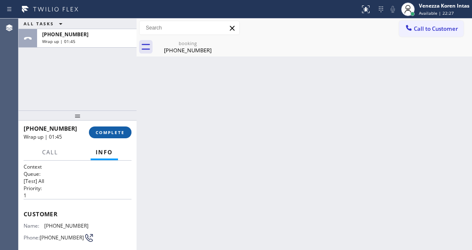
click at [113, 133] on span "COMPLETE" at bounding box center [110, 132] width 29 height 6
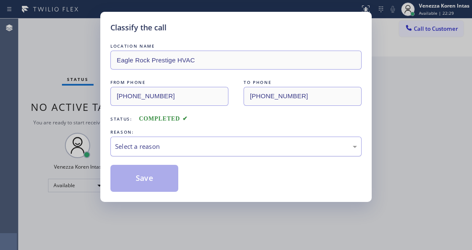
click at [195, 150] on div "Select a reason" at bounding box center [236, 147] width 242 height 10
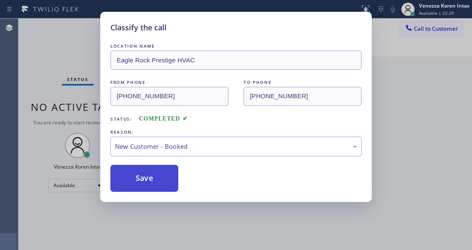
click at [172, 175] on button "Save" at bounding box center [144, 178] width 68 height 27
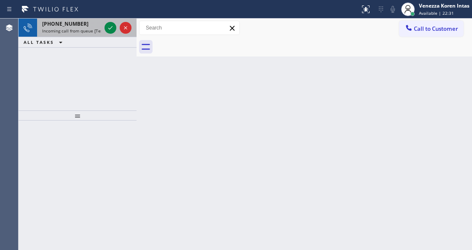
click at [104, 30] on div at bounding box center [118, 28] width 30 height 19
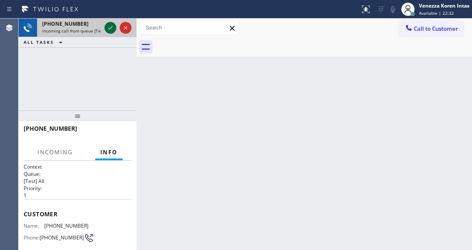
click at [111, 29] on icon at bounding box center [110, 28] width 10 height 10
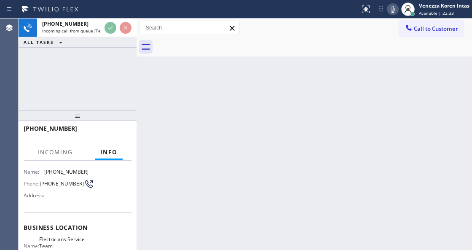
scroll to position [84, 0]
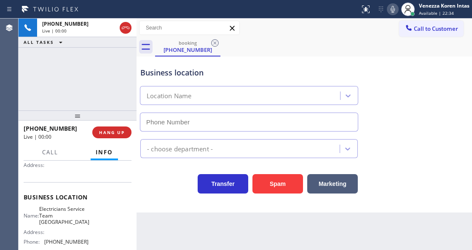
type input "(714) 410-6966"
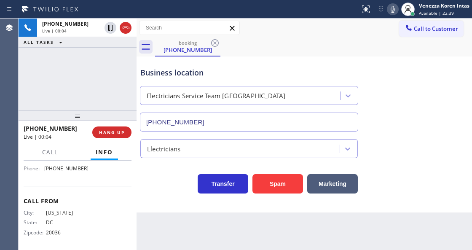
scroll to position [166, 0]
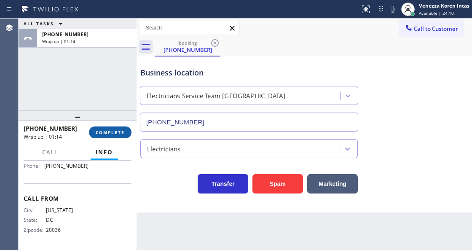
click at [123, 136] on button "COMPLETE" at bounding box center [110, 132] width 43 height 12
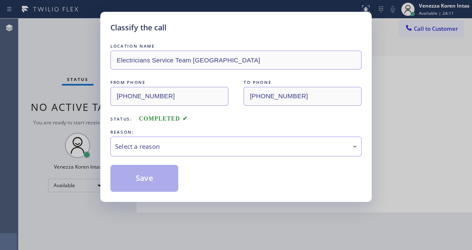
click at [179, 147] on div "Select a reason" at bounding box center [236, 147] width 242 height 10
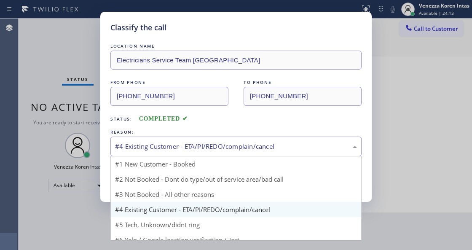
click at [170, 151] on div "#4 Existing Customer - ETA/PI/REDO/complain/cancel" at bounding box center [236, 147] width 242 height 10
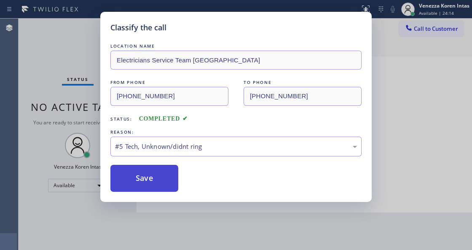
click at [165, 189] on button "Save" at bounding box center [144, 178] width 68 height 27
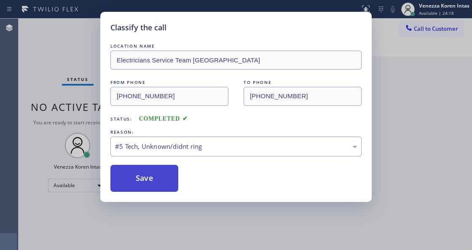
click at [161, 185] on button "Save" at bounding box center [144, 178] width 68 height 27
drag, startPoint x: 161, startPoint y: 181, endPoint x: 155, endPoint y: 180, distance: 6.3
click at [158, 181] on button "Save" at bounding box center [144, 178] width 68 height 27
click at [155, 180] on button "Save" at bounding box center [144, 178] width 68 height 27
click at [154, 179] on button "Save" at bounding box center [144, 178] width 68 height 27
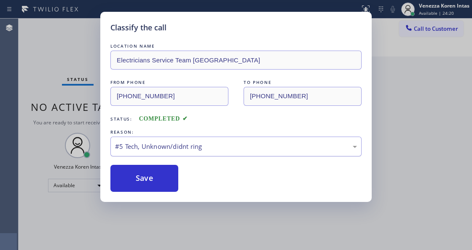
click at [171, 148] on div "#5 Tech, Unknown/didnt ring" at bounding box center [236, 147] width 242 height 10
click at [163, 188] on button "Save" at bounding box center [144, 178] width 68 height 27
click at [164, 174] on button "Save" at bounding box center [144, 178] width 68 height 27
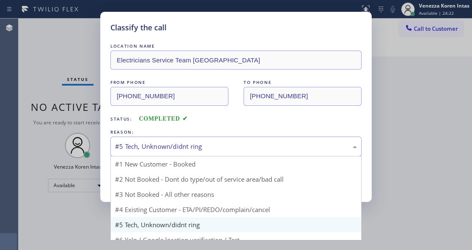
click at [209, 139] on div "#5 Tech, Unknown/didnt ring" at bounding box center [235, 147] width 251 height 20
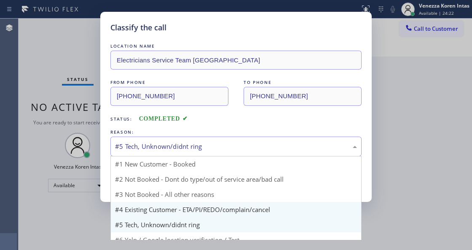
scroll to position [24, 0]
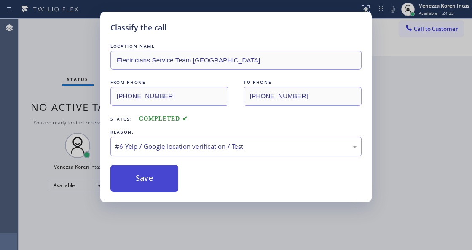
click at [162, 172] on button "Save" at bounding box center [144, 178] width 68 height 27
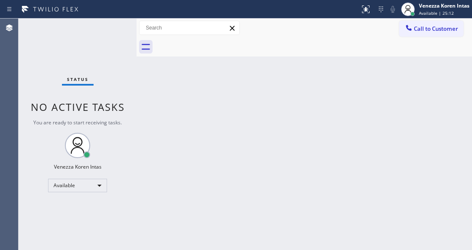
click at [225, 35] on div at bounding box center [189, 28] width 101 height 15
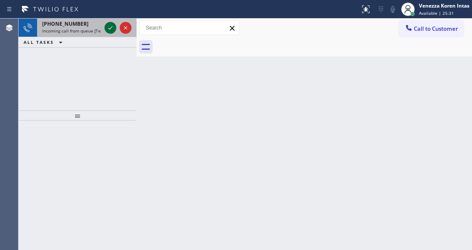
click at [111, 26] on icon at bounding box center [110, 28] width 10 height 10
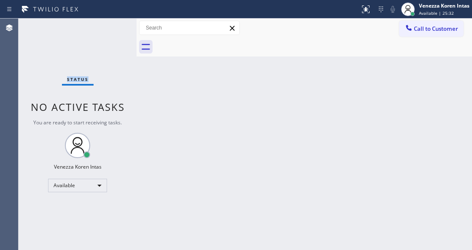
click at [111, 26] on div "Status No active tasks You are ready to start receiving tasks. Venezza Koren In…" at bounding box center [78, 134] width 118 height 231
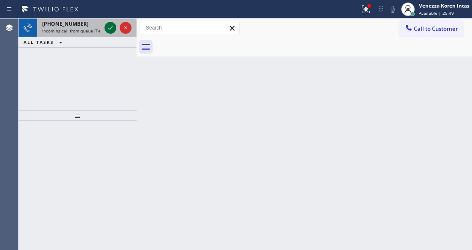
click at [111, 26] on icon at bounding box center [110, 28] width 10 height 10
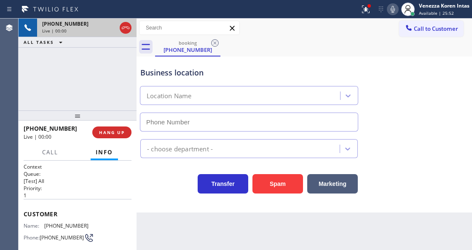
type input "(561) 257-5503"
click at [392, 8] on icon at bounding box center [393, 9] width 10 height 10
click at [392, 8] on rect at bounding box center [393, 8] width 6 height 6
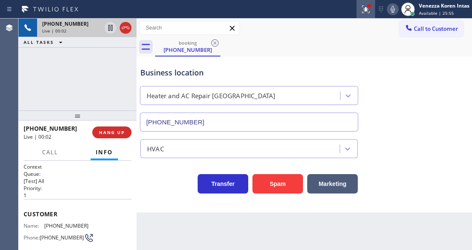
click at [367, 10] on icon at bounding box center [366, 9] width 10 height 10
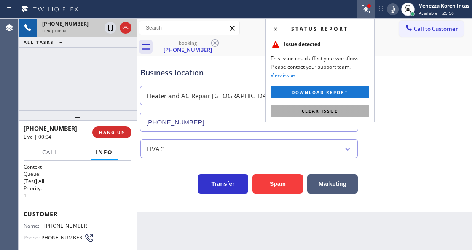
click at [325, 113] on span "Clear issue" at bounding box center [320, 111] width 36 height 6
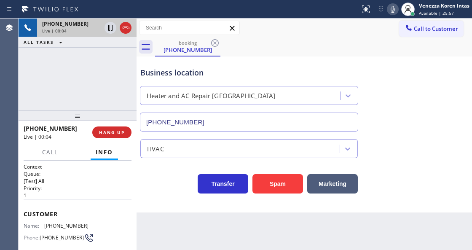
click at [353, 52] on div "booking (954) 663-2635" at bounding box center [313, 46] width 317 height 19
click at [103, 61] on div "+19546632635 Live | 00:05 ALL TASKS ALL TASKS ACTIVE TASKS TASKS IN WRAP UP" at bounding box center [78, 65] width 118 height 92
click at [125, 27] on icon at bounding box center [125, 28] width 10 height 10
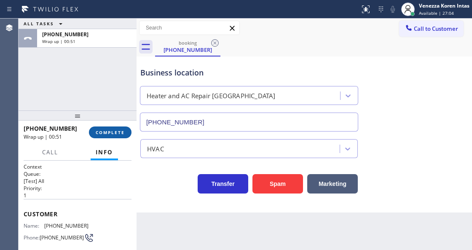
click at [116, 135] on button "COMPLETE" at bounding box center [110, 132] width 43 height 12
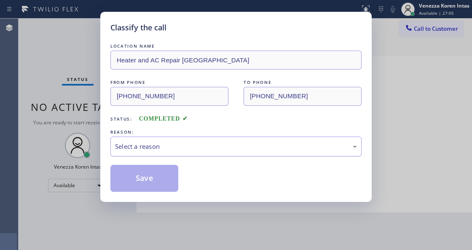
click at [192, 145] on div "Select a reason" at bounding box center [236, 147] width 242 height 10
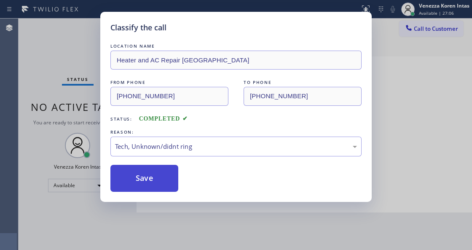
click at [162, 179] on button "Save" at bounding box center [144, 178] width 68 height 27
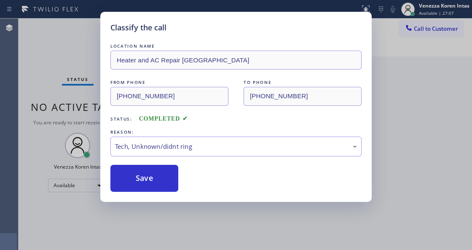
click at [182, 225] on div "Classify the call LOCATION NAME Heater and AC Repair Wellington FROM PHONE (954…" at bounding box center [236, 125] width 472 height 250
click at [8, 50] on div "Classify the call LOCATION NAME Heater and AC Repair Wellington FROM PHONE (954…" at bounding box center [236, 125] width 472 height 250
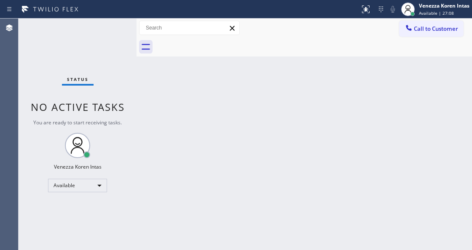
drag, startPoint x: 86, startPoint y: 43, endPoint x: 101, endPoint y: 62, distance: 24.9
click at [86, 43] on div "Status No active tasks You are ready to start receiving tasks. Venezza Koren In…" at bounding box center [78, 134] width 118 height 231
click at [106, 66] on div "Status No active tasks You are ready to start receiving tasks. Venezza Koren In…" at bounding box center [78, 134] width 118 height 231
click at [107, 35] on div "Status No active tasks You are ready to start receiving tasks. Venezza Koren In…" at bounding box center [78, 134] width 118 height 231
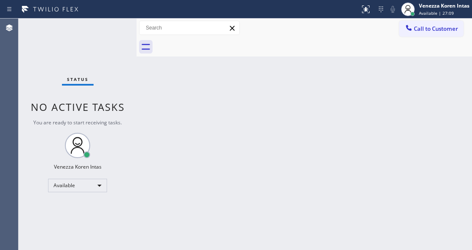
click at [107, 35] on div "Status No active tasks You are ready to start receiving tasks. Venezza Koren In…" at bounding box center [78, 134] width 118 height 231
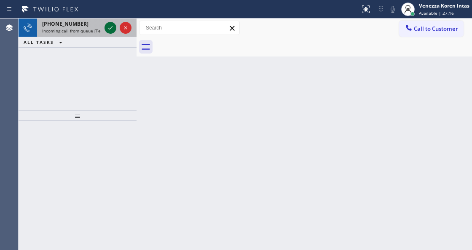
click at [110, 27] on icon at bounding box center [110, 28] width 10 height 10
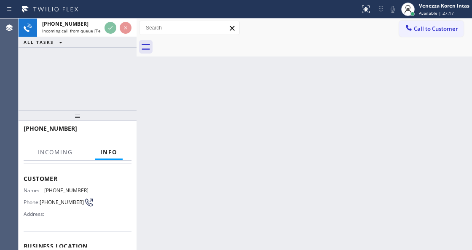
scroll to position [56, 0]
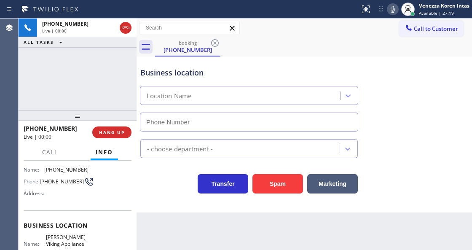
type input "(408) 709-7384"
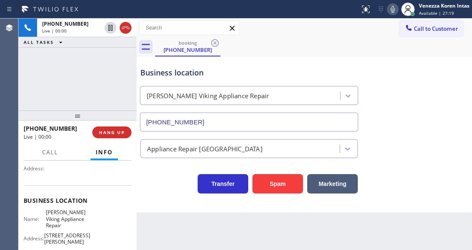
scroll to position [84, 0]
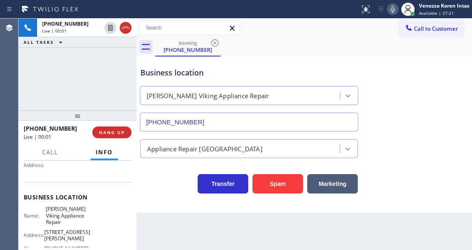
drag, startPoint x: 86, startPoint y: 89, endPoint x: 113, endPoint y: 122, distance: 42.2
click at [86, 89] on div "+14084130951 Live | 00:01 ALL TASKS ALL TASKS ACTIVE TASKS TASKS IN WRAP UP" at bounding box center [78, 65] width 118 height 92
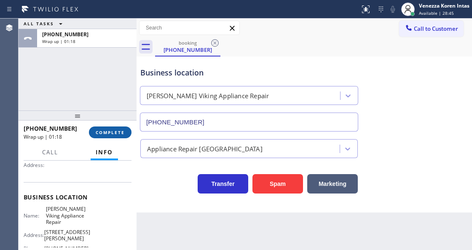
click at [109, 134] on span "COMPLETE" at bounding box center [110, 132] width 29 height 6
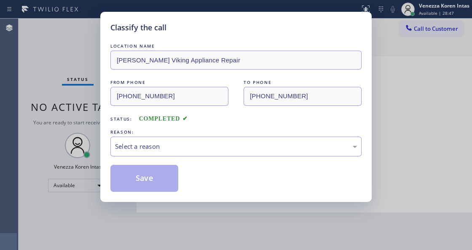
click at [198, 155] on div "Select a reason" at bounding box center [235, 147] width 251 height 20
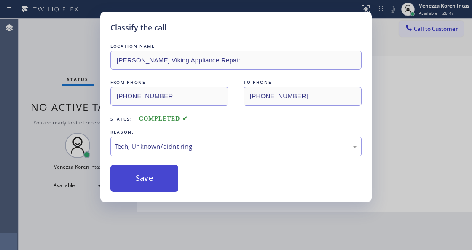
click at [137, 179] on button "Save" at bounding box center [144, 178] width 68 height 27
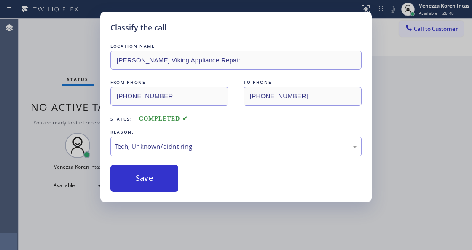
click at [242, 225] on div "Classify the call LOCATION NAME Daly Viking Appliance Repair FROM PHONE (408) 4…" at bounding box center [236, 125] width 472 height 250
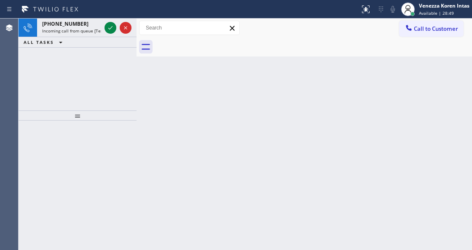
click at [91, 56] on div "+16266798672 Incoming call from queue [Test] All ALL TASKS ALL TASKS ACTIVE TAS…" at bounding box center [78, 65] width 118 height 92
click at [82, 37] on div "+16266798672 Incoming call from queue [Test] All ALL TASKS ALL TASKS ACTIVE TAS…" at bounding box center [78, 33] width 118 height 29
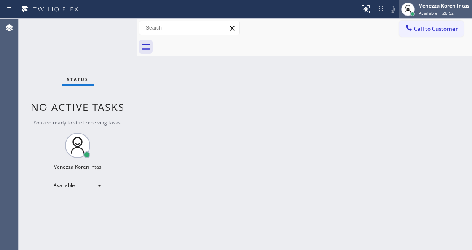
click at [418, 11] on div "Venezza Koren Intas Available | 28:52" at bounding box center [444, 9] width 55 height 15
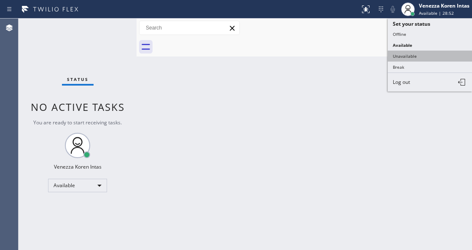
click at [410, 52] on button "Unavailable" at bounding box center [430, 56] width 84 height 11
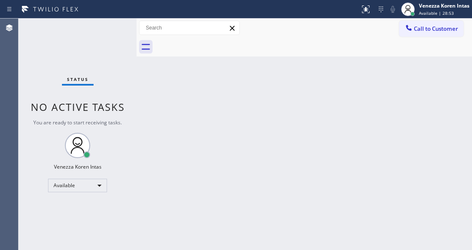
click at [333, 103] on div "Back to Dashboard Change Sender ID Customers Technicians Select a contact Outbo…" at bounding box center [304, 134] width 335 height 231
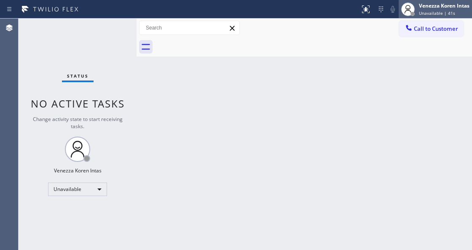
click at [428, 8] on div "Venezza Koren Intas" at bounding box center [444, 5] width 51 height 7
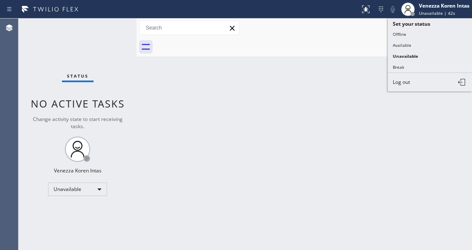
drag, startPoint x: 415, startPoint y: 48, endPoint x: 404, endPoint y: 69, distance: 23.6
click at [415, 47] on button "Available" at bounding box center [430, 45] width 84 height 11
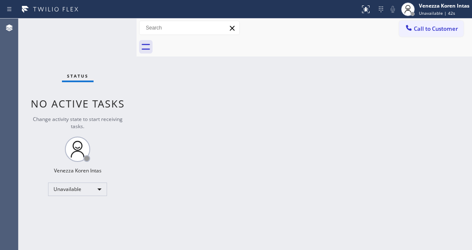
drag, startPoint x: 399, startPoint y: 80, endPoint x: 276, endPoint y: 2, distance: 145.9
click at [396, 82] on div "Back to Dashboard Change Sender ID Customers Technicians Select a contact Outbo…" at bounding box center [304, 134] width 335 height 231
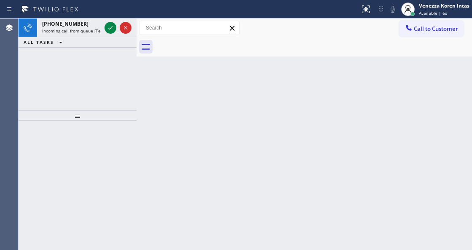
click at [105, 30] on icon at bounding box center [110, 28] width 10 height 10
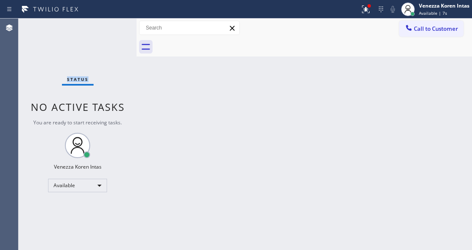
click at [111, 28] on div "Status No active tasks You are ready to start receiving tasks. Venezza Koren In…" at bounding box center [78, 134] width 118 height 231
click at [363, 11] on icon at bounding box center [366, 9] width 10 height 10
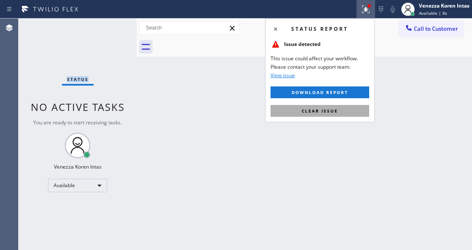
click at [340, 112] on button "Clear issue" at bounding box center [319, 111] width 99 height 12
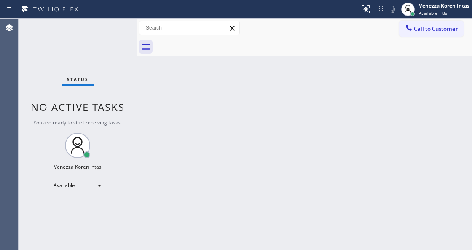
drag, startPoint x: 281, startPoint y: 179, endPoint x: 223, endPoint y: 213, distance: 66.7
click at [276, 182] on div "Back to Dashboard Change Sender ID Customers Technicians Select a contact Outbo…" at bounding box center [304, 134] width 335 height 231
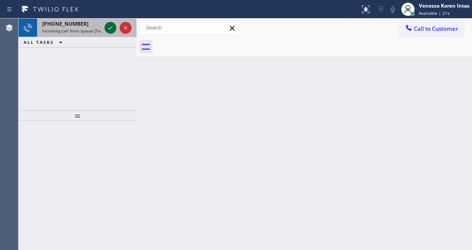
click at [112, 25] on icon at bounding box center [110, 28] width 10 height 10
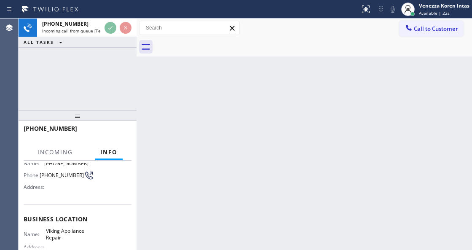
scroll to position [112, 0]
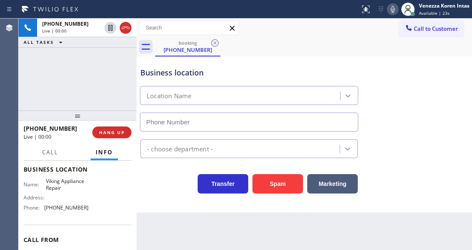
type input "(855) 393-3634"
click at [58, 92] on div "+18284679603 Live | 00:09 ALL TASKS ALL TASKS ACTIVE TASKS TASKS IN WRAP UP" at bounding box center [78, 65] width 118 height 92
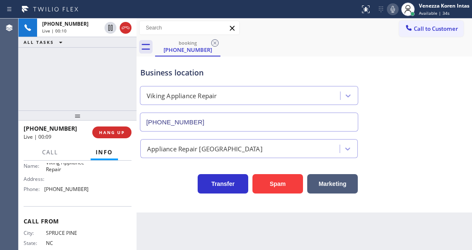
scroll to position [140, 0]
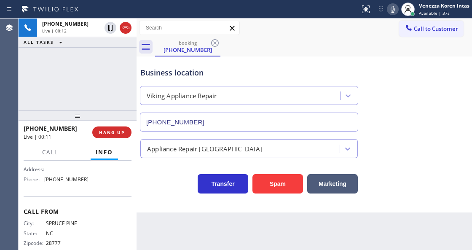
click at [257, 62] on div "Business location Viking Appliance Repair (855) 393-3634" at bounding box center [249, 95] width 221 height 73
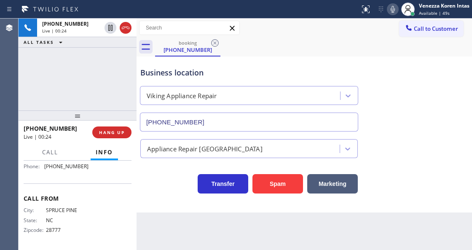
scroll to position [125, 0]
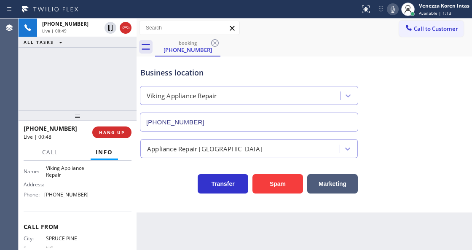
click at [105, 93] on div "+18284679603 Live | 00:49 ALL TASKS ALL TASKS ACTIVE TASKS TASKS IN WRAP UP" at bounding box center [78, 65] width 118 height 92
click at [203, 77] on div "Business location" at bounding box center [248, 72] width 217 height 11
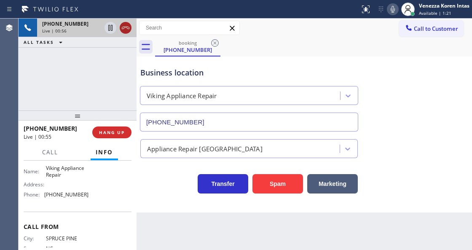
click at [123, 29] on icon at bounding box center [126, 28] width 8 height 3
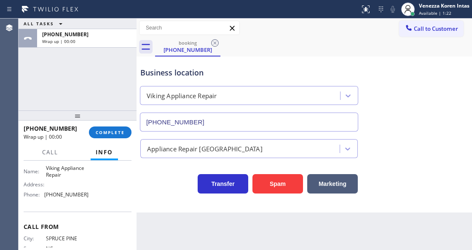
click at [181, 249] on div "Back to Dashboard Change Sender ID Customers Technicians Select a contact Outbo…" at bounding box center [304, 134] width 335 height 231
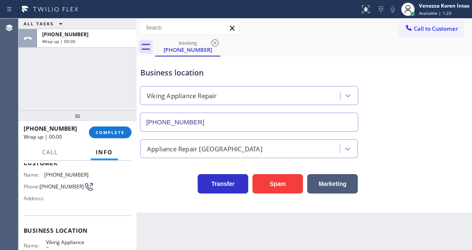
scroll to position [41, 0]
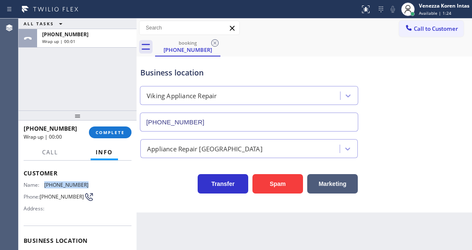
drag, startPoint x: 88, startPoint y: 182, endPoint x: 45, endPoint y: 179, distance: 43.0
click at [45, 182] on div "Name: (828) 467-9603 Phone: (828) 467-9603 Address:" at bounding box center [78, 198] width 108 height 33
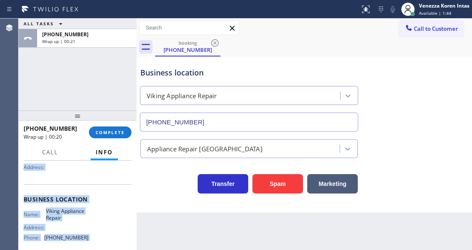
scroll to position [153, 0]
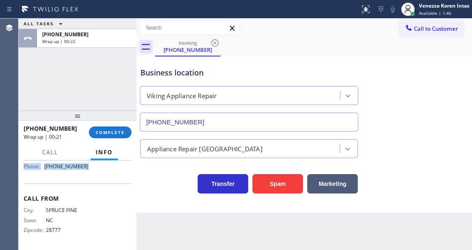
drag, startPoint x: 24, startPoint y: 208, endPoint x: 109, endPoint y: 178, distance: 89.6
click at [109, 178] on div "Context Queue: [Test] All Priority: 1 Customer Name: (828) 467-9603 Phone: (828…" at bounding box center [78, 128] width 108 height 237
drag, startPoint x: 118, startPoint y: 131, endPoint x: 139, endPoint y: 137, distance: 21.5
click at [120, 131] on span "COMPLETE" at bounding box center [110, 132] width 29 height 6
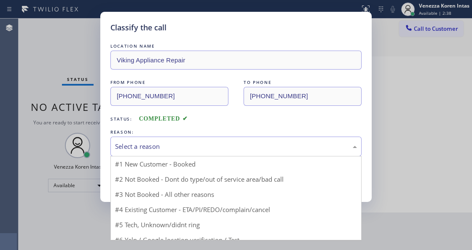
click at [171, 139] on div "Select a reason" at bounding box center [235, 147] width 251 height 20
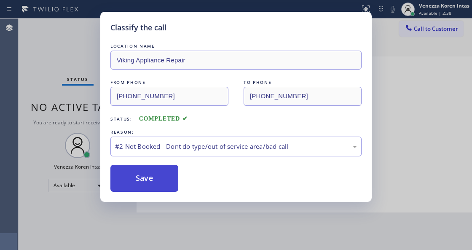
click at [168, 181] on button "Save" at bounding box center [144, 178] width 68 height 27
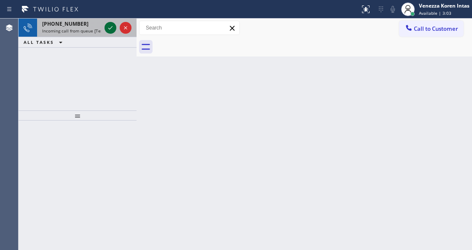
click at [113, 29] on icon at bounding box center [110, 28] width 10 height 10
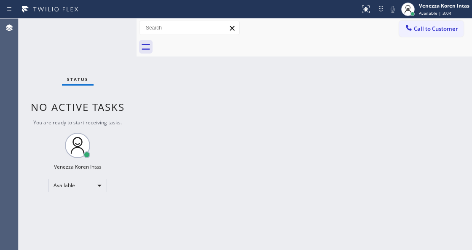
click at [112, 29] on div "Status No active tasks You are ready to start receiving tasks. Venezza Koren In…" at bounding box center [78, 134] width 118 height 231
drag, startPoint x: 379, startPoint y: 74, endPoint x: 379, endPoint y: 55, distance: 18.5
click at [379, 62] on div "Back to Dashboard Change Sender ID Customers Technicians Select a contact Outbo…" at bounding box center [304, 134] width 335 height 231
click at [365, 9] on icon at bounding box center [364, 8] width 5 height 6
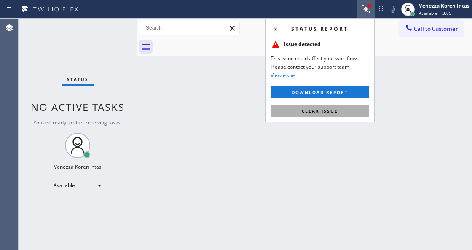
click at [337, 108] on span "Clear issue" at bounding box center [320, 111] width 36 height 6
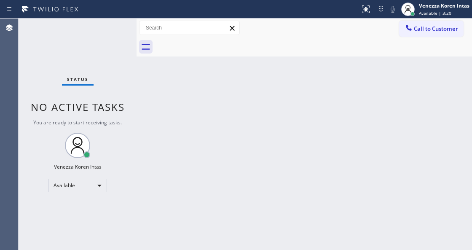
click at [152, 132] on div "Back to Dashboard Change Sender ID Customers Technicians Select a contact Outbo…" at bounding box center [304, 134] width 335 height 231
click at [137, 114] on div at bounding box center [137, 134] width 0 height 231
drag, startPoint x: 103, startPoint y: 176, endPoint x: 93, endPoint y: 185, distance: 13.5
click at [100, 178] on div "Status No active tasks You are ready to start receiving tasks. Venezza Koren In…" at bounding box center [78, 134] width 118 height 231
click at [93, 185] on div "Available" at bounding box center [77, 185] width 59 height 13
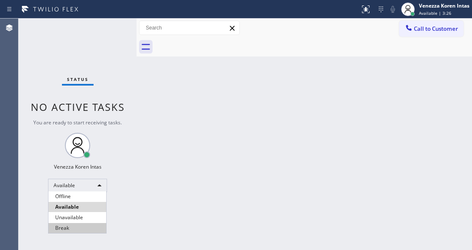
click at [80, 227] on li "Break" at bounding box center [77, 228] width 58 height 10
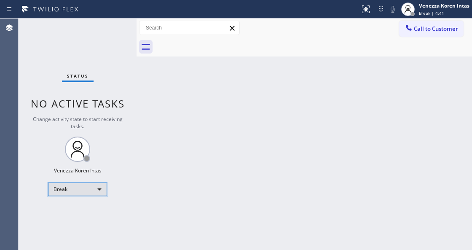
click at [75, 190] on div "Break" at bounding box center [77, 188] width 59 height 13
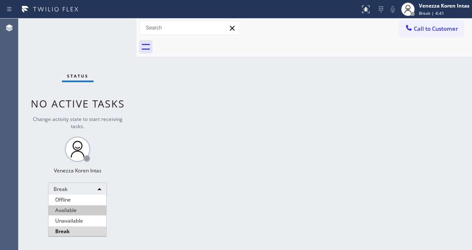
click at [73, 209] on li "Available" at bounding box center [77, 210] width 58 height 10
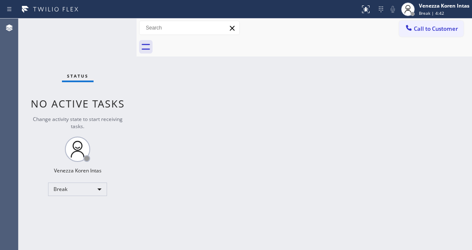
click at [203, 220] on div "Back to Dashboard Change Sender ID Customers Technicians Select a contact Outbo…" at bounding box center [304, 134] width 335 height 231
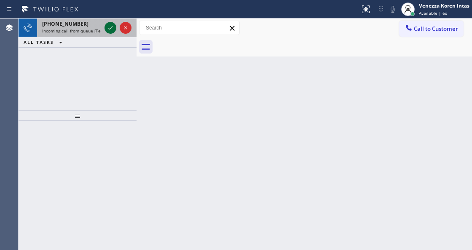
drag, startPoint x: 116, startPoint y: 29, endPoint x: 112, endPoint y: 27, distance: 4.3
click at [116, 29] on div at bounding box center [118, 28] width 30 height 19
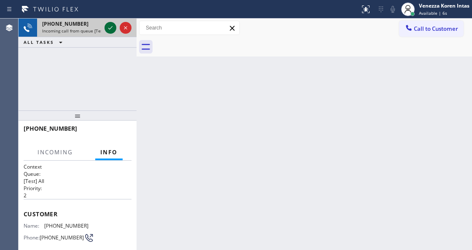
click at [112, 27] on icon at bounding box center [110, 28] width 10 height 10
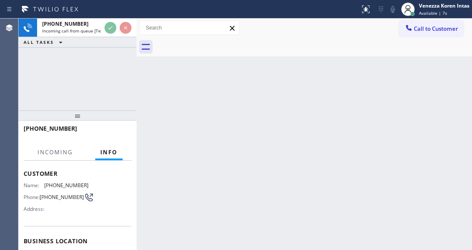
scroll to position [84, 0]
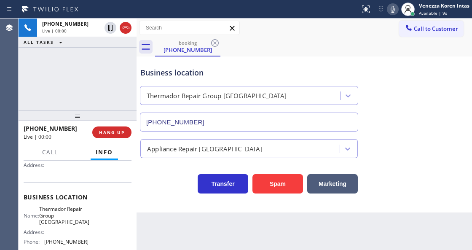
type input "(630) 394-8911"
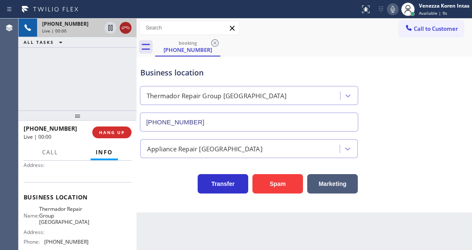
drag, startPoint x: 120, startPoint y: 23, endPoint x: 122, endPoint y: 32, distance: 9.8
click at [120, 23] on icon at bounding box center [125, 28] width 10 height 10
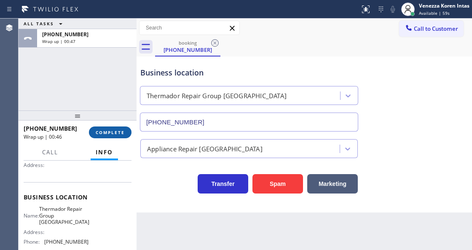
click at [118, 132] on span "COMPLETE" at bounding box center [110, 132] width 29 height 6
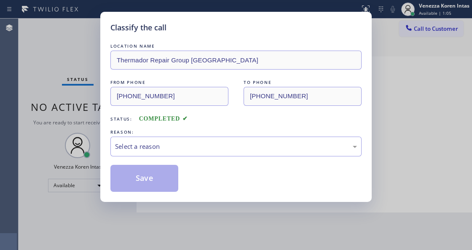
click at [179, 146] on div "Select a reason" at bounding box center [236, 147] width 242 height 10
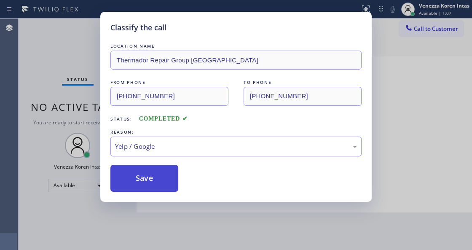
click at [166, 184] on button "Save" at bounding box center [144, 178] width 68 height 27
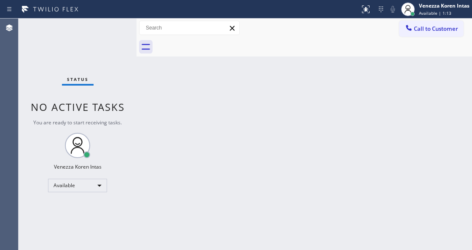
click at [190, 233] on div "Back to Dashboard Change Sender ID Customers Technicians Select a contact Outbo…" at bounding box center [304, 134] width 335 height 231
click at [88, 59] on div "Status No active tasks You are ready to start receiving tasks. Venezza Koren In…" at bounding box center [78, 134] width 118 height 231
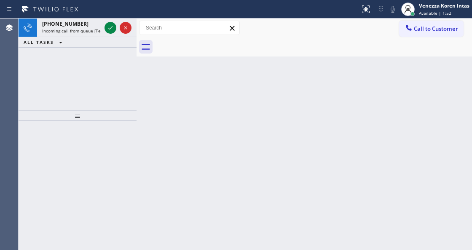
click at [172, 157] on div "Back to Dashboard Change Sender ID Customers Technicians Select a contact Outbo…" at bounding box center [304, 134] width 335 height 231
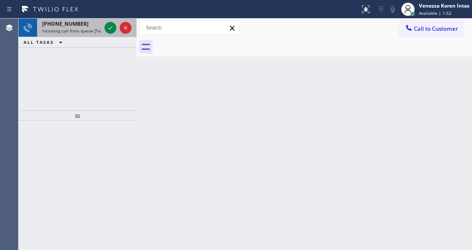
click at [85, 33] on span "Incoming call from queue [Test] All" at bounding box center [77, 31] width 70 height 6
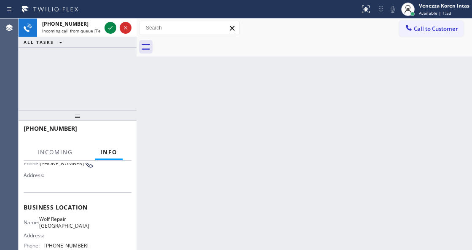
scroll to position [84, 0]
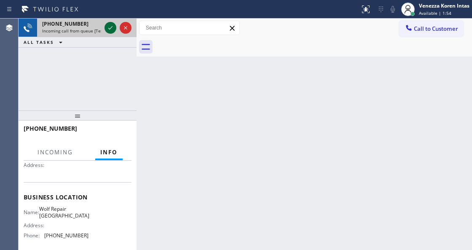
click at [110, 27] on icon at bounding box center [110, 28] width 10 height 10
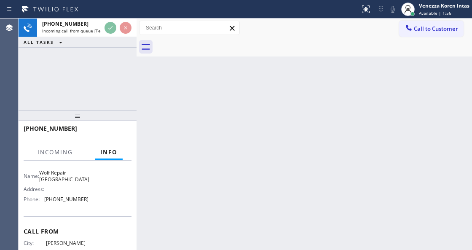
scroll to position [153, 0]
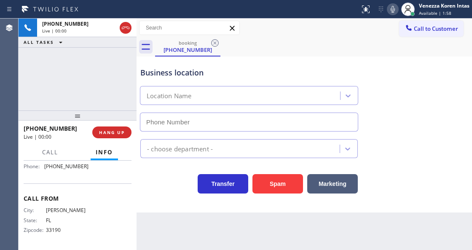
type input "(305) 563-2181"
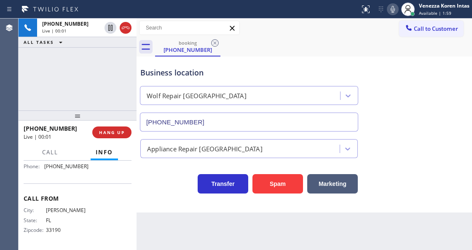
click at [101, 73] on div "+17863462695 Live | 00:01 ALL TASKS ALL TASKS ACTIVE TASKS TASKS IN WRAP UP" at bounding box center [78, 65] width 118 height 92
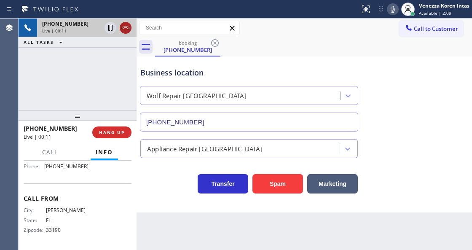
click at [127, 26] on icon at bounding box center [125, 28] width 10 height 10
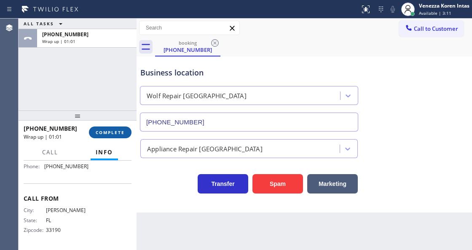
click at [107, 135] on button "COMPLETE" at bounding box center [110, 132] width 43 height 12
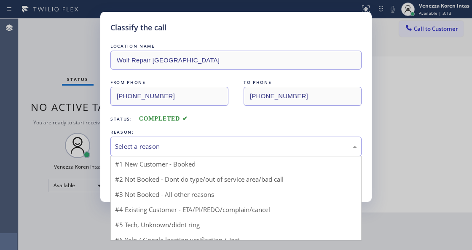
click at [186, 144] on div "Select a reason" at bounding box center [236, 147] width 242 height 10
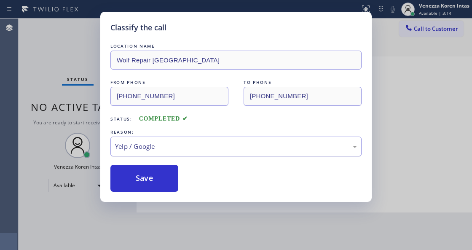
click at [169, 145] on div "Yelp / Google" at bounding box center [236, 147] width 242 height 10
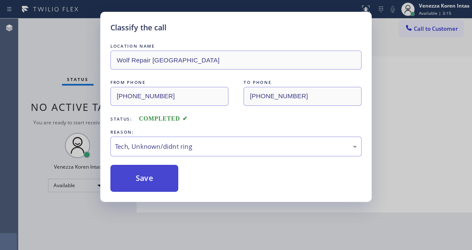
click at [164, 188] on button "Save" at bounding box center [144, 178] width 68 height 27
click at [163, 185] on button "Save" at bounding box center [144, 178] width 68 height 27
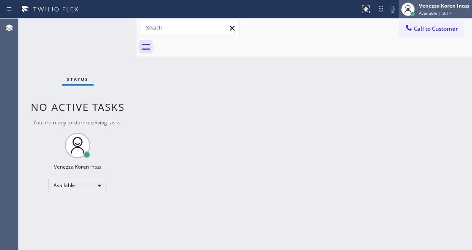
click at [444, 5] on div "Venezza Koren Intas" at bounding box center [444, 5] width 51 height 7
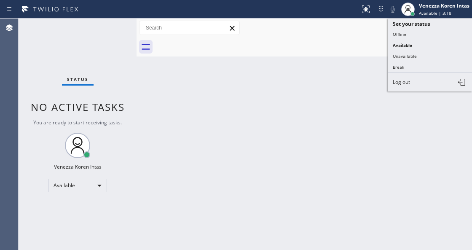
click at [417, 58] on button "Unavailable" at bounding box center [430, 56] width 84 height 11
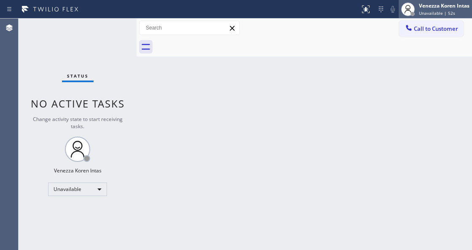
click at [435, 5] on div "Venezza Koren Intas" at bounding box center [444, 5] width 51 height 7
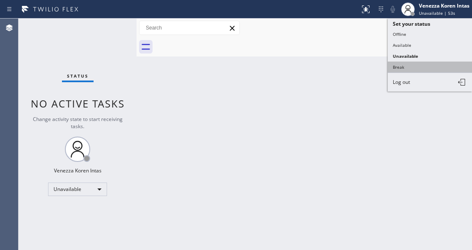
click at [426, 65] on button "Break" at bounding box center [430, 67] width 84 height 11
